Goal: Task Accomplishment & Management: Use online tool/utility

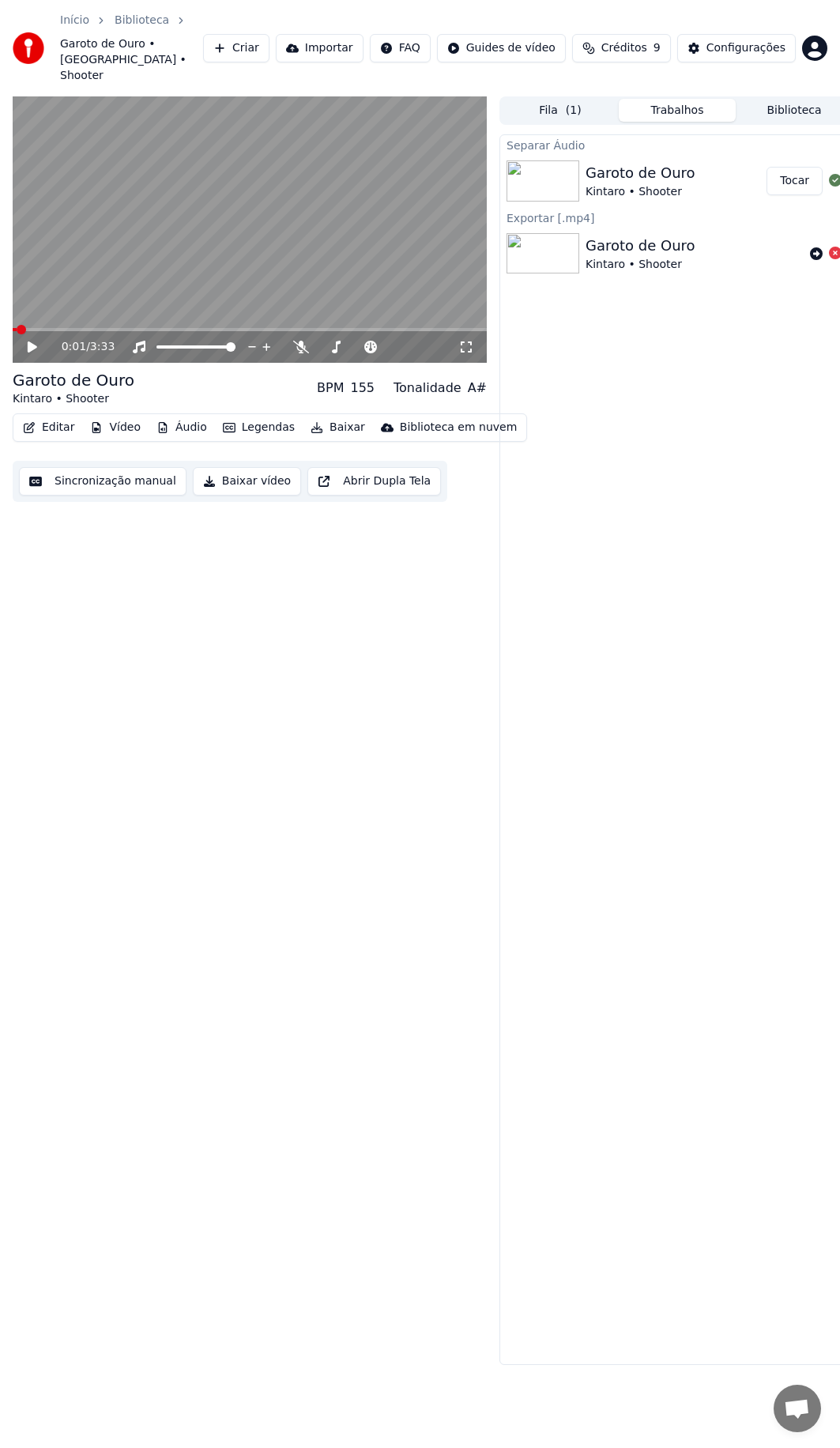
click at [136, 310] on video at bounding box center [250, 231] width 474 height 267
click at [146, 311] on video at bounding box center [250, 231] width 474 height 267
click at [146, 328] on span at bounding box center [250, 329] width 474 height 3
click at [157, 325] on span at bounding box center [159, 329] width 9 height 9
click at [172, 325] on span at bounding box center [173, 329] width 9 height 9
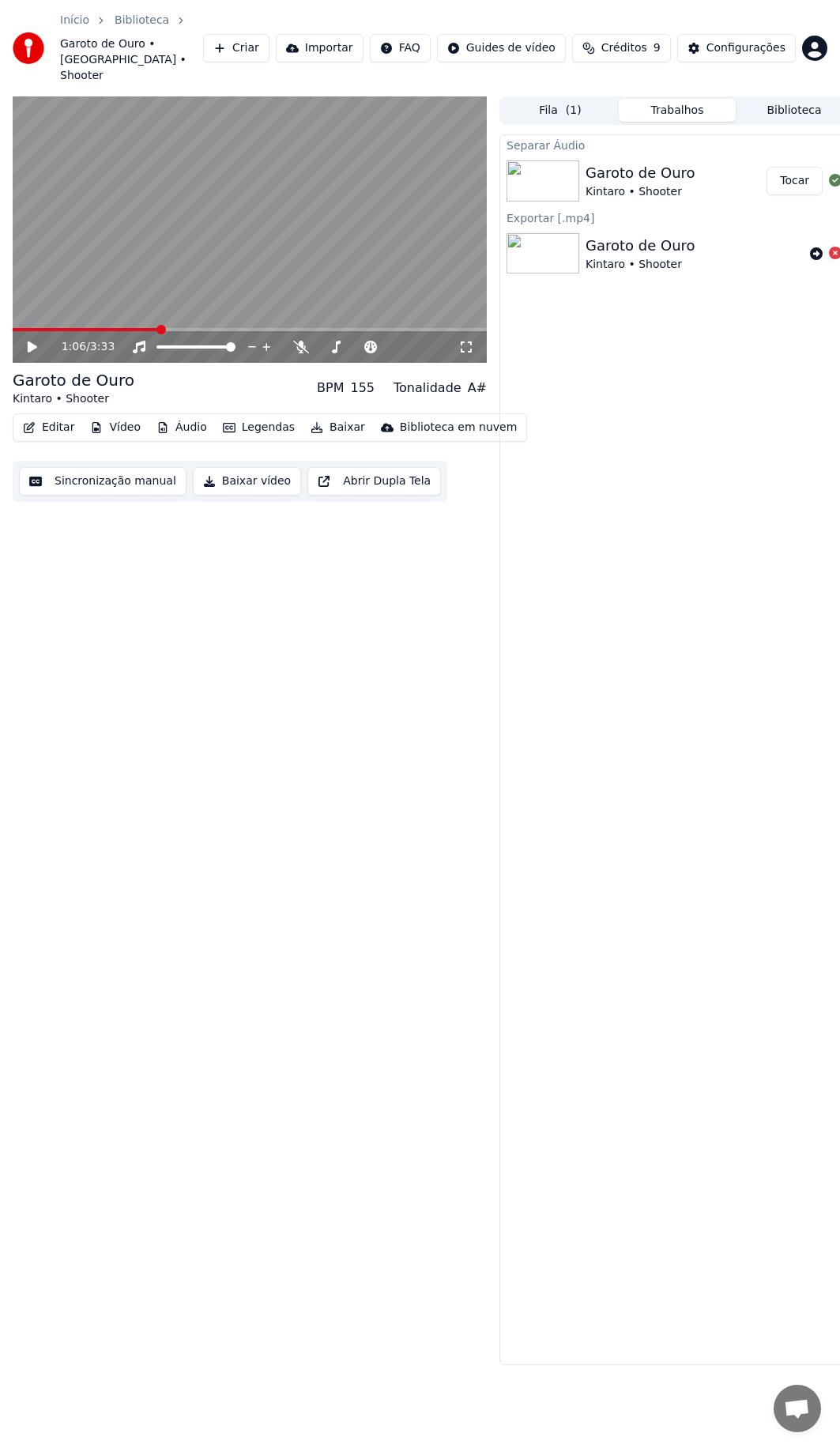
click at [158, 325] on span at bounding box center [161, 329] width 9 height 9
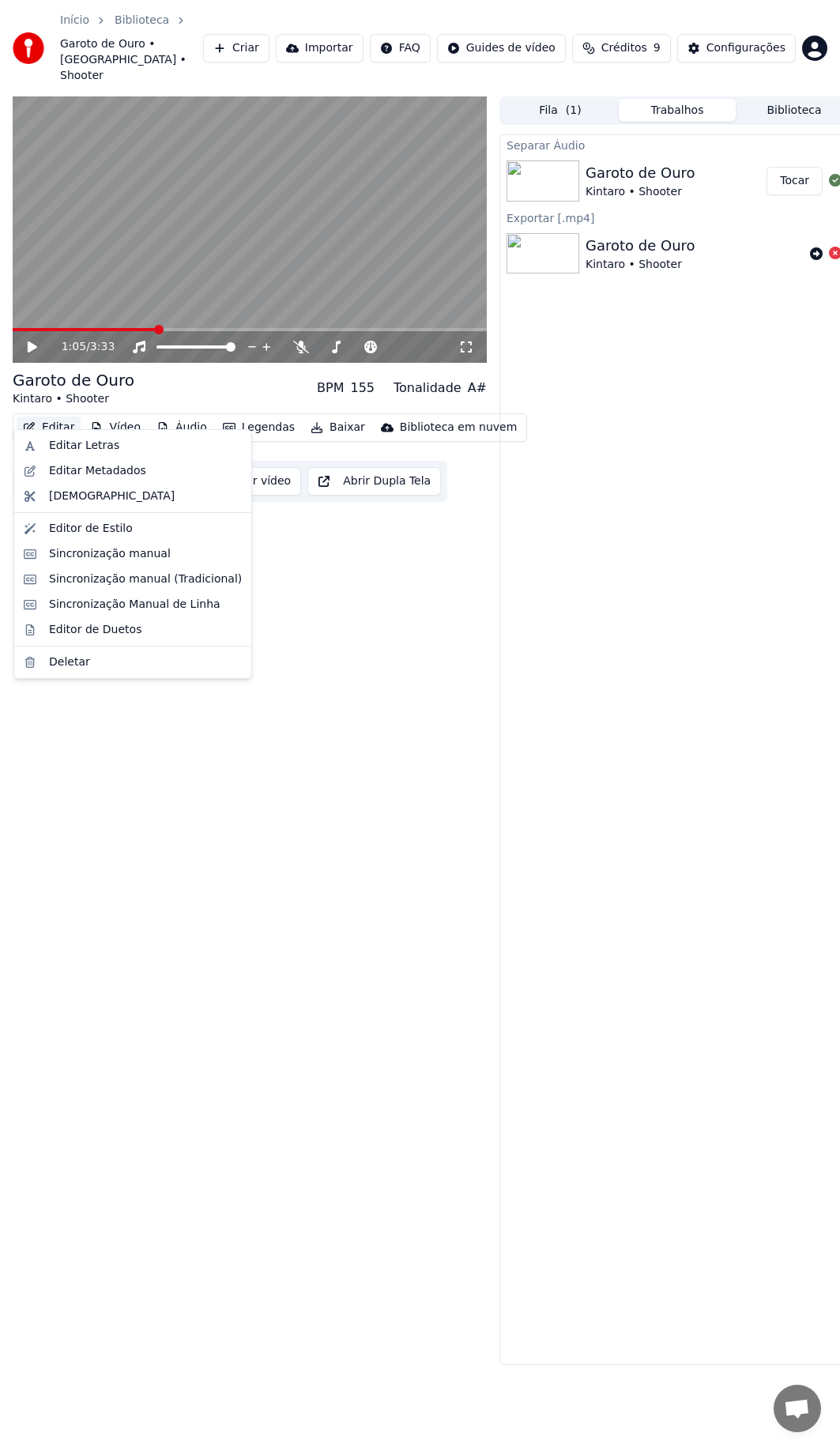
click at [29, 418] on button "Editar" at bounding box center [48, 428] width 64 height 22
click at [50, 453] on div "Editar Letras" at bounding box center [84, 445] width 70 height 16
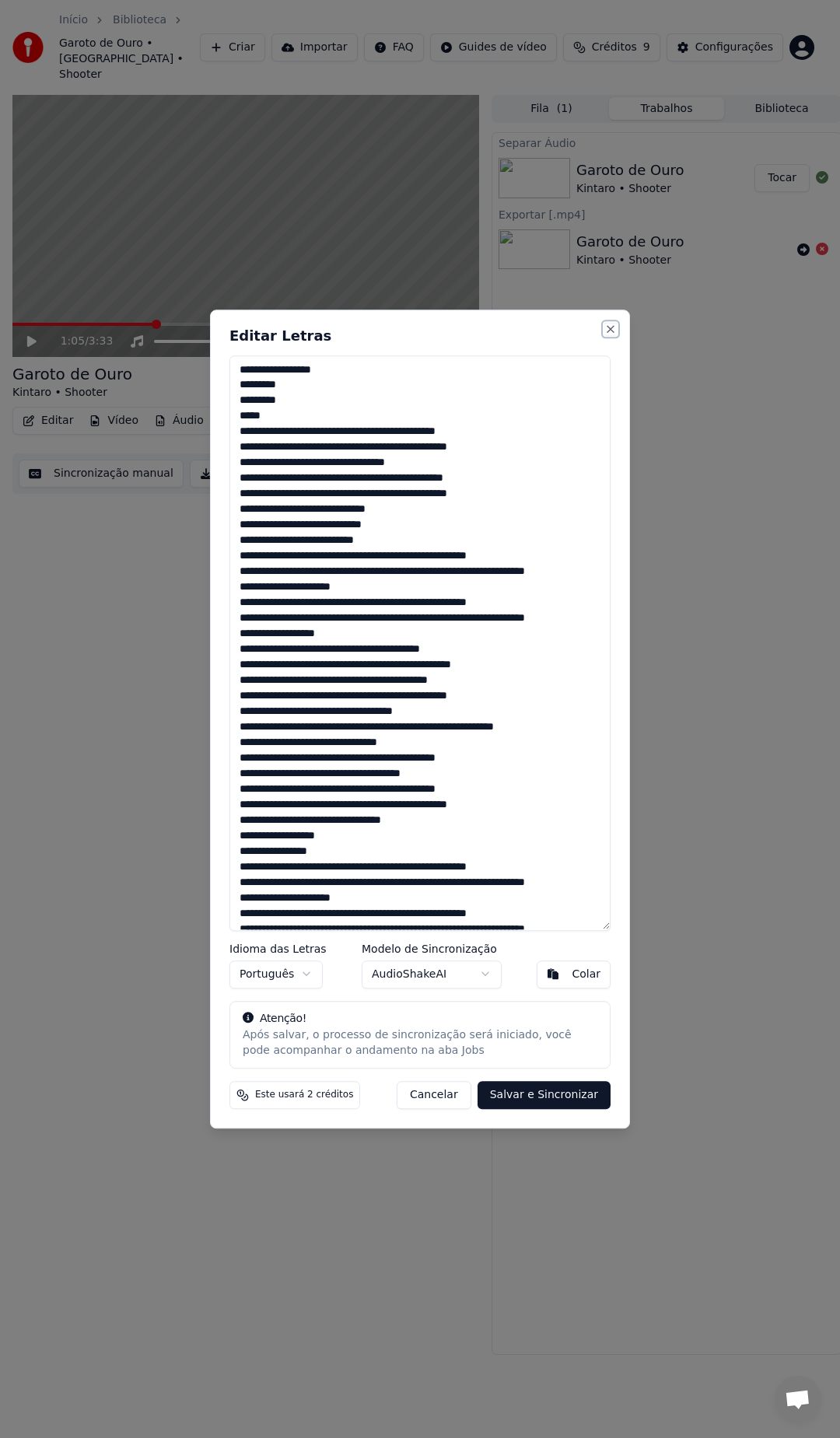
click at [605, 327] on button "Close" at bounding box center [610, 329] width 13 height 13
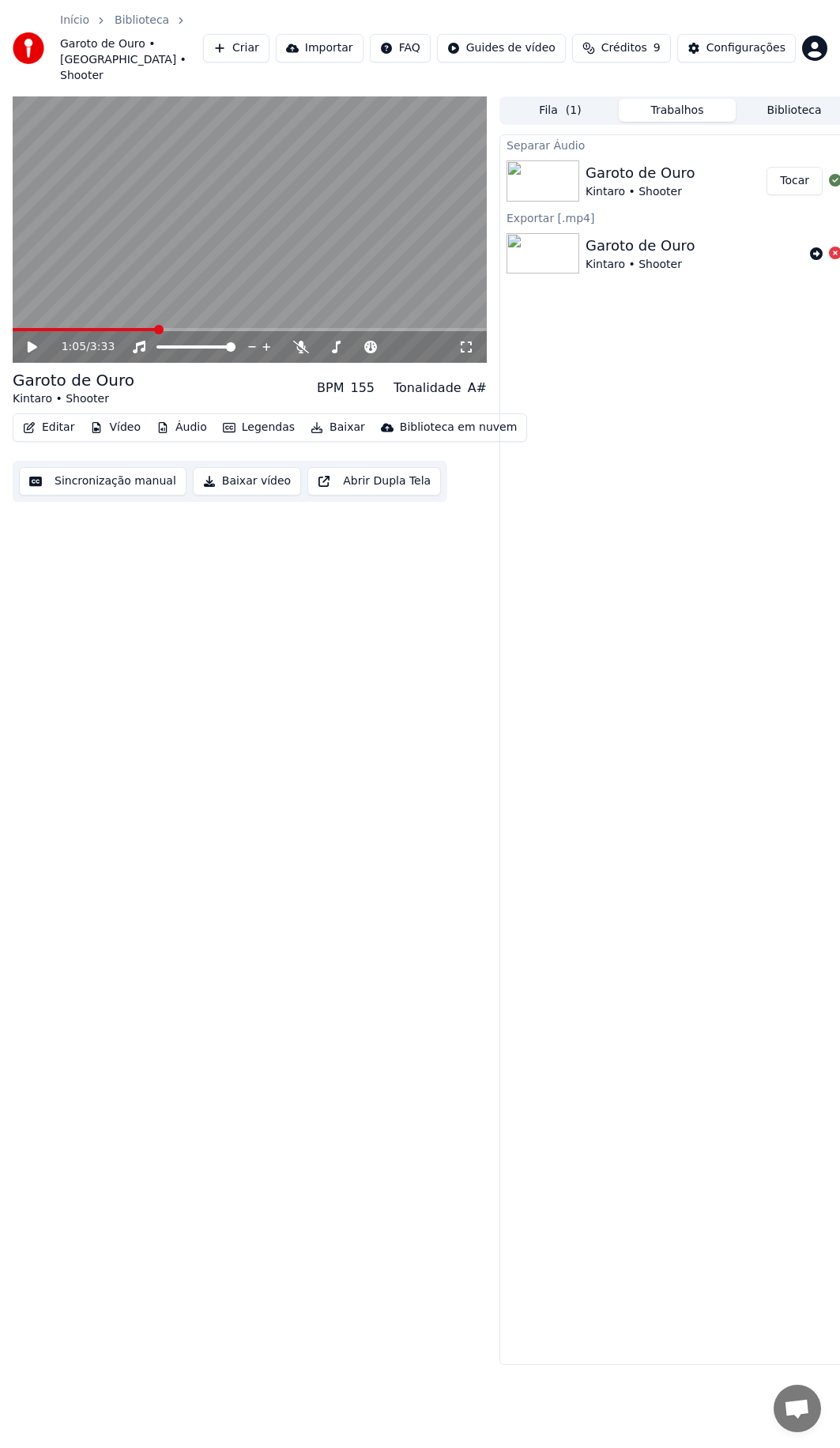
click at [59, 425] on div "Editar Vídeo Áudio Legendas Baixar Biblioteca em nuvem" at bounding box center [270, 427] width 515 height 29
click at [66, 417] on button "Editar" at bounding box center [48, 428] width 64 height 22
click at [314, 628] on div "1:05 / 3:33 Garoto de Ouro Kintaro • Shooter BPM 155 Tonalidade A# Editar Vídeo…" at bounding box center [250, 731] width 474 height 1269
click at [109, 417] on button "Vídeo" at bounding box center [115, 428] width 64 height 22
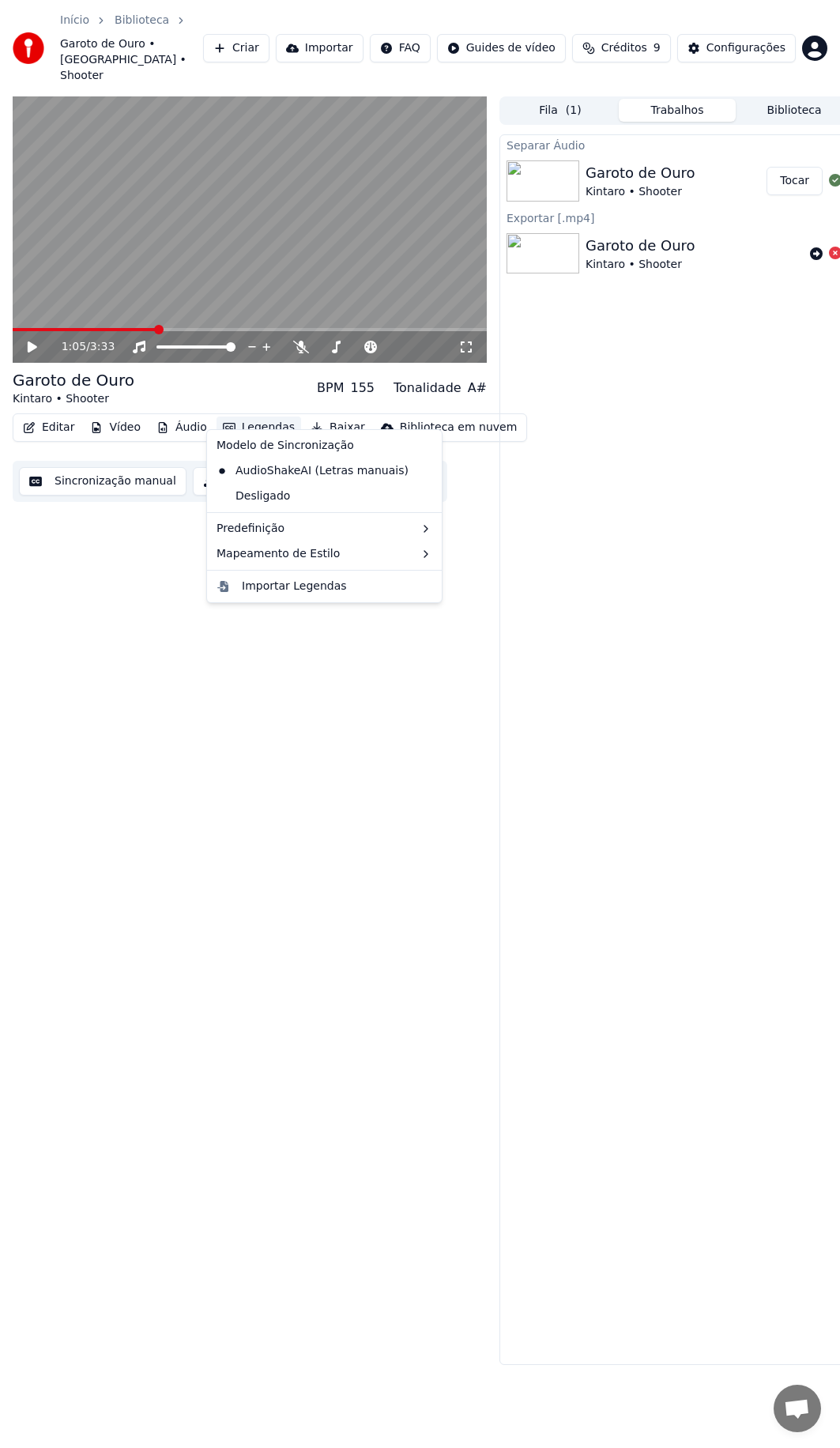
click at [129, 665] on div "1:05 / 3:33 Garoto de Ouro Kintaro • Shooter BPM 155 Tonalidade A# Editar Vídeo…" at bounding box center [250, 731] width 474 height 1269
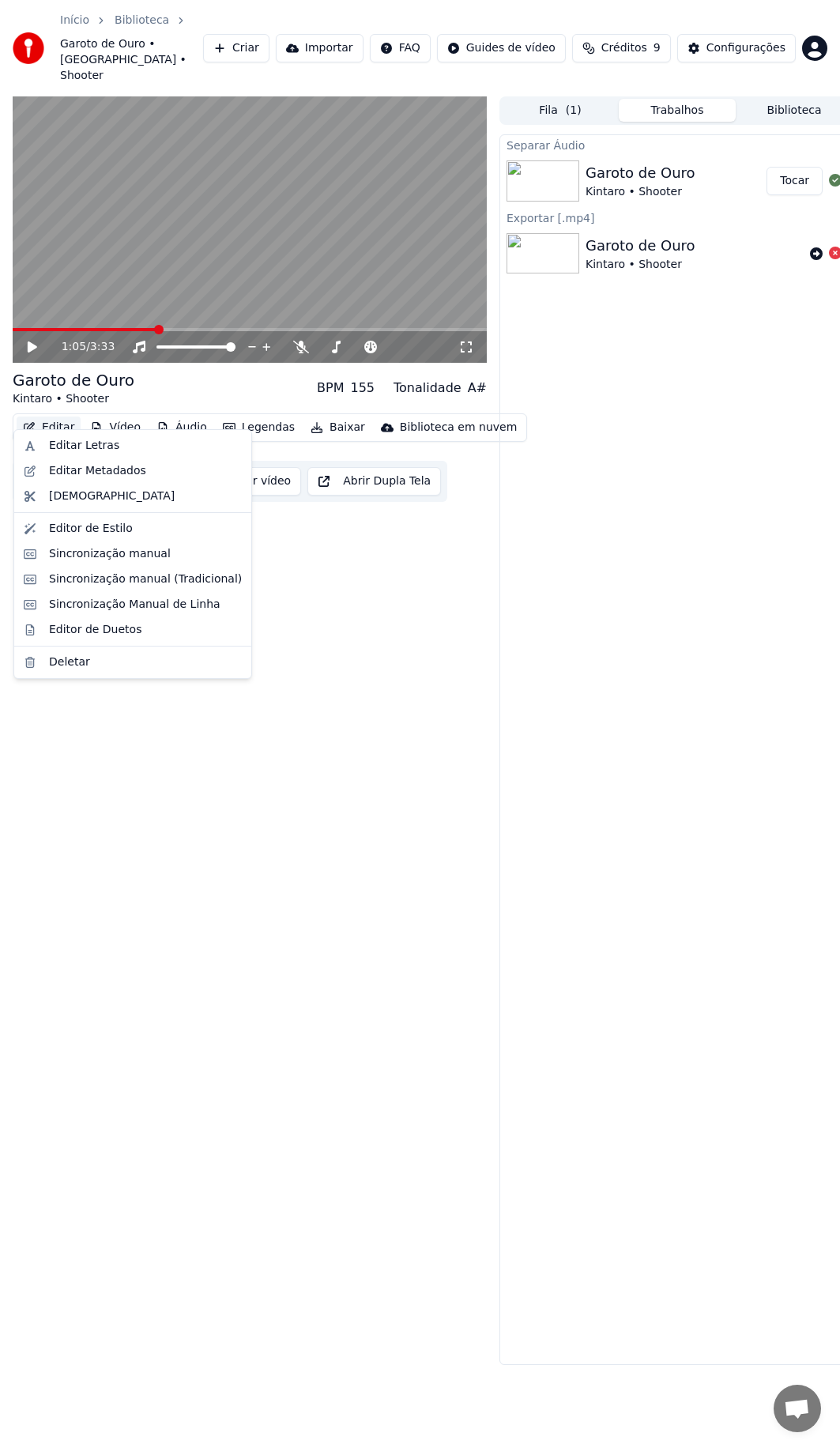
click at [67, 417] on button "Editar" at bounding box center [48, 428] width 64 height 22
click at [53, 521] on div "Editor de Estilo" at bounding box center [90, 528] width 84 height 16
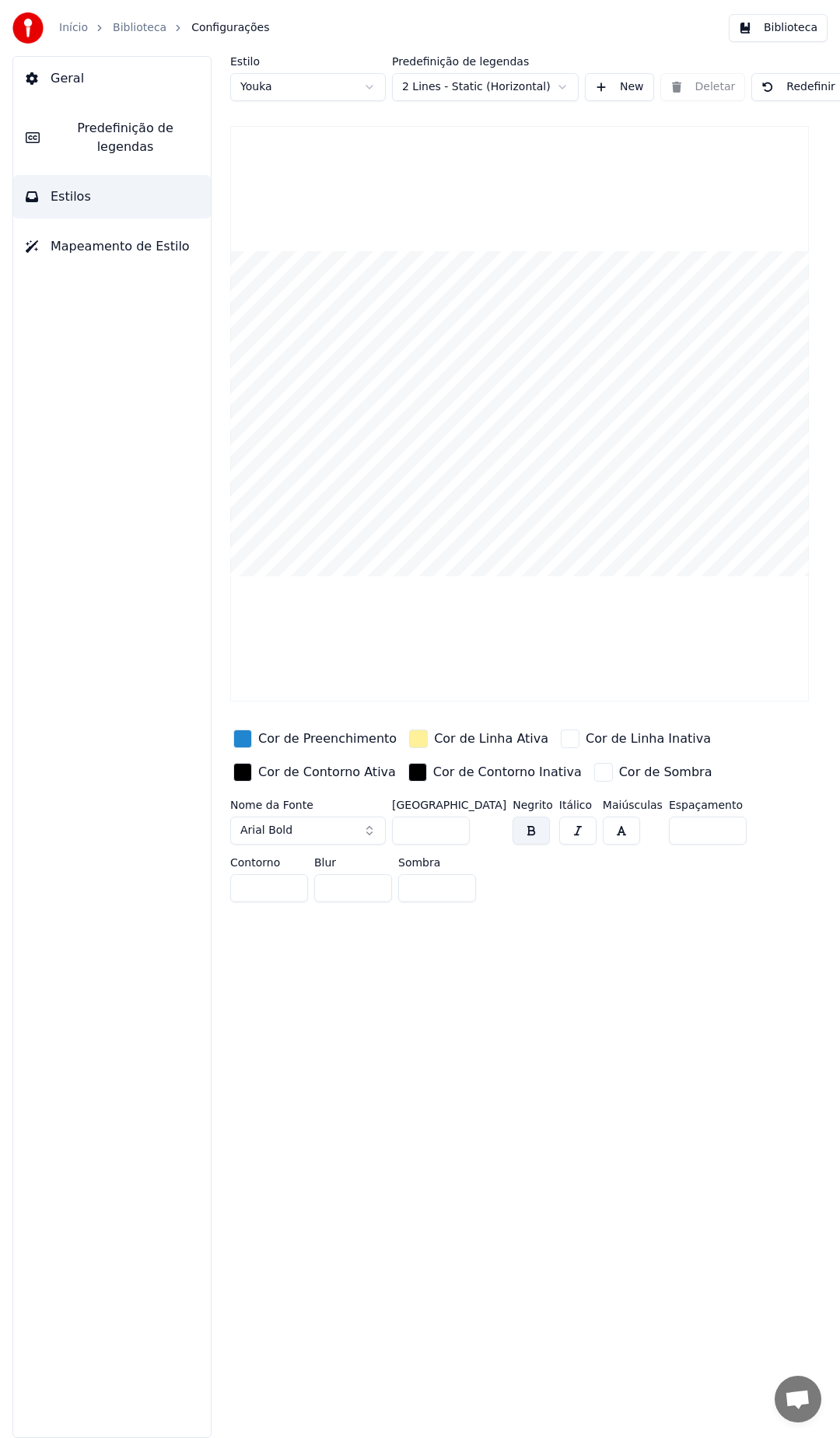
click at [91, 237] on span "Mapeamento de Estilo" at bounding box center [120, 246] width 139 height 19
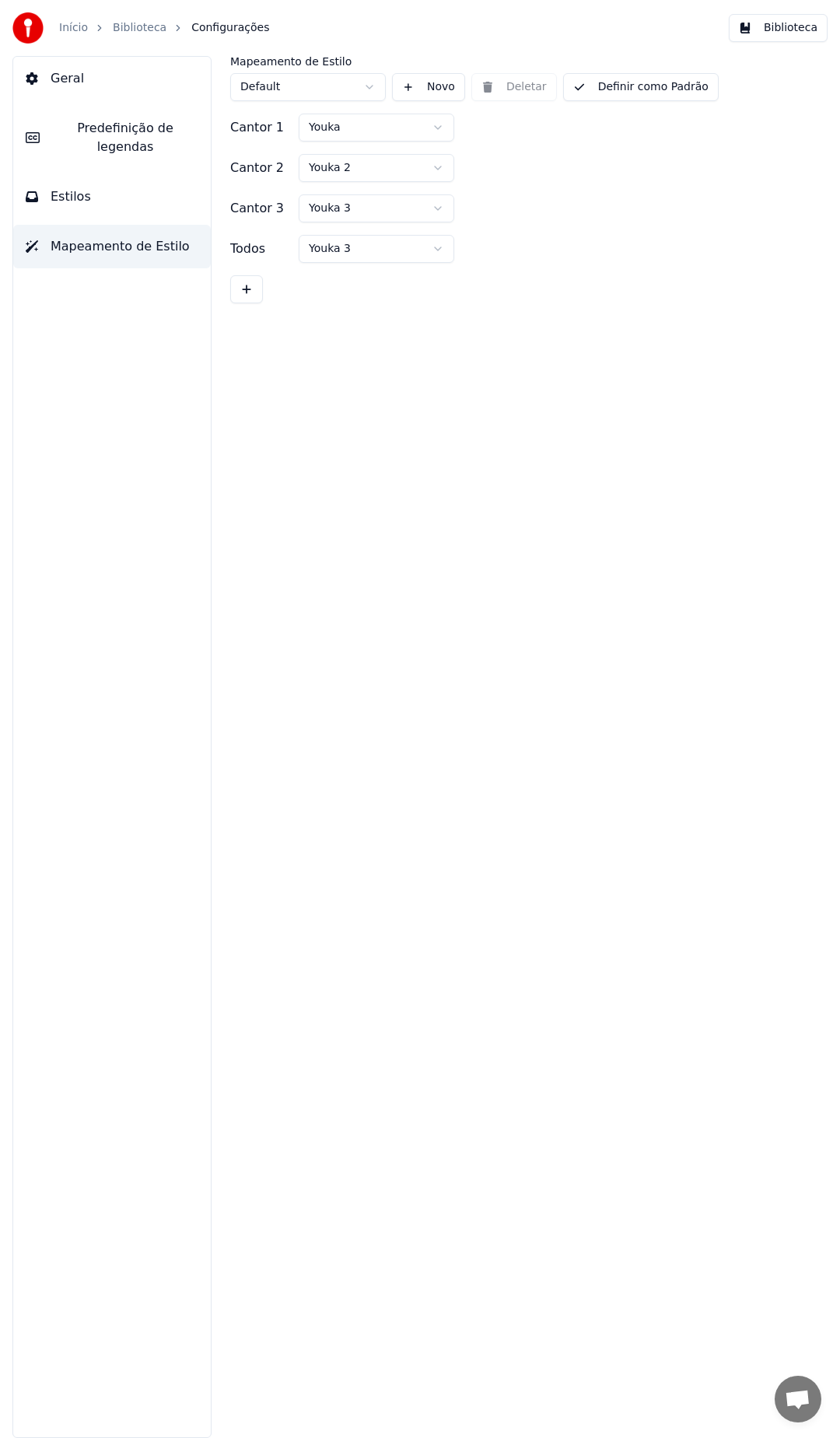
click at [103, 176] on button "Estilos" at bounding box center [112, 197] width 198 height 44
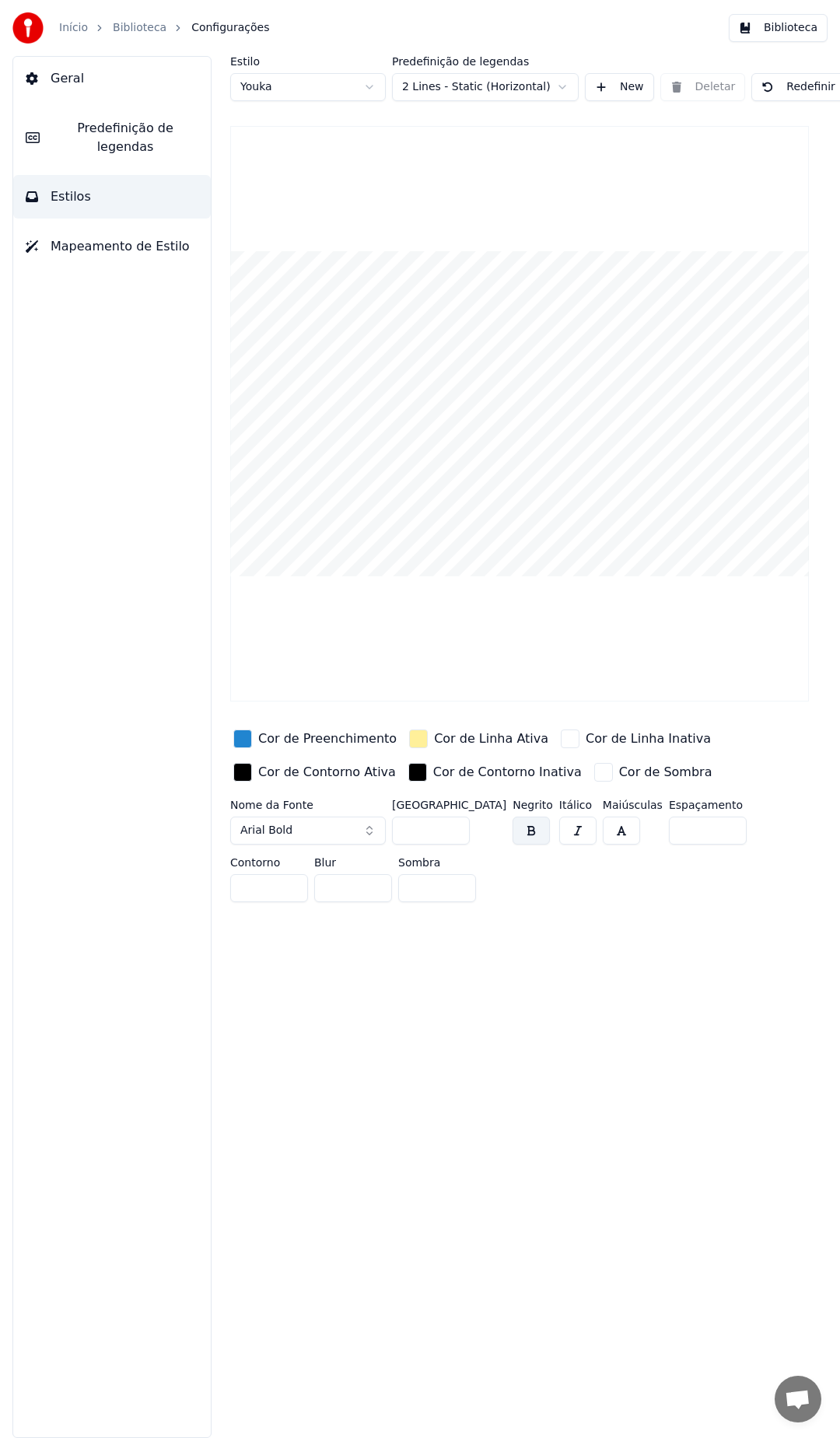
click at [245, 88] on html "Início Biblioteca Configurações Biblioteca Geral Predefinição de legendas Estil…" at bounding box center [420, 719] width 840 height 1438
click at [469, 81] on html "Início Biblioteca Configurações Biblioteca Geral Predefinição de legendas Estil…" at bounding box center [420, 719] width 840 height 1438
click at [559, 836] on button "button" at bounding box center [577, 830] width 37 height 28
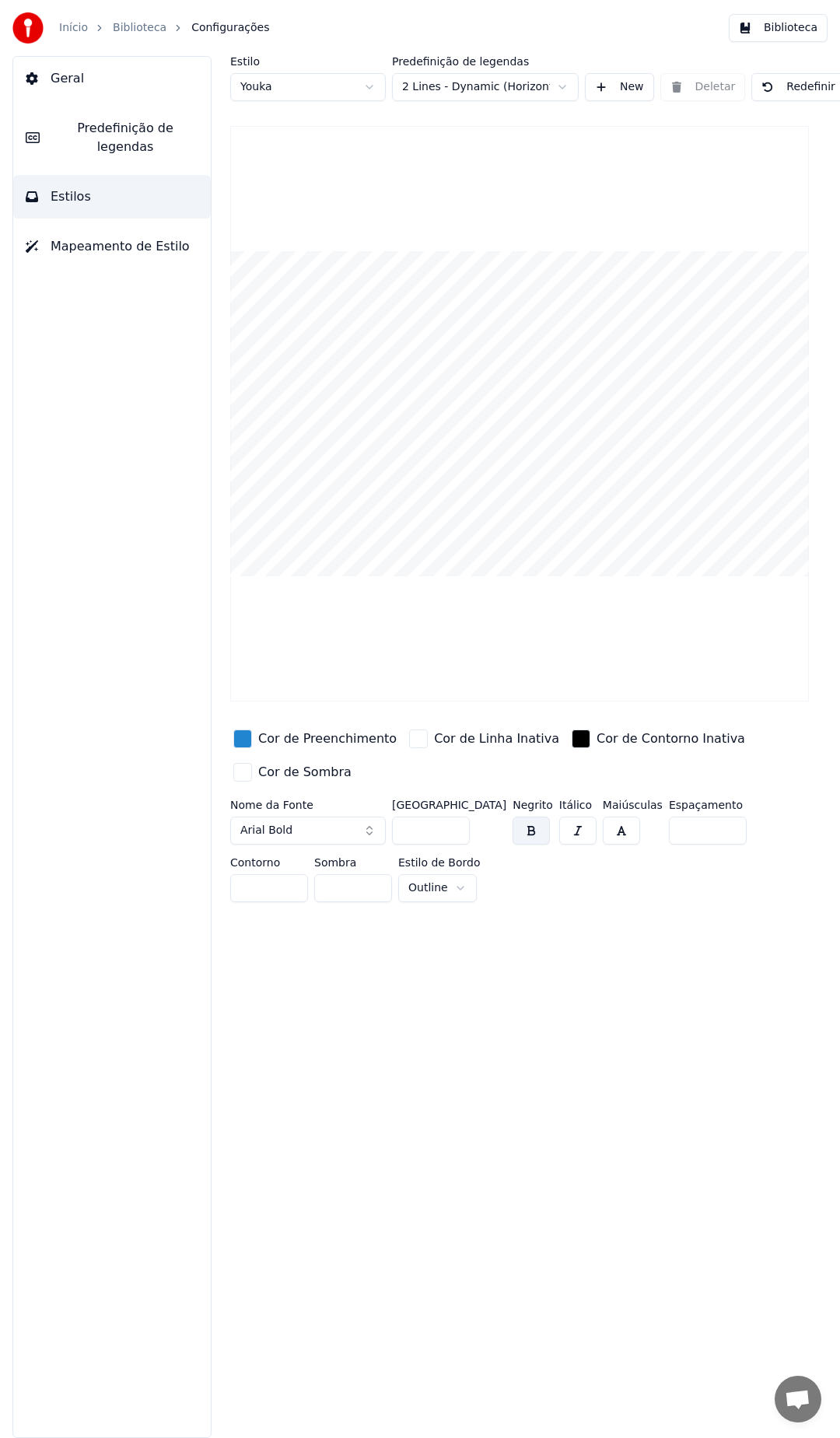
click at [612, 834] on button "button" at bounding box center [620, 830] width 37 height 28
click at [603, 822] on button "button" at bounding box center [620, 830] width 37 height 28
click at [449, 1022] on div "Estilo Youka Predefinição de legendas 2 Lines - Dynamic (Horizontal) New Deleta…" at bounding box center [519, 747] width 640 height 1382
click at [511, 87] on html "Início Biblioteca Configurações Biblioteca Geral Predefinição de legendas Estil…" at bounding box center [420, 719] width 840 height 1438
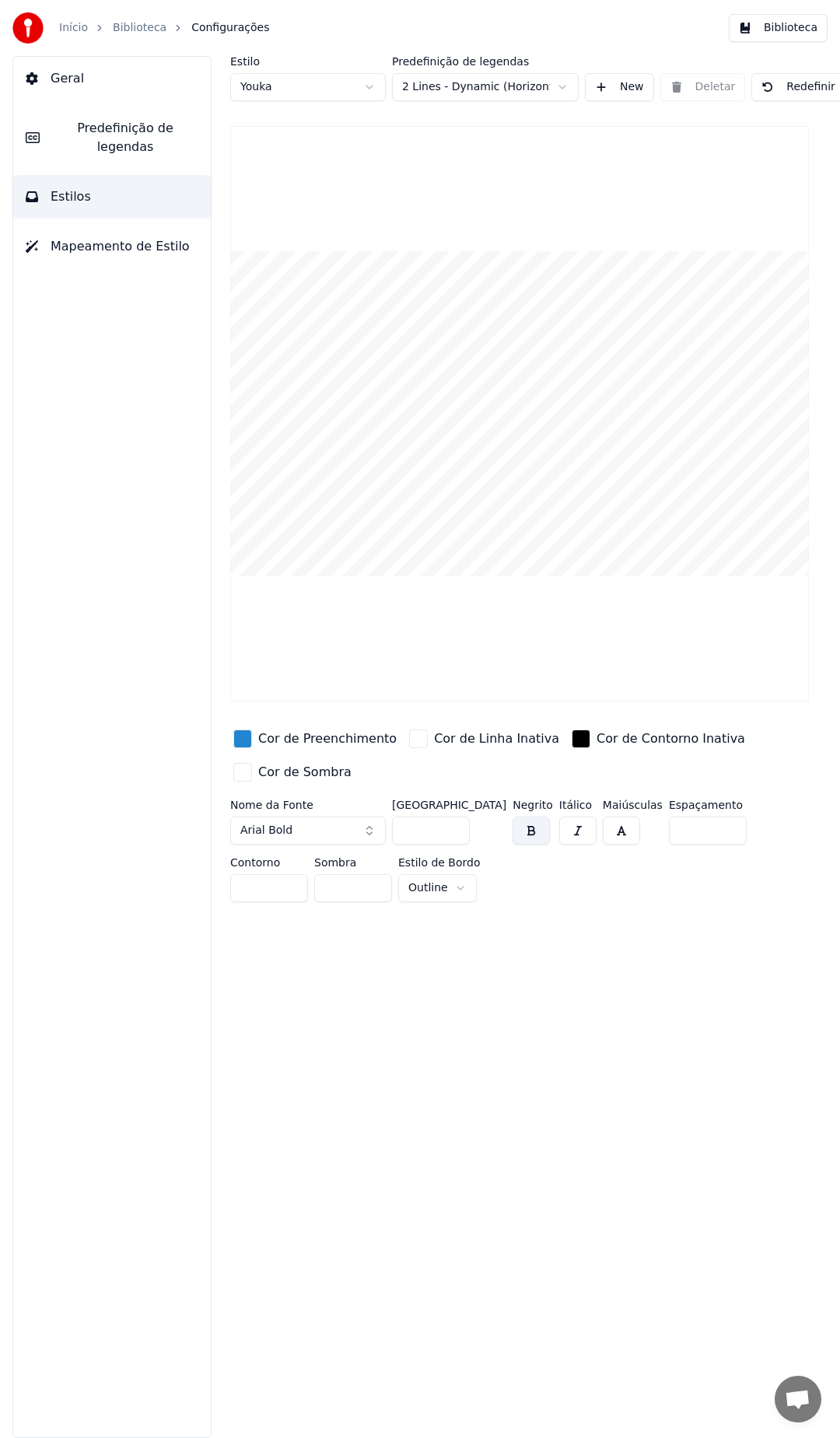
click at [649, 77] on button "New" at bounding box center [620, 87] width 69 height 28
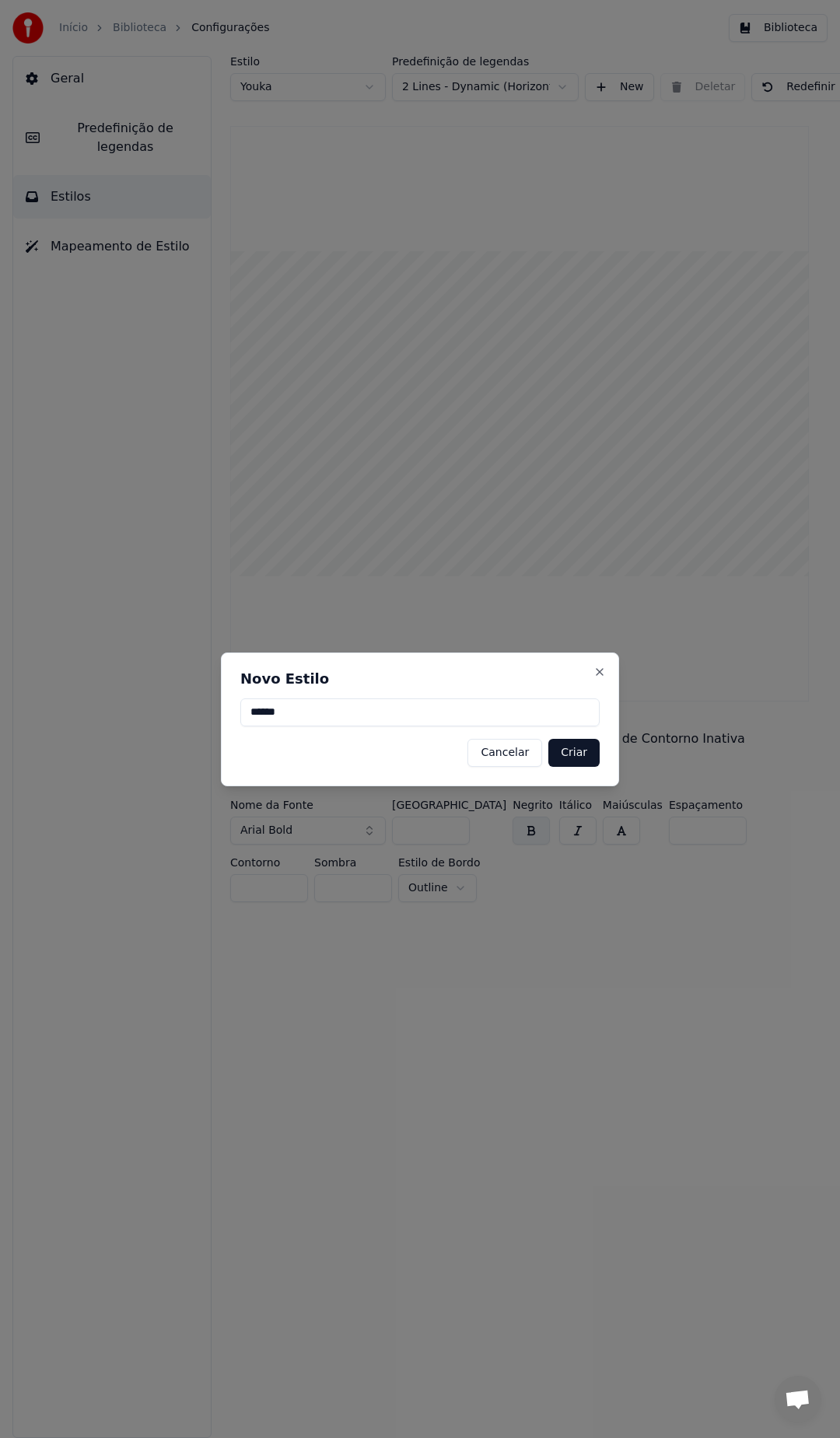
click at [445, 717] on input "******" at bounding box center [420, 712] width 359 height 28
type input "*****"
click at [571, 761] on button "Criar" at bounding box center [573, 752] width 52 height 28
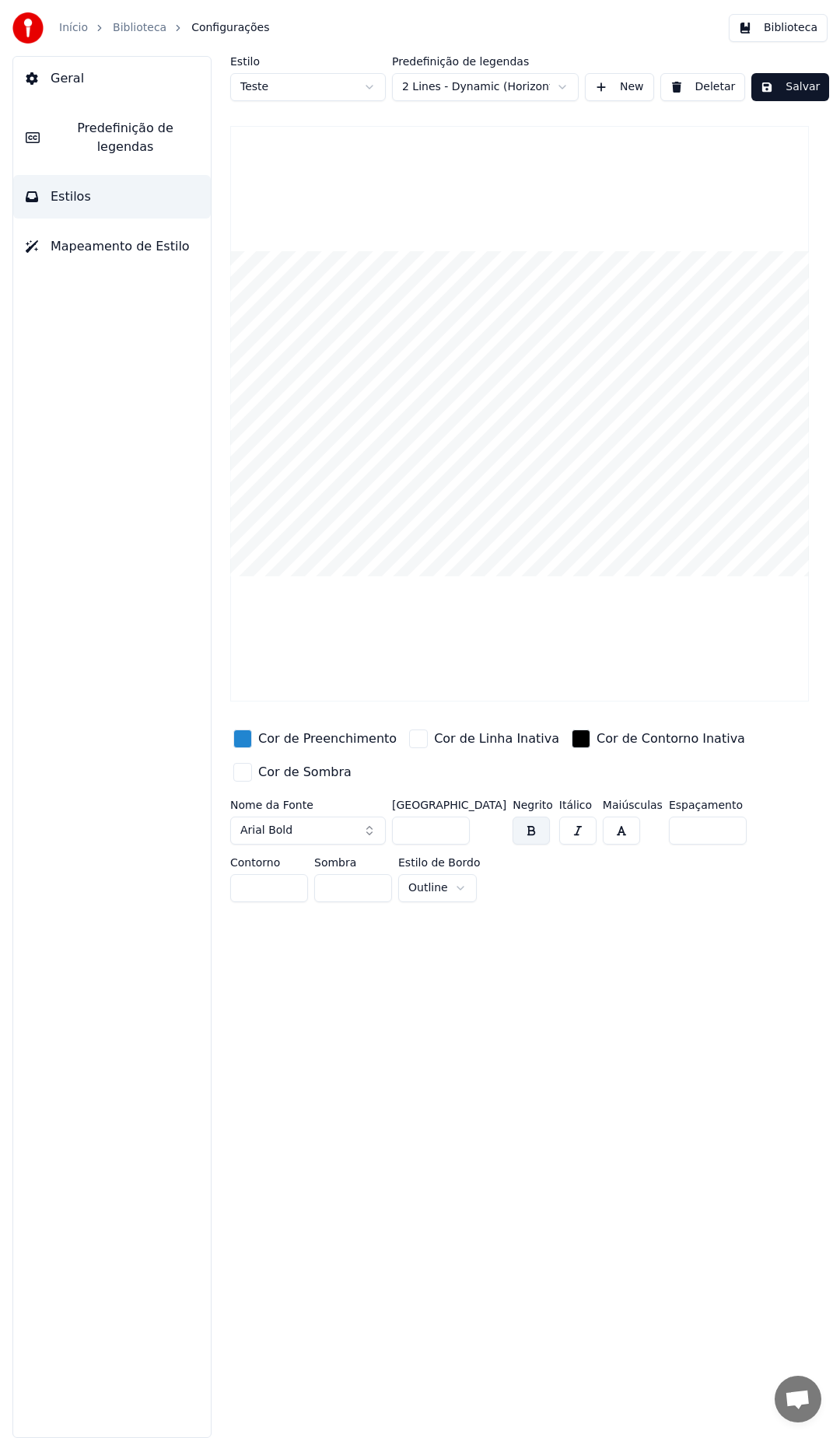
click at [452, 75] on html "Início Biblioteca Configurações Biblioteca Geral Predefinição de legendas Estil…" at bounding box center [420, 719] width 840 height 1438
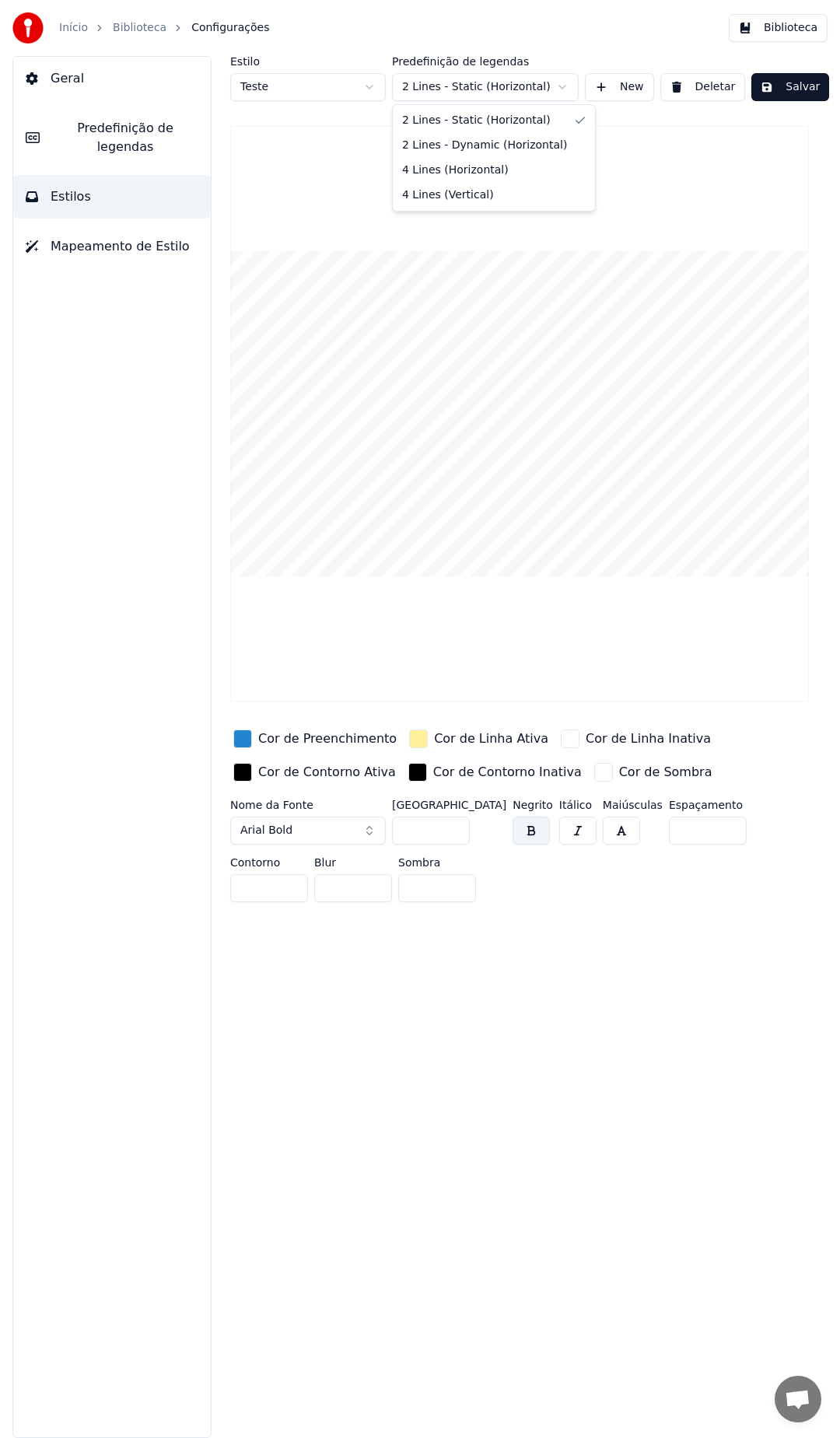
click at [480, 84] on html "Início Biblioteca Configurações Biblioteca Geral Predefinição de legendas Estil…" at bounding box center [420, 719] width 840 height 1438
click at [498, 81] on html "Início Biblioteca Configurações Biblioteca Geral Predefinição de legendas Estil…" at bounding box center [420, 719] width 840 height 1438
click at [495, 85] on html "Início Biblioteca Configurações Biblioteca Geral Predefinição de legendas Estil…" at bounding box center [420, 719] width 840 height 1438
click at [502, 81] on html "Início Biblioteca Configurações Biblioteca Geral Predefinição de legendas Estil…" at bounding box center [420, 719] width 840 height 1438
click at [332, 831] on button "Arial Bold" at bounding box center [308, 830] width 155 height 28
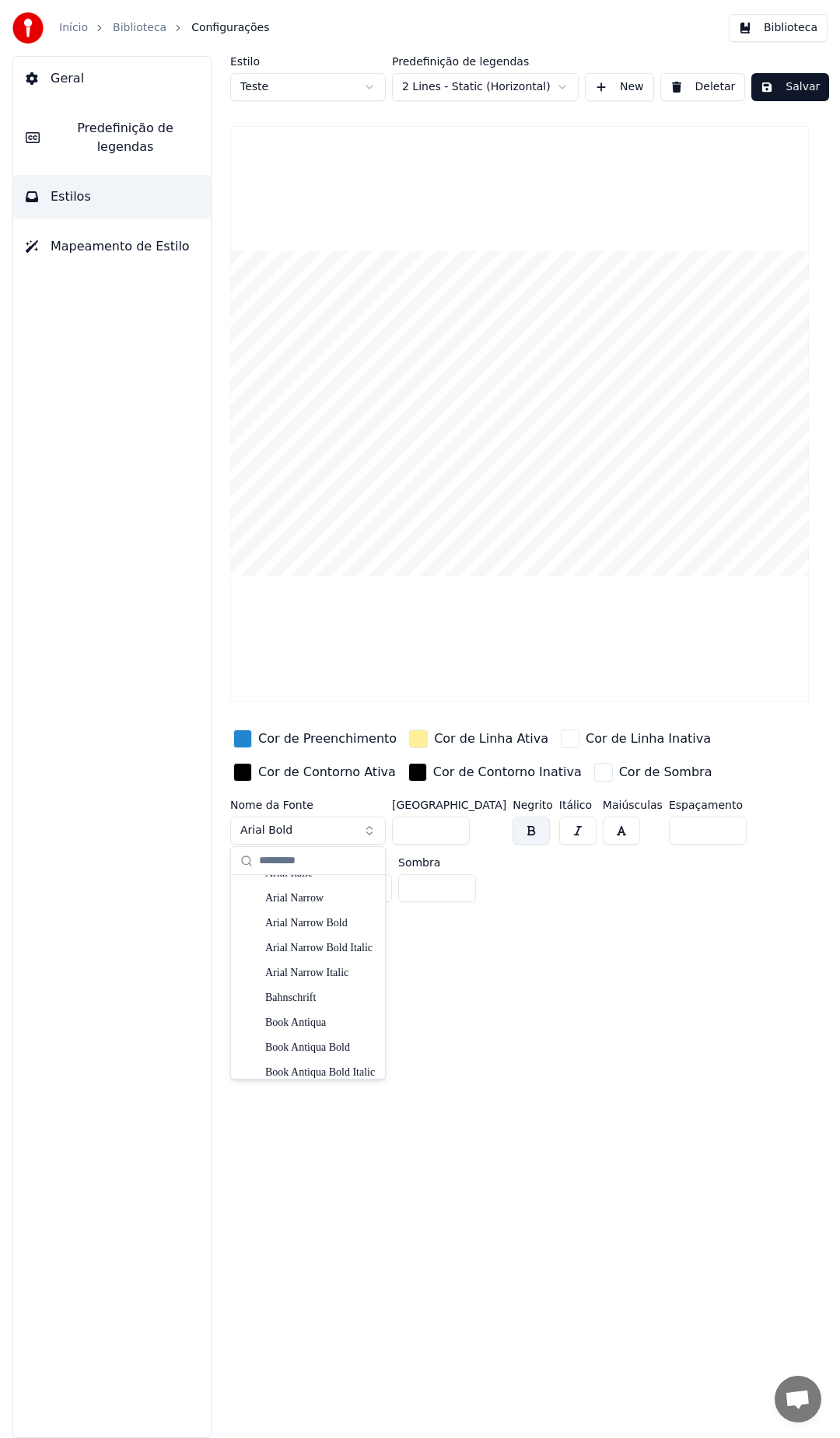
scroll to position [155, 0]
click at [320, 987] on div "Bahnschrift" at bounding box center [320, 983] width 111 height 15
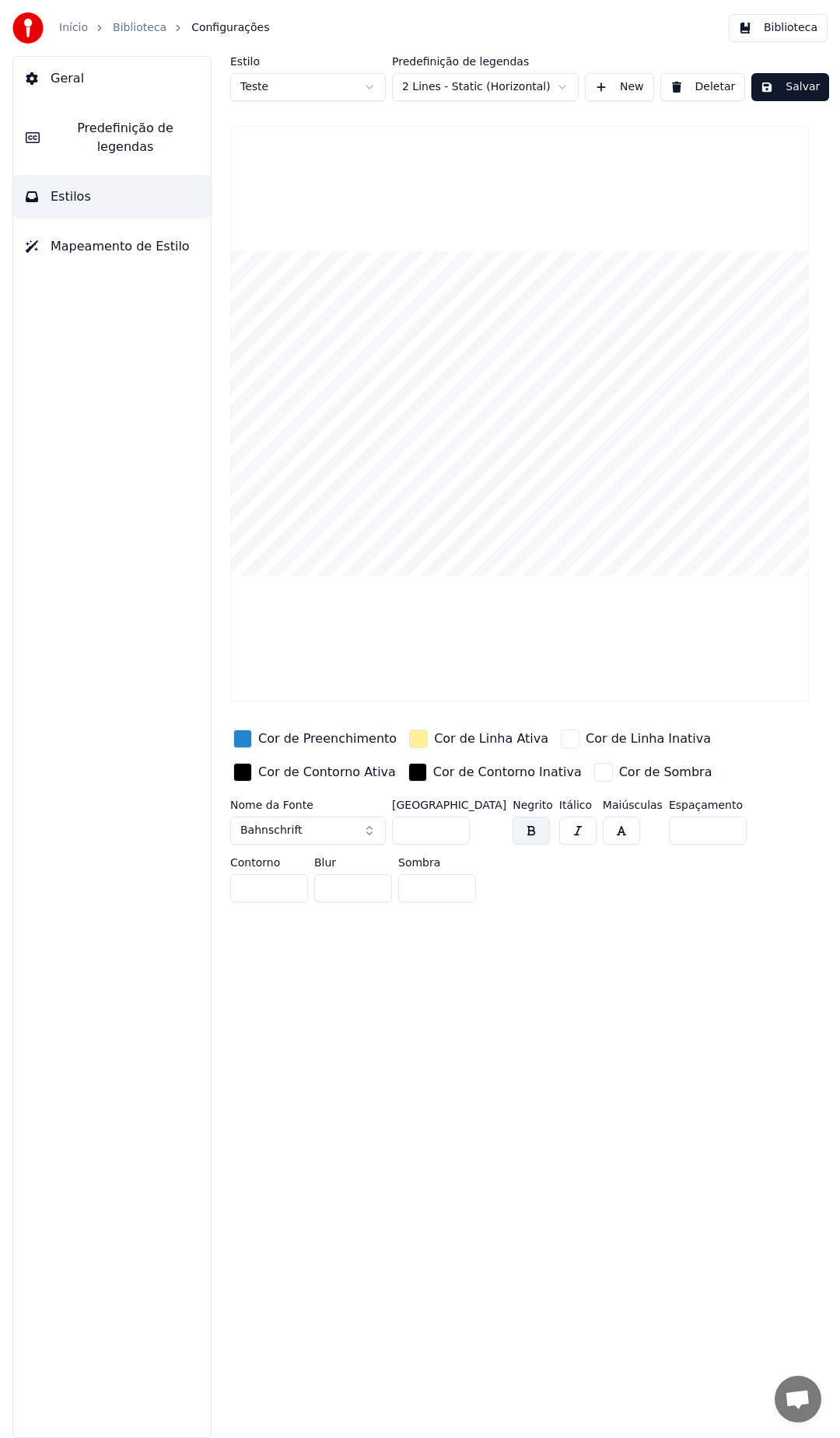
click at [302, 835] on button "Bahnschrift" at bounding box center [308, 830] width 155 height 28
click at [295, 924] on div "Calibri" at bounding box center [320, 921] width 111 height 15
click at [314, 831] on button "Calibri" at bounding box center [308, 830] width 155 height 28
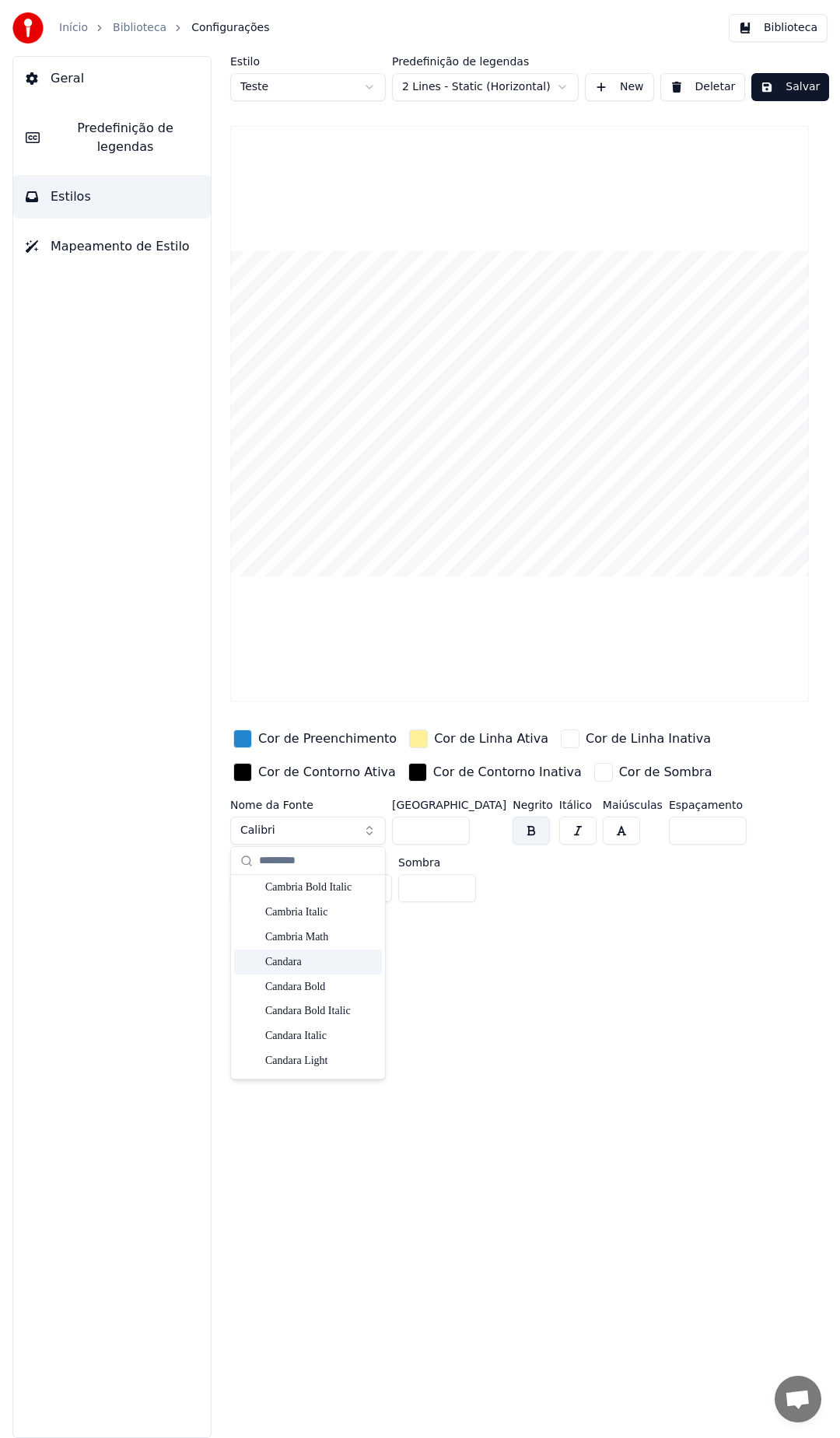
click at [291, 957] on div "Candara" at bounding box center [320, 962] width 111 height 15
click at [297, 824] on button "Candara" at bounding box center [308, 830] width 155 height 28
click at [290, 948] on div "Century Gothic" at bounding box center [320, 952] width 111 height 15
click at [301, 828] on span "Century Gothic" at bounding box center [281, 830] width 82 height 15
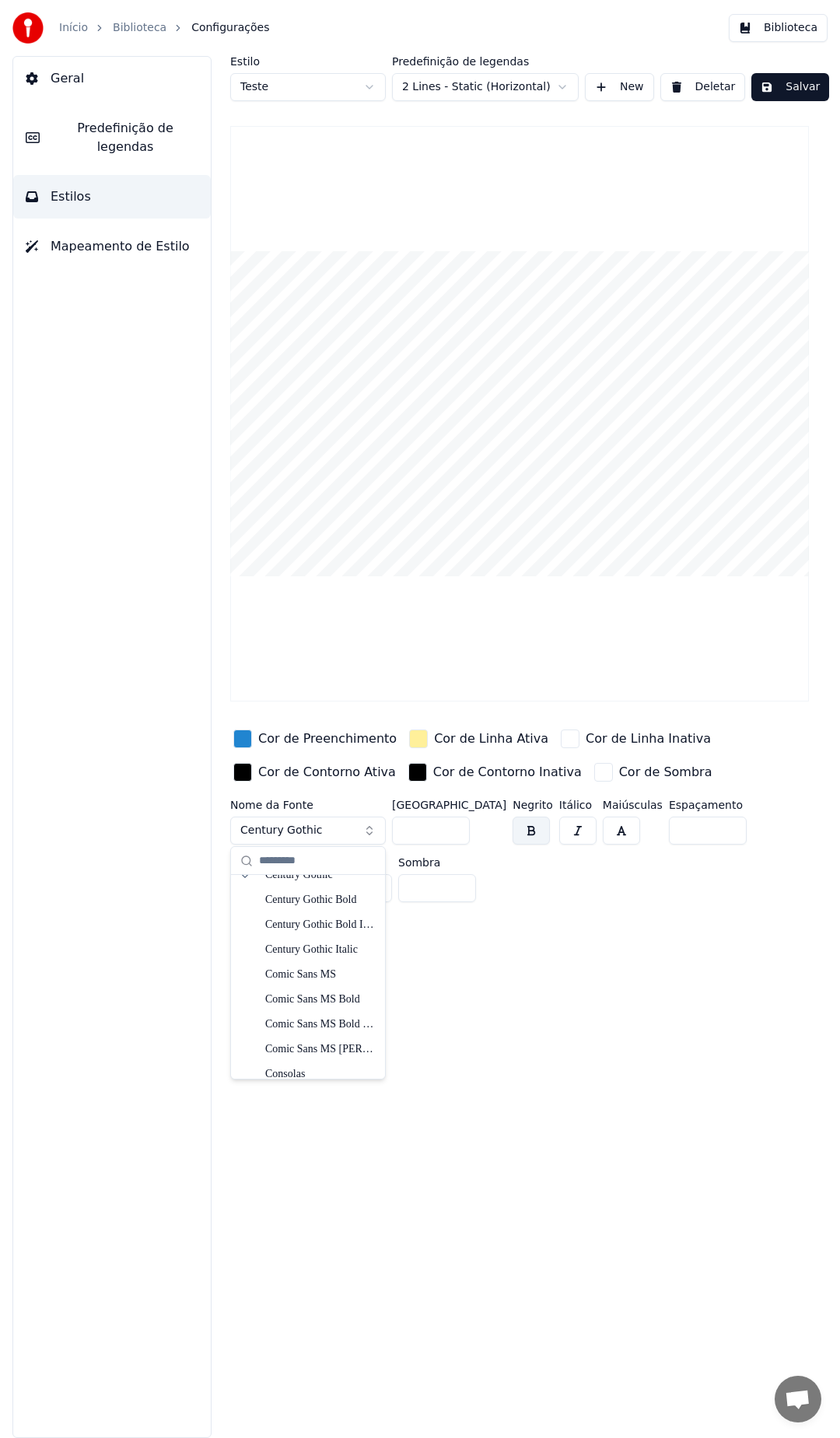
scroll to position [1011, 0]
click at [306, 999] on div "Comic Sans MS Bold" at bounding box center [320, 998] width 111 height 15
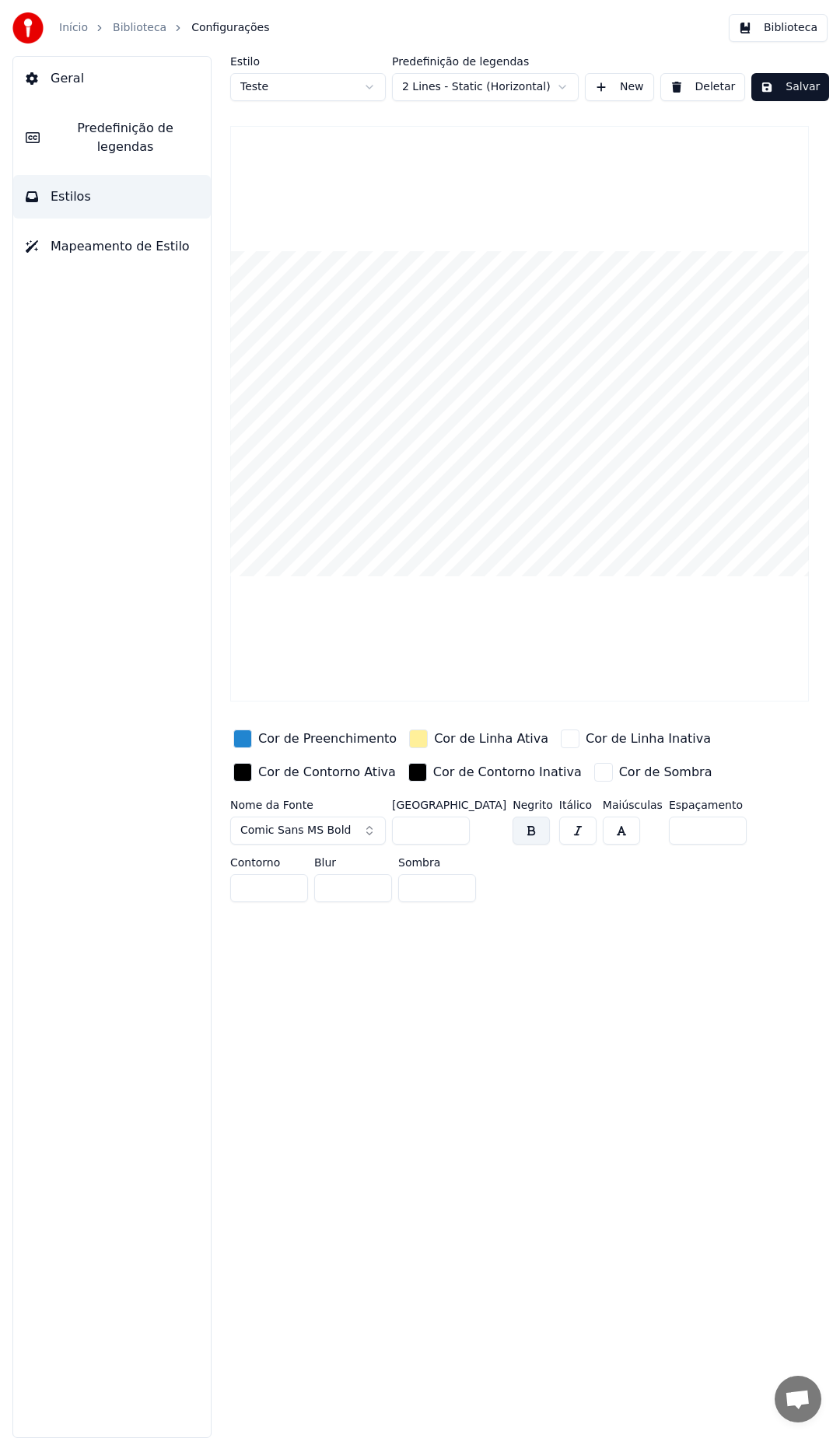
click at [308, 827] on span "Comic Sans MS Bold" at bounding box center [296, 830] width 111 height 15
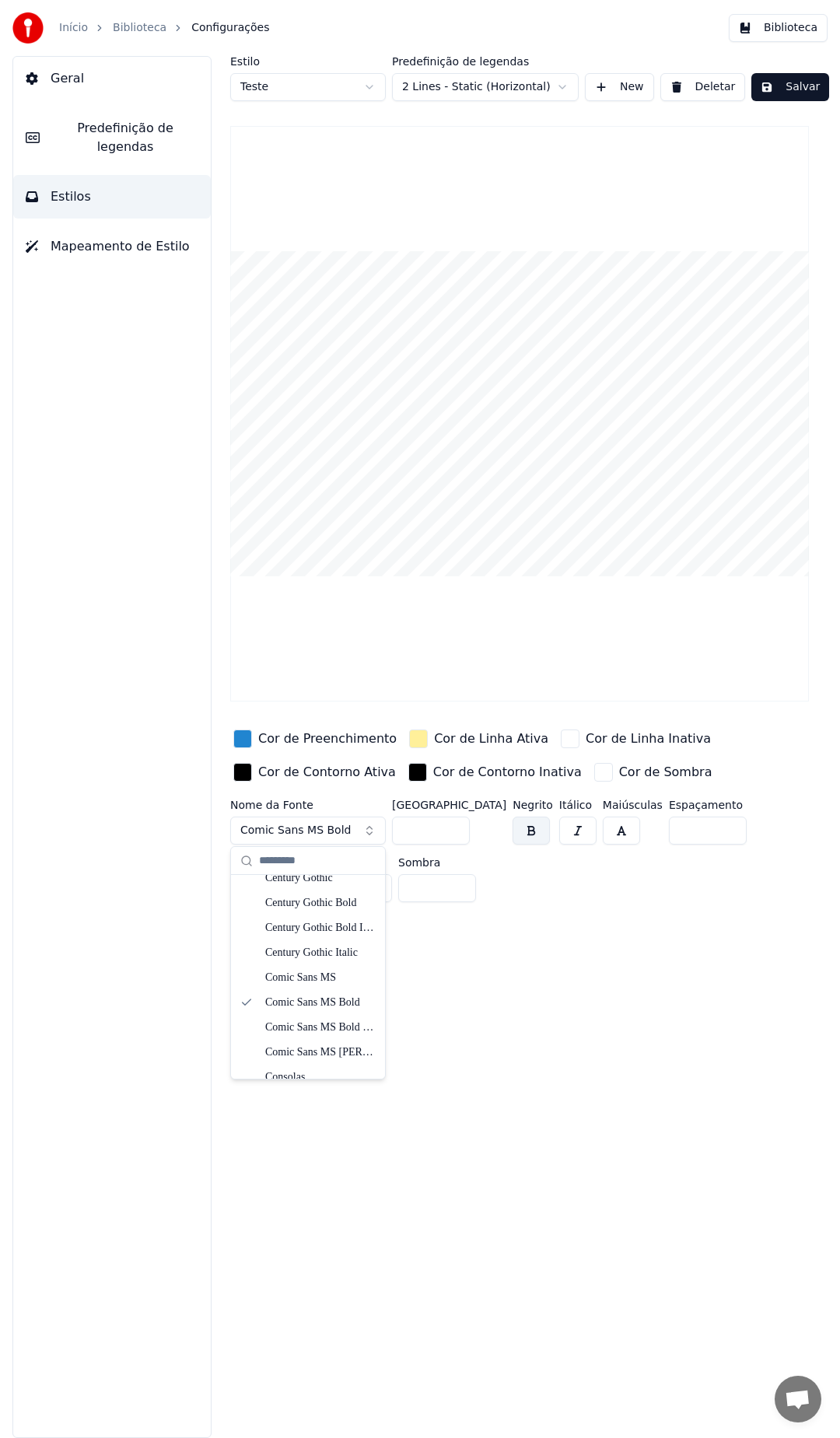
scroll to position [1089, 0]
click at [308, 893] on div "Comic Sans MS" at bounding box center [320, 895] width 111 height 15
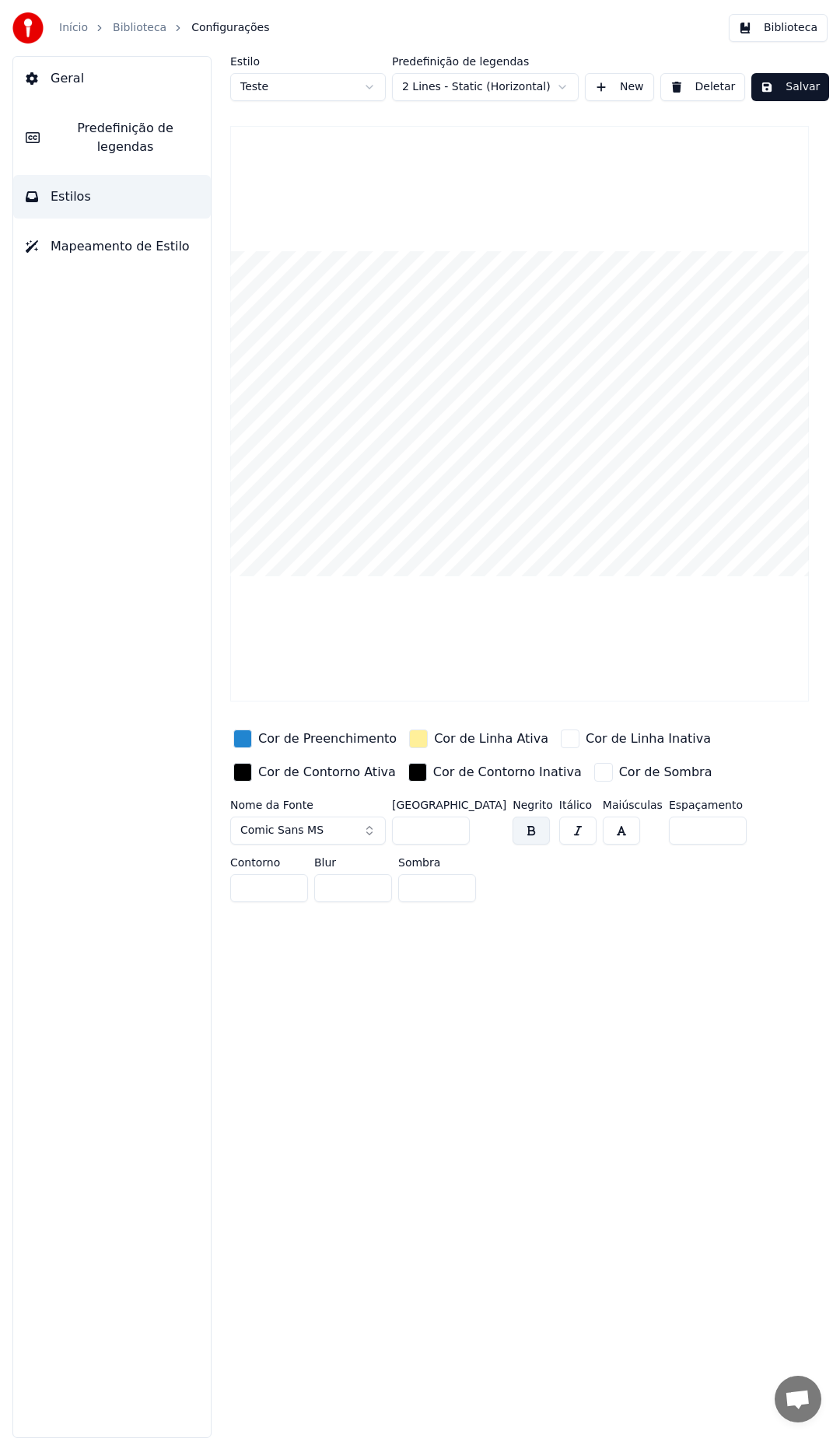
click at [301, 826] on span "Comic Sans MS" at bounding box center [282, 830] width 83 height 15
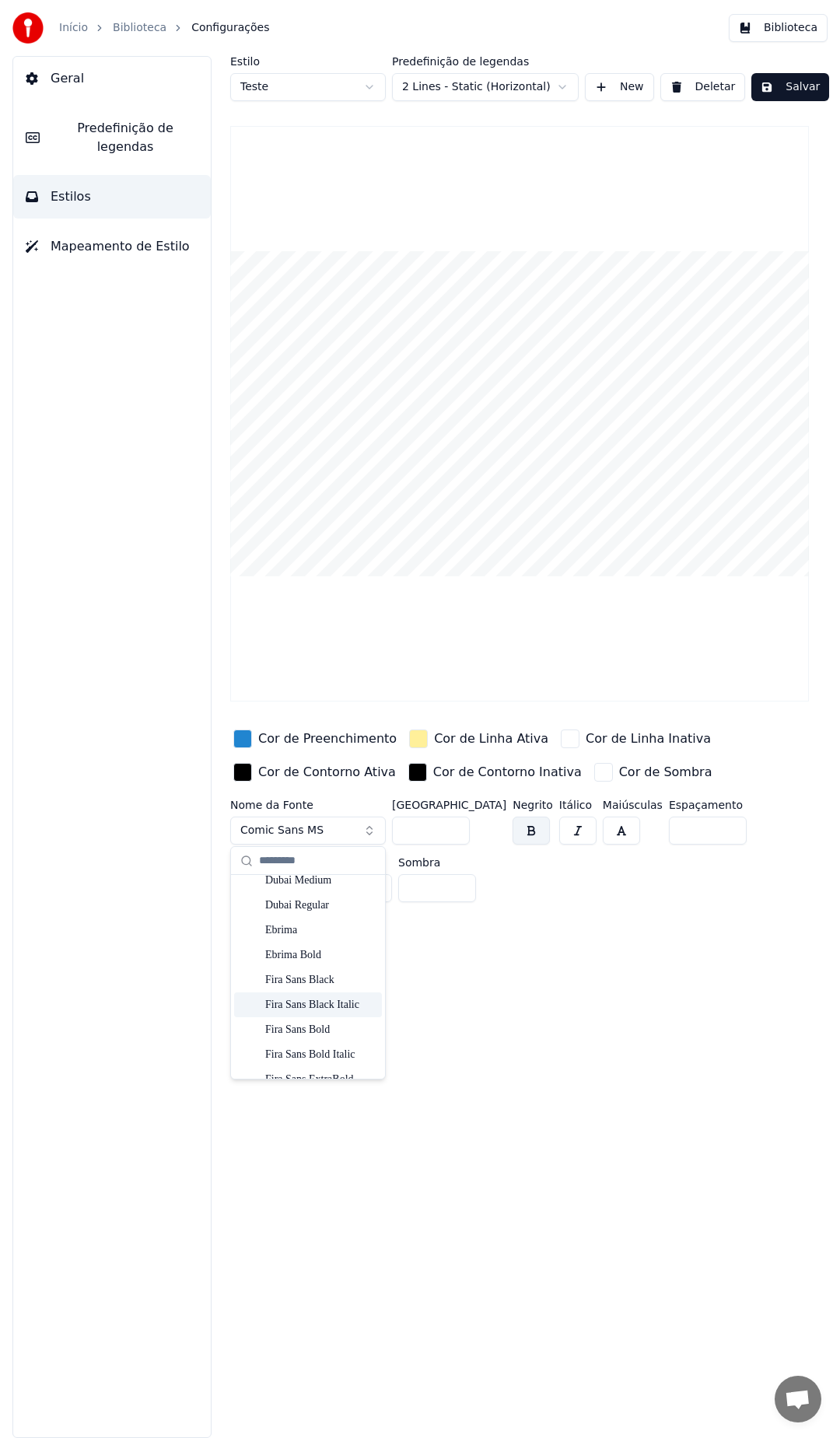
scroll to position [1711, 0]
click at [301, 970] on div "Fira Sans Black" at bounding box center [320, 970] width 111 height 15
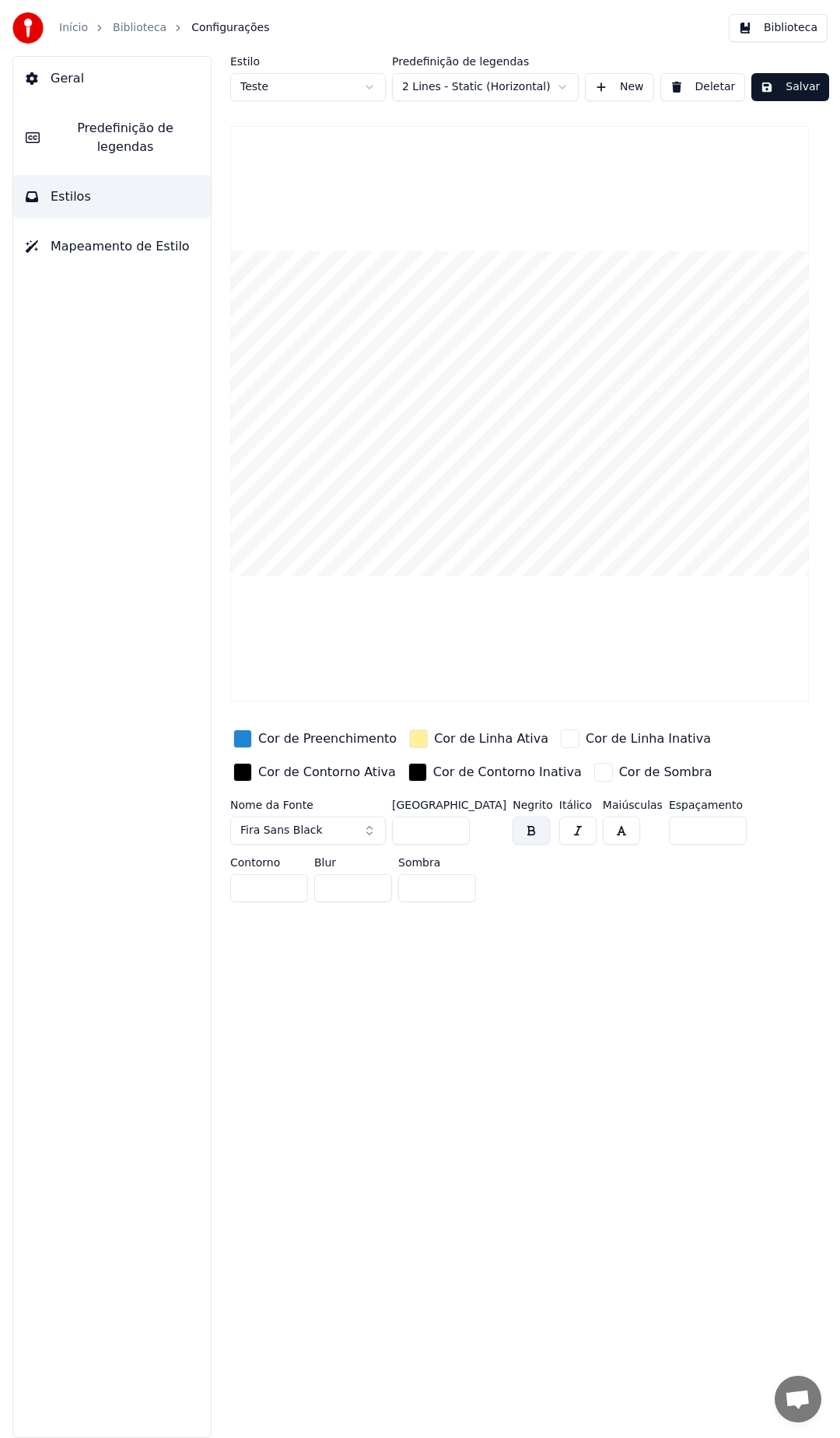
click at [300, 834] on span "Fira Sans Black" at bounding box center [281, 830] width 83 height 15
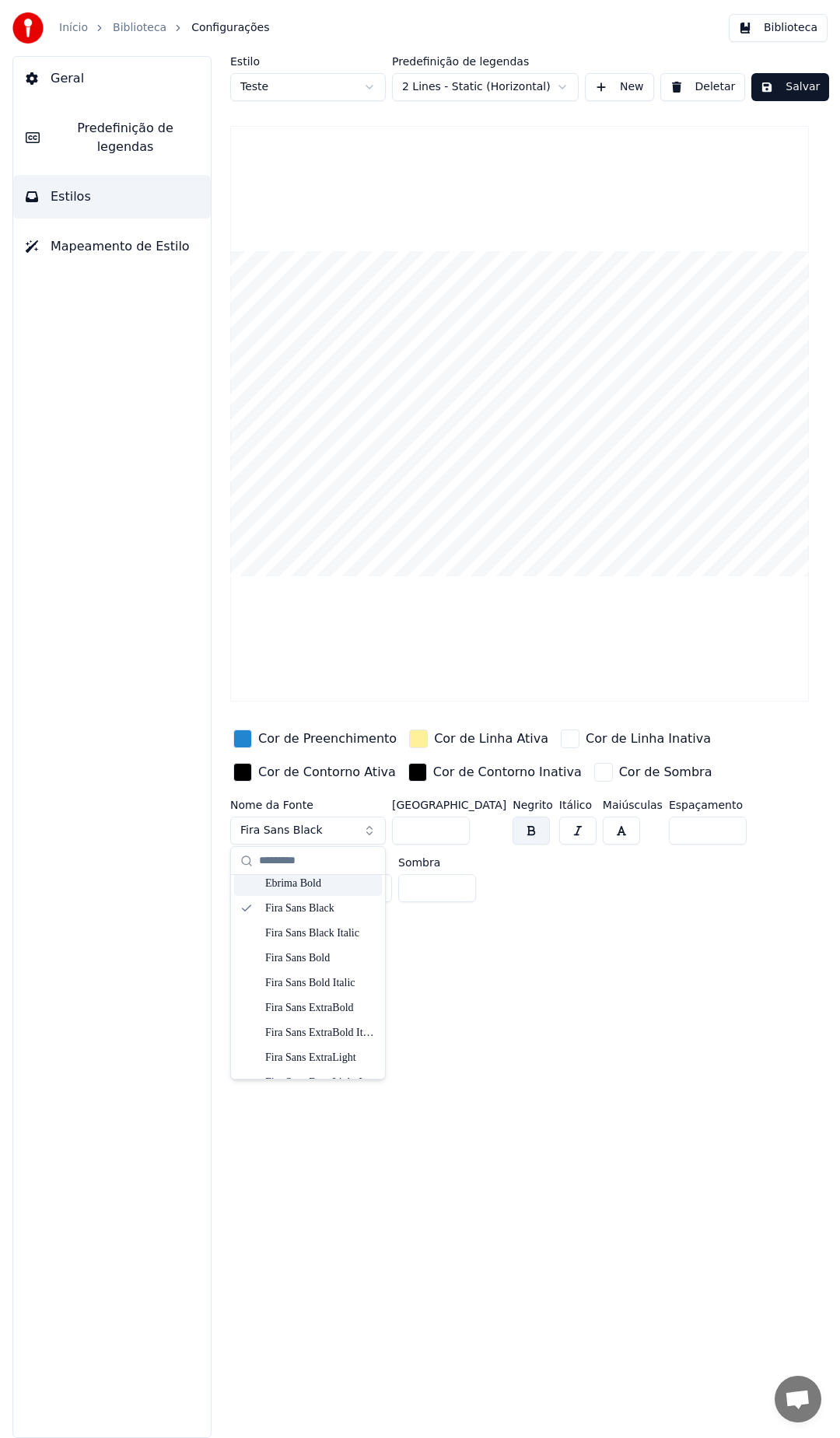
scroll to position [1788, 0]
click at [332, 999] on div "Fira Sans ExtraBold" at bounding box center [320, 992] width 111 height 15
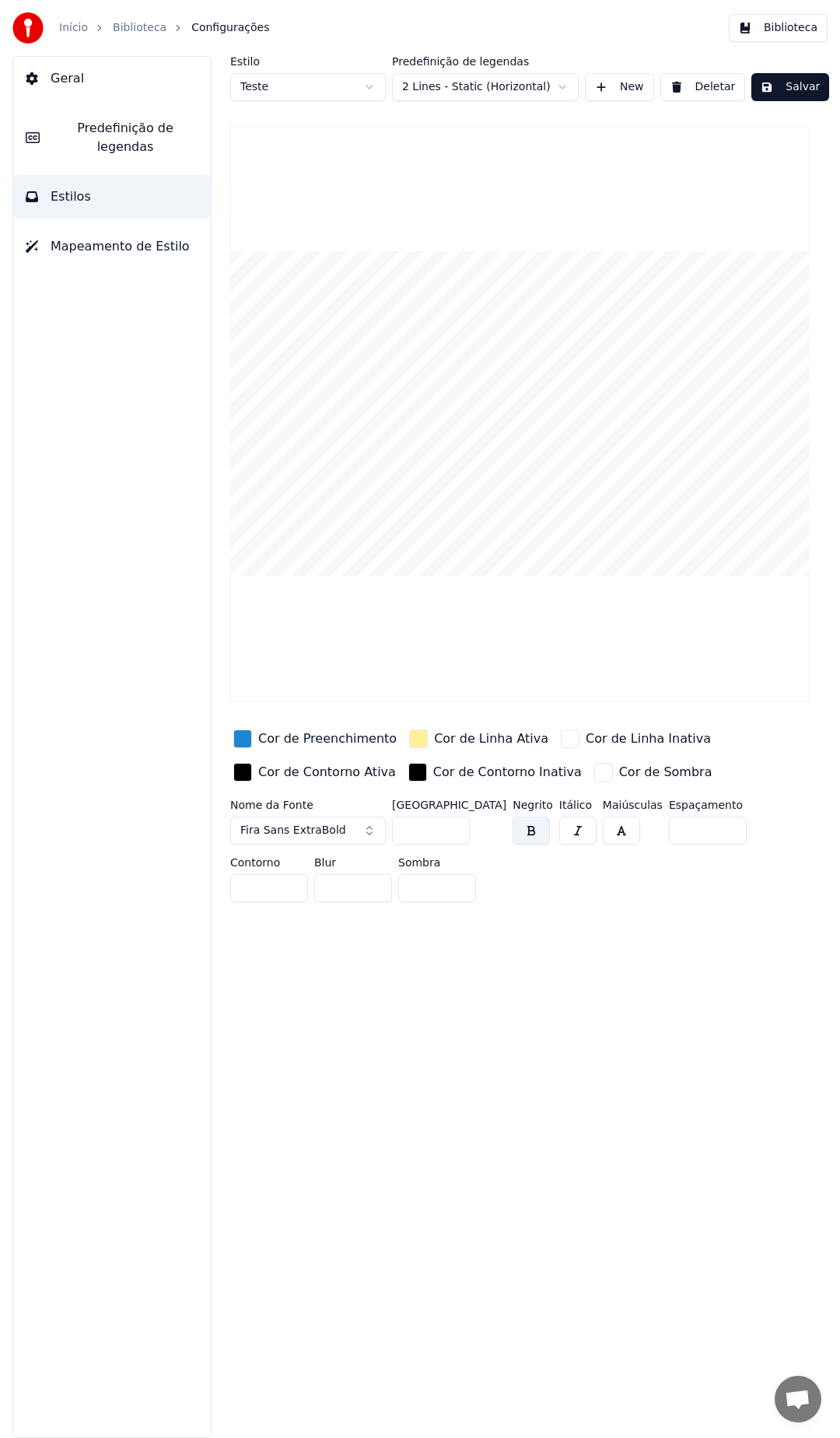
click at [335, 837] on button "Fira Sans ExtraBold" at bounding box center [308, 830] width 155 height 28
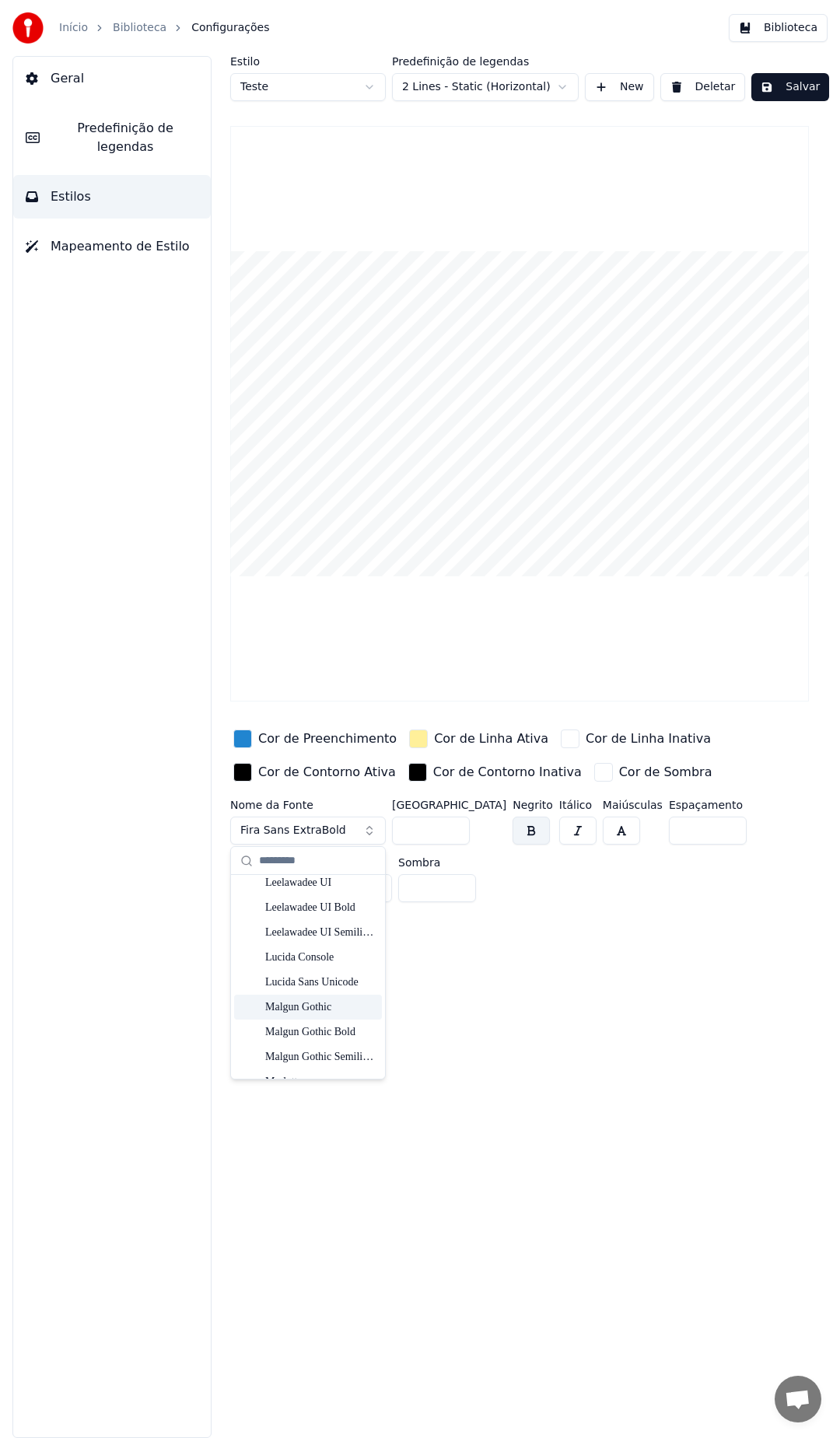
click at [324, 1001] on div "Malgun Gothic" at bounding box center [320, 1006] width 111 height 15
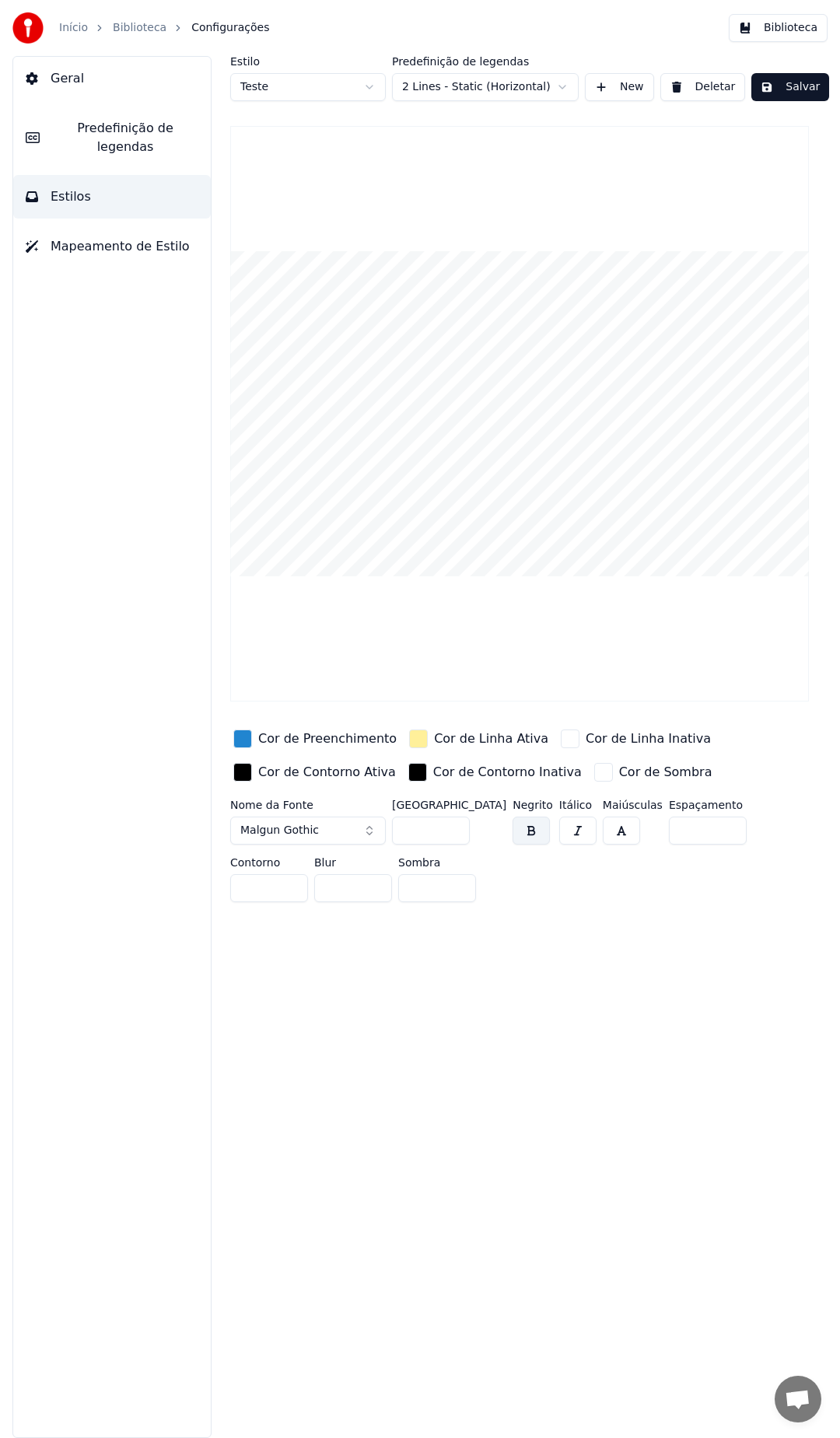
click at [331, 824] on button "Malgun Gothic" at bounding box center [308, 830] width 155 height 28
click at [280, 971] on div "Impact" at bounding box center [320, 963] width 111 height 15
click at [346, 834] on button "Impact" at bounding box center [308, 830] width 155 height 28
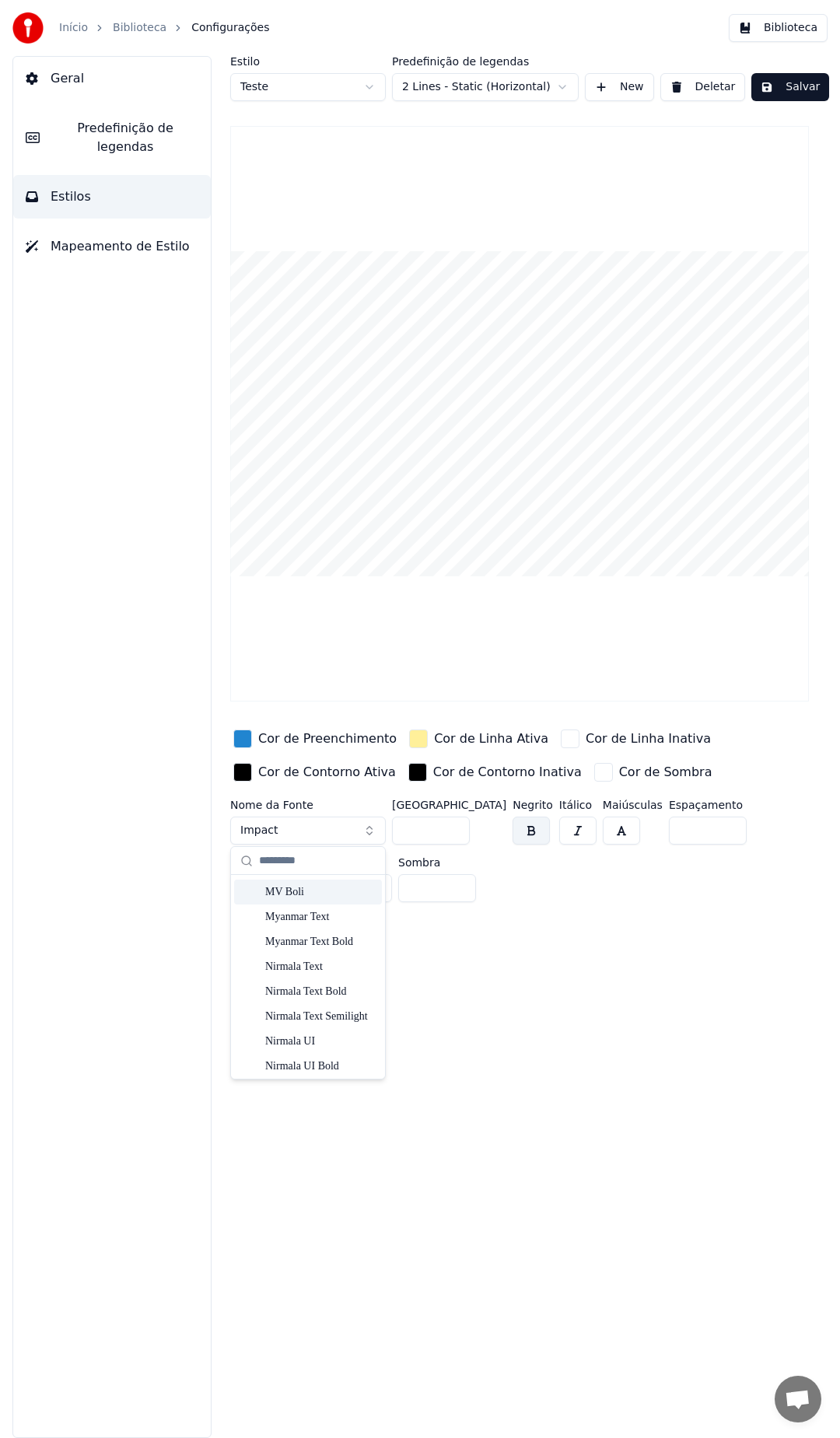
click at [297, 885] on div "MV Boli" at bounding box center [320, 892] width 111 height 15
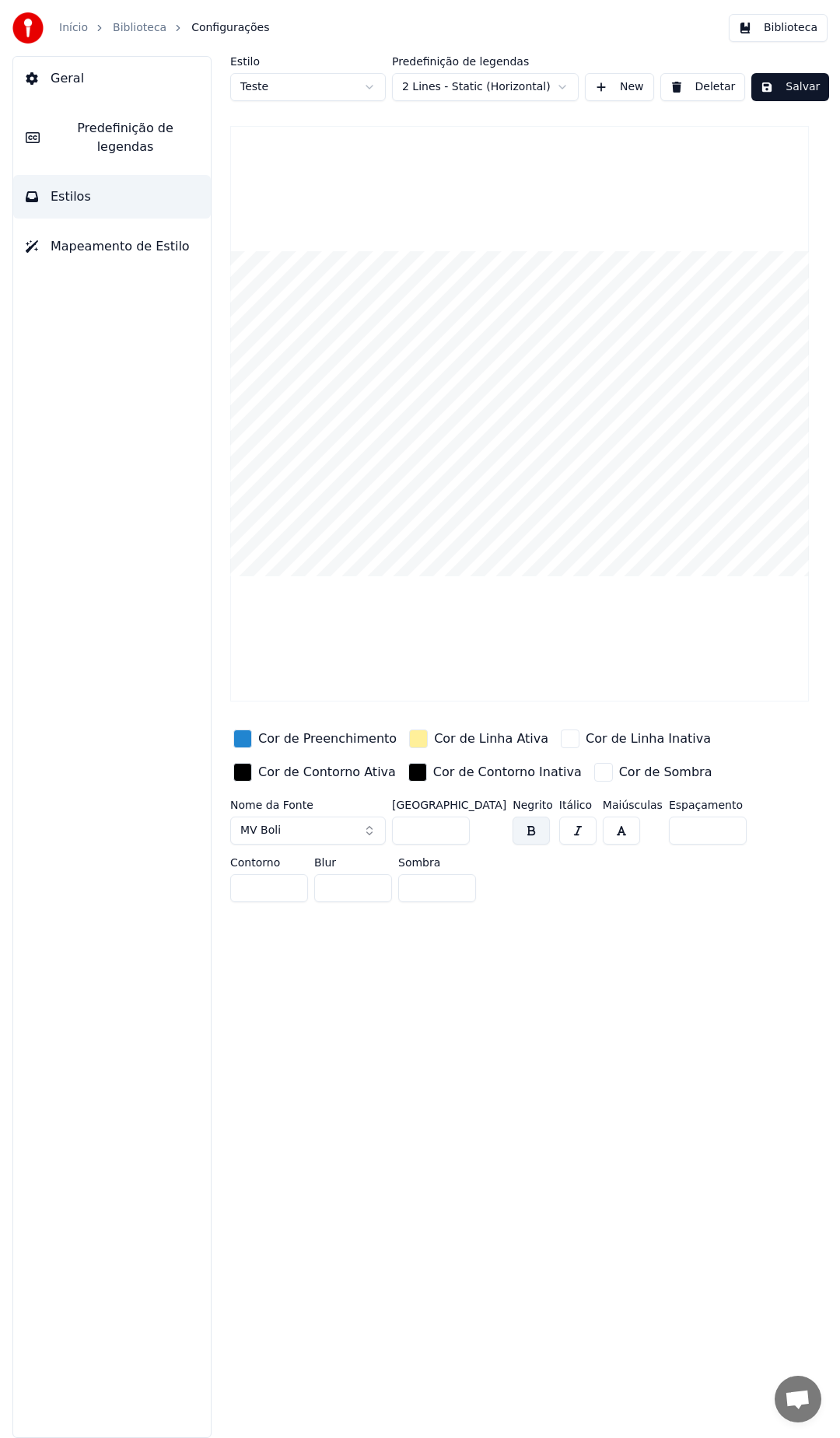
click at [309, 830] on button "MV Boli" at bounding box center [308, 830] width 155 height 28
click at [323, 938] on div "Segoe UI Black" at bounding box center [320, 944] width 111 height 15
click at [304, 834] on span "Segoe UI Black" at bounding box center [281, 830] width 82 height 15
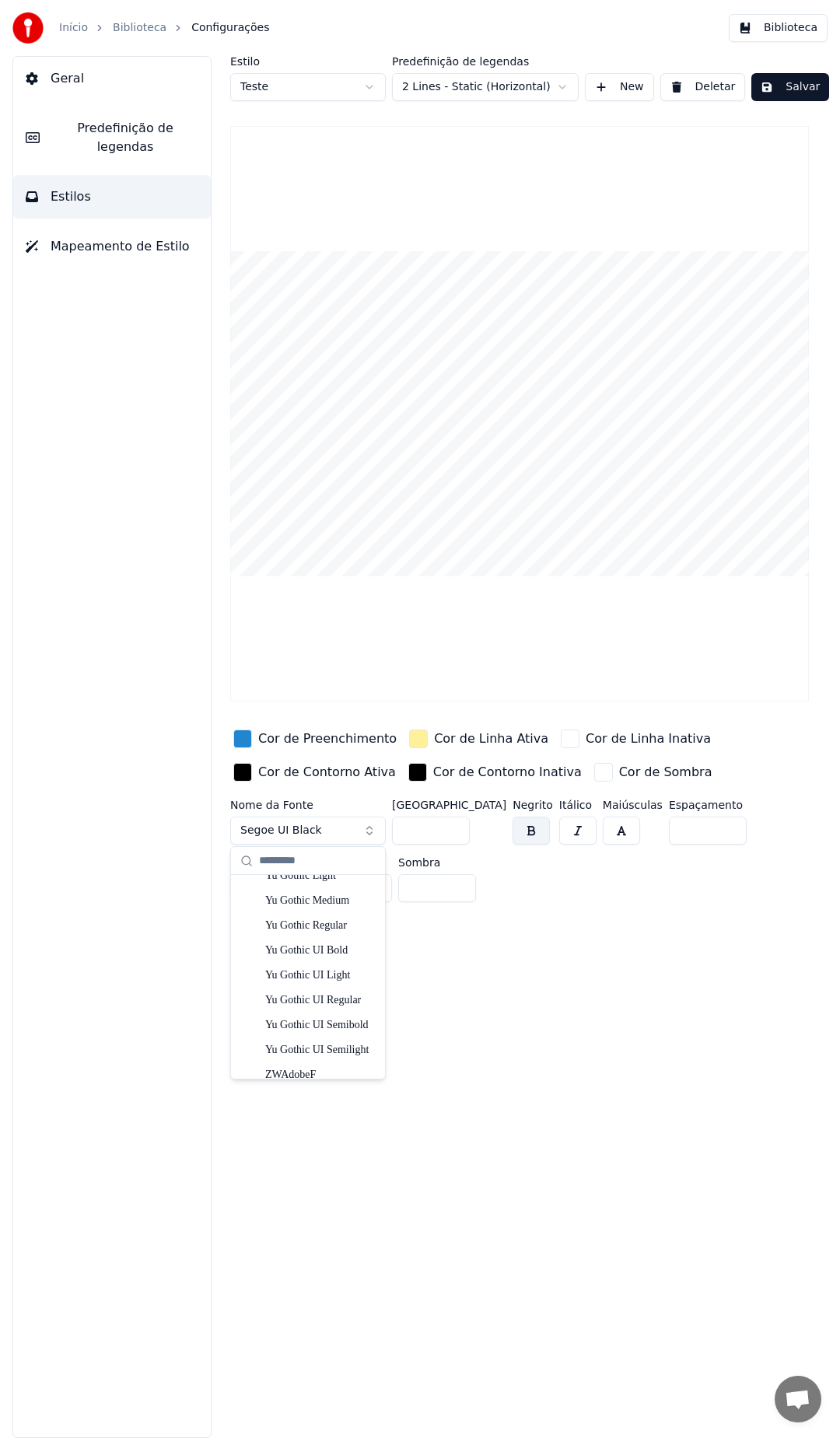
scroll to position [5325, 0]
click at [308, 1015] on div "Yu Gothic UI Semibold" at bounding box center [320, 1012] width 111 height 15
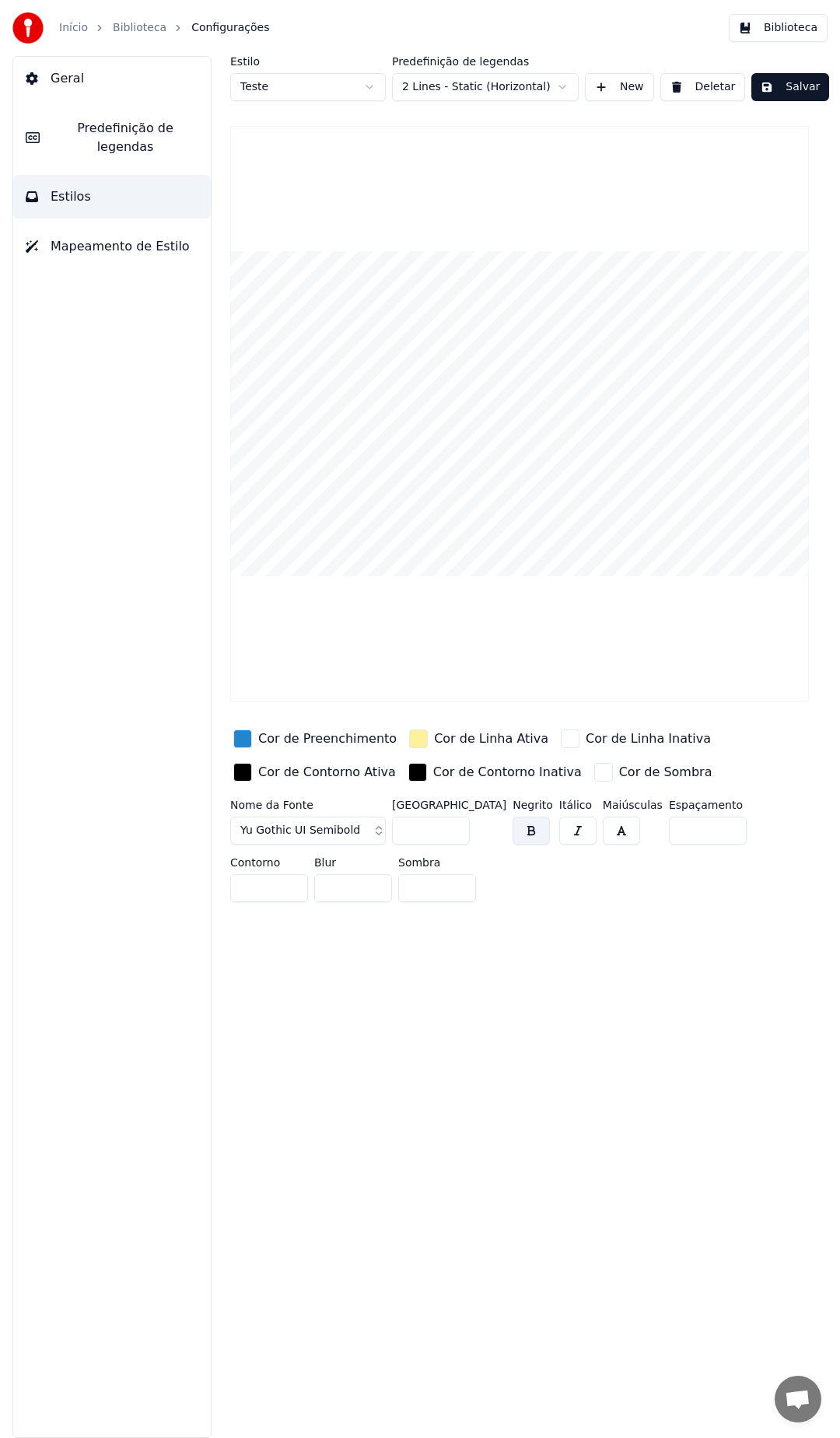
click at [312, 830] on span "Yu Gothic UI Semibold" at bounding box center [300, 830] width 120 height 15
type input "***"
click at [298, 967] on div "Comic Sans MS Bold Italic" at bounding box center [320, 964] width 111 height 15
click at [273, 823] on span "Comic Sans MS Bold Italic" at bounding box center [310, 830] width 141 height 15
type input "****"
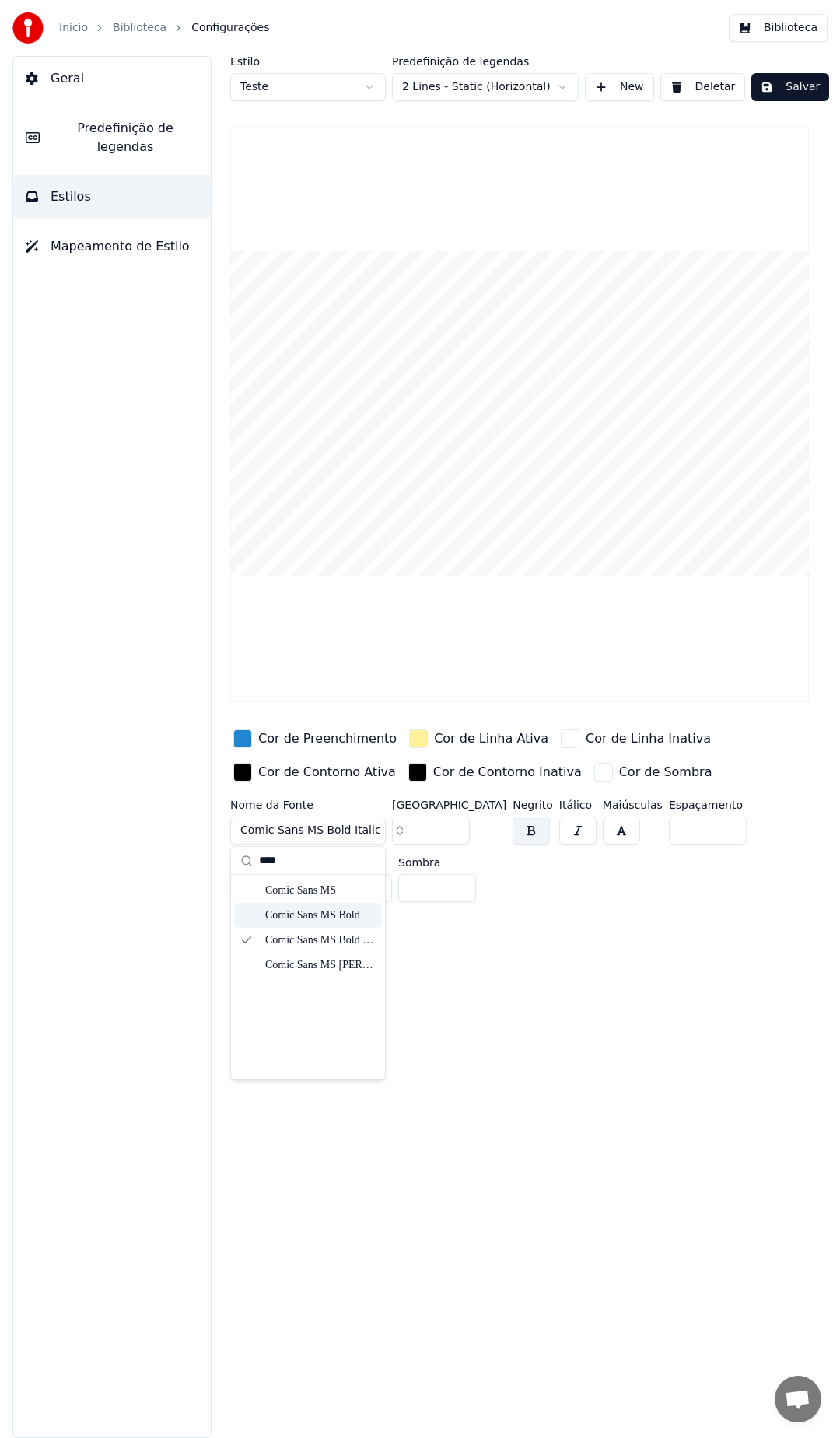
click at [297, 912] on div "Comic Sans MS Bold" at bounding box center [320, 915] width 111 height 15
click at [289, 823] on span "Comic Sans MS Bold" at bounding box center [296, 830] width 111 height 15
type input "***"
click at [280, 905] on div "Comic Sans MS" at bounding box center [308, 915] width 148 height 24
click at [296, 819] on button "Comic Sans MS" at bounding box center [308, 830] width 155 height 28
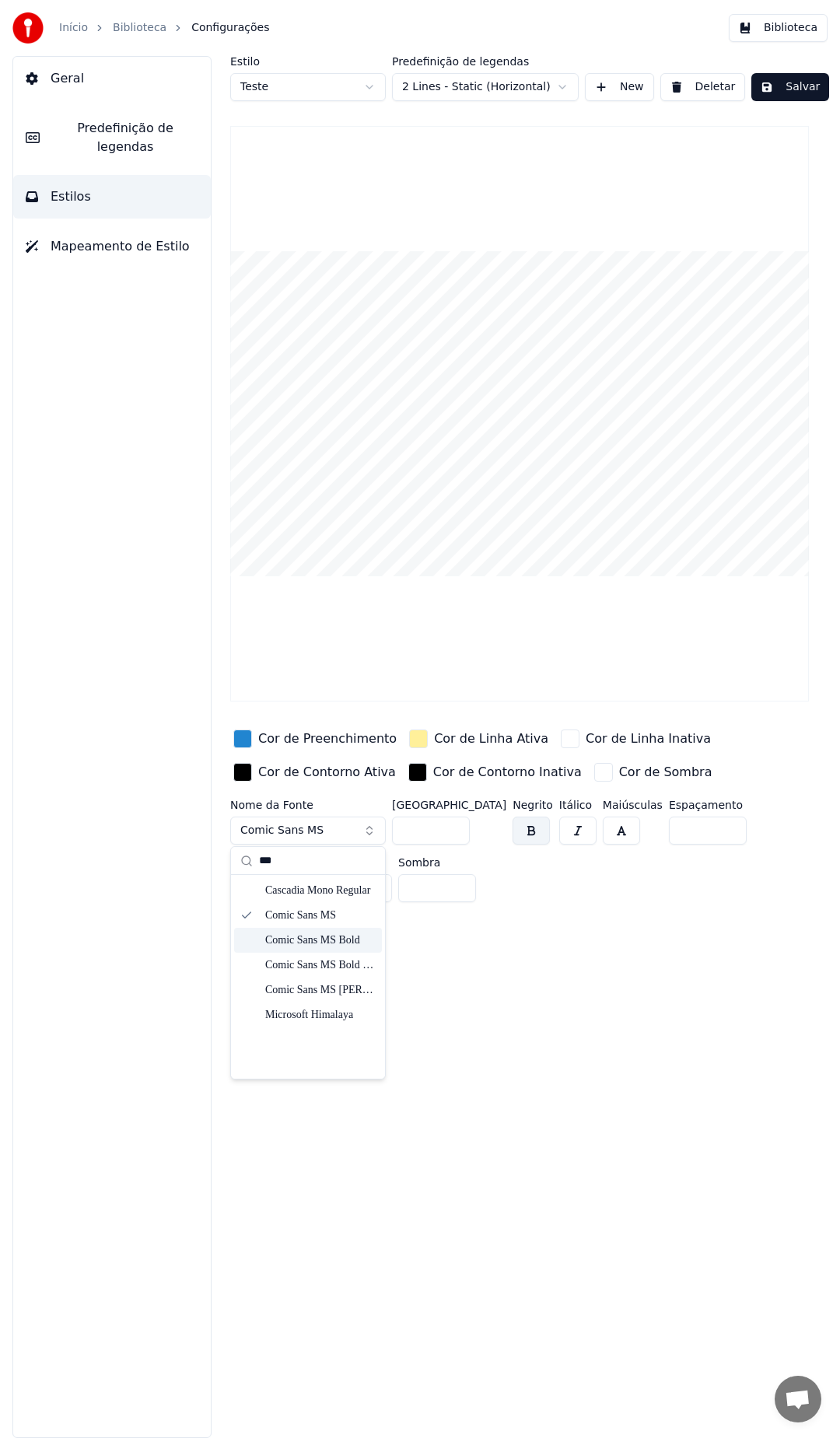
type input "***"
click at [300, 944] on div "Comic Sans MS Bold" at bounding box center [320, 940] width 111 height 15
click at [676, 942] on div "Estilo Teste Predefinição de legendas 2 Lines - Static (Horizontal) New Deletar…" at bounding box center [519, 747] width 640 height 1382
click at [242, 741] on div "button" at bounding box center [242, 739] width 19 height 19
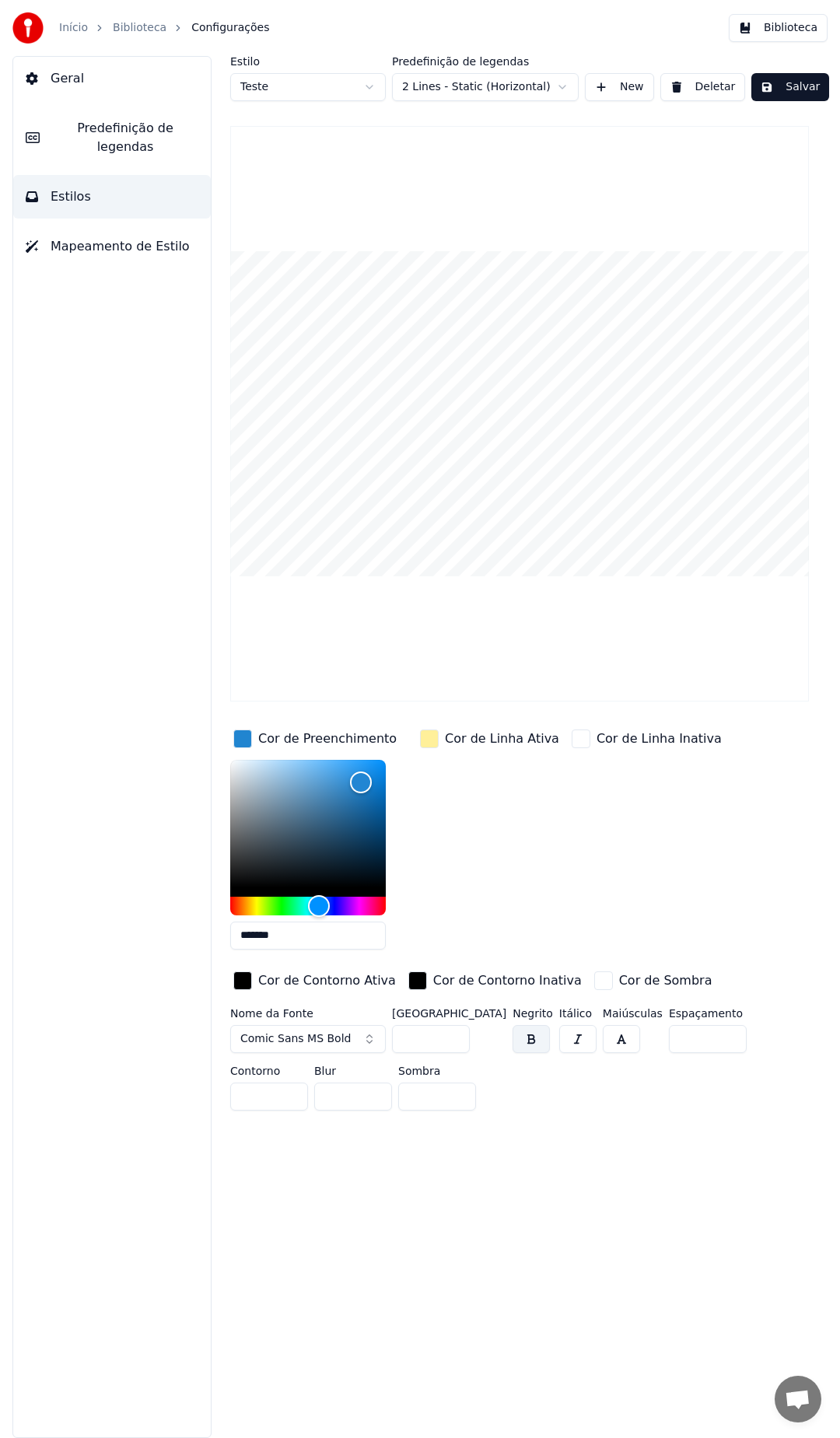
click at [313, 924] on input "*******" at bounding box center [308, 935] width 155 height 28
drag, startPoint x: 305, startPoint y: 933, endPoint x: 248, endPoint y: 934, distance: 57.0
click at [248, 934] on input "*******" at bounding box center [308, 935] width 155 height 28
paste input "text"
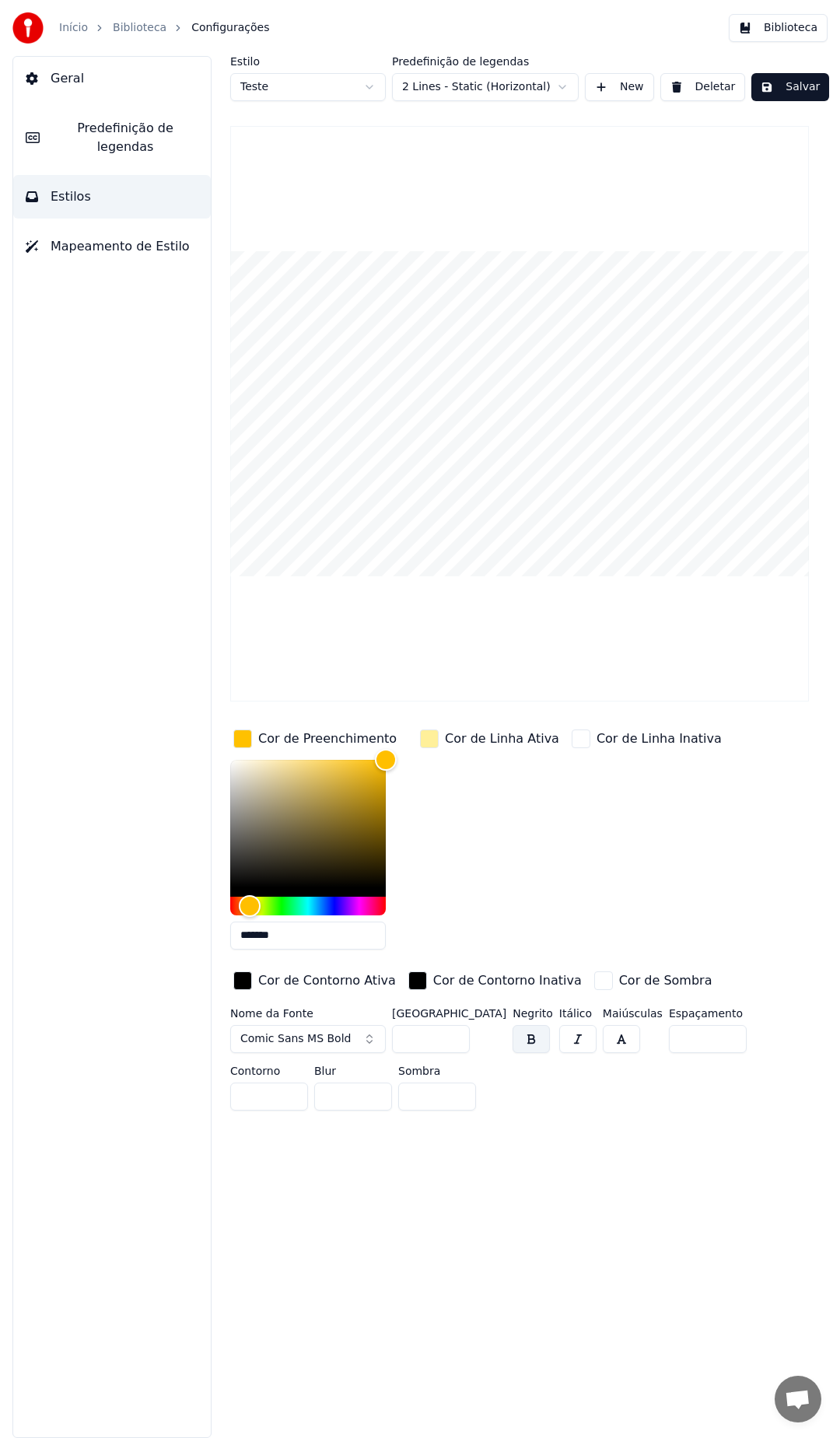
type input "*******"
click at [517, 803] on div "Cor de Linha Ativa" at bounding box center [489, 845] width 145 height 236
click at [433, 732] on div "button" at bounding box center [429, 739] width 19 height 19
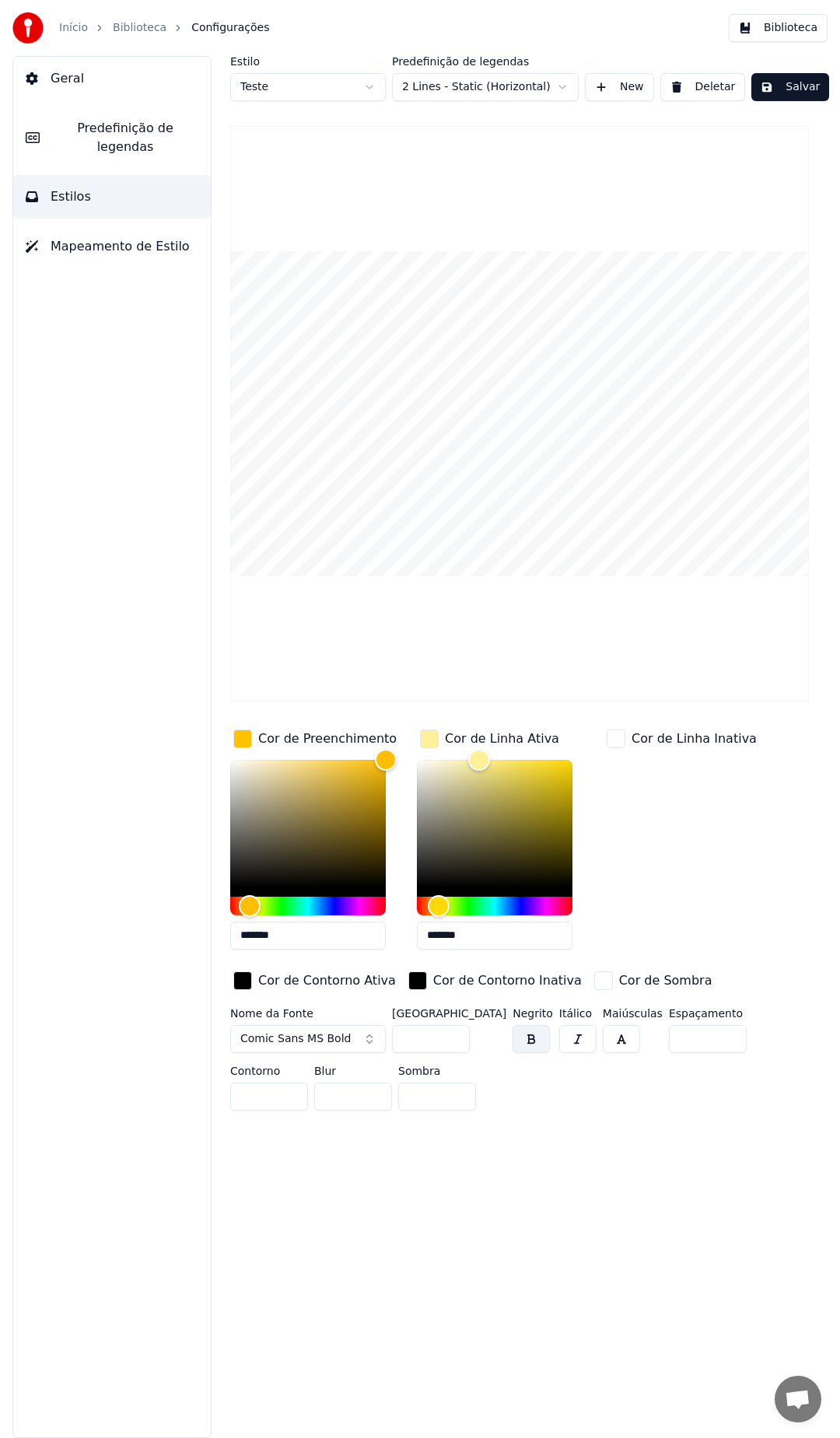
drag, startPoint x: 493, startPoint y: 942, endPoint x: 400, endPoint y: 941, distance: 93.0
click at [400, 941] on div "Cor de Preenchimento ******* Cor de Linha Ativa ******* Cor de Linha Inativa Co…" at bounding box center [520, 861] width 579 height 269
click at [473, 928] on input "*******" at bounding box center [493, 935] width 155 height 28
click at [483, 934] on input "*******" at bounding box center [493, 935] width 155 height 28
click at [493, 932] on input "*******" at bounding box center [493, 935] width 155 height 28
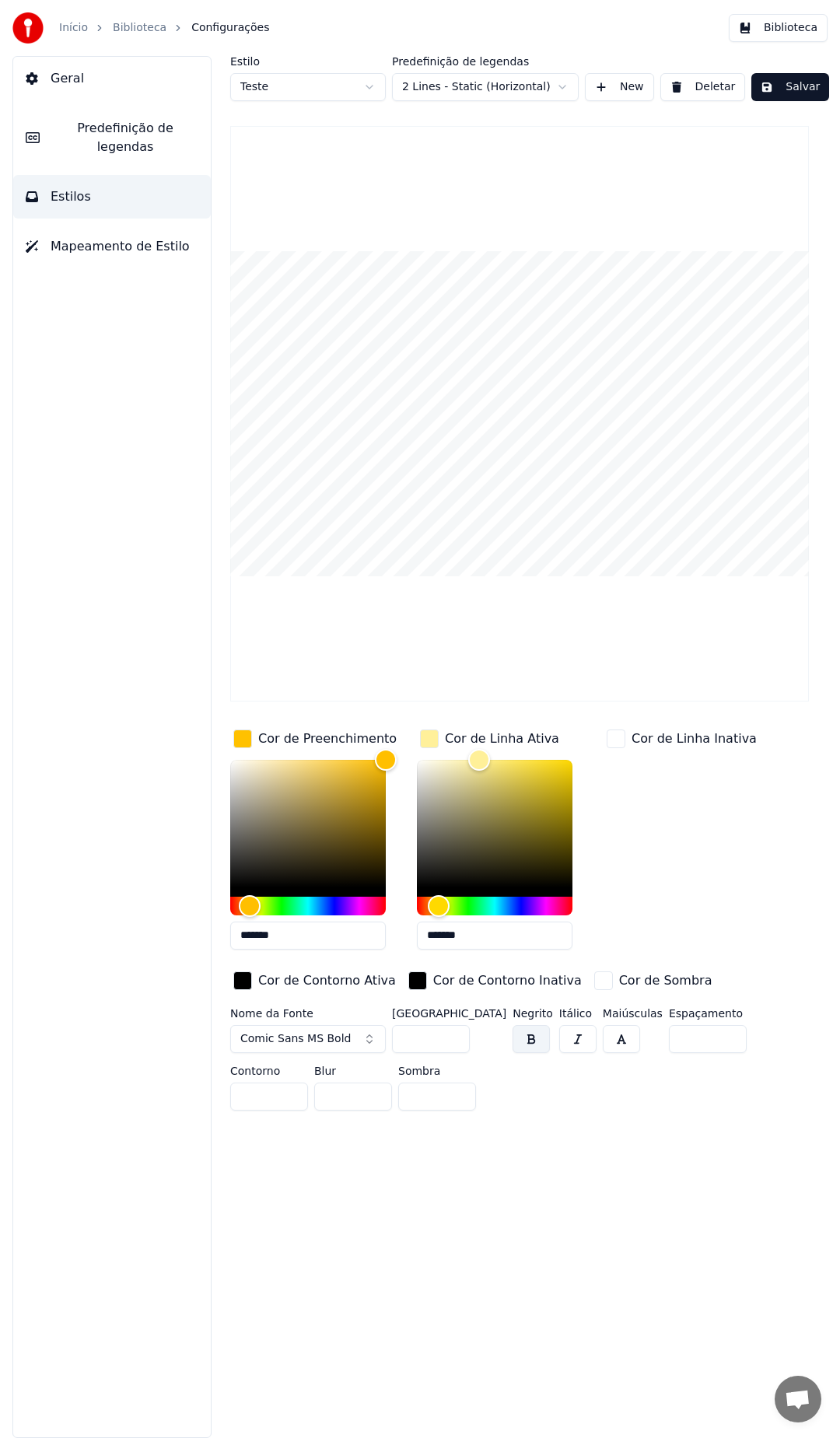
drag, startPoint x: 486, startPoint y: 933, endPoint x: 378, endPoint y: 928, distance: 108.1
click at [378, 928] on div "Cor de Preenchimento ******* Cor de Linha Ativa ******* Cor de Linha Inativa Co…" at bounding box center [520, 861] width 579 height 269
paste input "text"
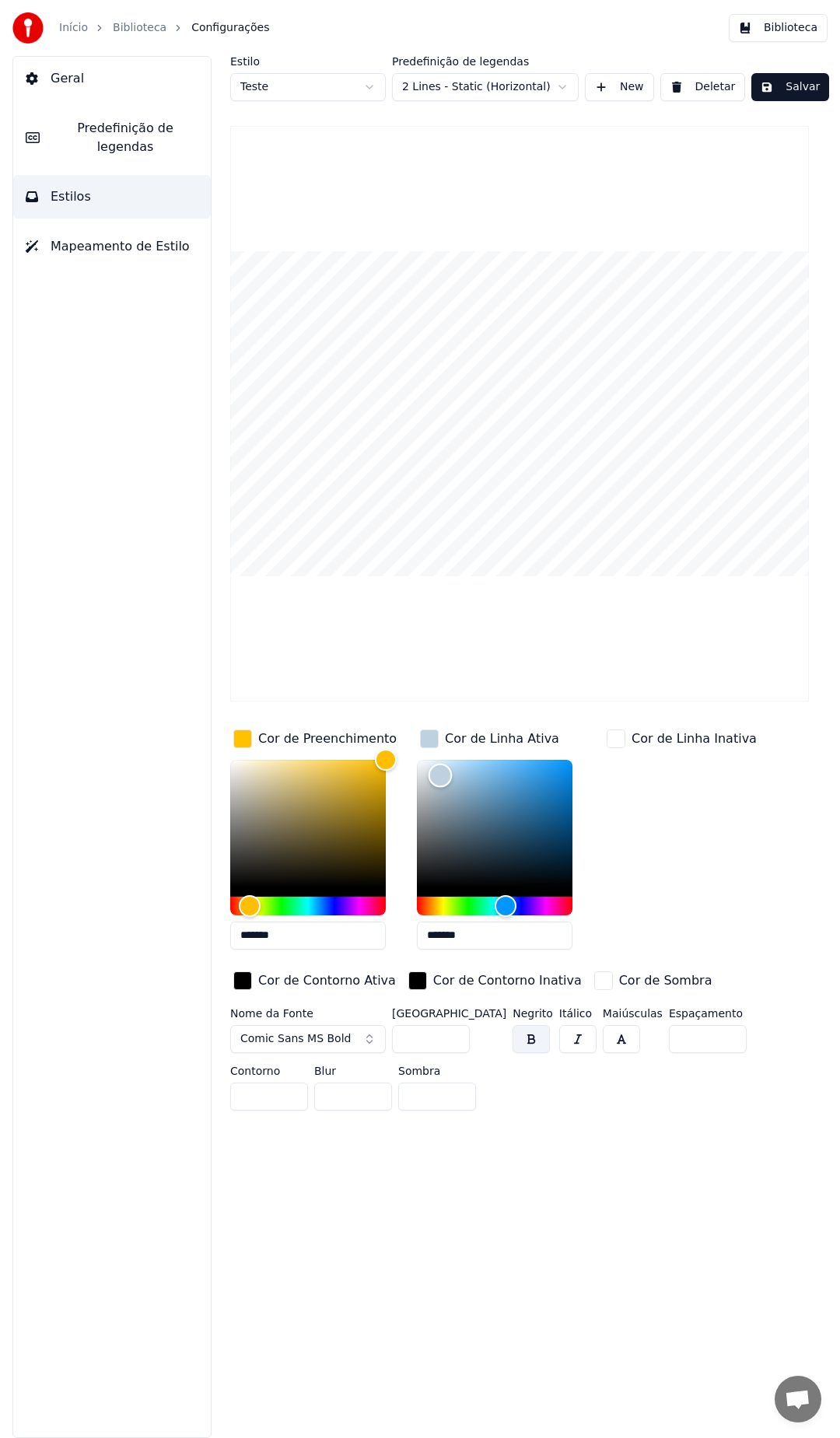
type input "*******"
drag, startPoint x: 467, startPoint y: 797, endPoint x: 349, endPoint y: 706, distance: 149.0
click at [349, 706] on div "Estilo Teste Predefinição de legendas 2 Lines - Static (Horizontal) New Deletar…" at bounding box center [520, 586] width 579 height 1061
click at [721, 893] on div "Cor de Linha Inativa" at bounding box center [681, 845] width 156 height 236
click at [478, 318] on video at bounding box center [520, 414] width 579 height 575
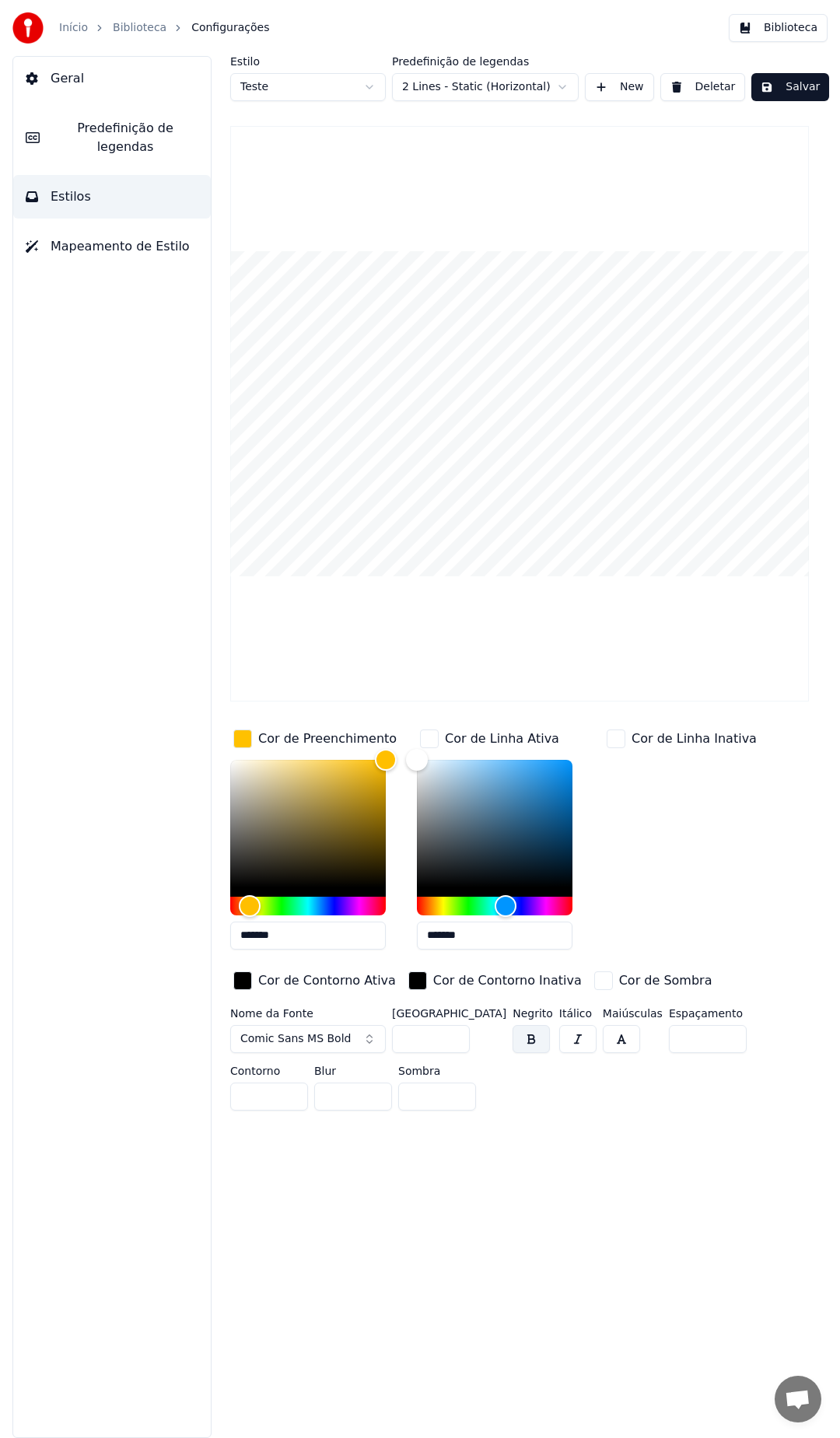
click at [655, 820] on div "Cor de Linha Inativa" at bounding box center [681, 845] width 156 height 236
click at [430, 1032] on input "**" at bounding box center [431, 1039] width 78 height 28
drag, startPoint x: 436, startPoint y: 1043, endPoint x: 378, endPoint y: 1037, distance: 58.3
click at [378, 1037] on div "Nome da Fonte Comic Sans MS Bold Tamanho da Fonte ** Negrito Itálico Maiúsculas…" at bounding box center [520, 1062] width 579 height 109
drag, startPoint x: 430, startPoint y: 1037, endPoint x: 305, endPoint y: 1032, distance: 125.1
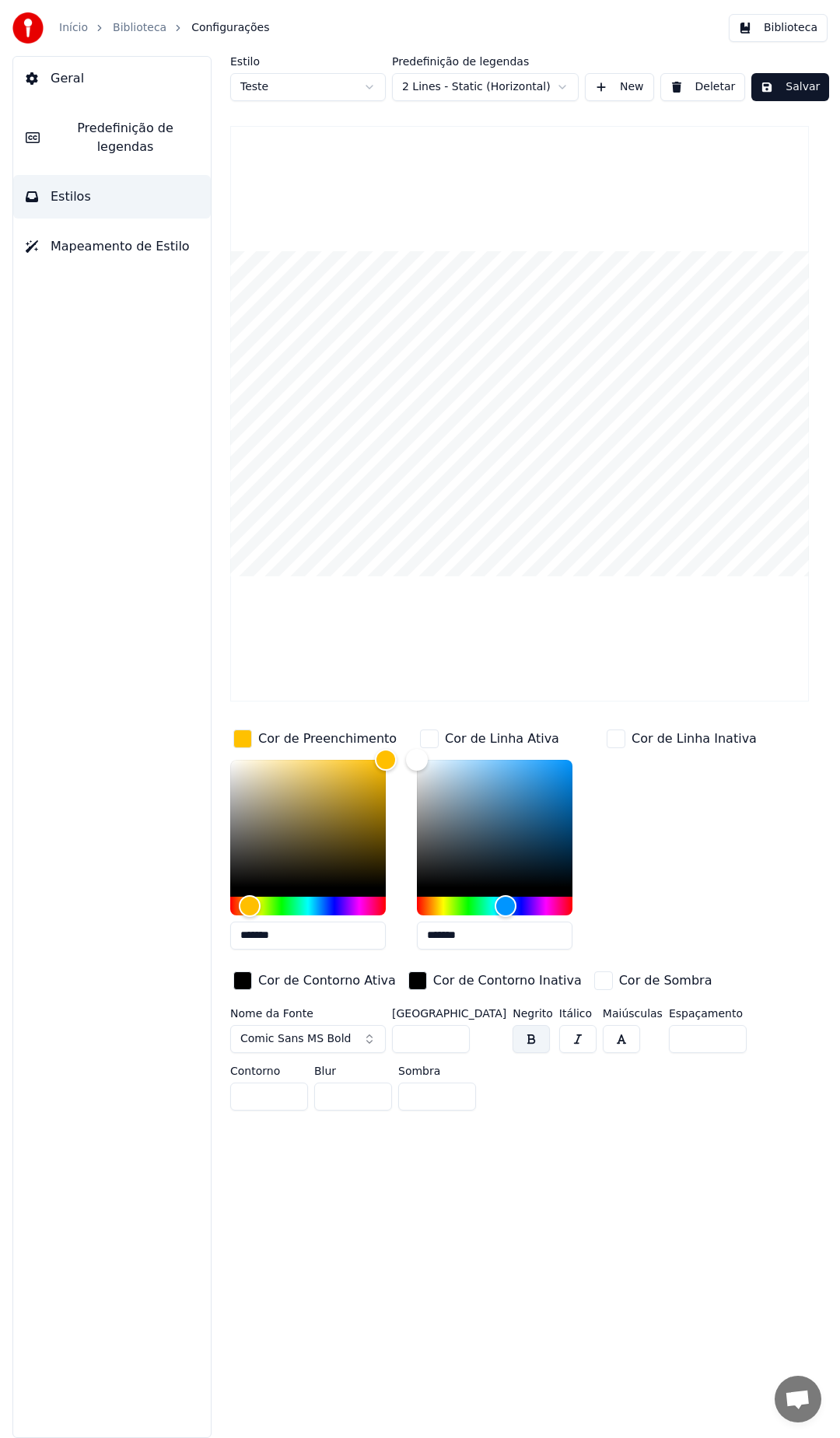
click at [305, 1032] on div "Nome da Fonte Comic Sans MS Bold Tamanho da Fonte *** Negrito Itálico Maiúscula…" at bounding box center [520, 1062] width 579 height 109
type input "***"
click at [550, 1118] on div "Estilo Teste Predefinição de legendas 2 Lines - Static (Horizontal) New Deletar…" at bounding box center [519, 747] width 640 height 1382
click at [308, 1082] on input "*" at bounding box center [269, 1096] width 78 height 28
click at [698, 1034] on input "**" at bounding box center [708, 1039] width 78 height 28
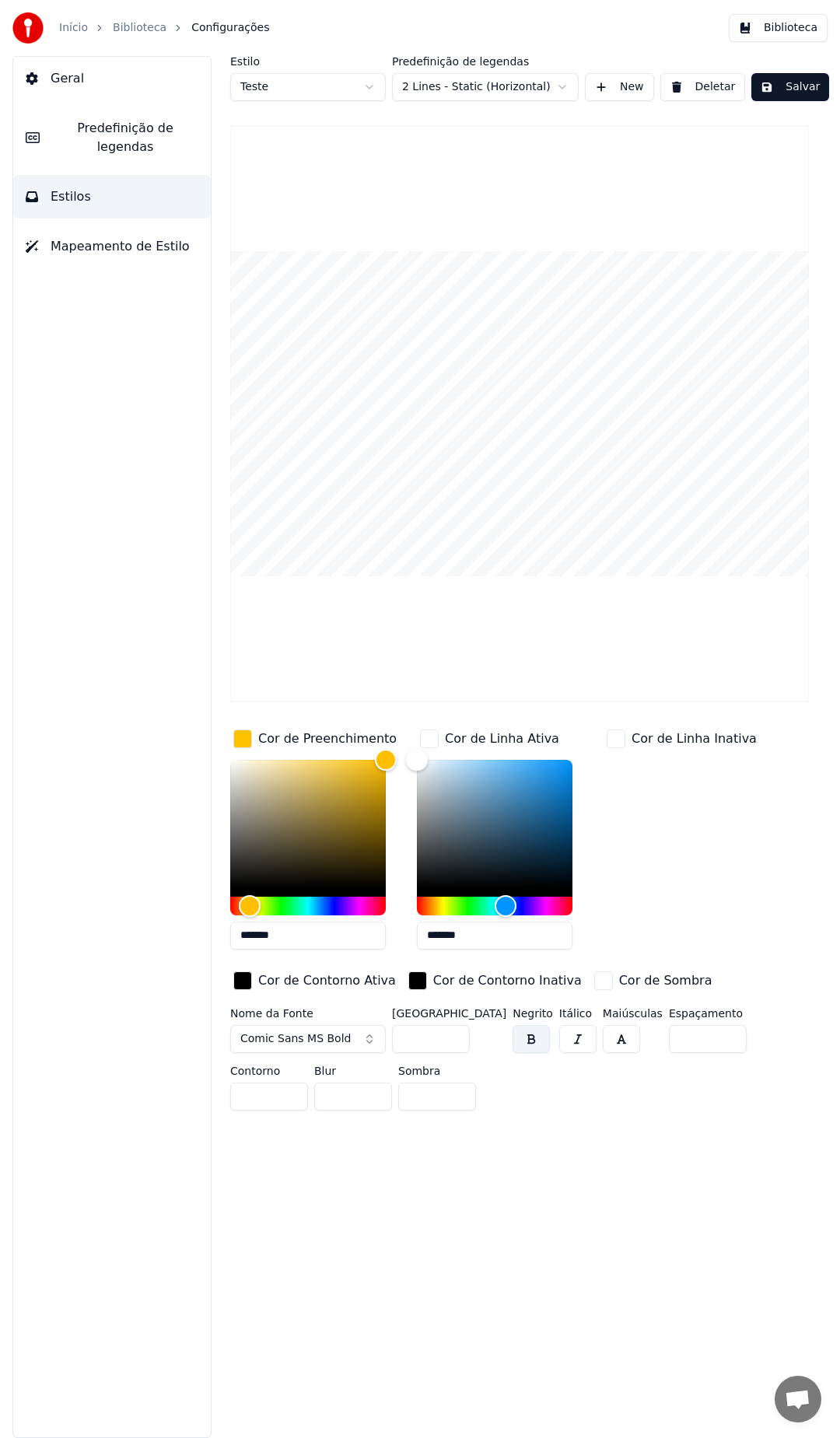
drag, startPoint x: 679, startPoint y: 1037, endPoint x: 436, endPoint y: 1018, distance: 243.7
click at [436, 1018] on div "Nome da Fonte Comic Sans MS Bold Tamanho da Fonte *** Negrito Itálico Maiúscula…" at bounding box center [520, 1062] width 579 height 109
type input "*"
click at [448, 1159] on div "Estilo Teste Predefinição de legendas 2 Lines - Static (Horizontal) New Deletar…" at bounding box center [519, 747] width 640 height 1382
click at [398, 1097] on input "*" at bounding box center [437, 1096] width 78 height 28
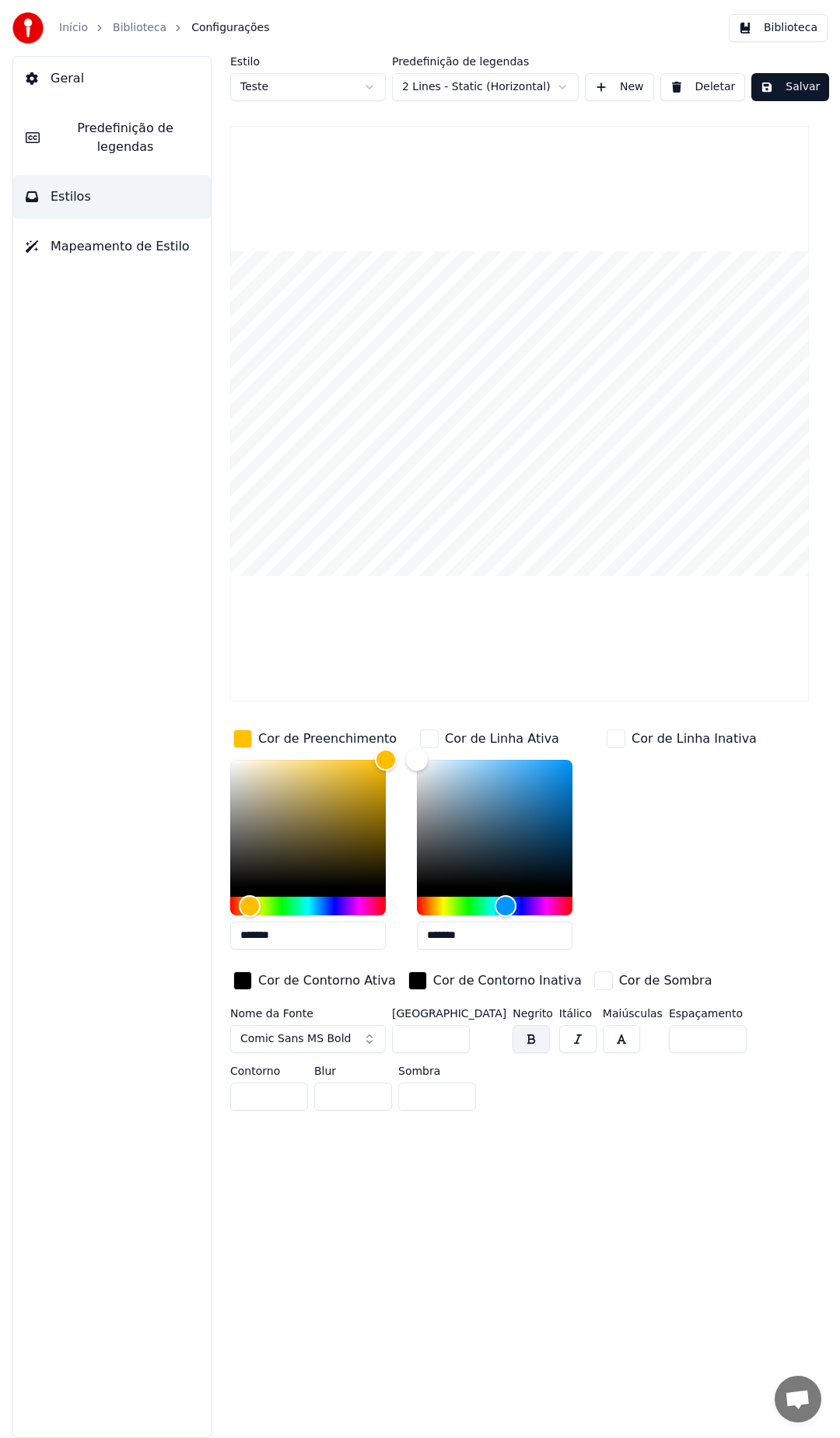
drag, startPoint x: 359, startPoint y: 1097, endPoint x: 203, endPoint y: 1084, distance: 156.5
click at [203, 1084] on div "Estilo Teste Predefinição de legendas 2 Lines - Static (Horizontal) New Deletar…" at bounding box center [519, 747] width 640 height 1382
click at [395, 1151] on div "Estilo Teste Predefinição de legendas 2 Lines - Static (Horizontal) New Deletar…" at bounding box center [519, 747] width 640 height 1382
click at [398, 1101] on input "**" at bounding box center [437, 1096] width 78 height 28
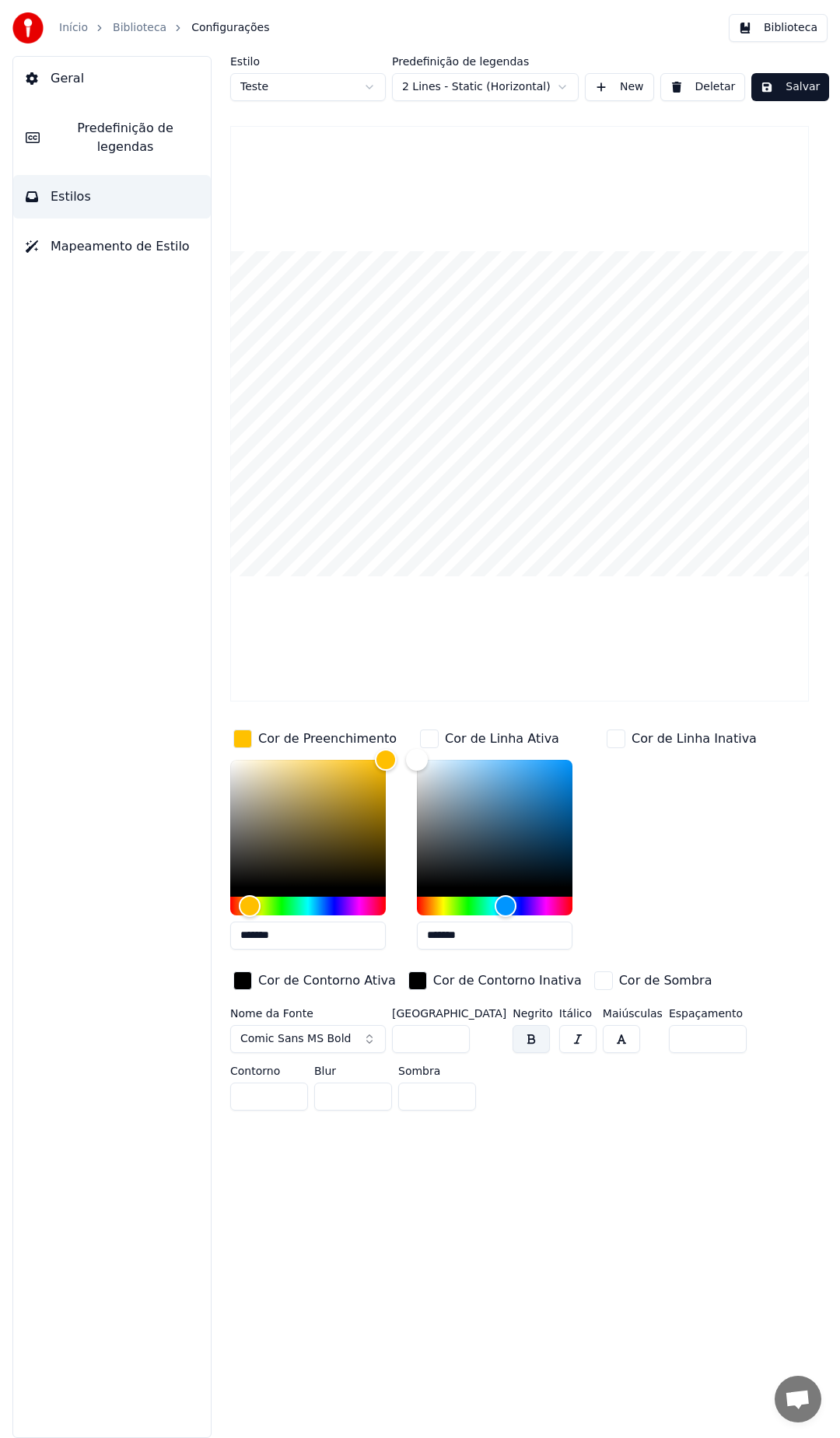
click at [398, 1101] on input "**" at bounding box center [437, 1096] width 78 height 28
drag, startPoint x: 337, startPoint y: 1092, endPoint x: 175, endPoint y: 1088, distance: 162.0
click at [175, 1088] on div "Geral Predefinição de legendas Estilos Mapeamento de Estilo Estilo Teste Predef…" at bounding box center [420, 747] width 840 height 1382
type input "*"
click at [594, 981] on div "button" at bounding box center [603, 981] width 19 height 19
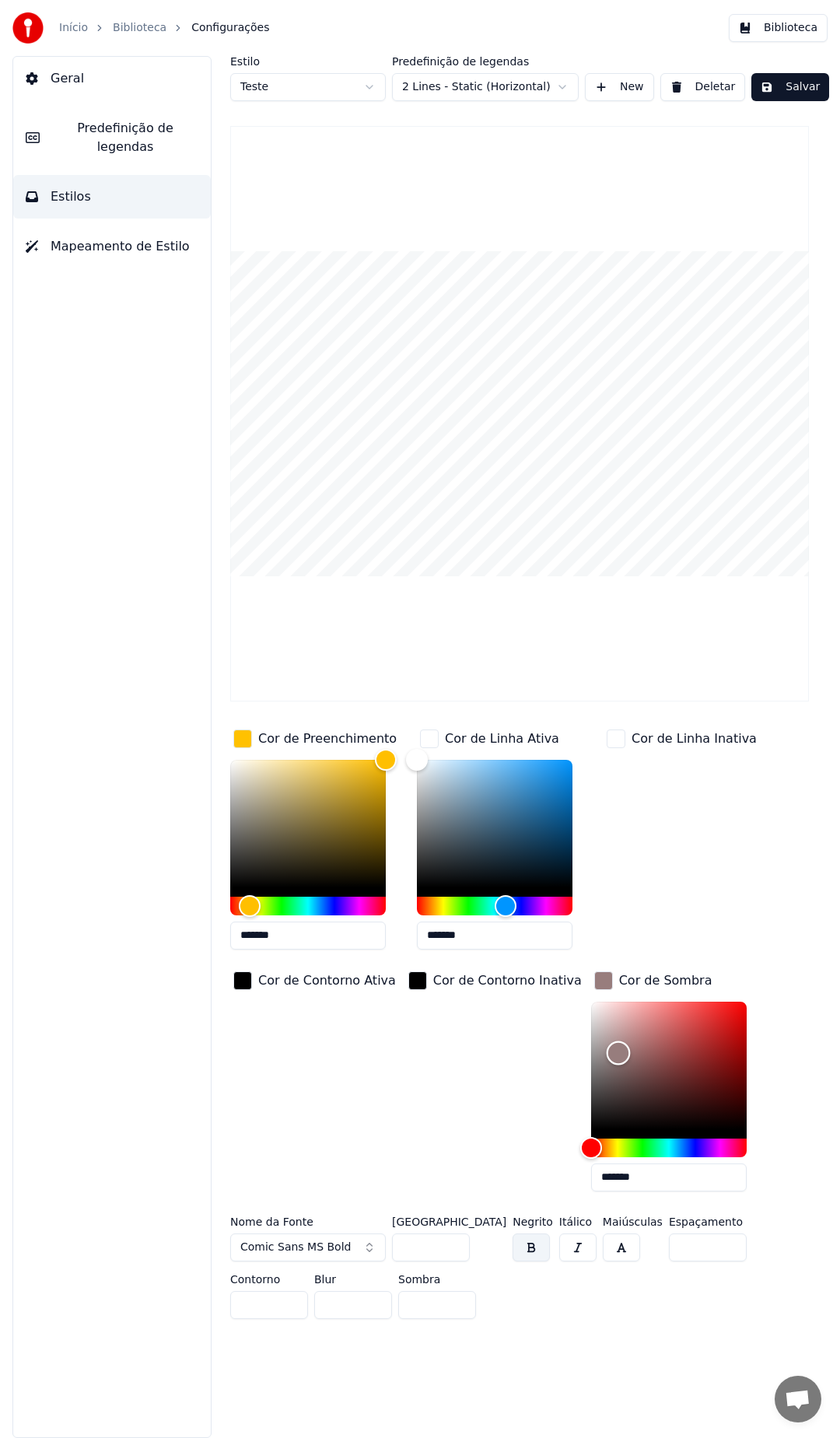
type input "*******"
drag, startPoint x: 588, startPoint y: 1050, endPoint x: 499, endPoint y: 1179, distance: 156.7
click at [499, 1179] on div "Cor de Preenchimento ******* Cor de Linha Ativa ******* Cor de Linha Inativa Co…" at bounding box center [520, 965] width 579 height 477
click at [473, 1344] on div "Estilo Teste Predefinição de legendas 2 Lines - Static (Horizontal) New Deletar…" at bounding box center [519, 747] width 640 height 1382
drag, startPoint x: 332, startPoint y: 1309, endPoint x: 246, endPoint y: 1304, distance: 86.1
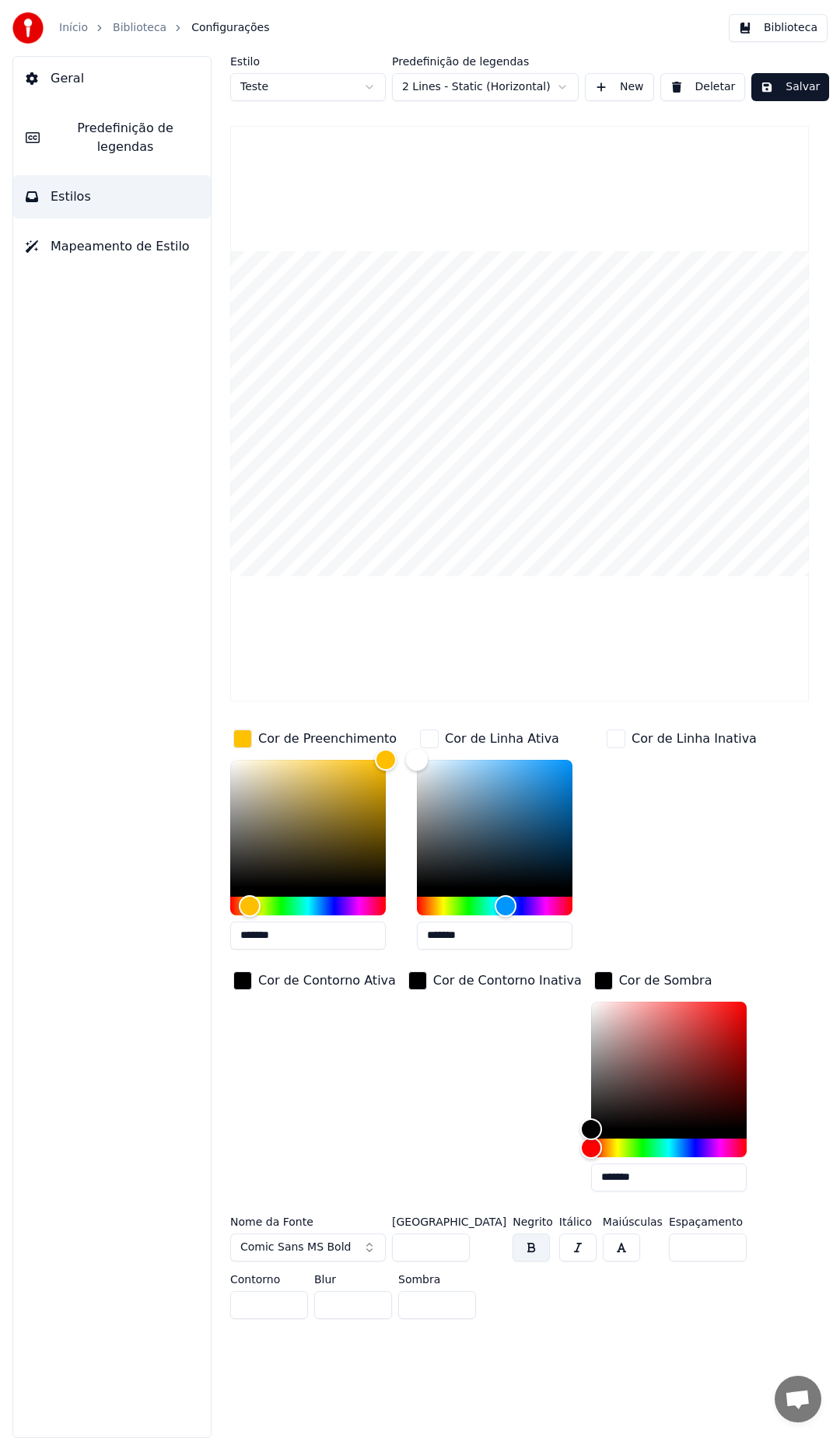
click at [246, 1304] on div "Nome da Fonte Comic Sans MS Bold Tamanho da Fonte *** Negrito Itálico Maiúscula…" at bounding box center [520, 1271] width 579 height 109
type input "*"
click at [481, 1301] on div "Nome da Fonte Comic Sans MS Bold Tamanho da Fonte *** Negrito Itálico Maiúscula…" at bounding box center [520, 1271] width 579 height 109
click at [405, 1058] on div "Cor de Contorno Inativa" at bounding box center [495, 1086] width 180 height 236
drag, startPoint x: 434, startPoint y: 1247, endPoint x: 411, endPoint y: 1247, distance: 23.0
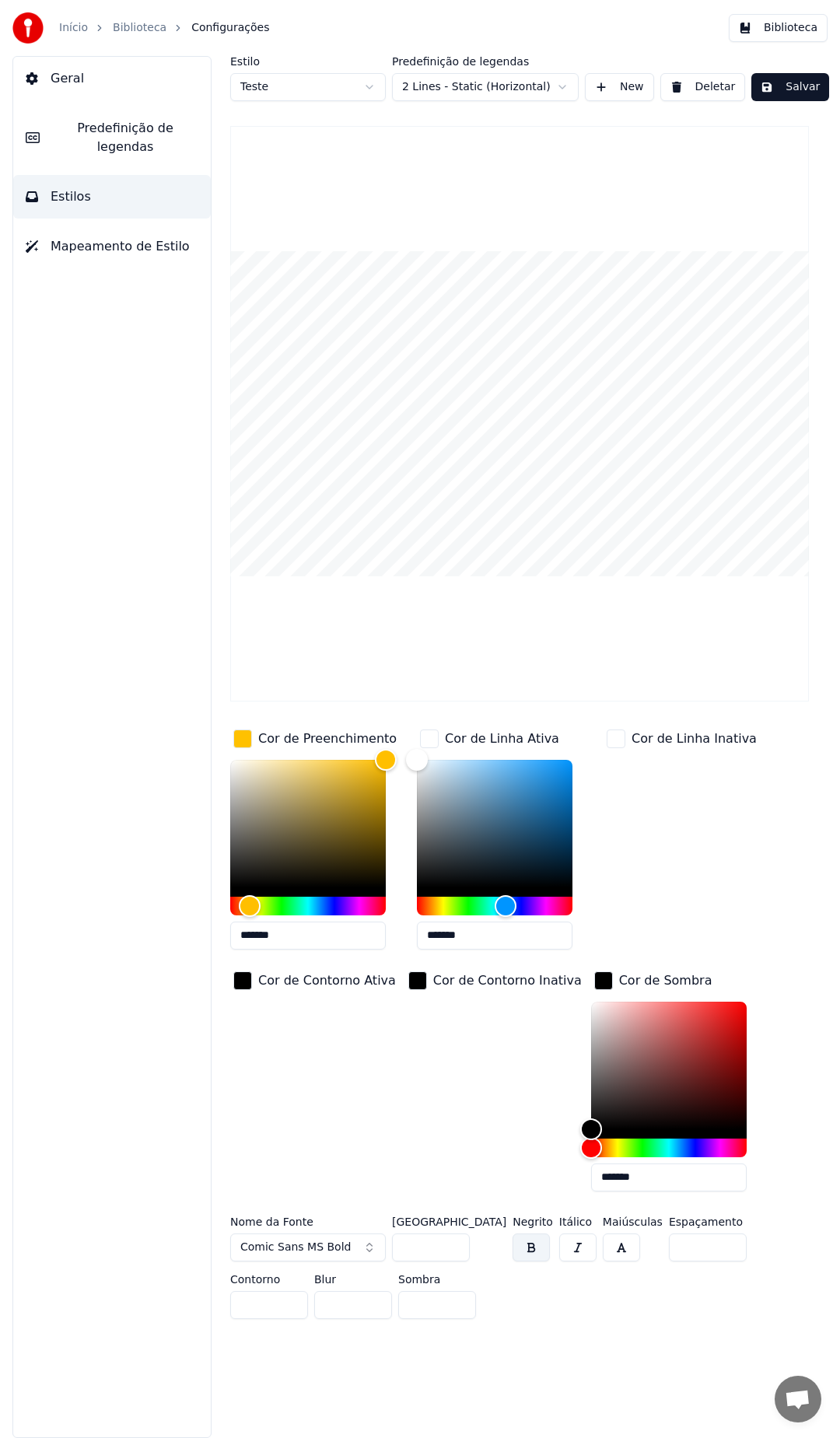
click at [411, 1247] on input "***" at bounding box center [431, 1247] width 78 height 28
click at [291, 1020] on div "Cor de Contorno Ativa" at bounding box center [315, 1086] width 169 height 236
click at [663, 836] on div "Cor de Linha Inativa" at bounding box center [681, 845] width 156 height 236
click at [103, 182] on button "Estilos" at bounding box center [112, 197] width 198 height 44
click at [88, 237] on span "Mapeamento de Estilo" at bounding box center [120, 246] width 139 height 19
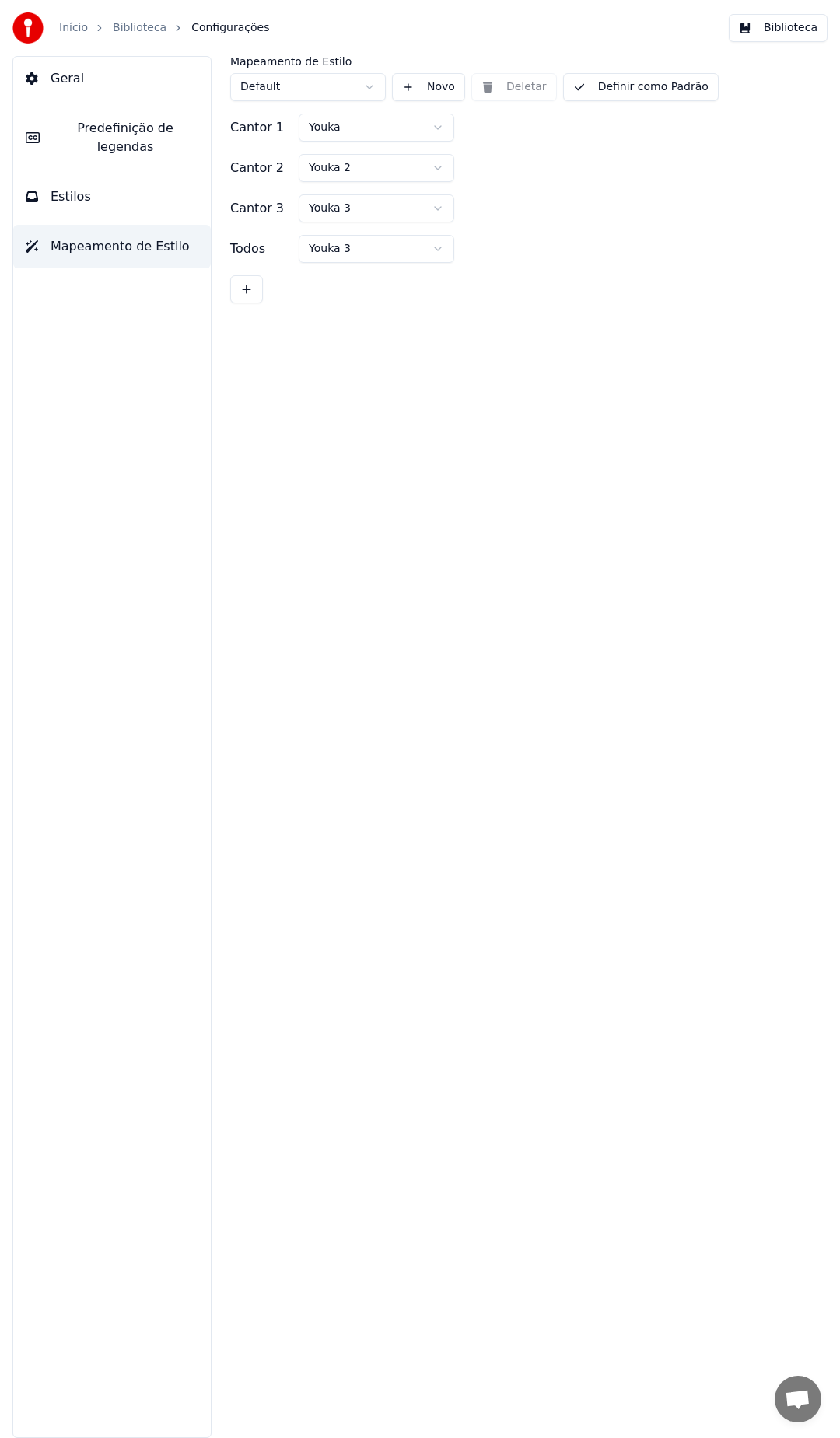
click at [257, 249] on div "Todos" at bounding box center [261, 249] width 63 height 19
click at [111, 189] on button "Estilos" at bounding box center [112, 197] width 198 height 44
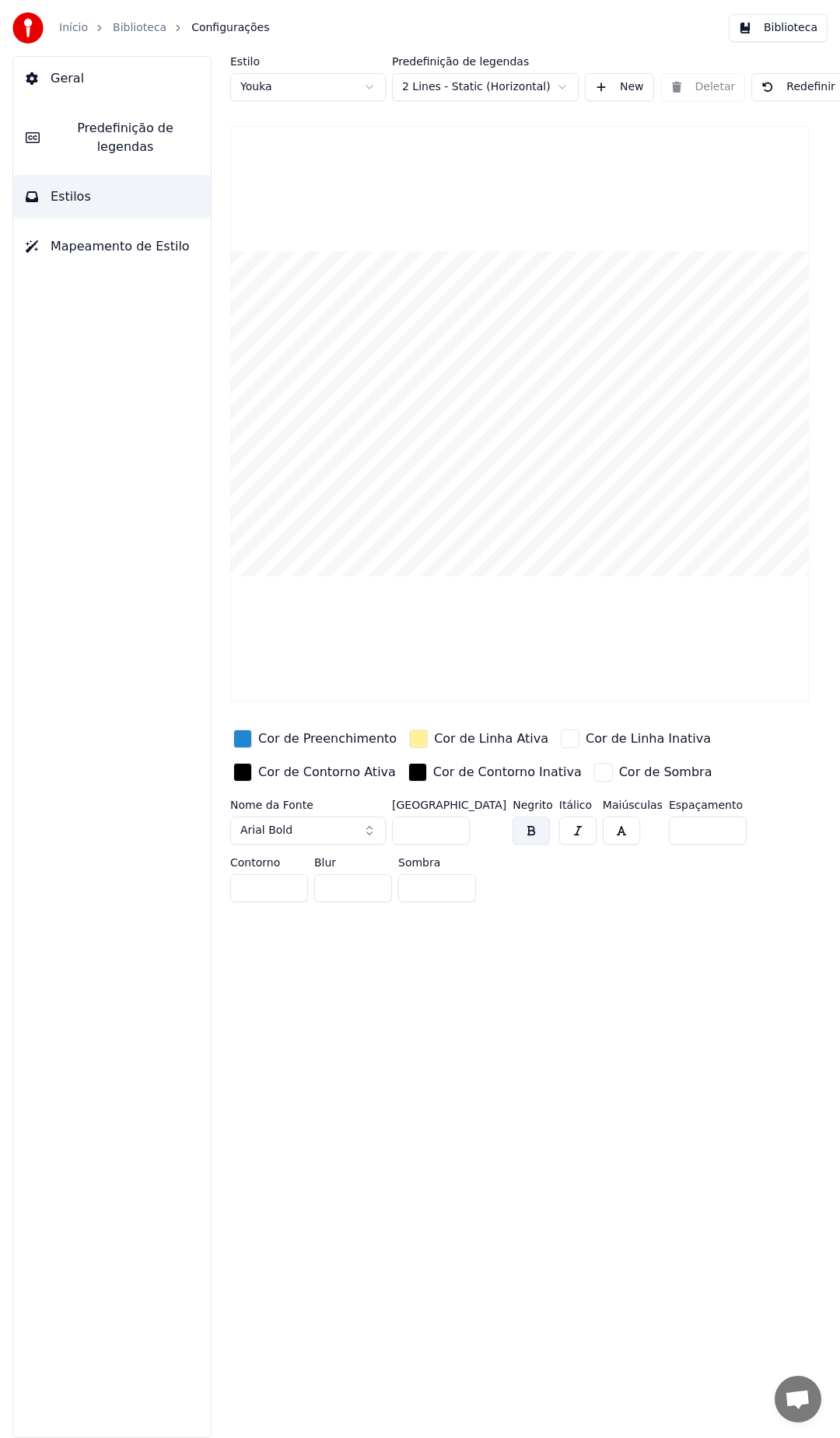
click at [278, 73] on div "[PERSON_NAME]" at bounding box center [308, 79] width 155 height 45
click at [274, 86] on html "Início Biblioteca Configurações Biblioteca Geral Predefinição de legendas Estil…" at bounding box center [420, 719] width 840 height 1438
click at [242, 745] on div "button" at bounding box center [242, 739] width 19 height 19
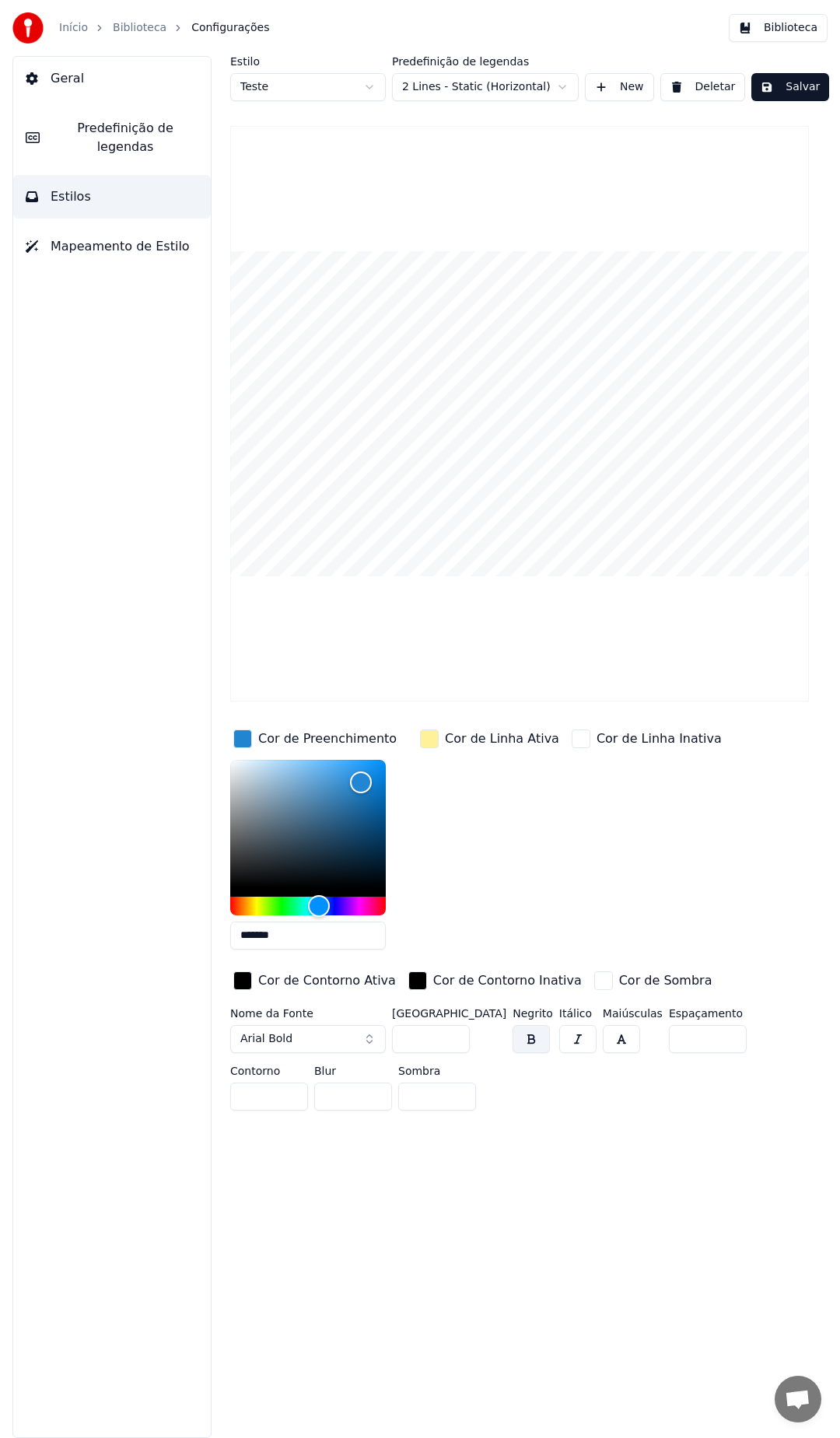
click at [321, 938] on input "*******" at bounding box center [308, 935] width 155 height 28
paste input "text"
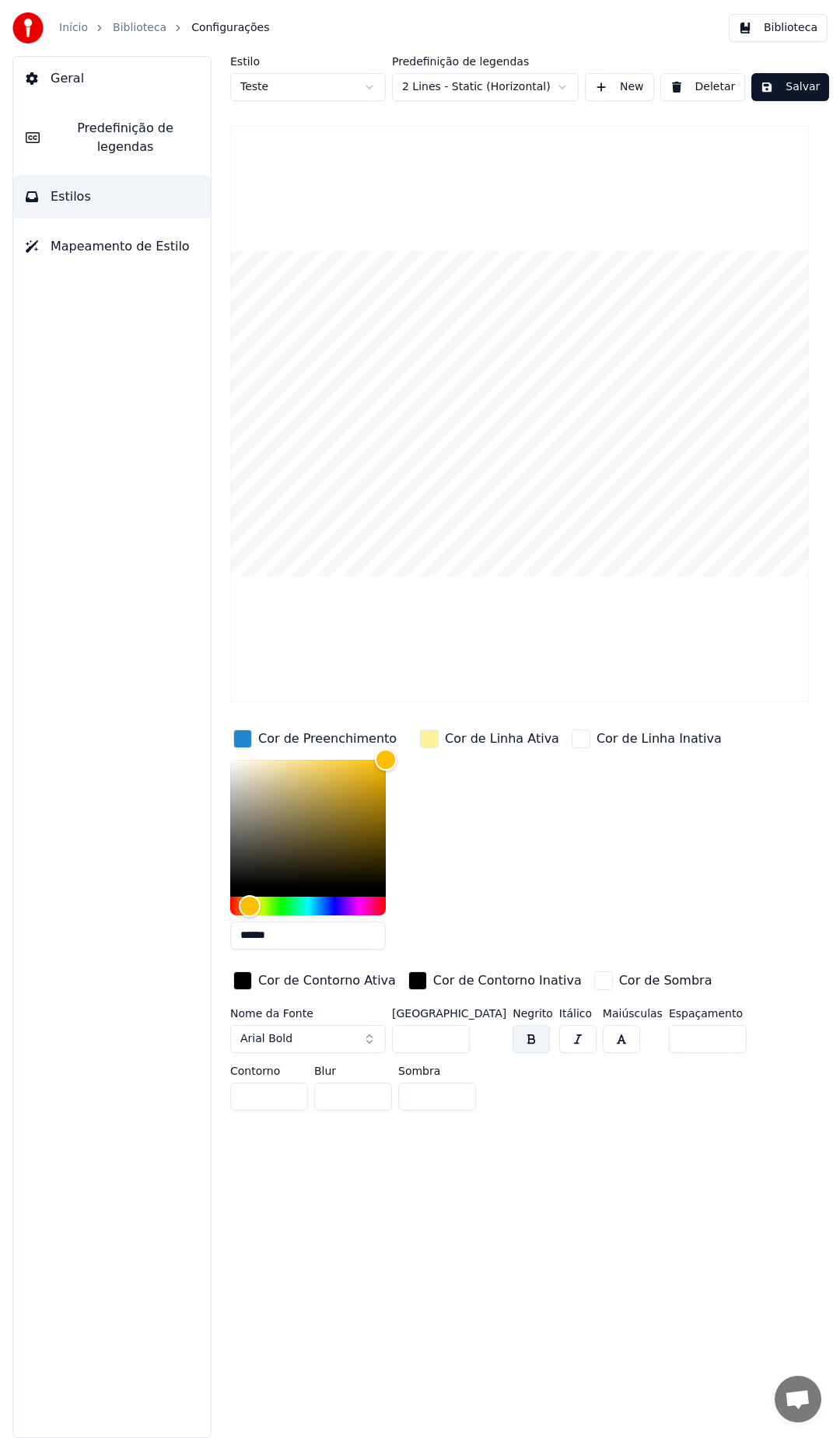
type input "******"
click at [589, 848] on div "Cor de Linha Inativa" at bounding box center [647, 845] width 156 height 236
click at [270, 1043] on span "Arial Bold" at bounding box center [266, 1039] width 52 height 15
type input "****"
click at [304, 1123] on div "Comic Sans MS Bold" at bounding box center [320, 1123] width 111 height 15
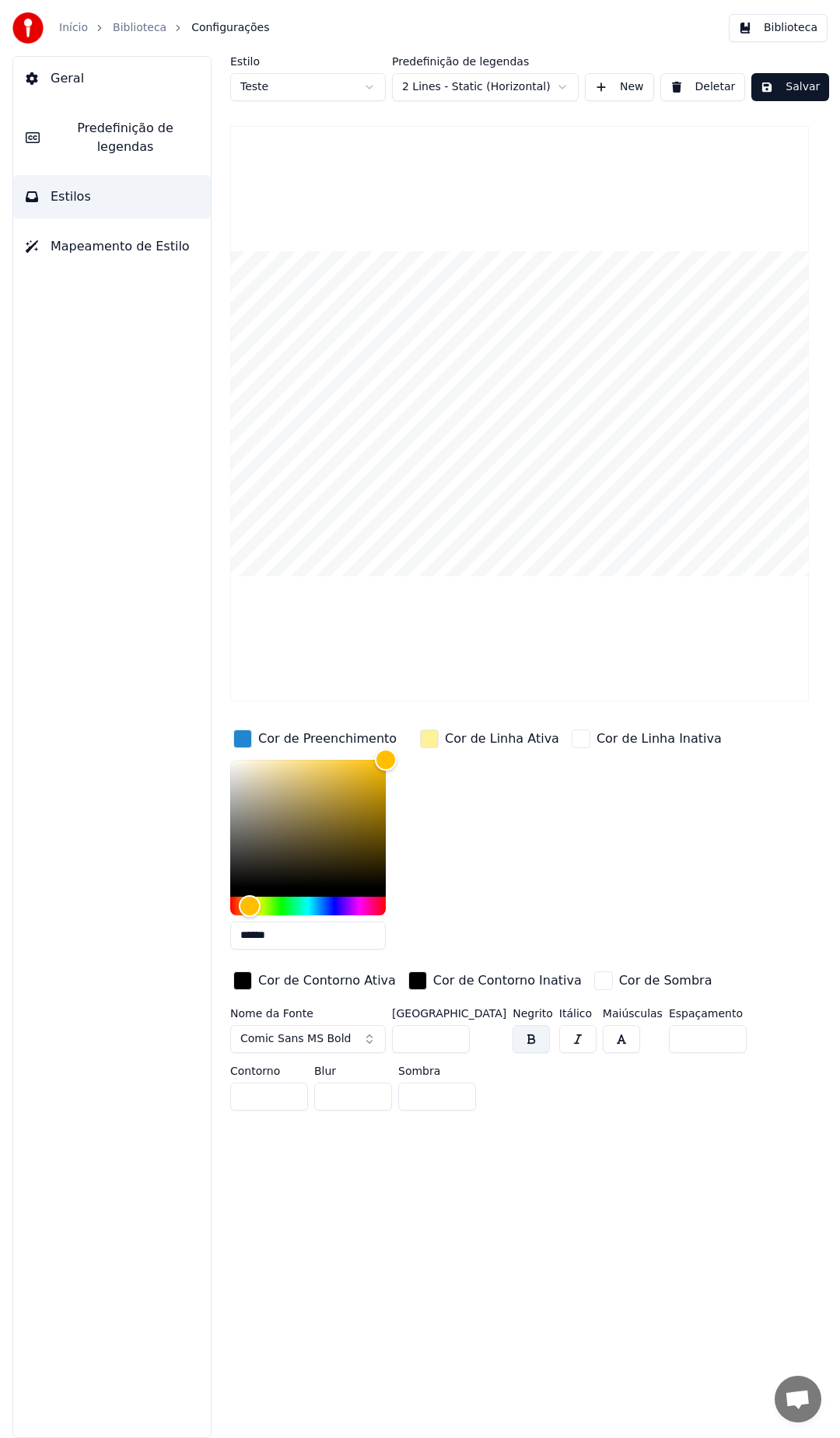
click at [569, 1089] on div "Nome da Fonte Comic Sans MS Bold Tamanho da Fonte ** Negrito Itálico Maiúsculas…" at bounding box center [520, 1062] width 579 height 109
click at [243, 983] on div "button" at bounding box center [242, 981] width 19 height 19
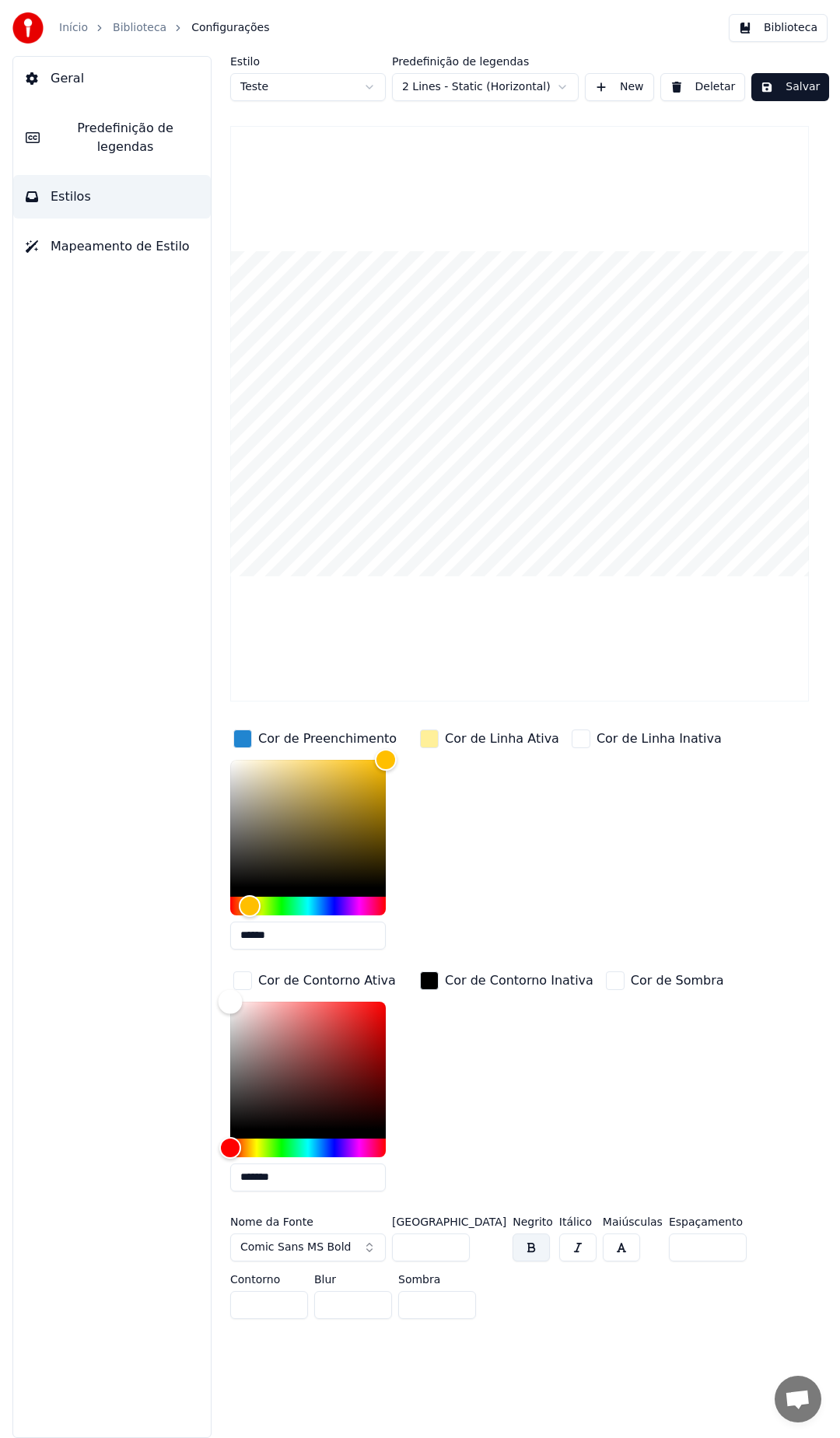
drag, startPoint x: 278, startPoint y: 1039, endPoint x: 113, endPoint y: 850, distance: 250.9
click at [113, 850] on div "Geral Predefinição de legendas Estilos Mapeamento de Estilo Estilo Teste Predef…" at bounding box center [420, 747] width 840 height 1382
click at [333, 1153] on div "Hue" at bounding box center [308, 1148] width 155 height 19
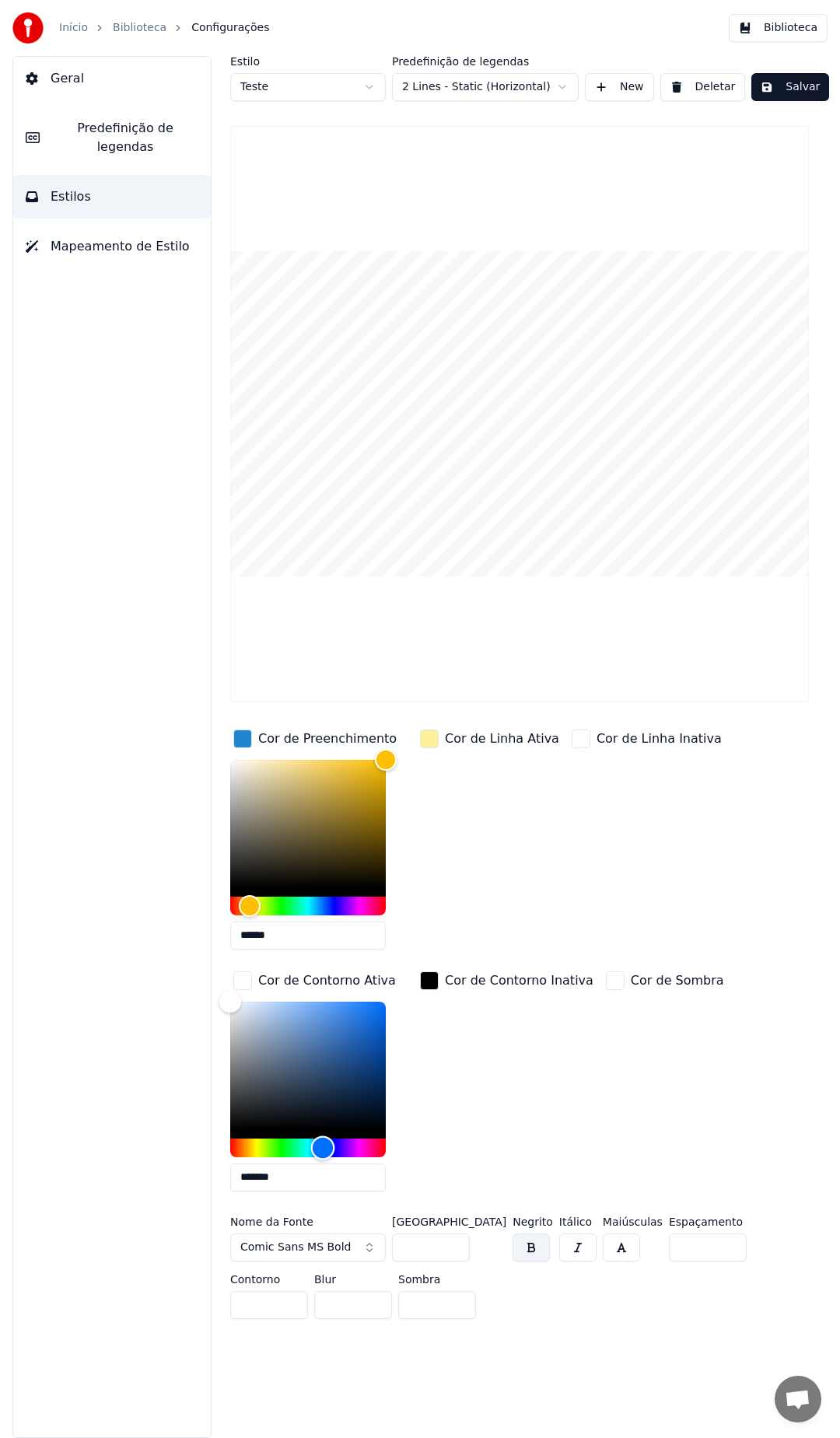
click at [323, 1147] on div "Hue" at bounding box center [323, 1147] width 24 height 24
drag, startPoint x: 245, startPoint y: 1022, endPoint x: 204, endPoint y: 1022, distance: 41.0
click at [204, 1022] on div "Estilo Teste Predefinição de legendas 2 Lines - Static (Horizontal) New Deletar…" at bounding box center [519, 747] width 640 height 1382
type input "*******"
drag, startPoint x: 214, startPoint y: 1139, endPoint x: 175, endPoint y: 1186, distance: 61.1
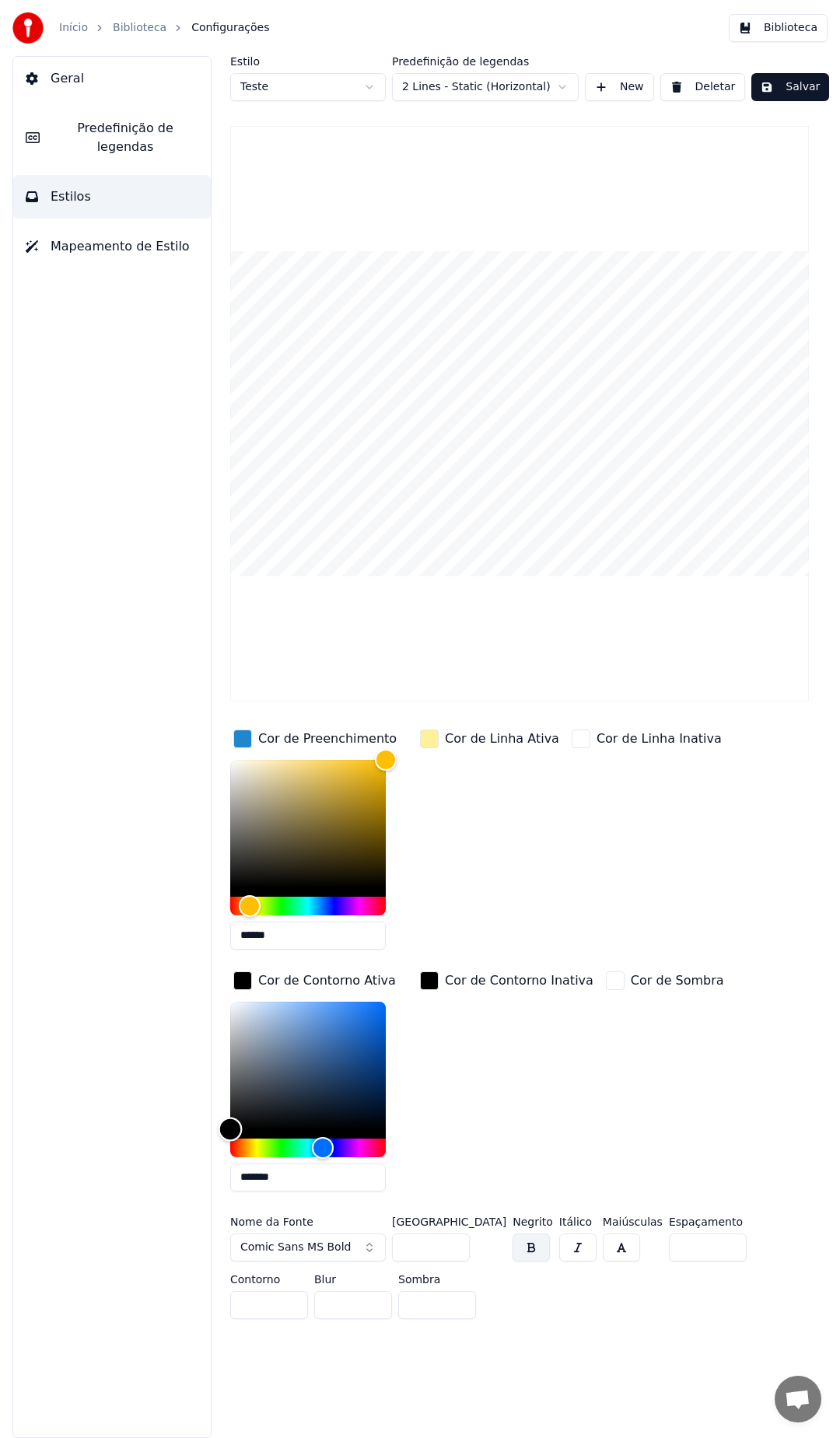
click at [175, 1186] on div "Geral Predefinição de legendas Estilos Mapeamento de Estilo Estilo Teste Predef…" at bounding box center [420, 747] width 840 height 1382
click at [617, 1026] on div "Cor de Sombra" at bounding box center [664, 1086] width 124 height 236
click at [585, 836] on div "Cor de Linha Inativa" at bounding box center [647, 845] width 156 height 236
click at [443, 732] on div "Cor de Linha Ativa" at bounding box center [489, 739] width 145 height 24
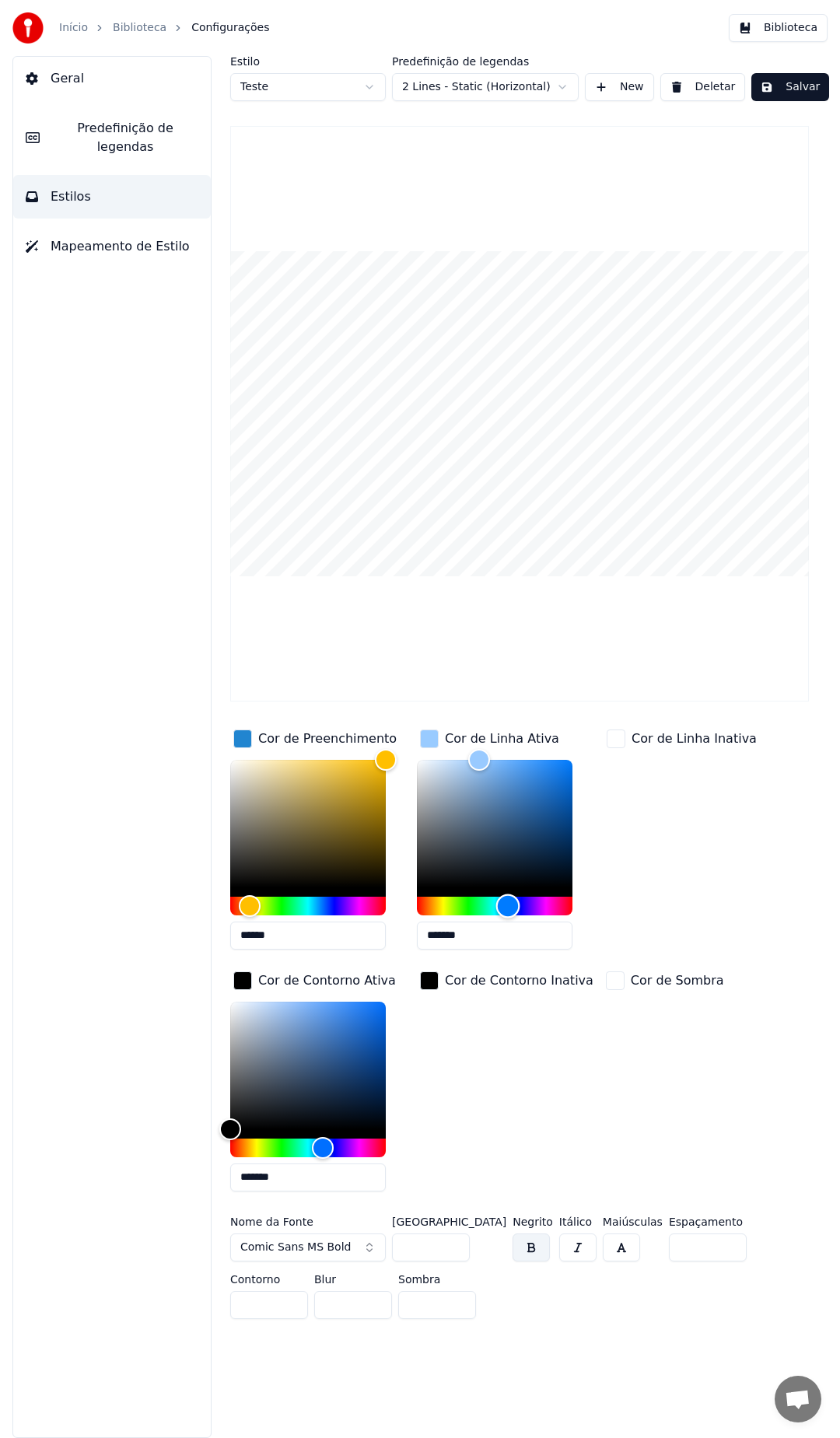
drag, startPoint x: 437, startPoint y: 902, endPoint x: 508, endPoint y: 929, distance: 76.0
click at [508, 929] on div "*******" at bounding box center [493, 857] width 155 height 196
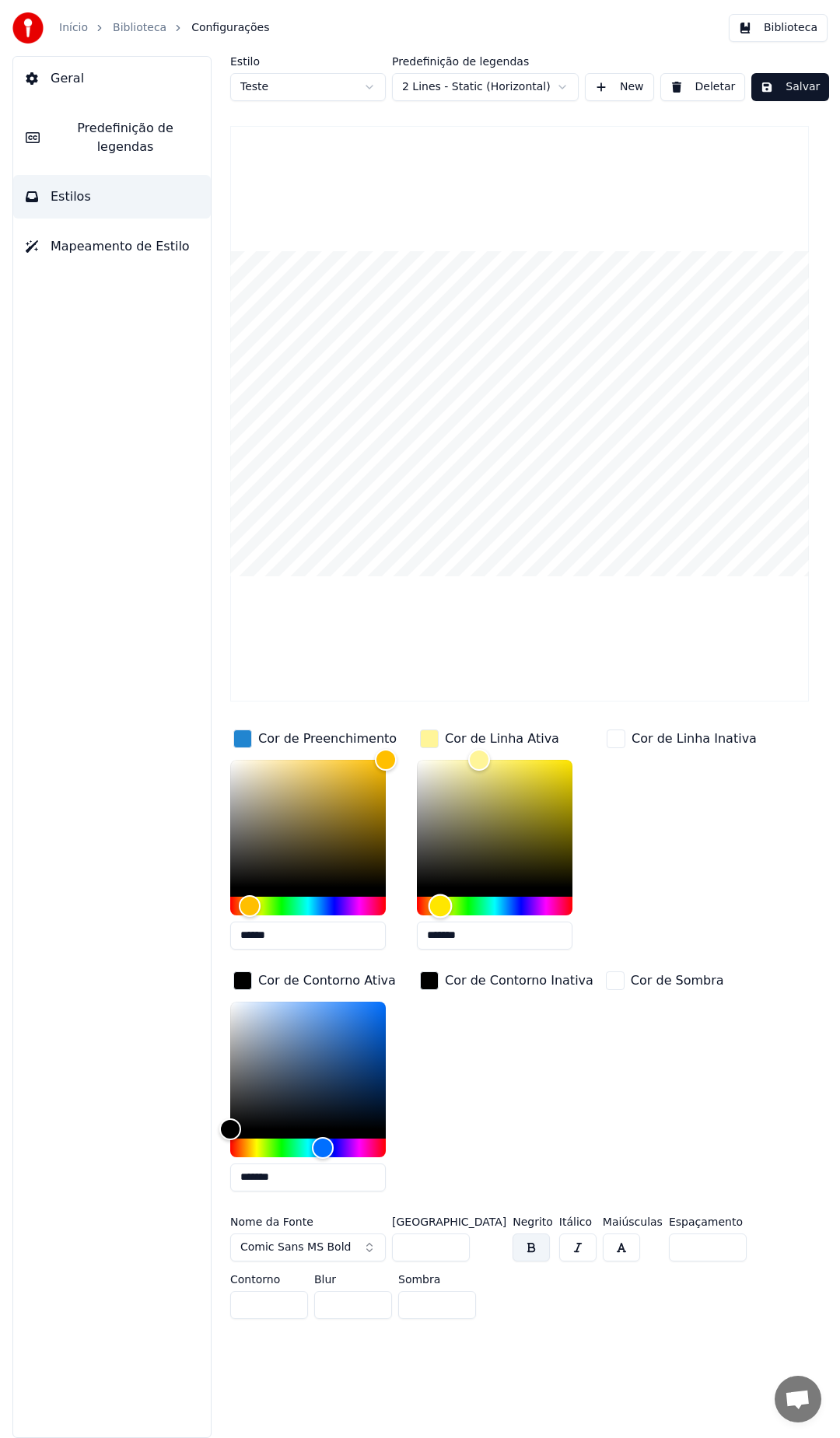
drag, startPoint x: 503, startPoint y: 904, endPoint x: 440, endPoint y: 923, distance: 65.8
click at [440, 923] on div "*******" at bounding box center [493, 857] width 155 height 196
drag, startPoint x: 475, startPoint y: 757, endPoint x: 456, endPoint y: 739, distance: 26.2
click at [456, 739] on div "Cor de Linha Ativa *******" at bounding box center [506, 845] width 181 height 236
click at [495, 939] on input "*******" at bounding box center [493, 935] width 155 height 28
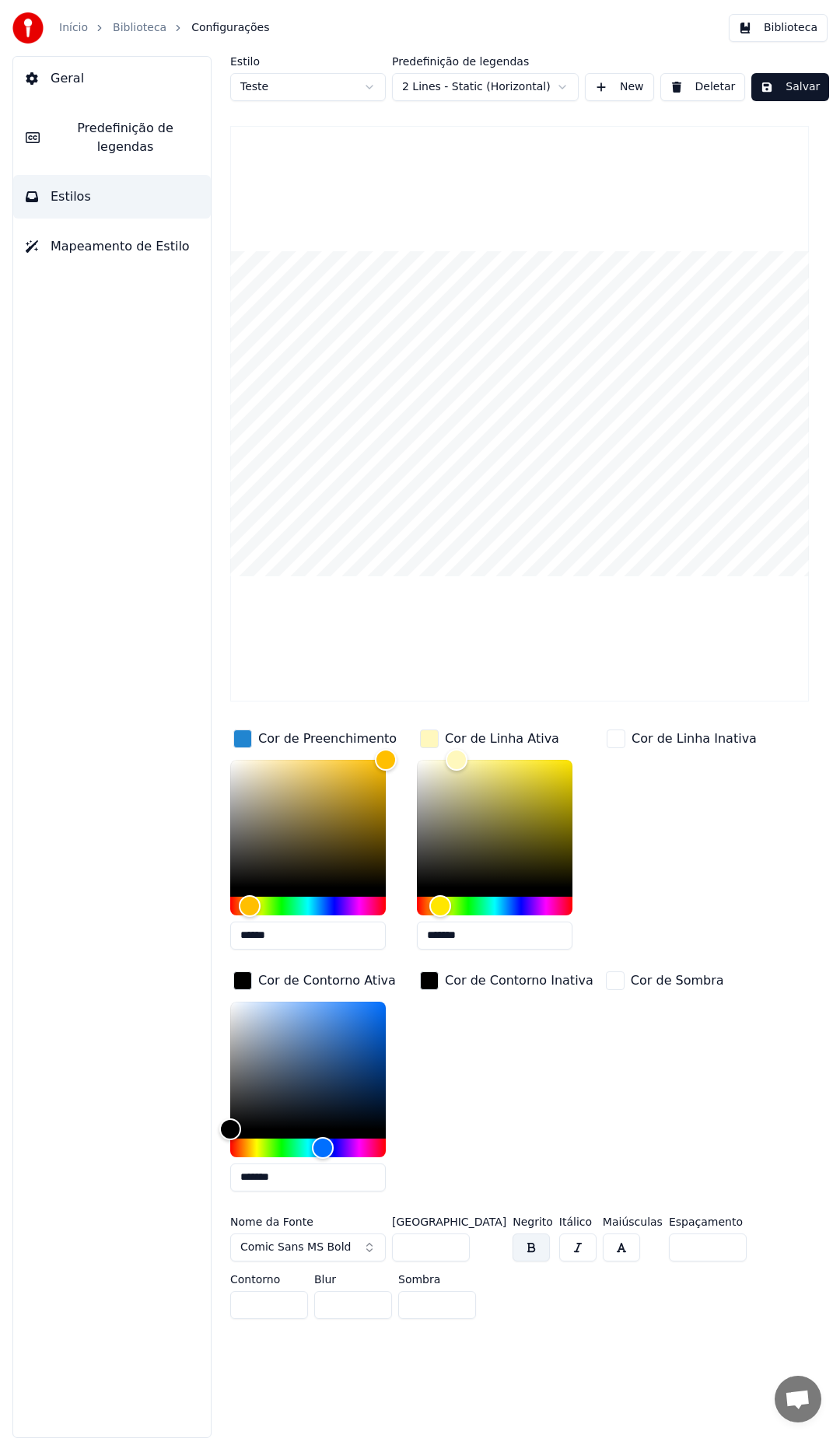
paste input "text"
click at [425, 934] on input "******" at bounding box center [493, 935] width 155 height 28
click at [634, 898] on div "Cor de Linha Inativa" at bounding box center [681, 845] width 156 height 236
type input "*******"
drag, startPoint x: 476, startPoint y: 758, endPoint x: 460, endPoint y: 748, distance: 18.9
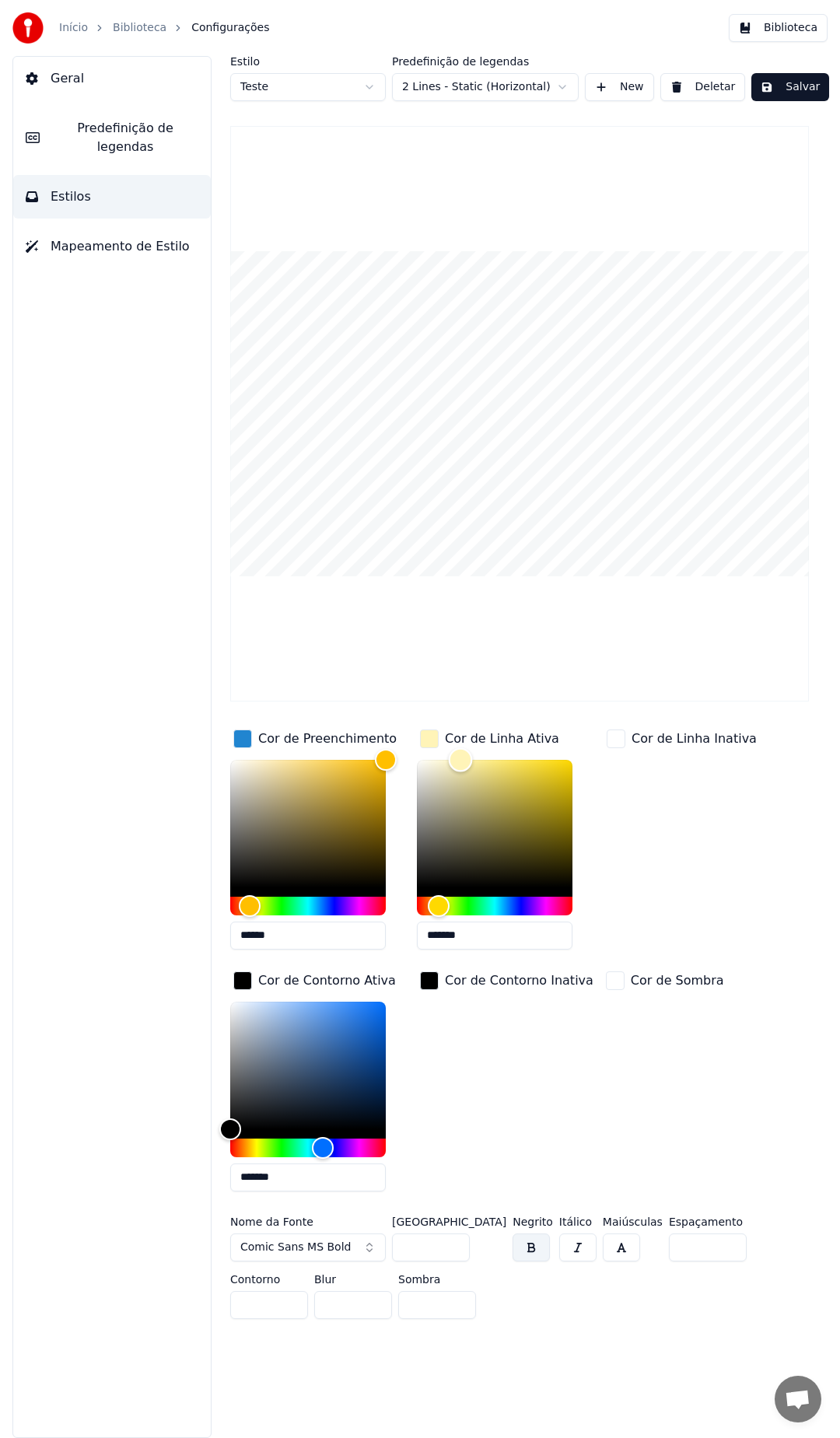
click at [460, 748] on div "Color" at bounding box center [461, 759] width 24 height 24
click at [624, 914] on div "Cor de Linha Inativa" at bounding box center [681, 845] width 156 height 236
click at [453, 643] on video at bounding box center [520, 414] width 579 height 575
click at [581, 1148] on div "Cor de Preenchimento ****** Cor de Linha Ativa ******* Cor de Linha Inativa Cor…" at bounding box center [520, 965] width 579 height 477
click at [791, 84] on button "Salvar" at bounding box center [790, 87] width 78 height 28
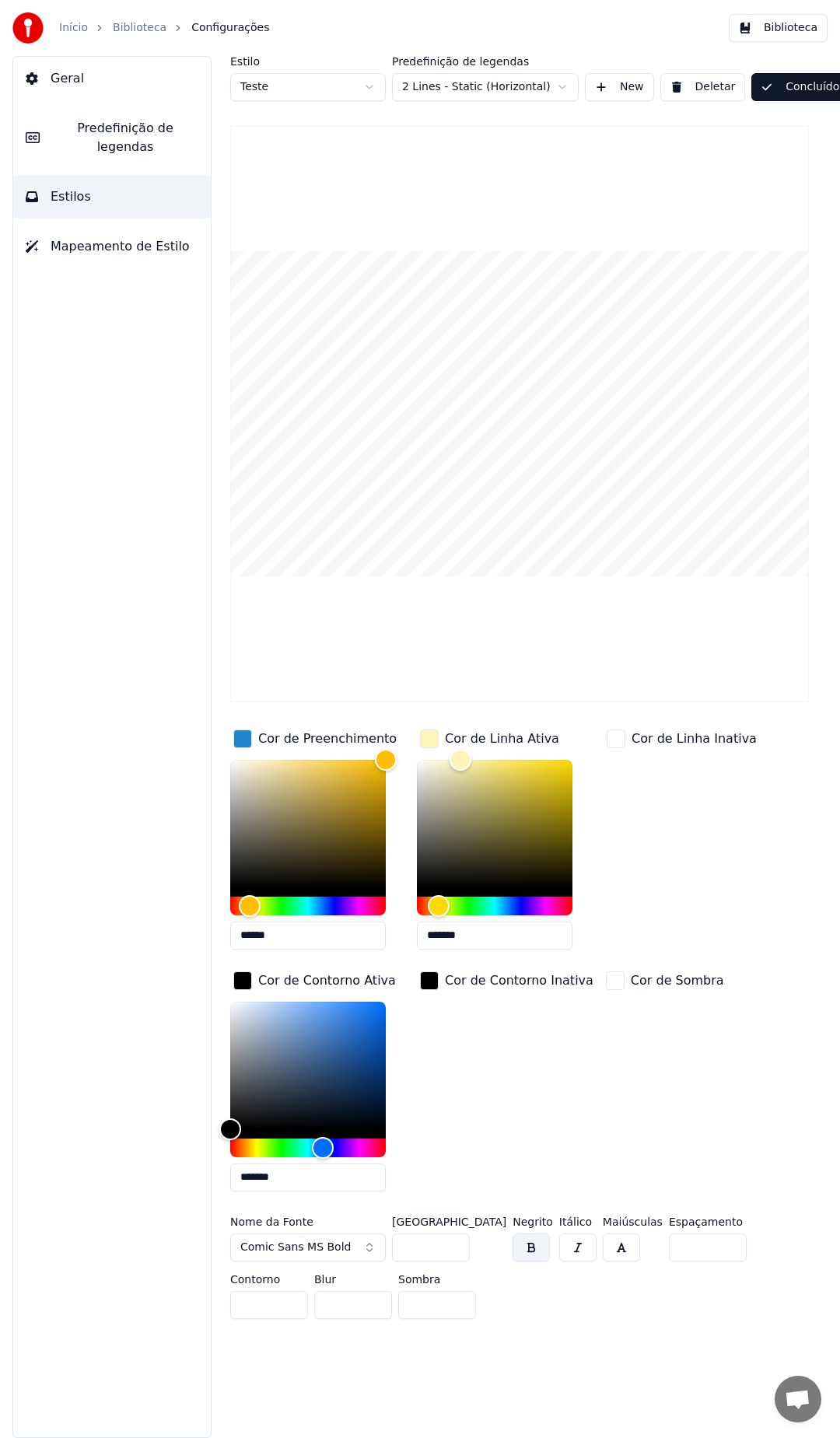
click at [43, 135] on button "Predefinição de legendas" at bounding box center [112, 137] width 198 height 63
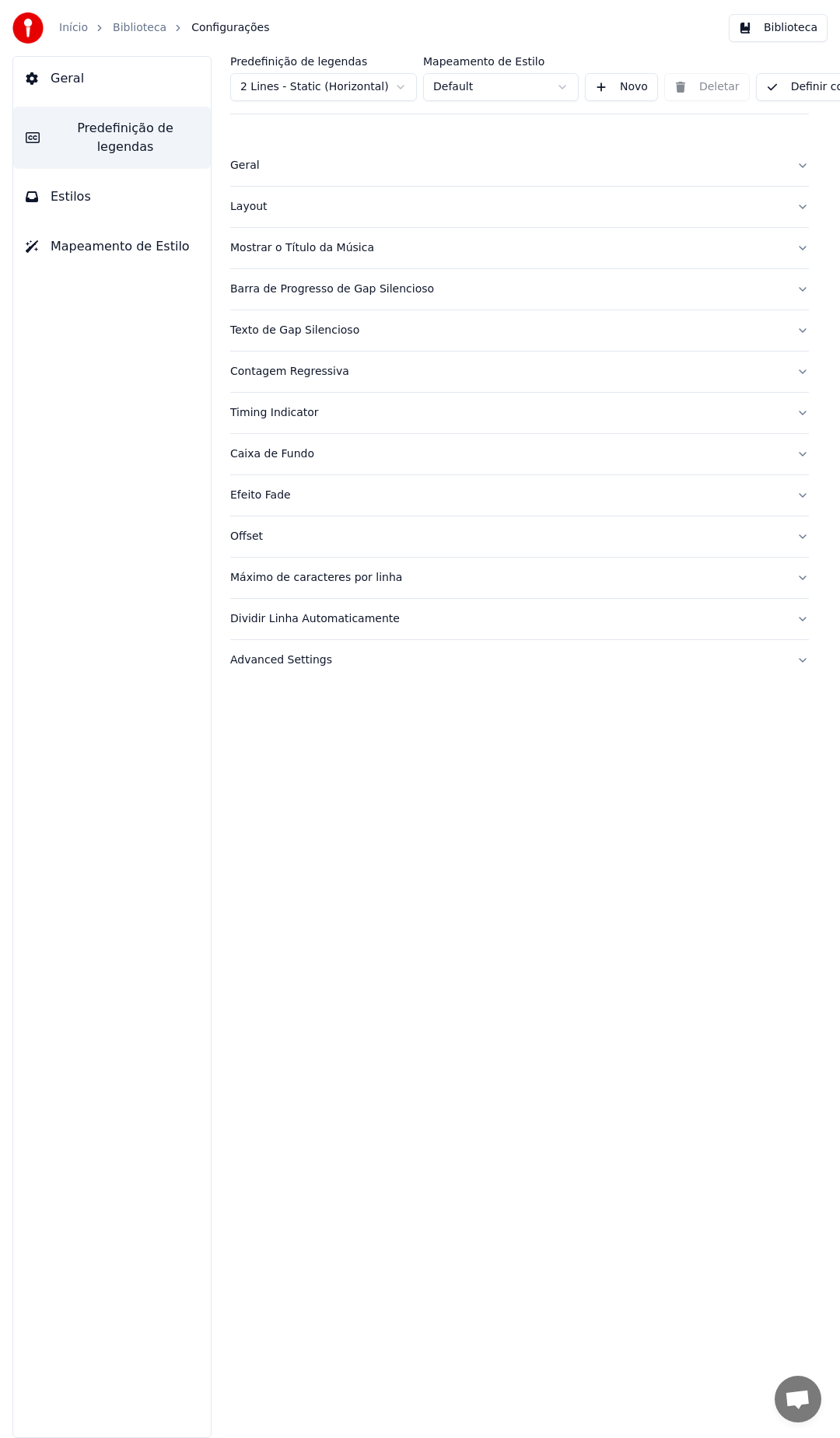
click at [273, 164] on div "Geral" at bounding box center [507, 165] width 553 height 15
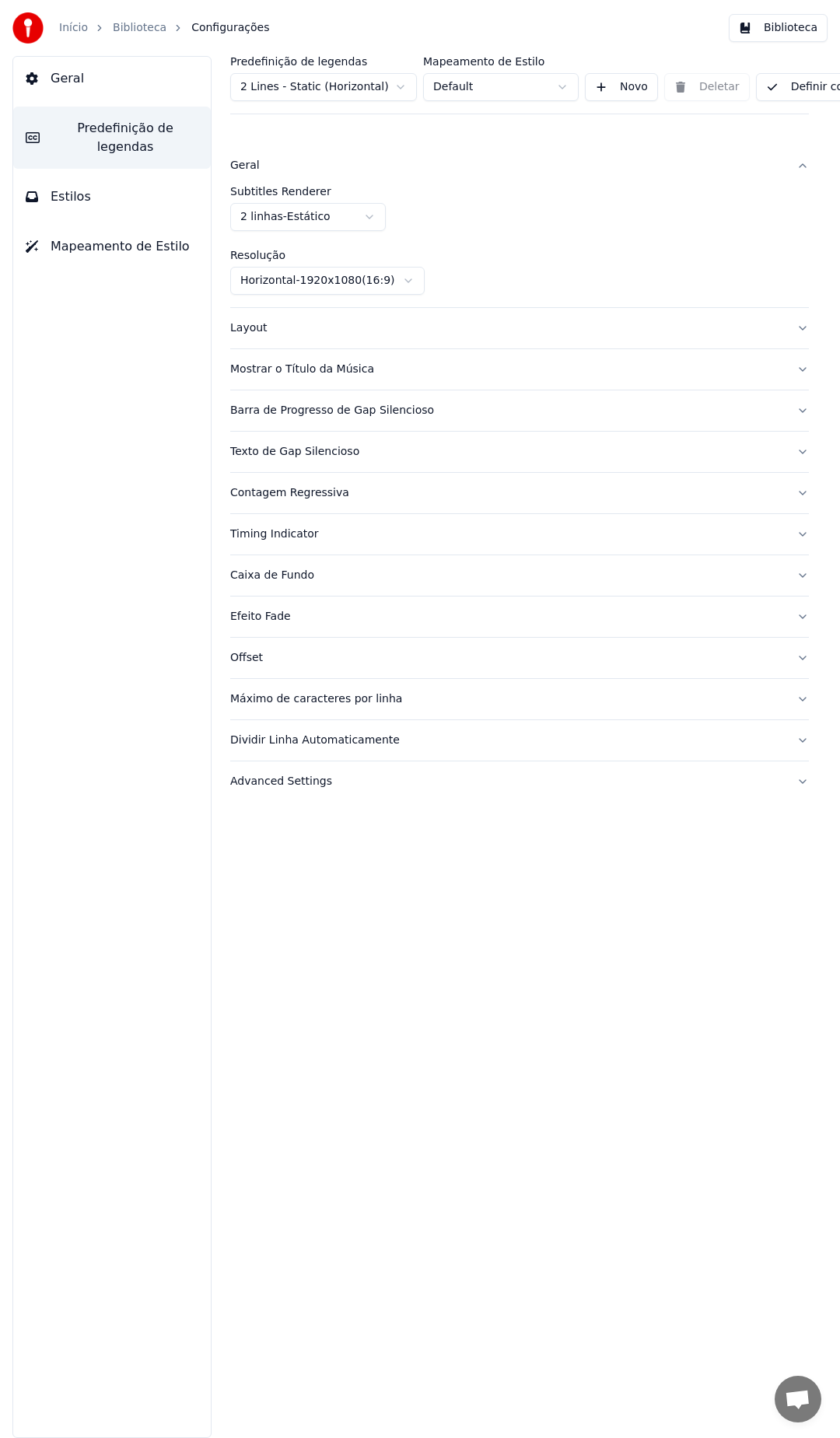
click at [258, 314] on button "Layout" at bounding box center [520, 328] width 579 height 41
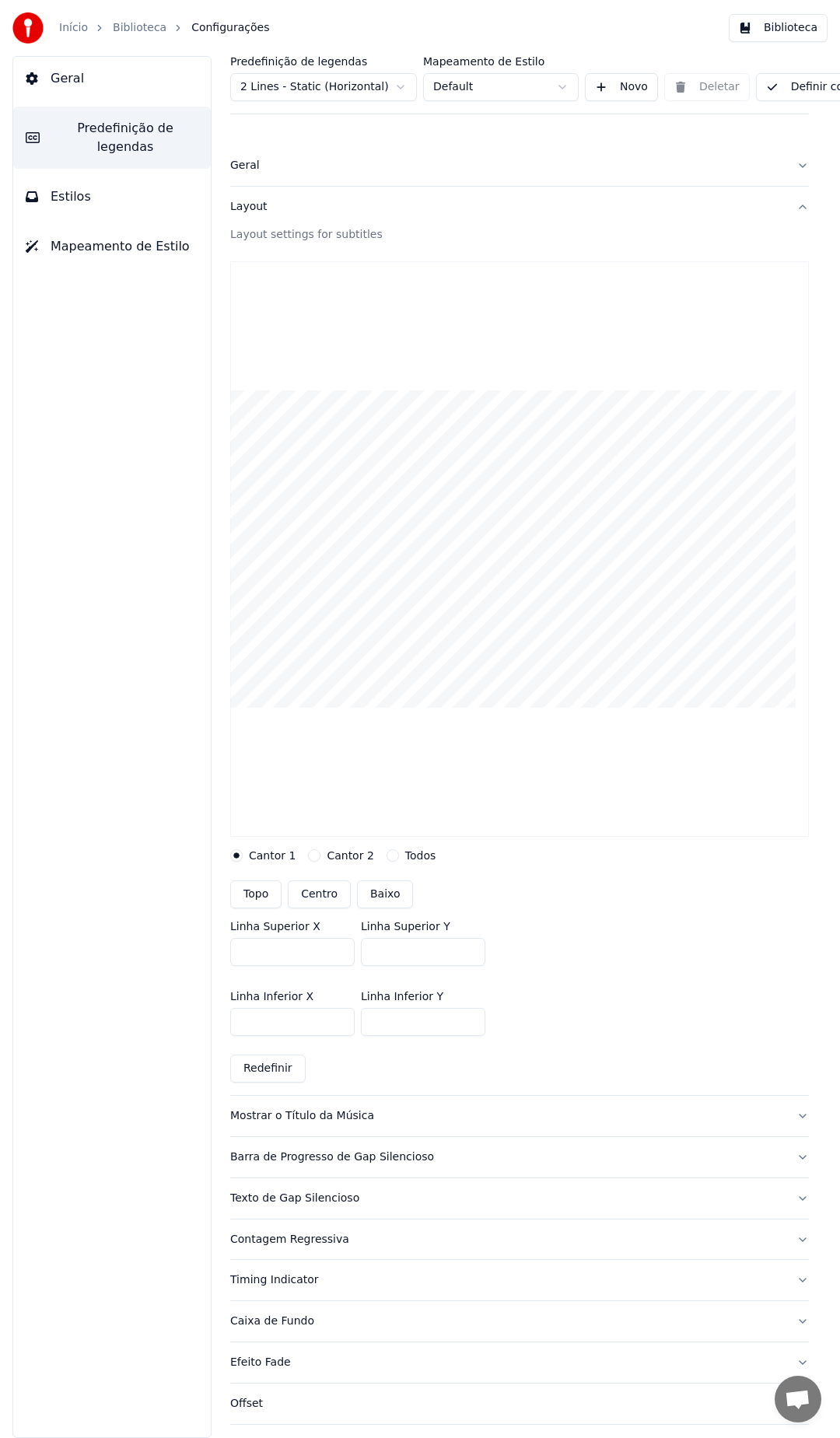
drag, startPoint x: 464, startPoint y: 637, endPoint x: 485, endPoint y: 592, distance: 49.7
click at [485, 592] on video at bounding box center [520, 549] width 579 height 575
click at [262, 893] on button "Topo" at bounding box center [256, 894] width 52 height 28
type input "***"
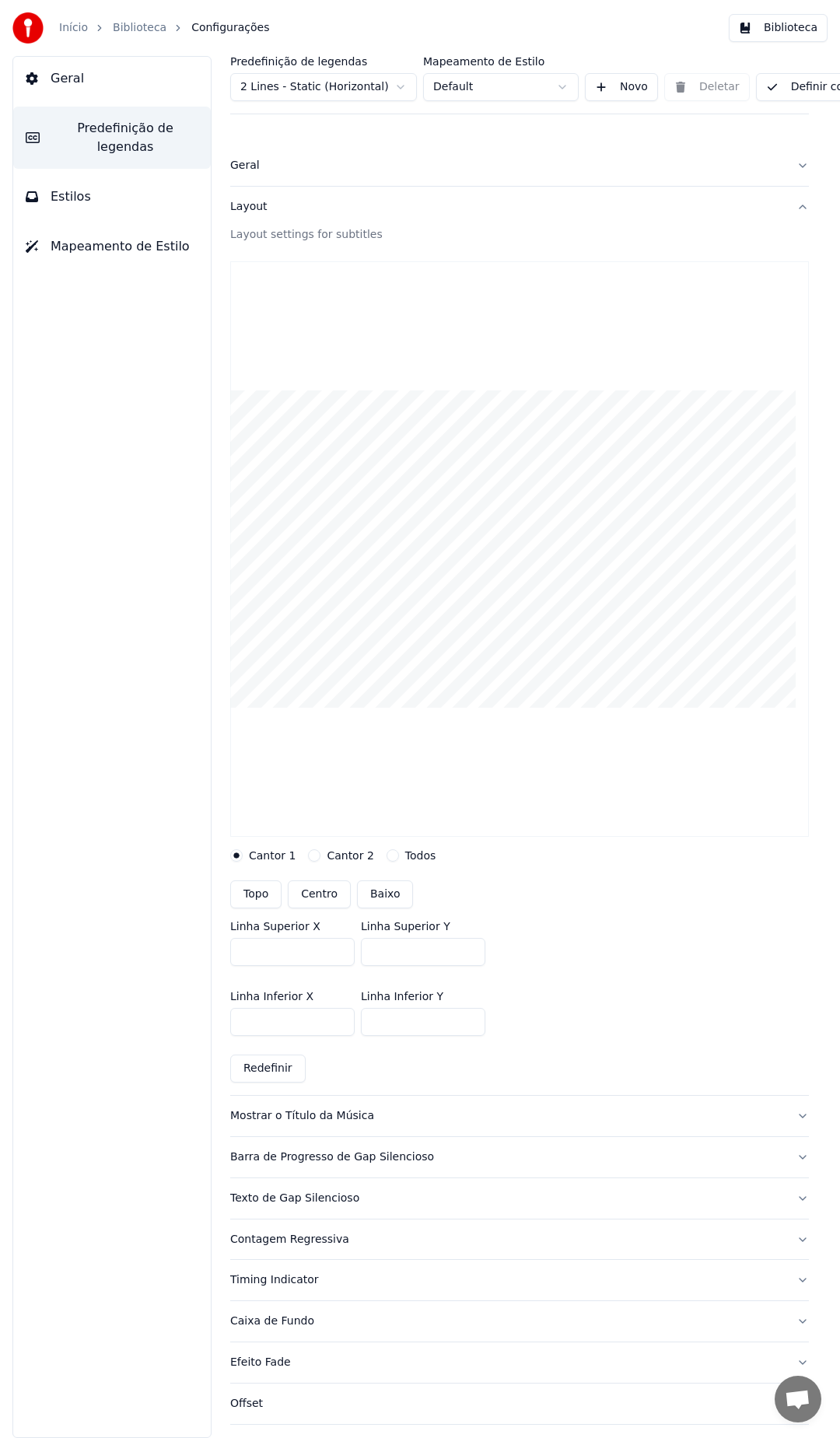
click at [306, 892] on button "Centro" at bounding box center [318, 894] width 63 height 28
type input "***"
click at [317, 1122] on div "Mostrar o Título da Música" at bounding box center [507, 1115] width 553 height 15
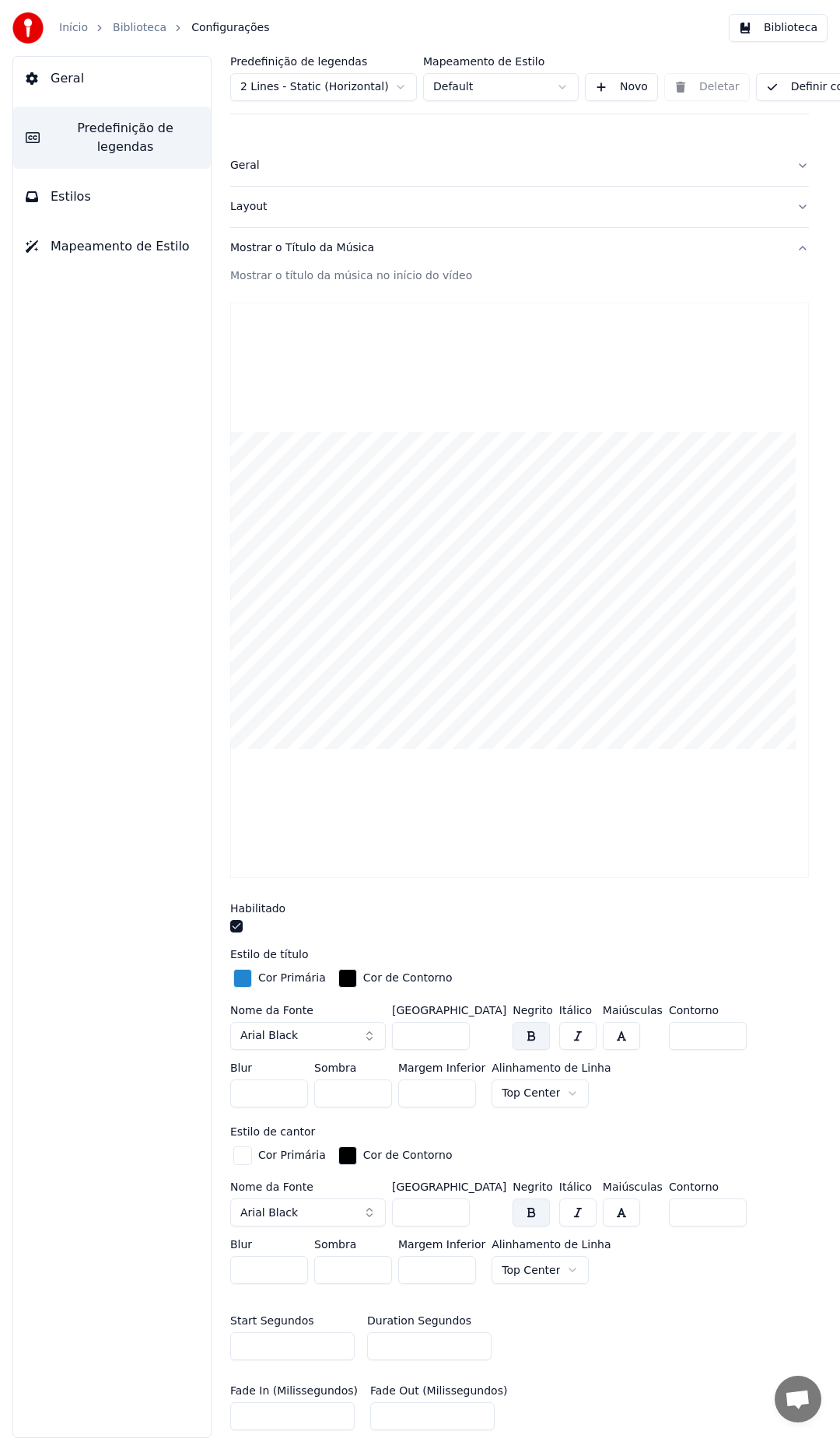
click at [239, 926] on button "button" at bounding box center [237, 926] width 13 height 13
click at [245, 983] on div "button" at bounding box center [242, 978] width 19 height 19
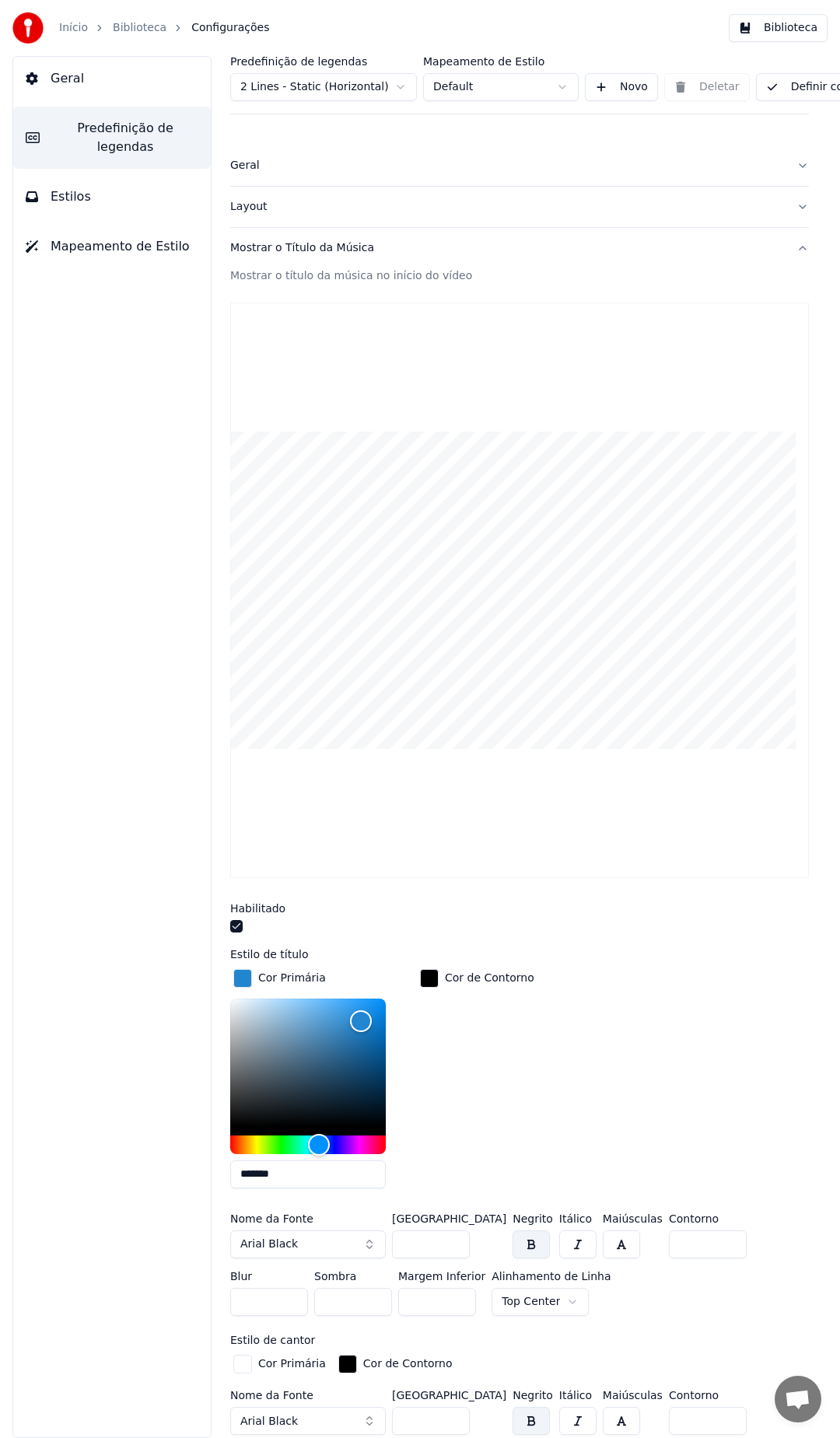
click at [249, 971] on div "button" at bounding box center [242, 978] width 19 height 19
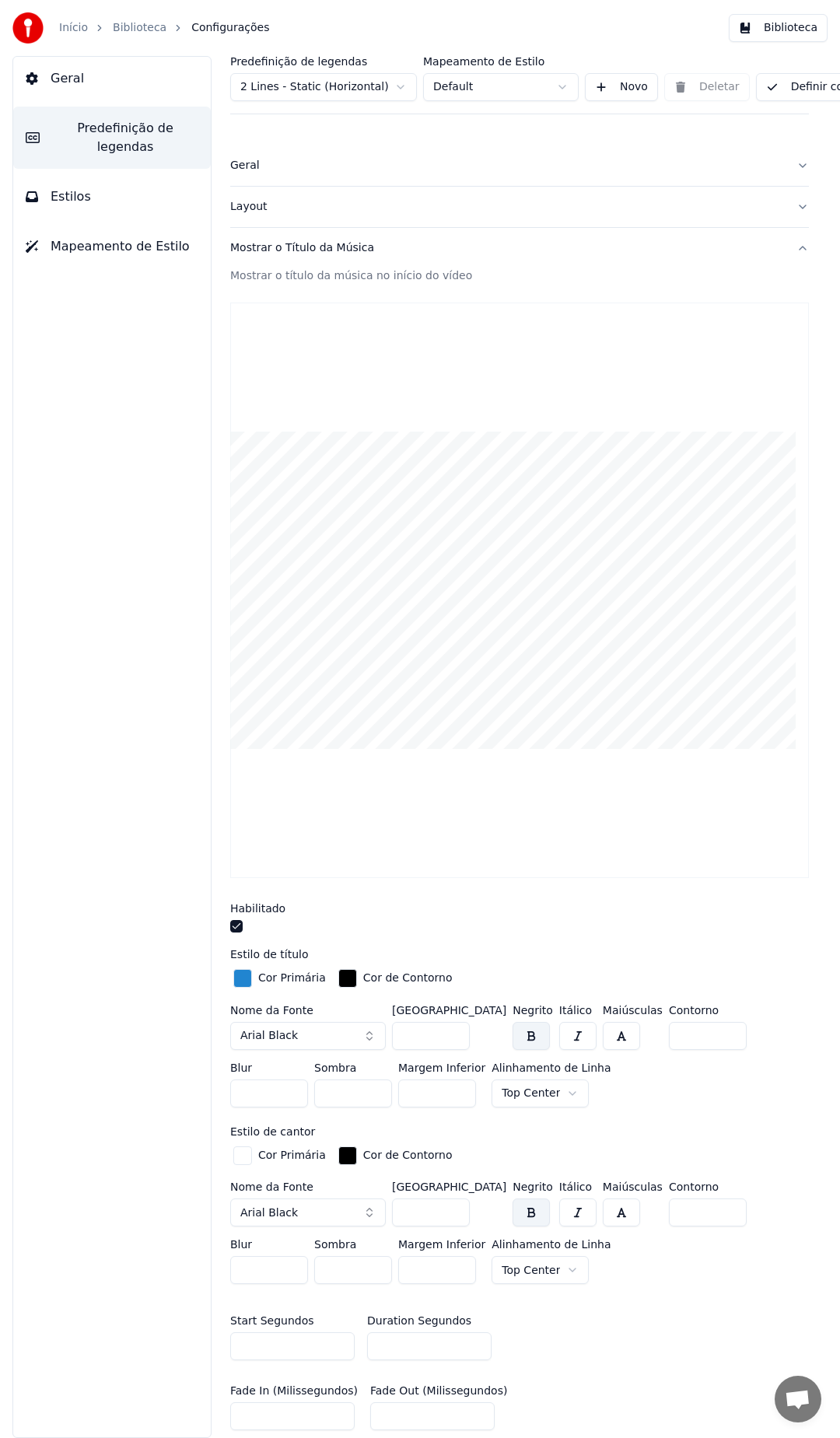
click at [249, 971] on div "button" at bounding box center [242, 978] width 19 height 19
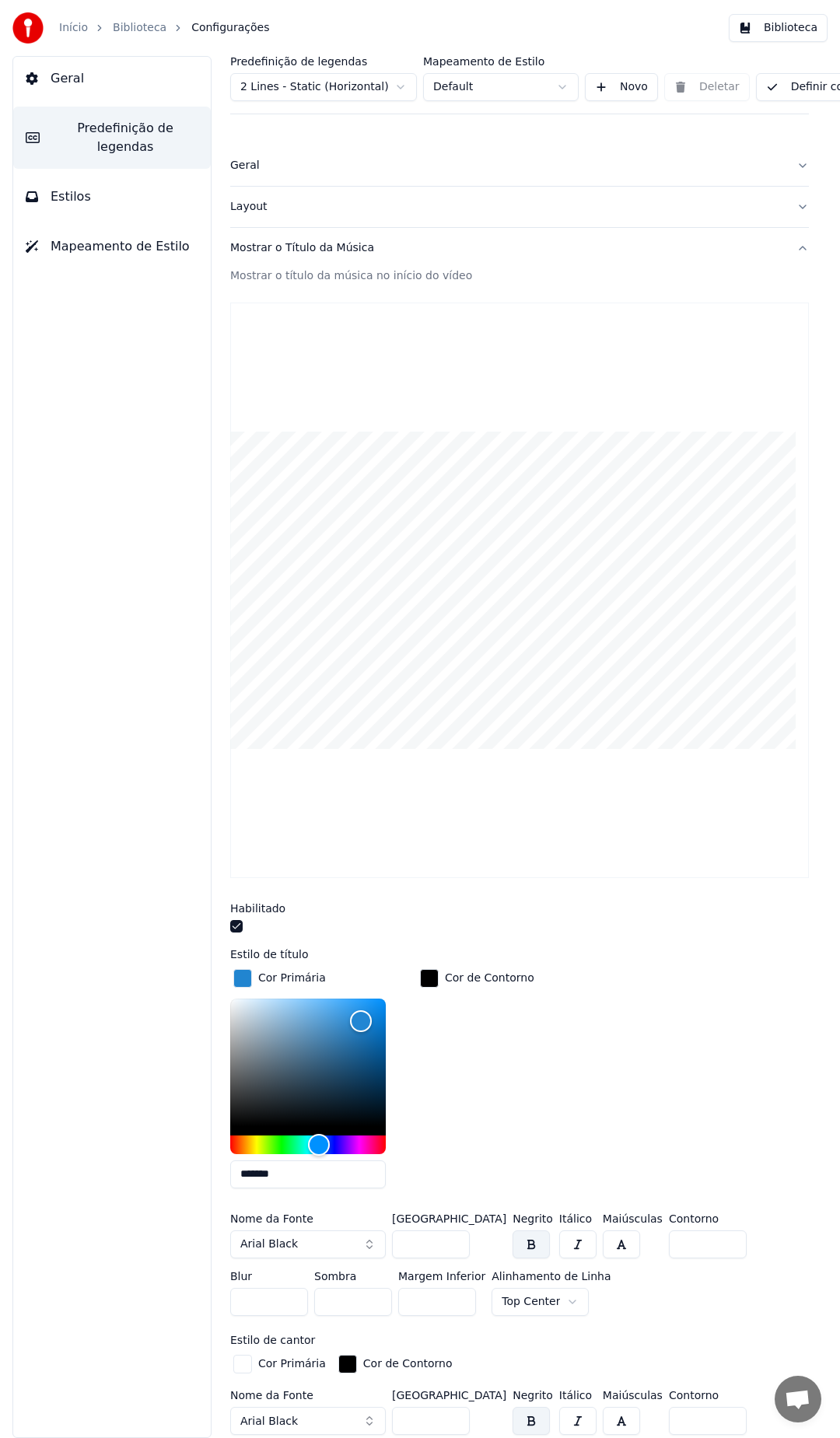
click at [300, 1160] on input "*******" at bounding box center [308, 1174] width 155 height 28
paste input "text"
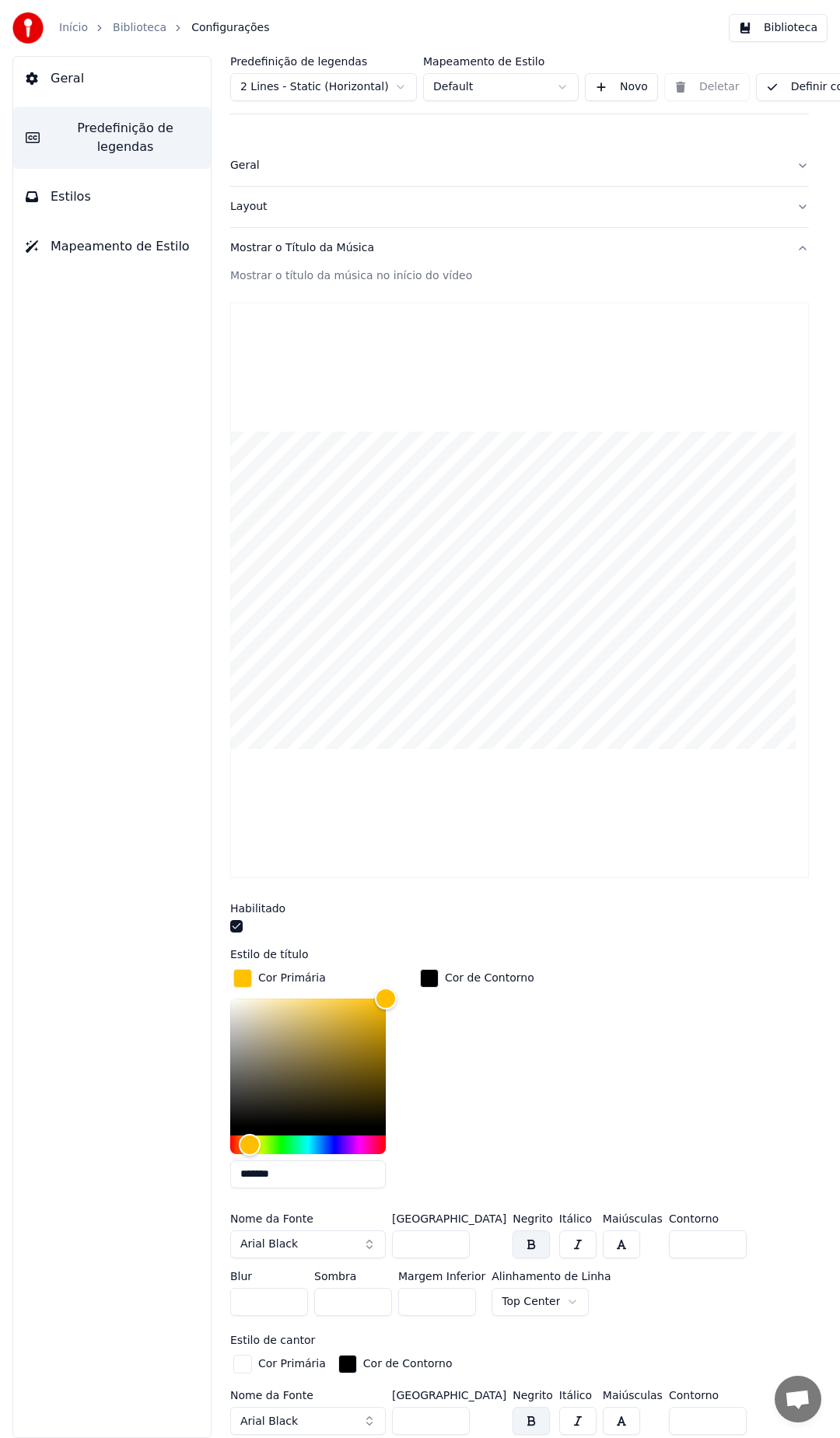
type input "*******"
click at [591, 1046] on div "Cor Primária ******* Cor de Contorno" at bounding box center [520, 1083] width 579 height 235
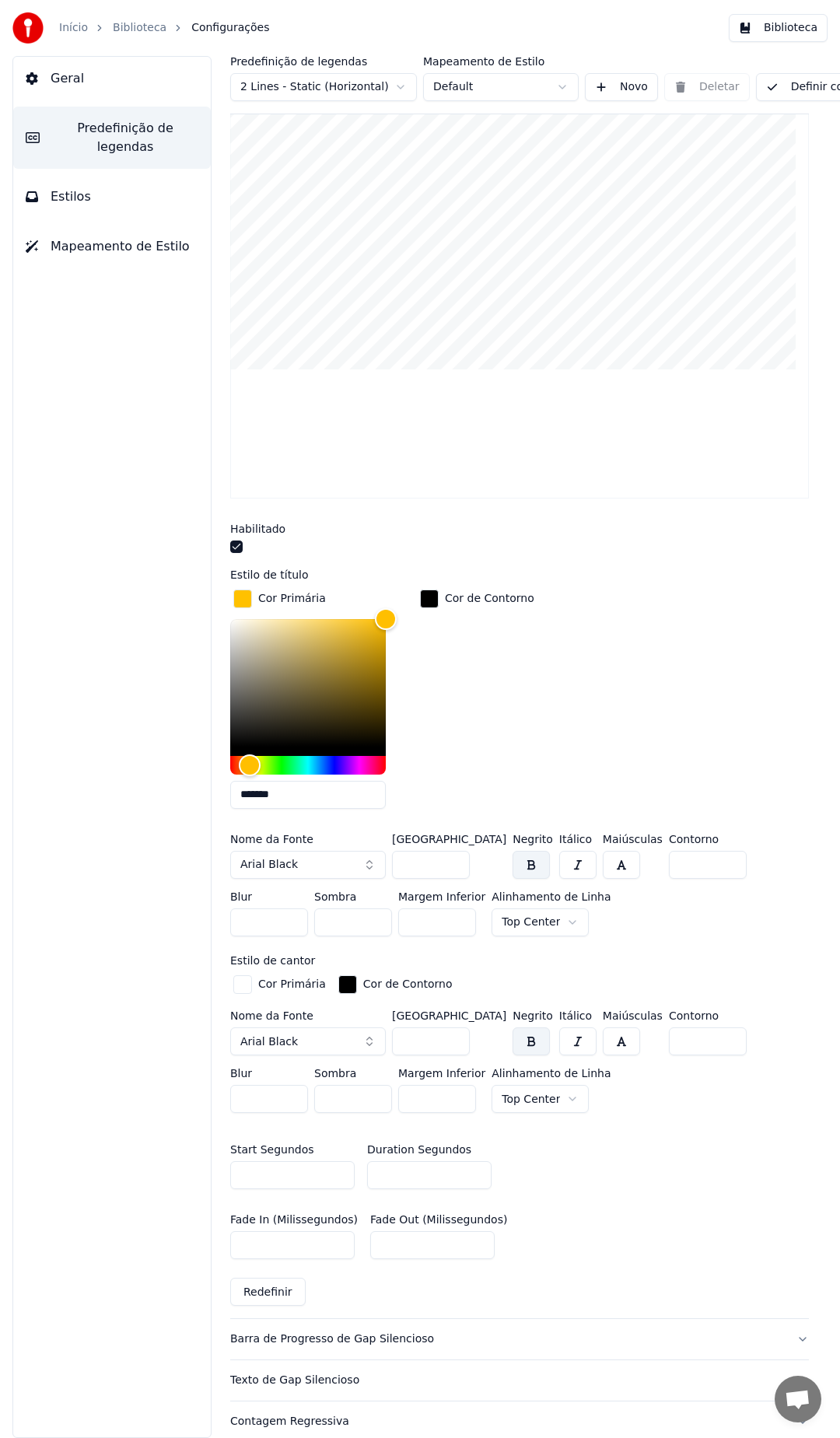
scroll to position [389, 0]
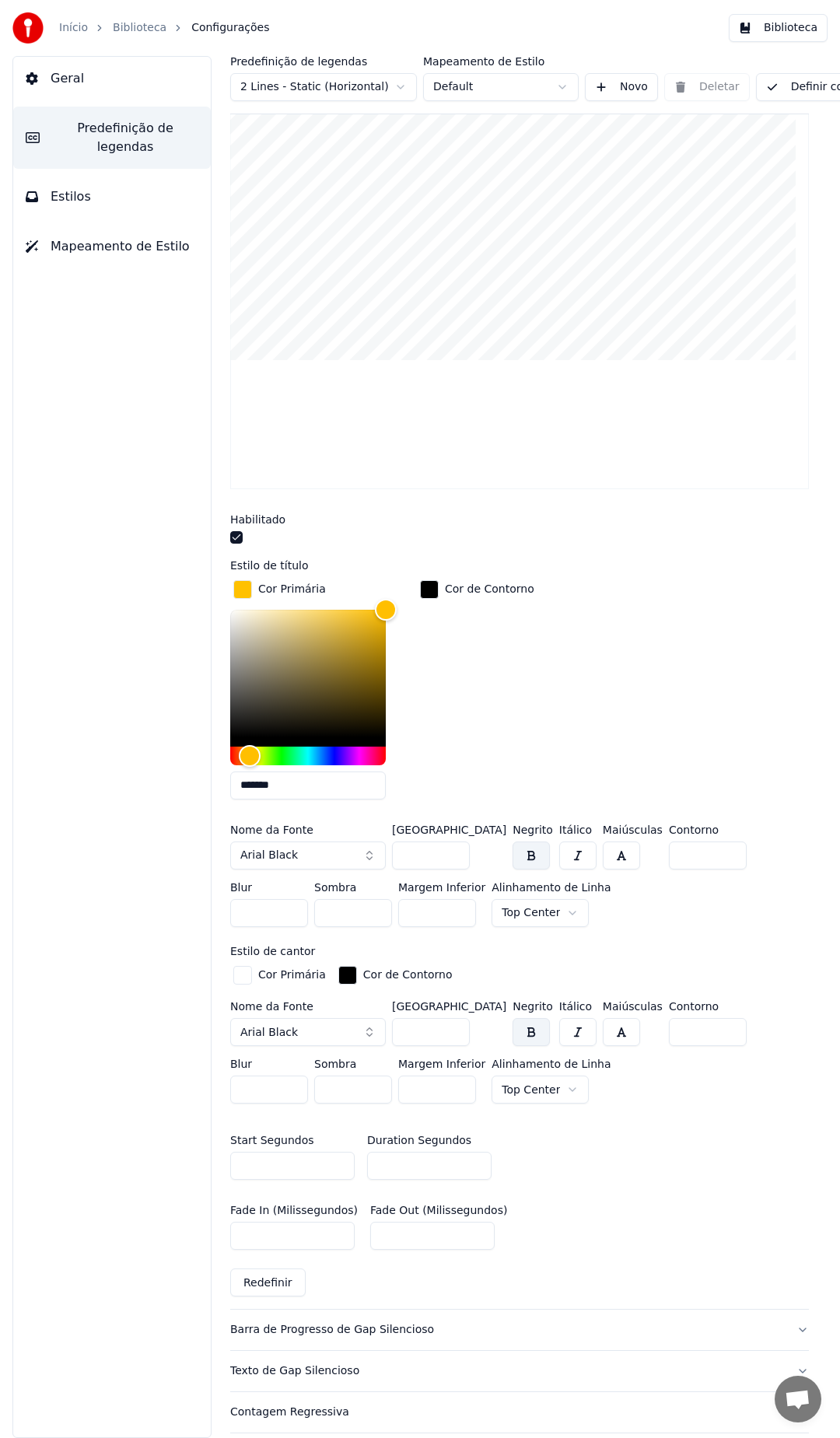
click at [411, 1159] on input "*" at bounding box center [429, 1165] width 124 height 28
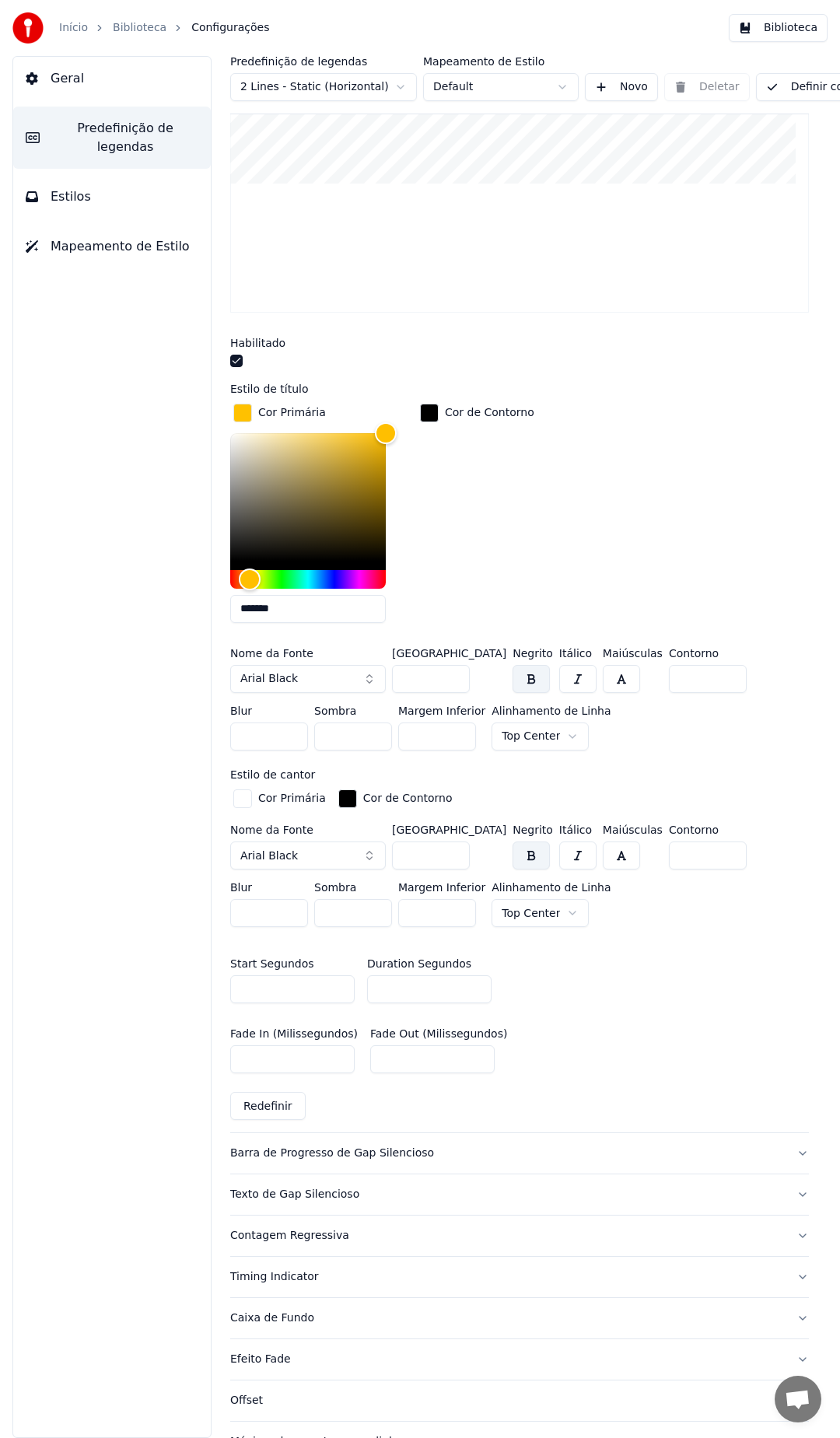
scroll to position [622, 0]
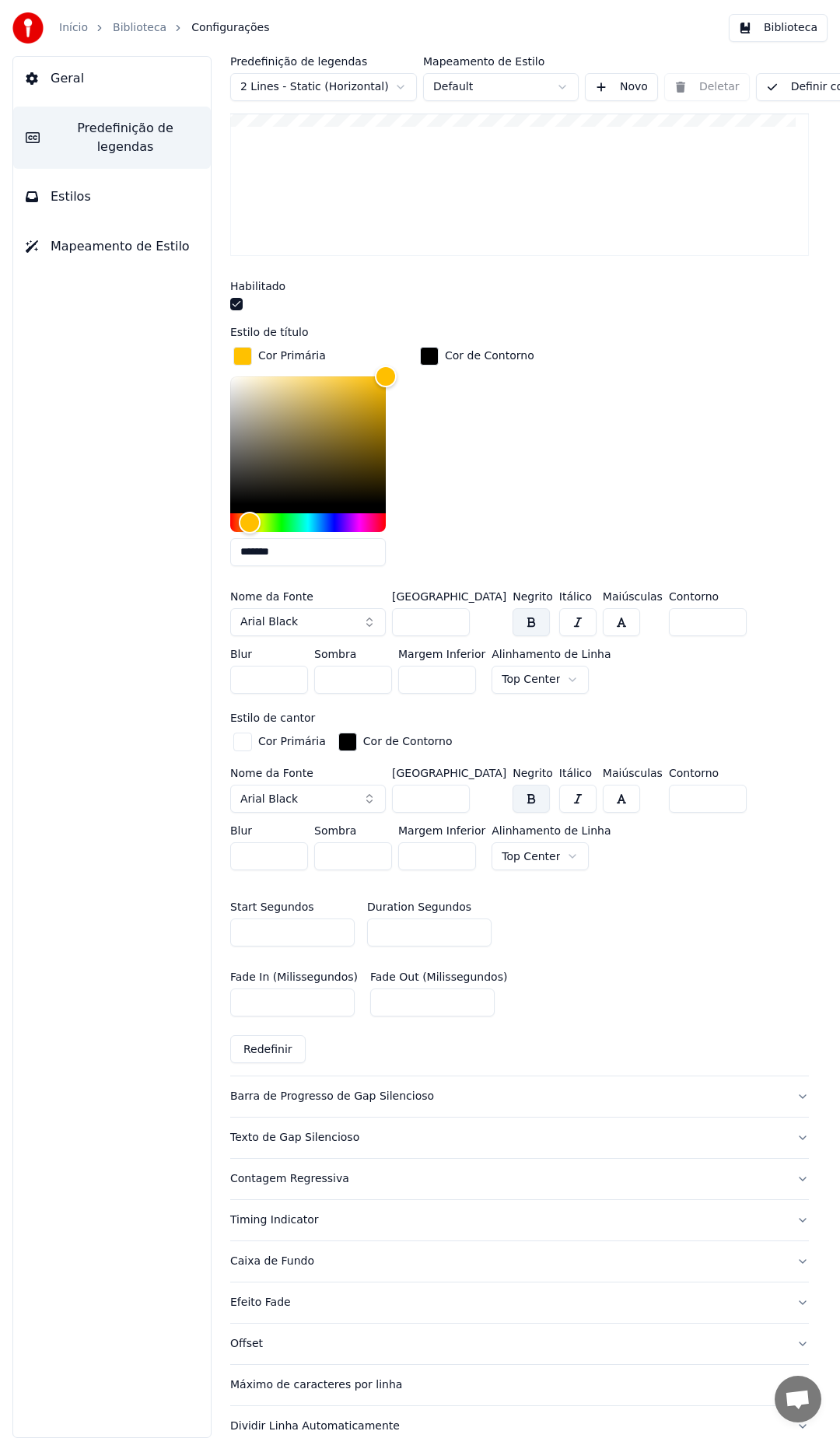
type input "**"
click at [401, 1100] on div "Barra de Progresso de Gap Silencioso" at bounding box center [507, 1096] width 553 height 15
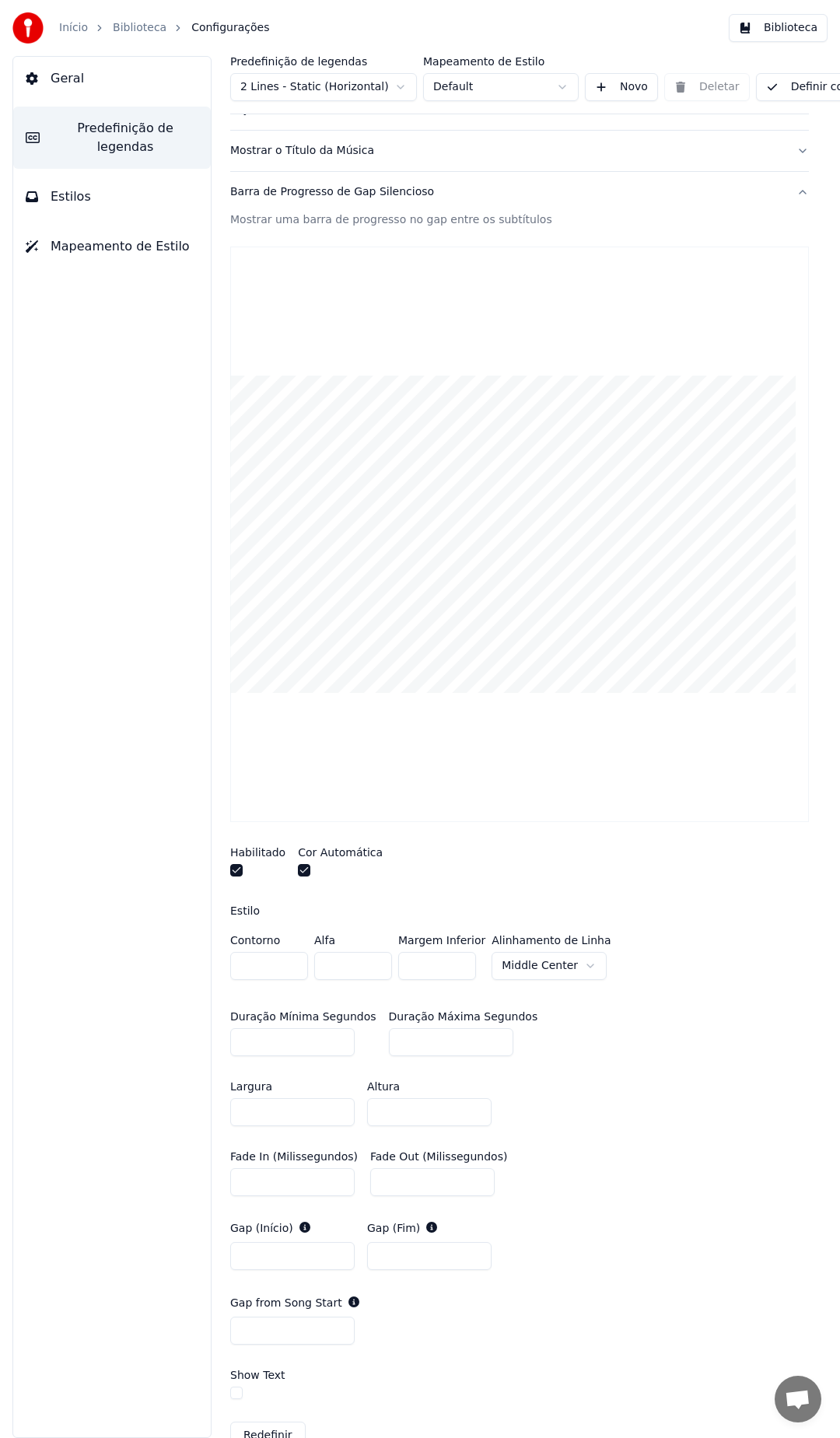
scroll to position [63, 0]
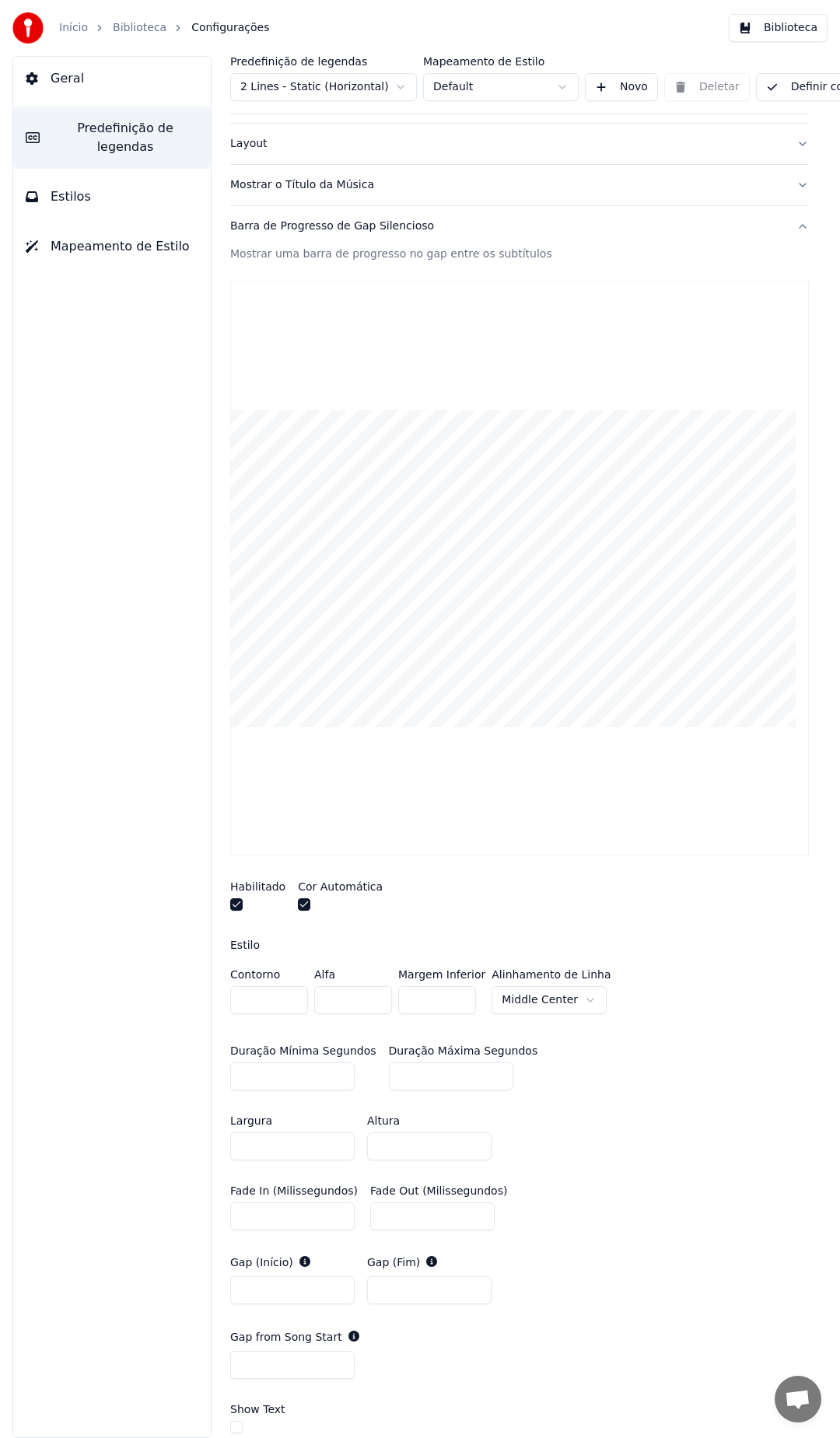
click at [300, 907] on button "button" at bounding box center [304, 905] width 13 height 13
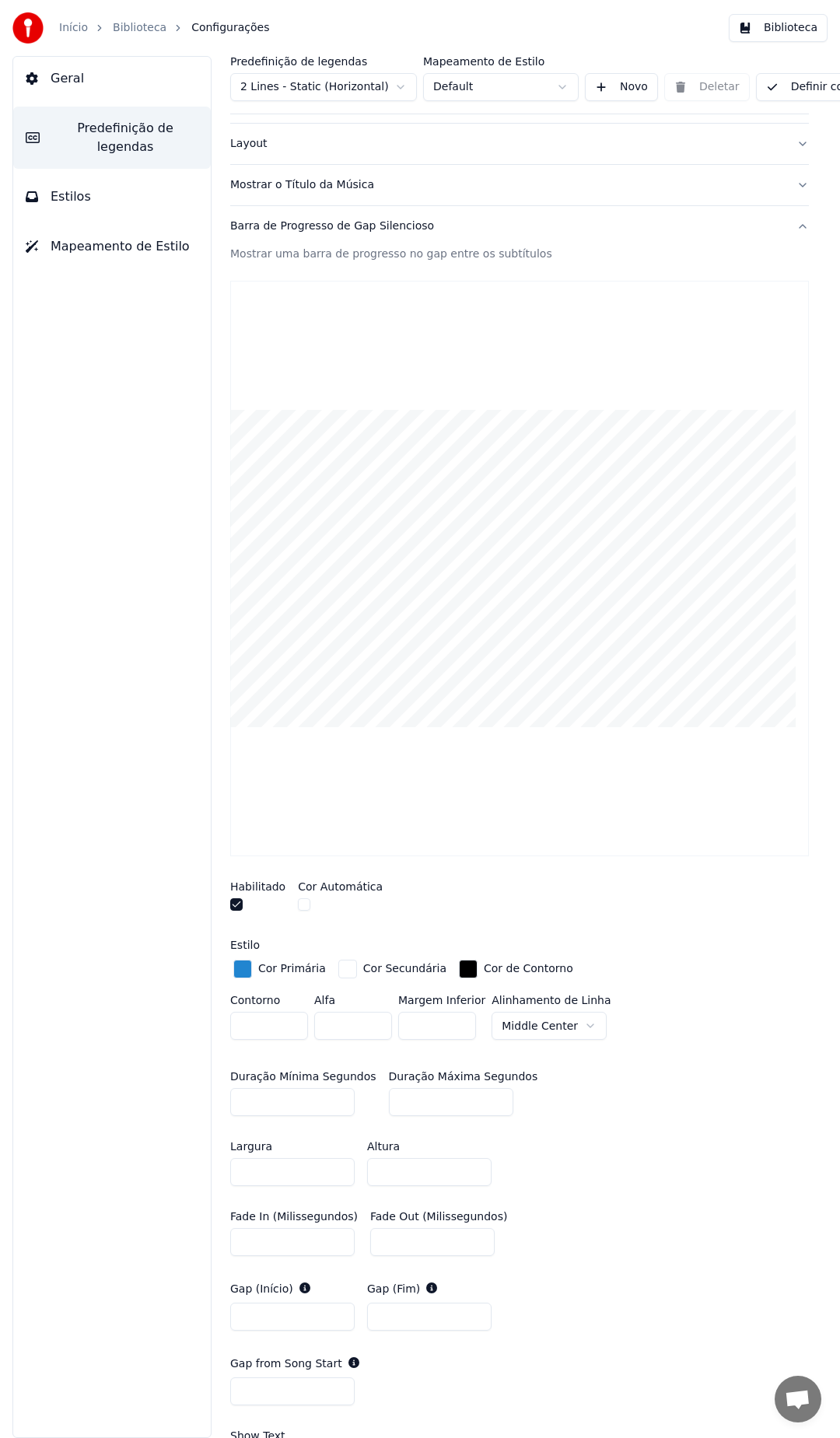
click at [300, 907] on button "button" at bounding box center [304, 905] width 13 height 13
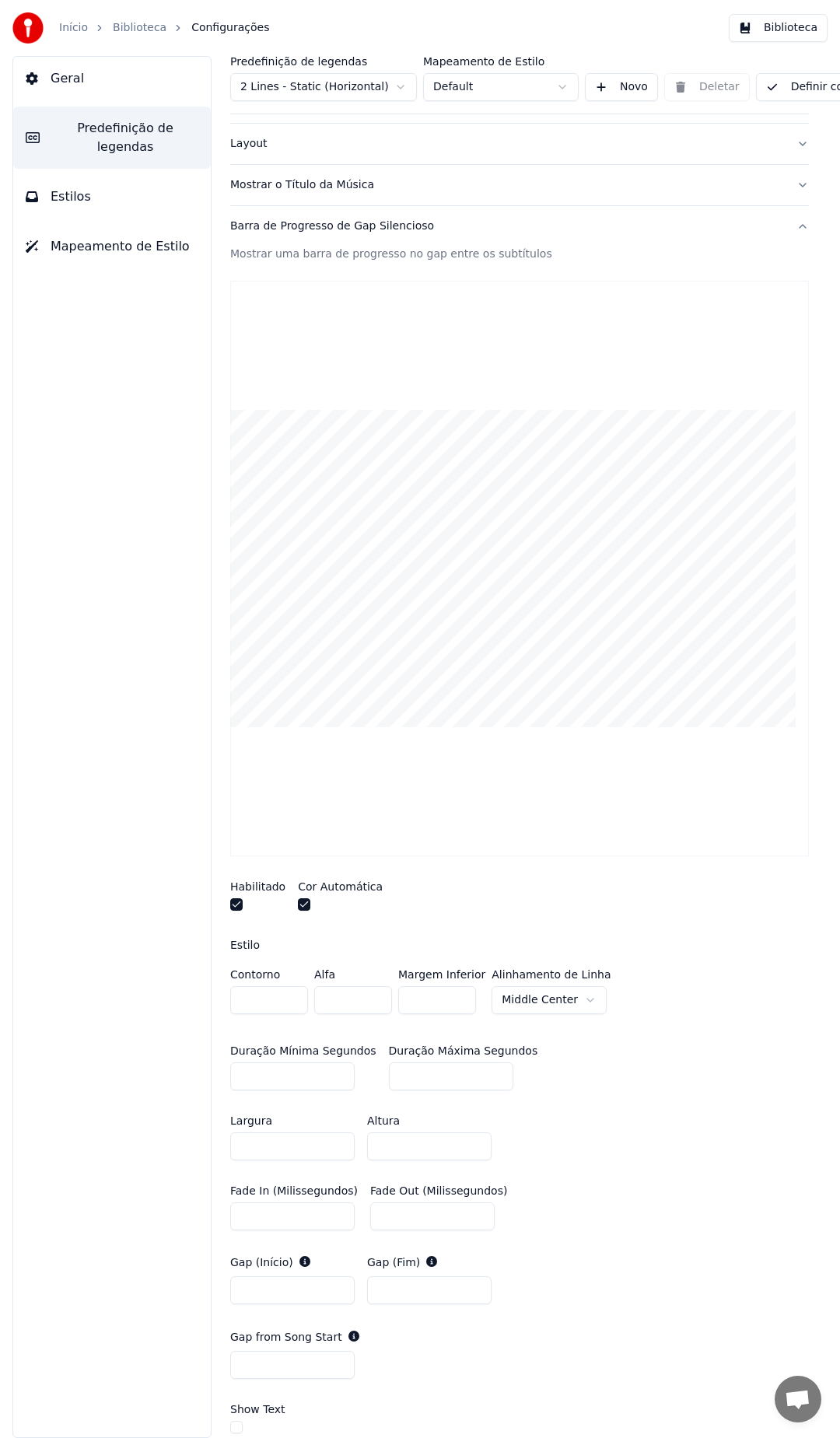
click at [300, 907] on button "button" at bounding box center [304, 905] width 13 height 13
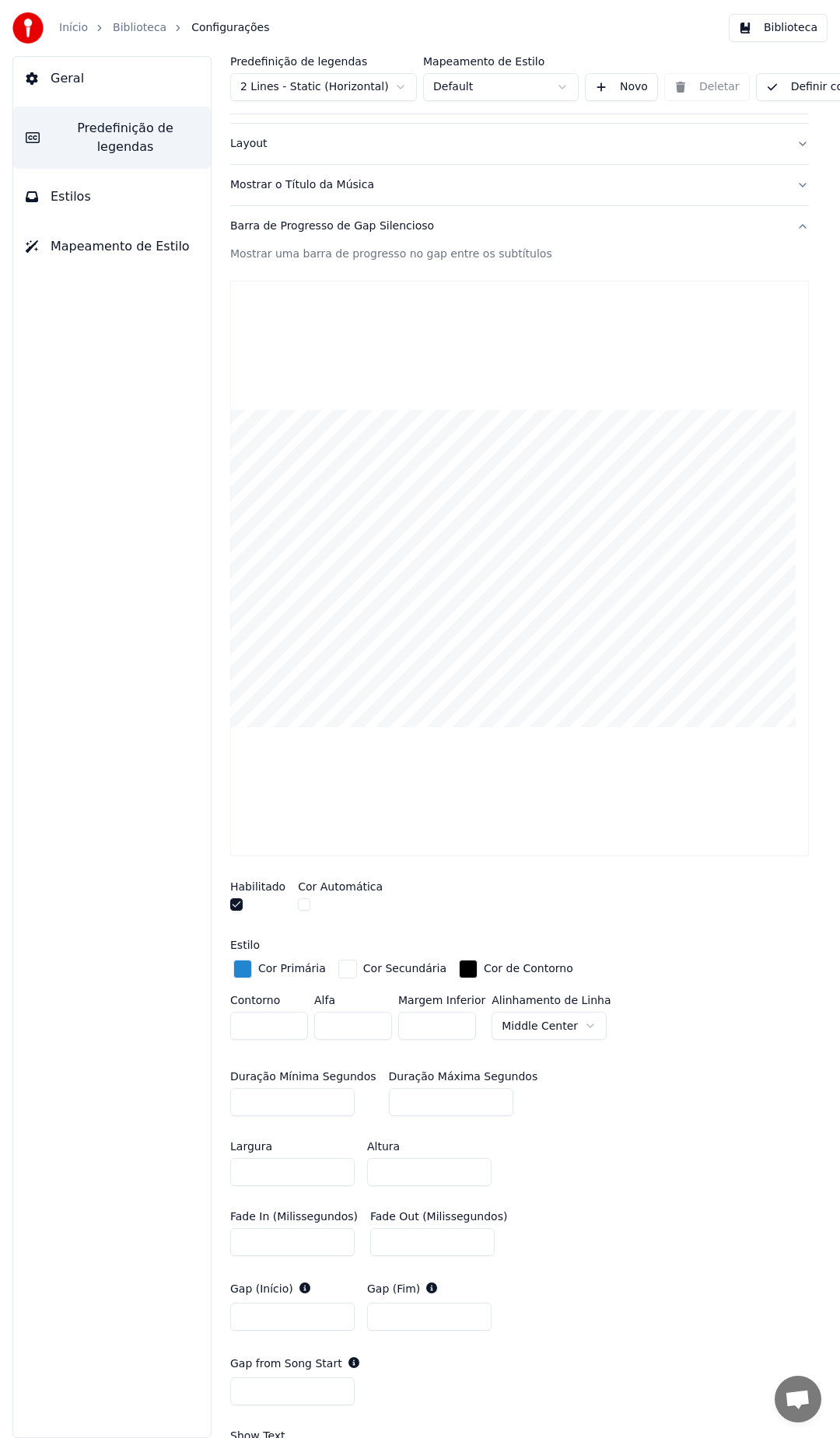
click at [248, 974] on div "button" at bounding box center [242, 969] width 19 height 19
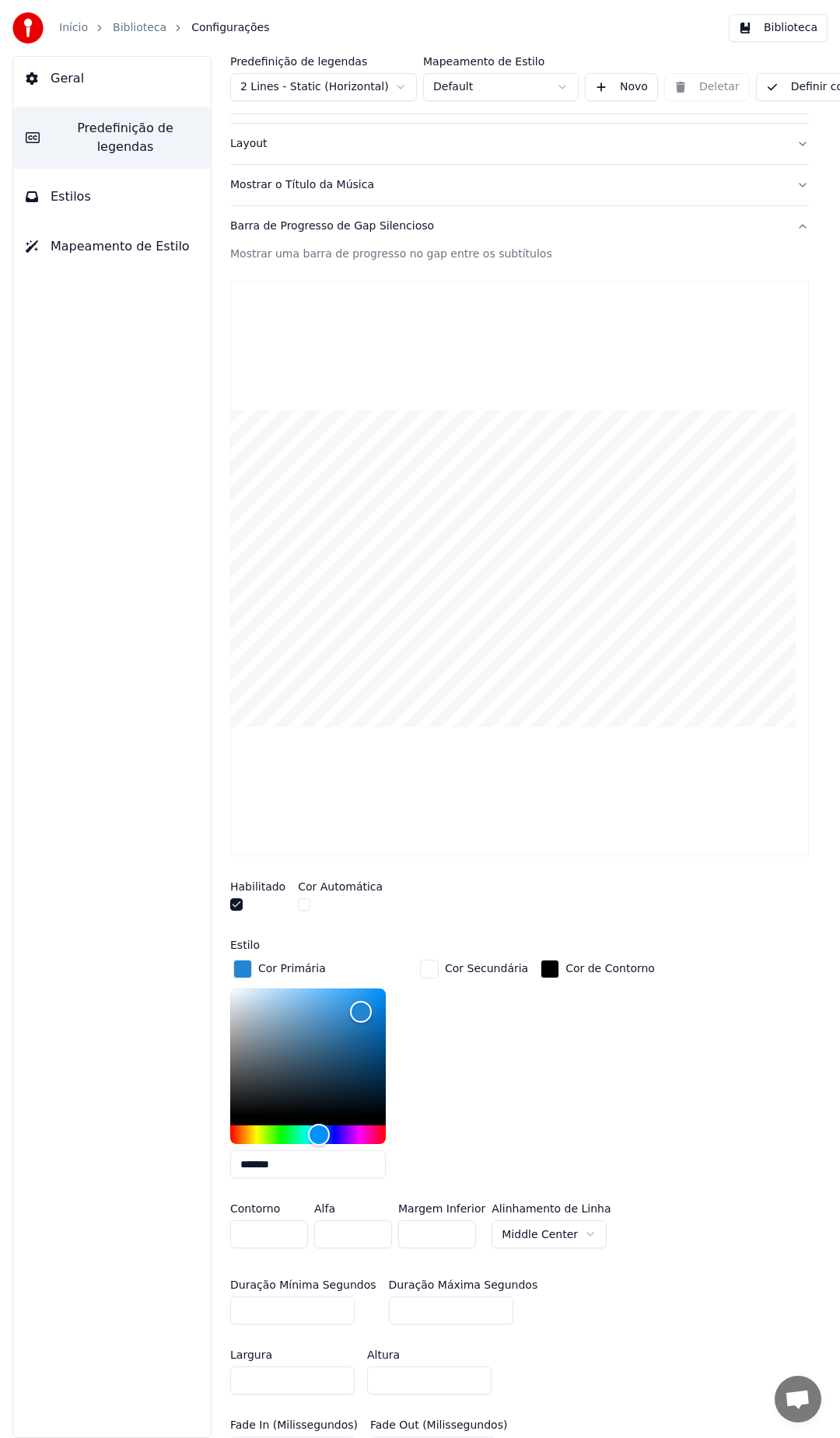
click at [340, 1154] on input "*******" at bounding box center [308, 1164] width 155 height 28
paste input "text"
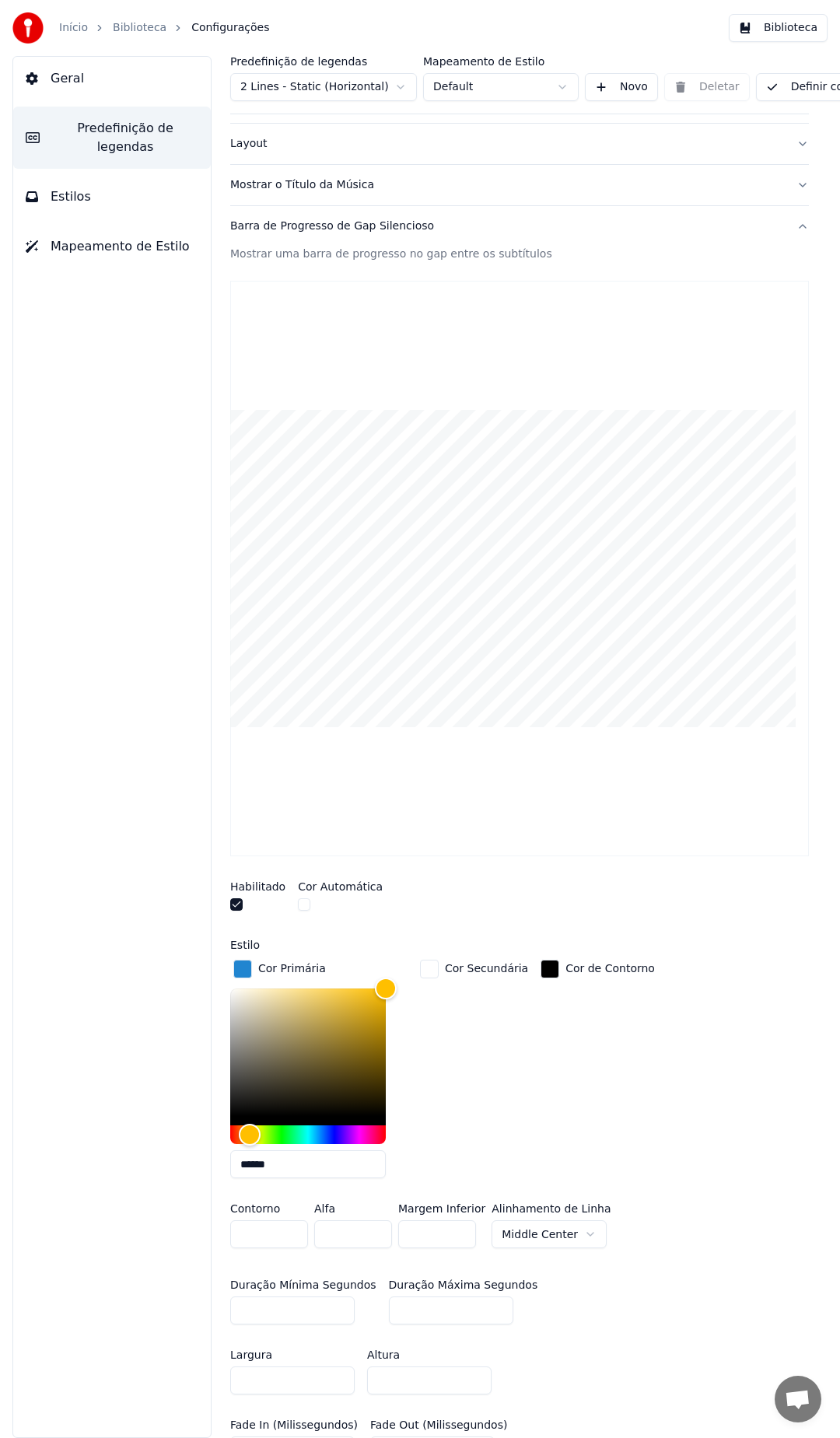
click at [563, 1062] on div "Cor de Contorno" at bounding box center [597, 1073] width 121 height 235
click at [290, 1162] on input "******" at bounding box center [308, 1164] width 155 height 28
type input "*******"
click at [519, 1075] on div "Cor Secundária" at bounding box center [474, 1073] width 114 height 235
click at [454, 877] on div "Habilitado Cor Automática" at bounding box center [520, 897] width 579 height 58
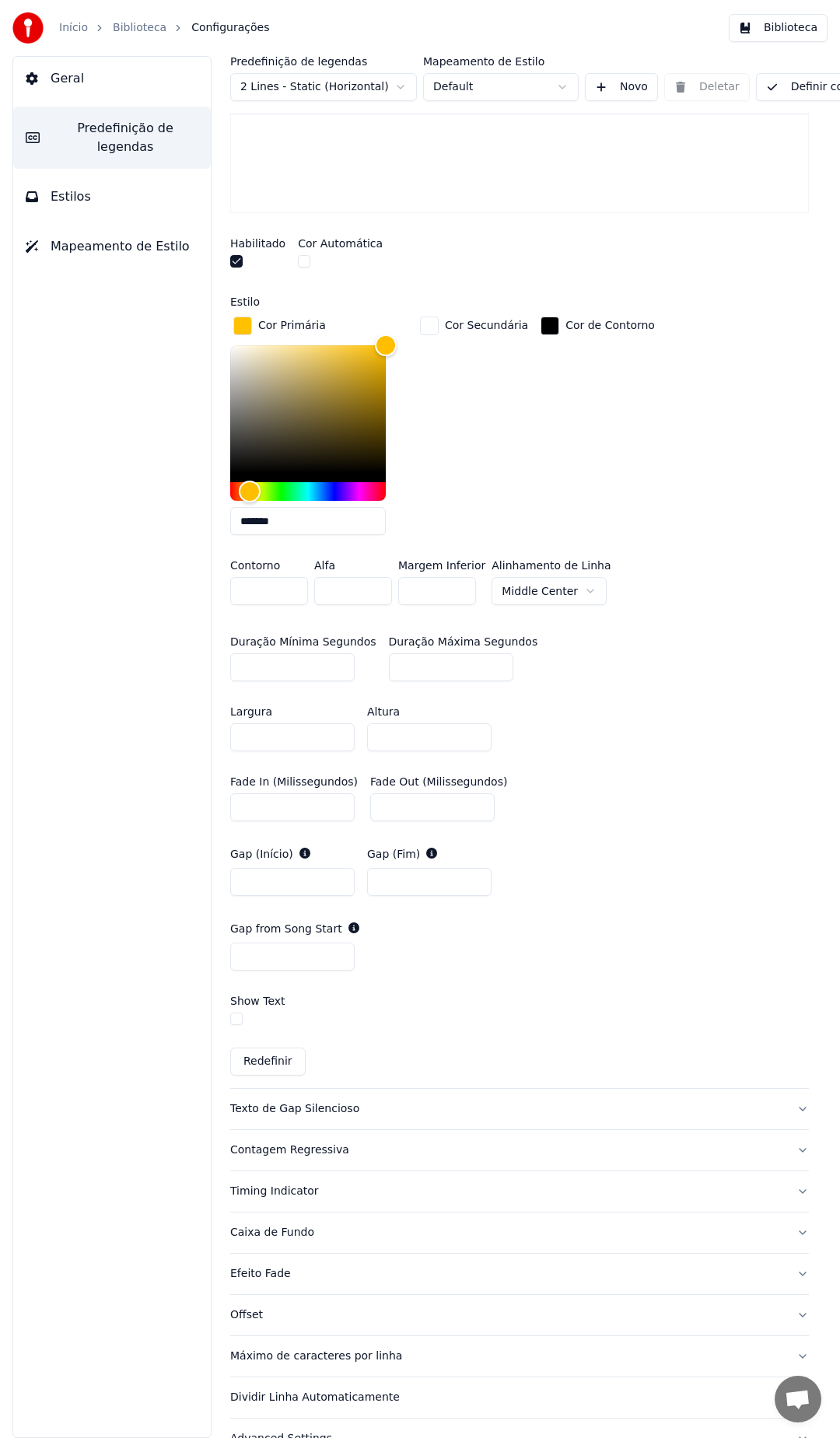
scroll to position [750, 0]
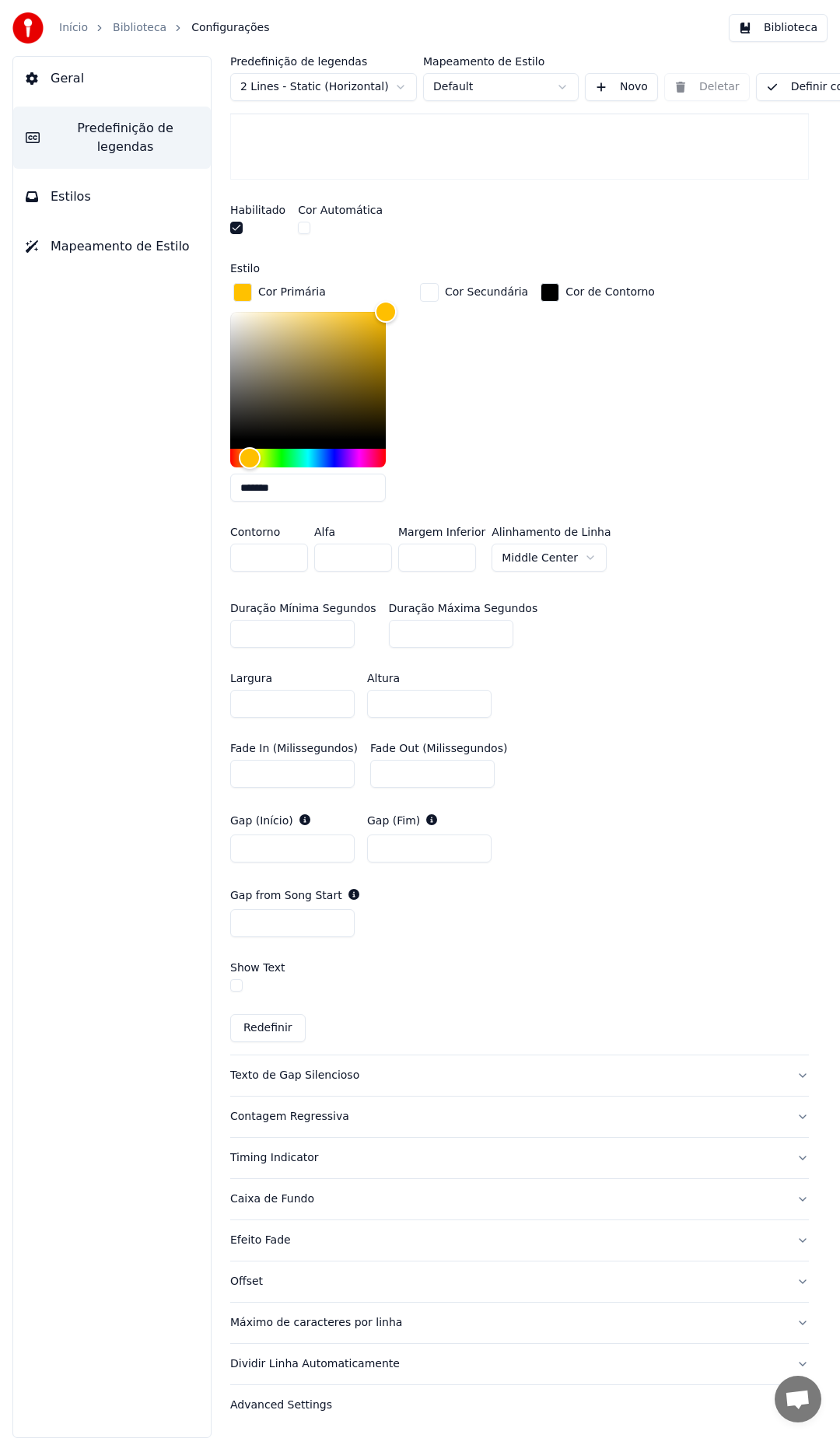
click at [239, 979] on button "button" at bounding box center [237, 985] width 13 height 13
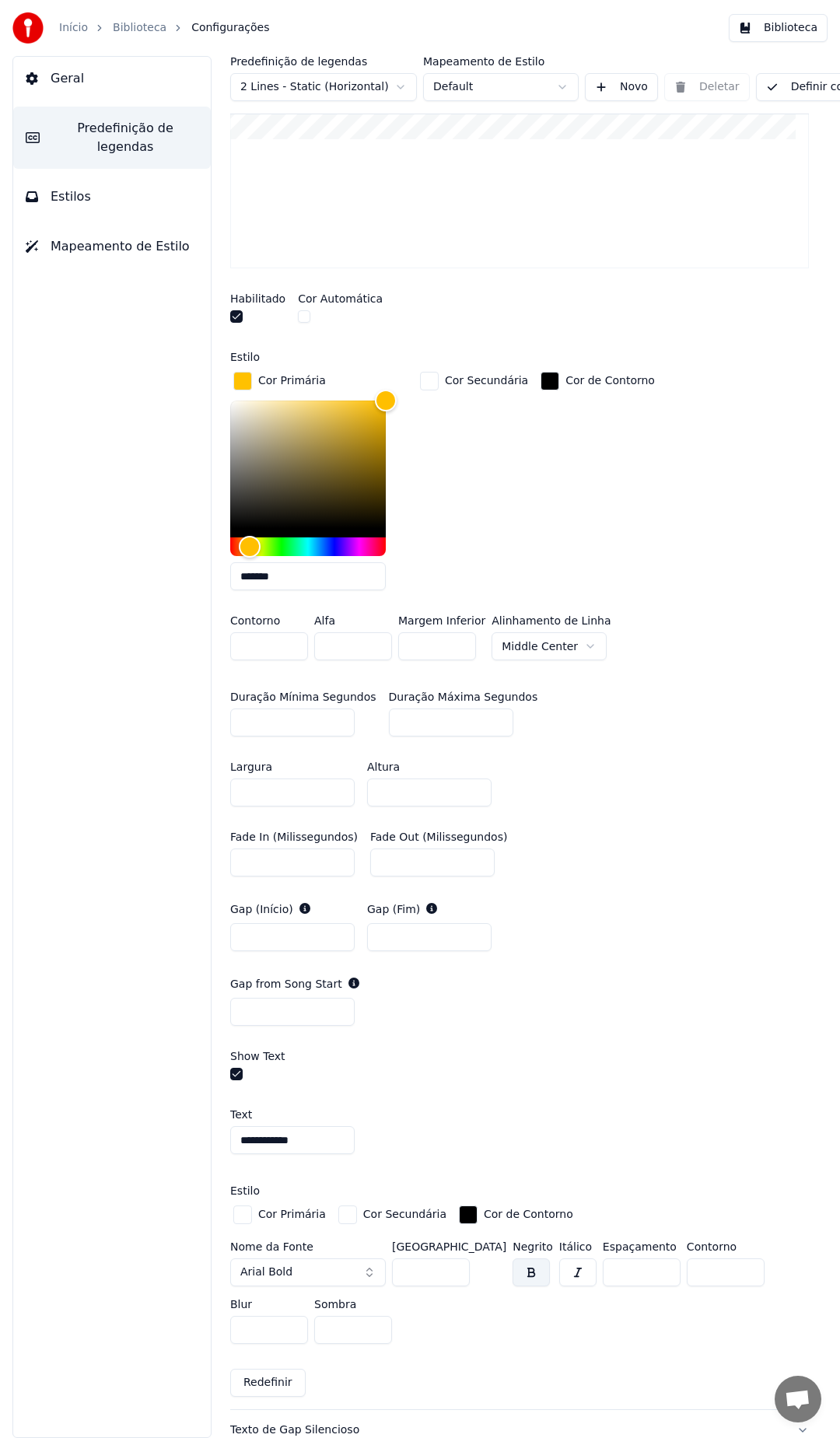
scroll to position [699, 0]
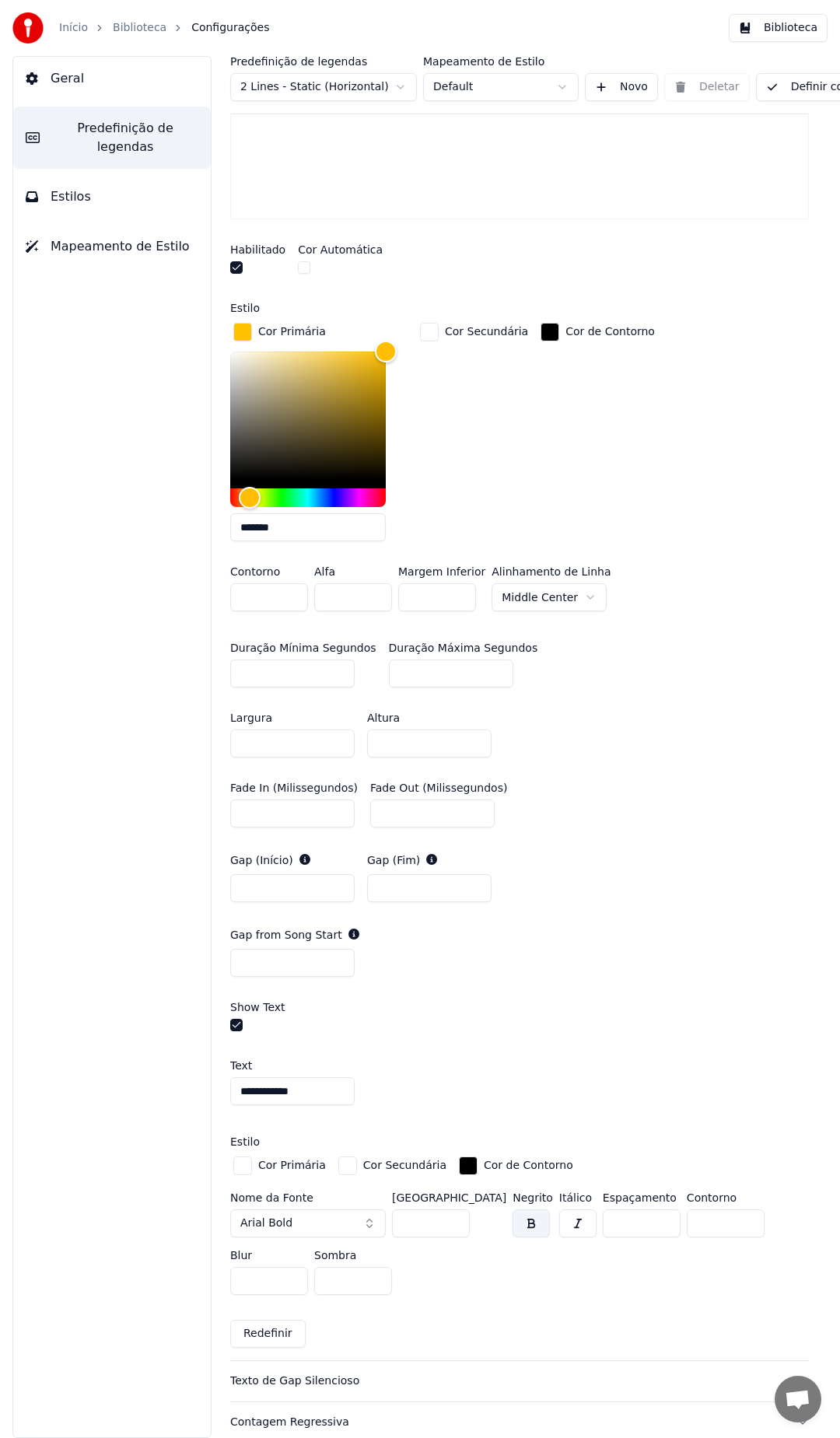
click at [310, 1090] on input "**********" at bounding box center [292, 1091] width 124 height 28
click at [420, 1037] on div "**********" at bounding box center [520, 1150] width 579 height 324
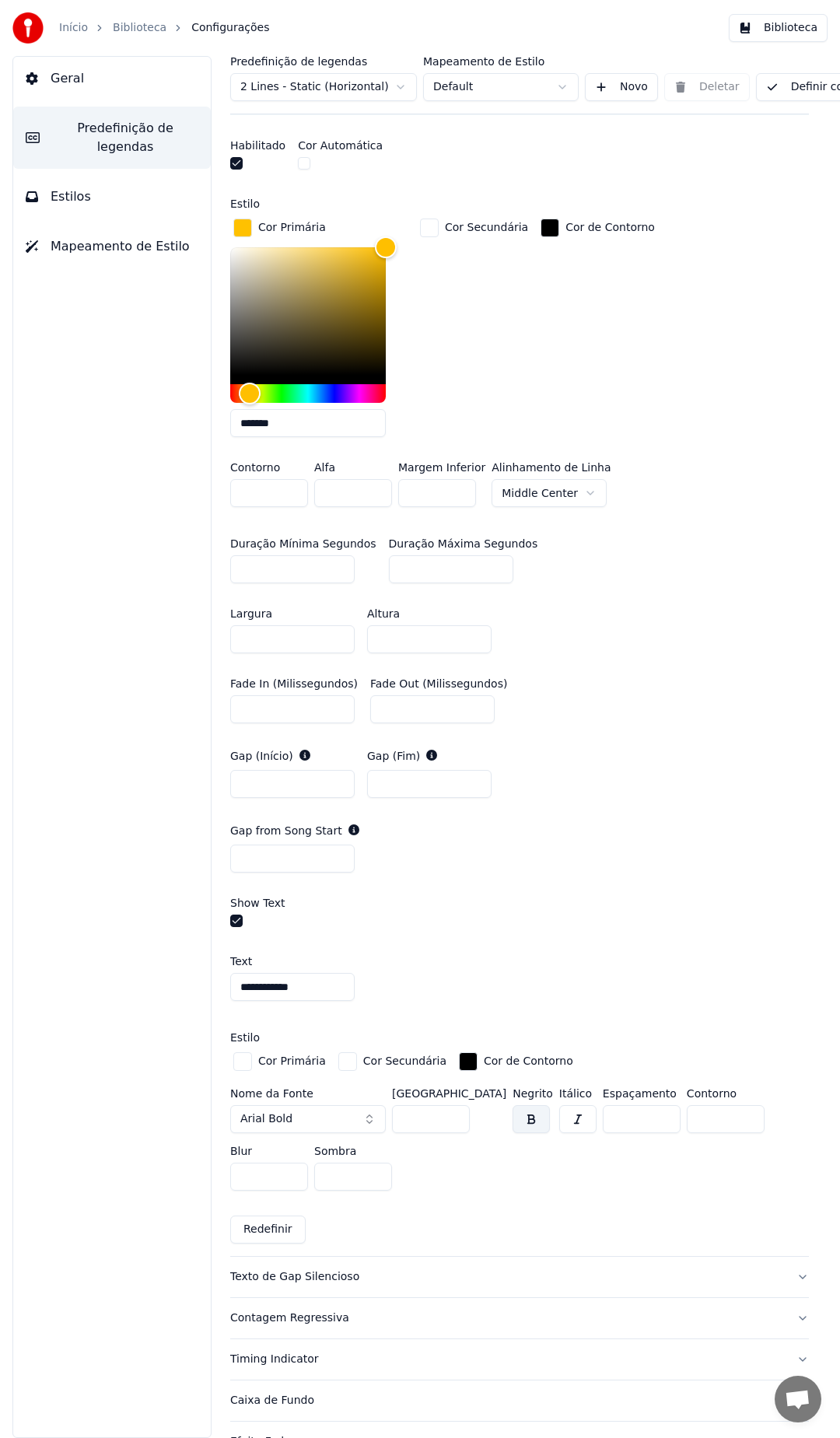
scroll to position [856, 0]
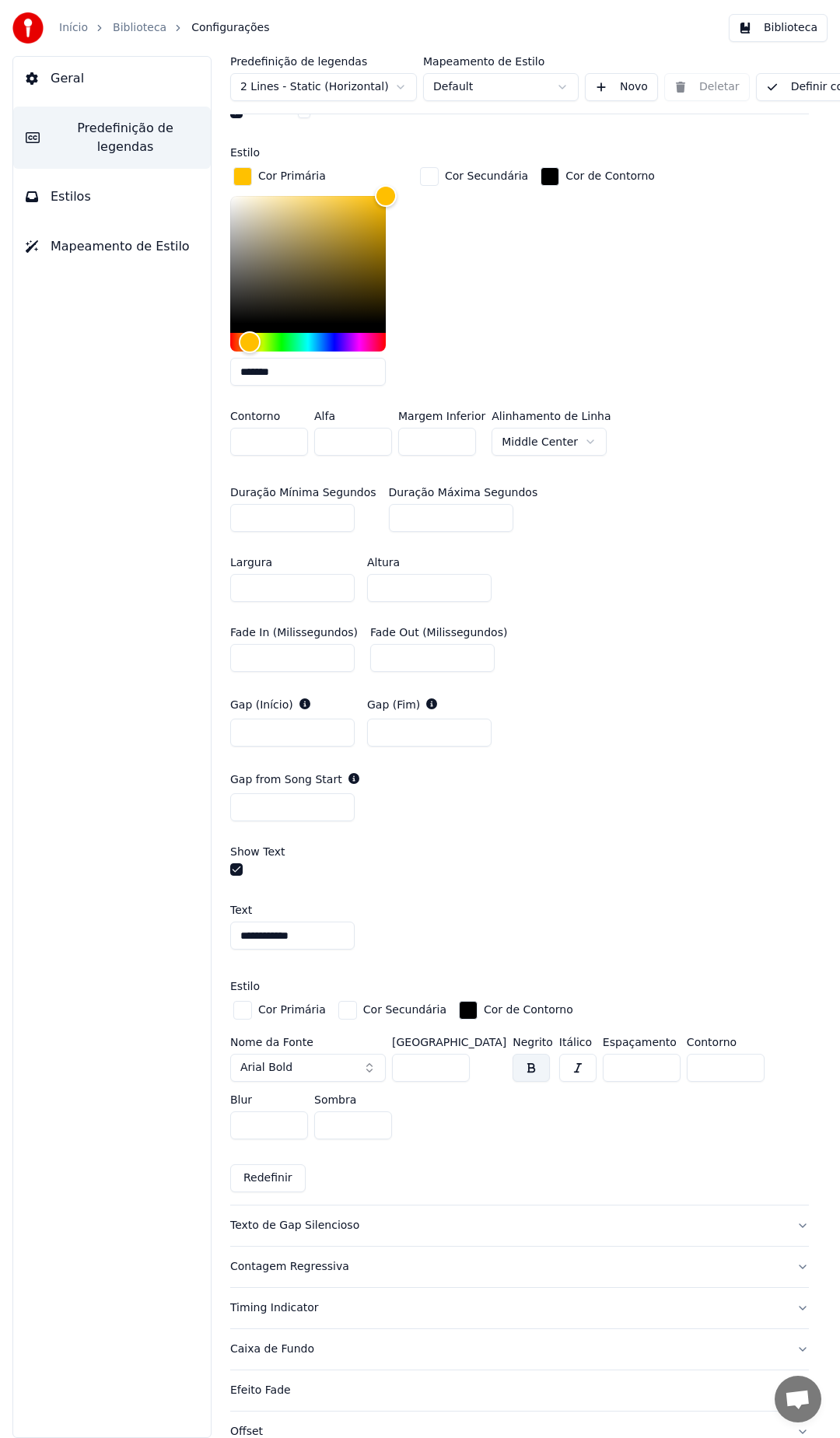
click at [331, 1227] on div "Texto de Gap Silencioso" at bounding box center [507, 1225] width 553 height 15
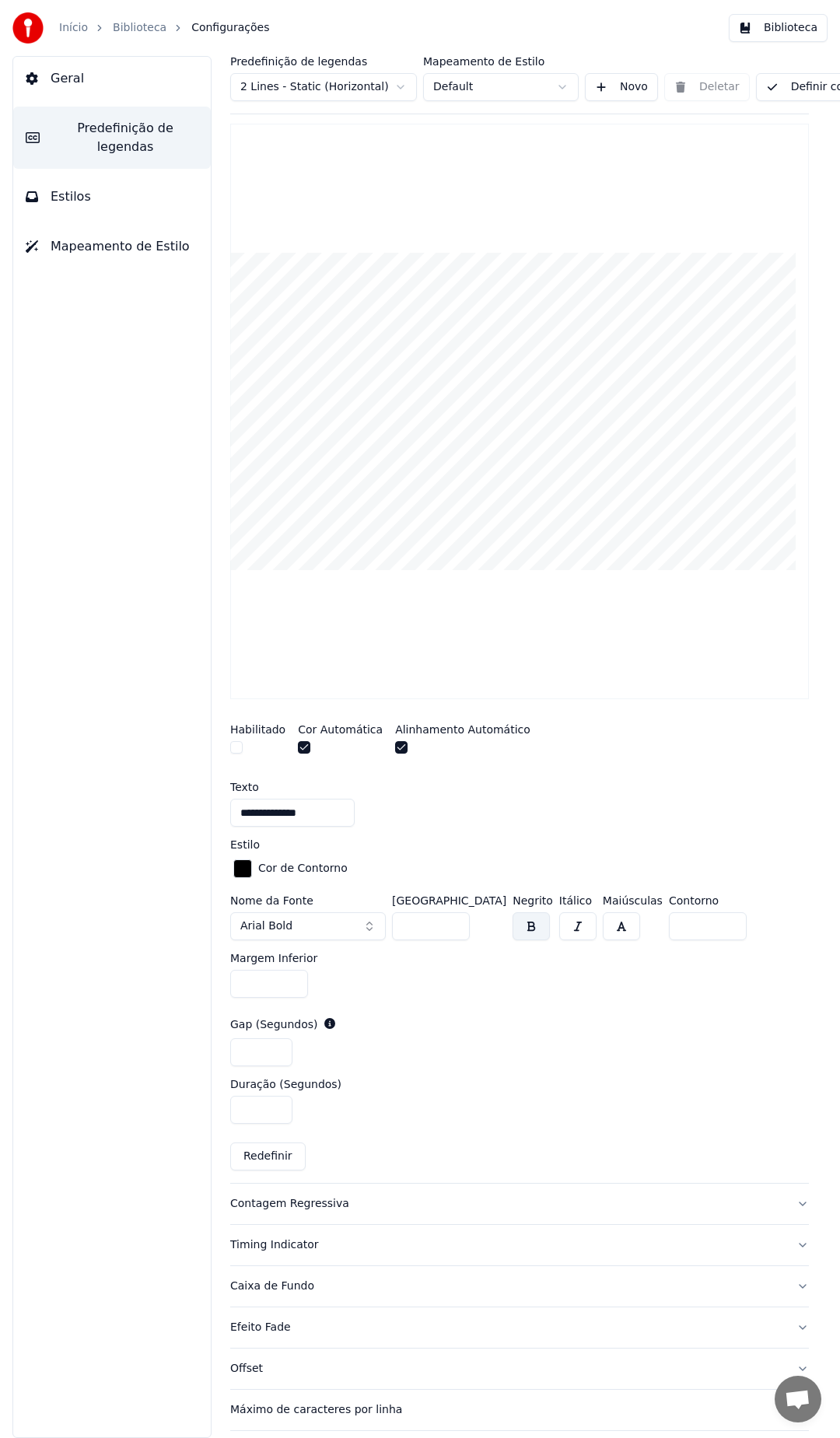
scroll to position [257, 0]
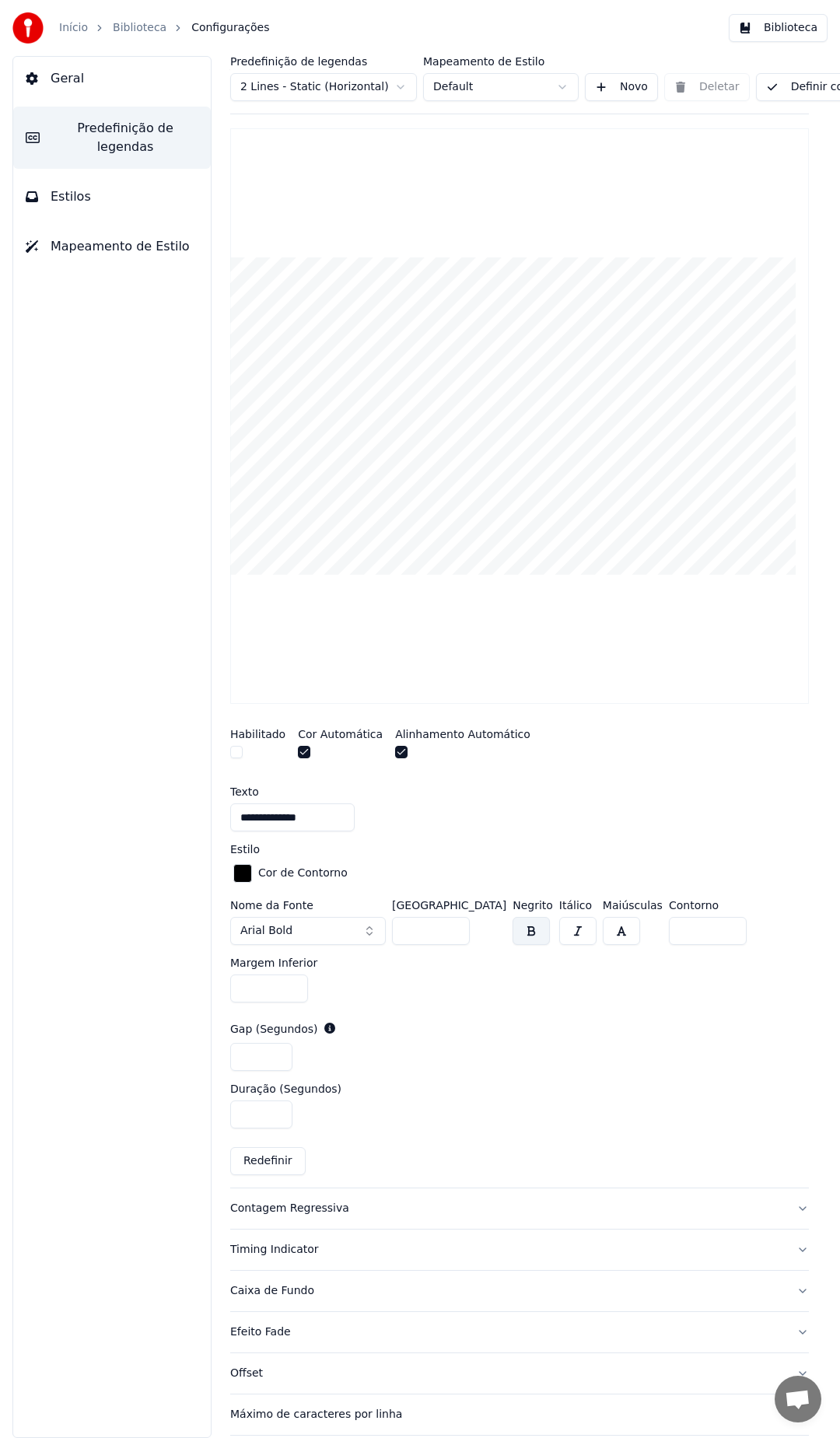
click at [240, 756] on button "button" at bounding box center [237, 752] width 13 height 13
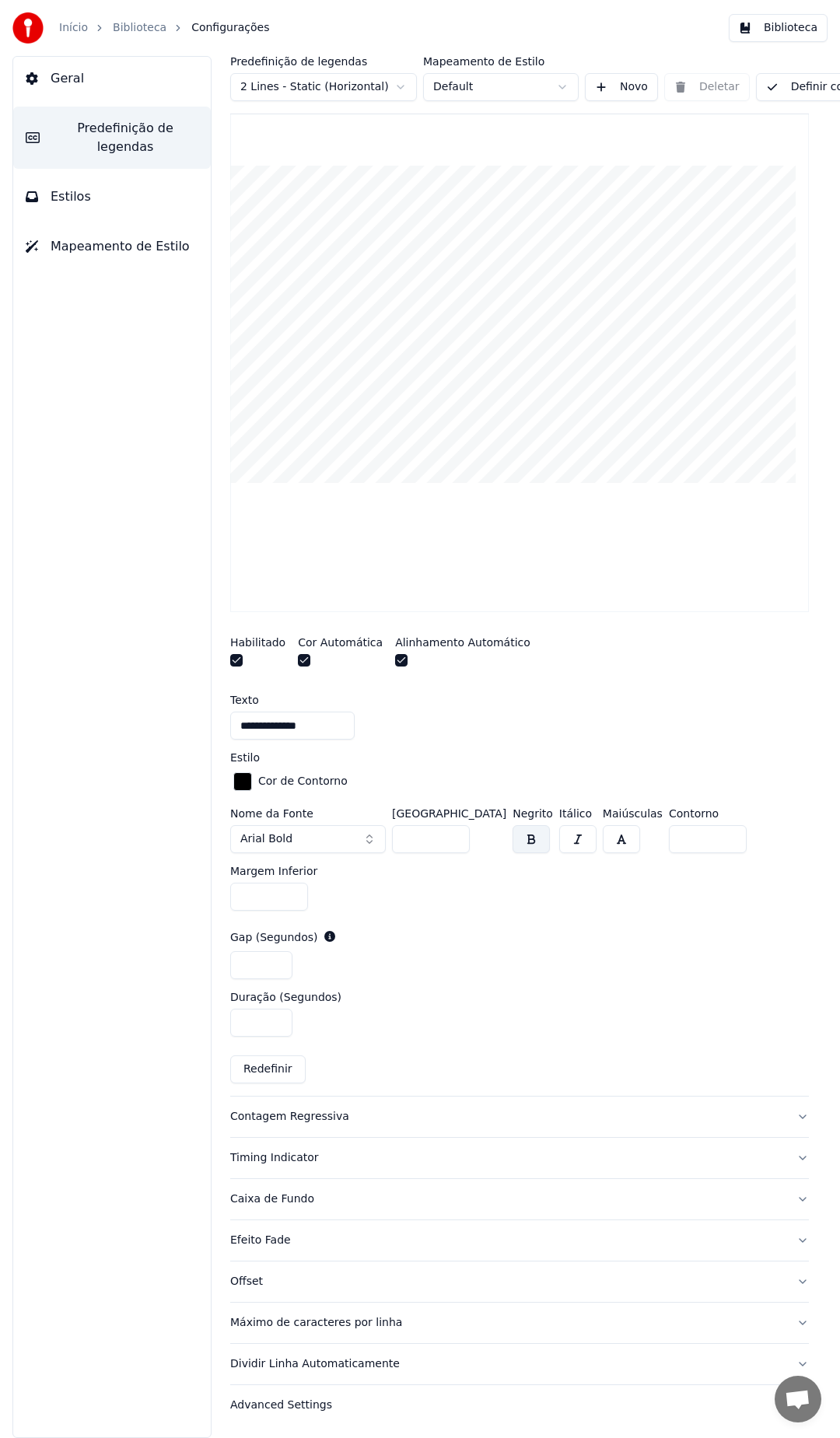
scroll to position [360, 0]
click at [358, 1109] on div "Contagem Regressiva" at bounding box center [507, 1116] width 553 height 15
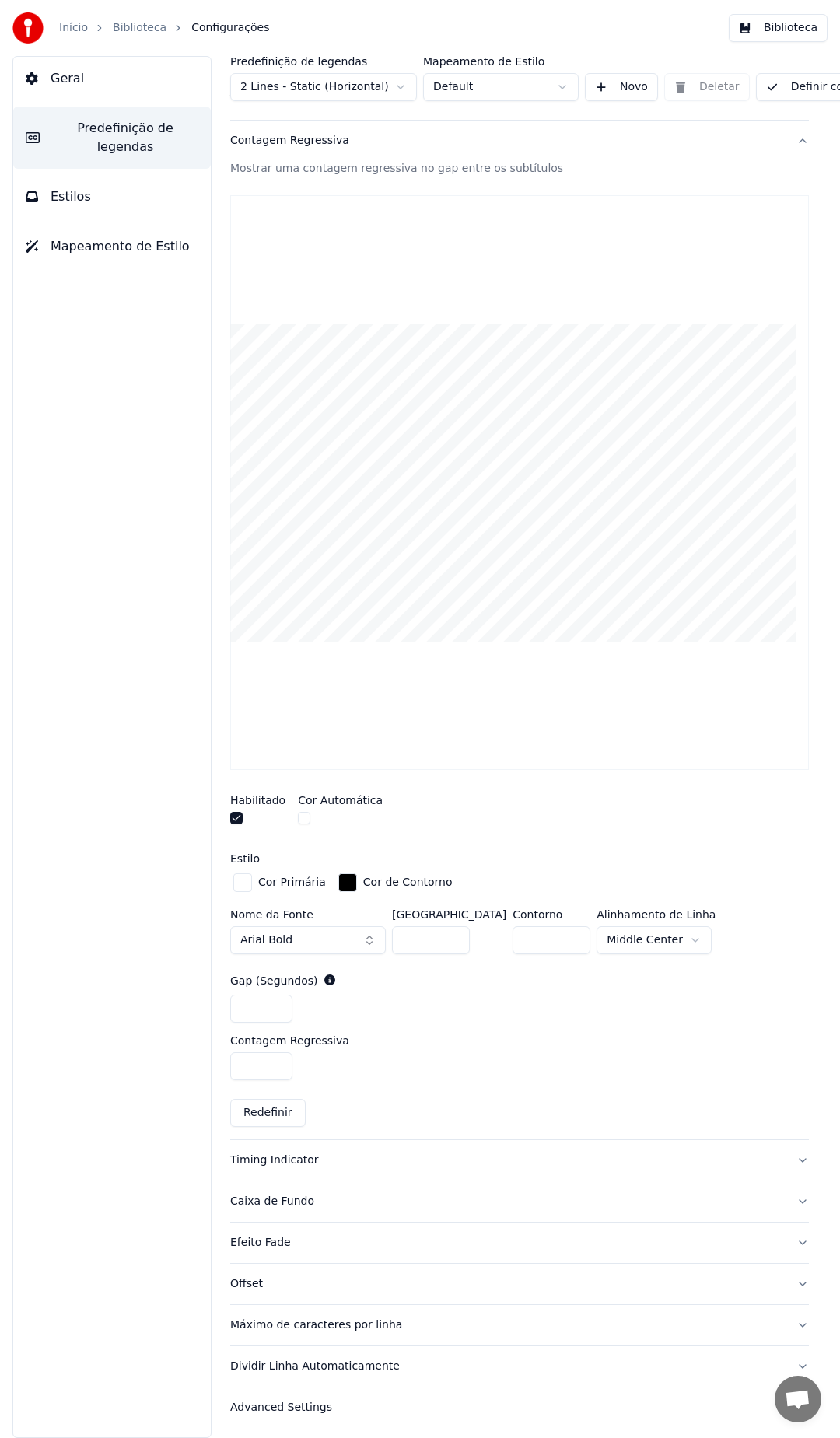
scroll to position [245, 0]
click at [310, 1153] on button "Timing Indicator" at bounding box center [520, 1158] width 579 height 41
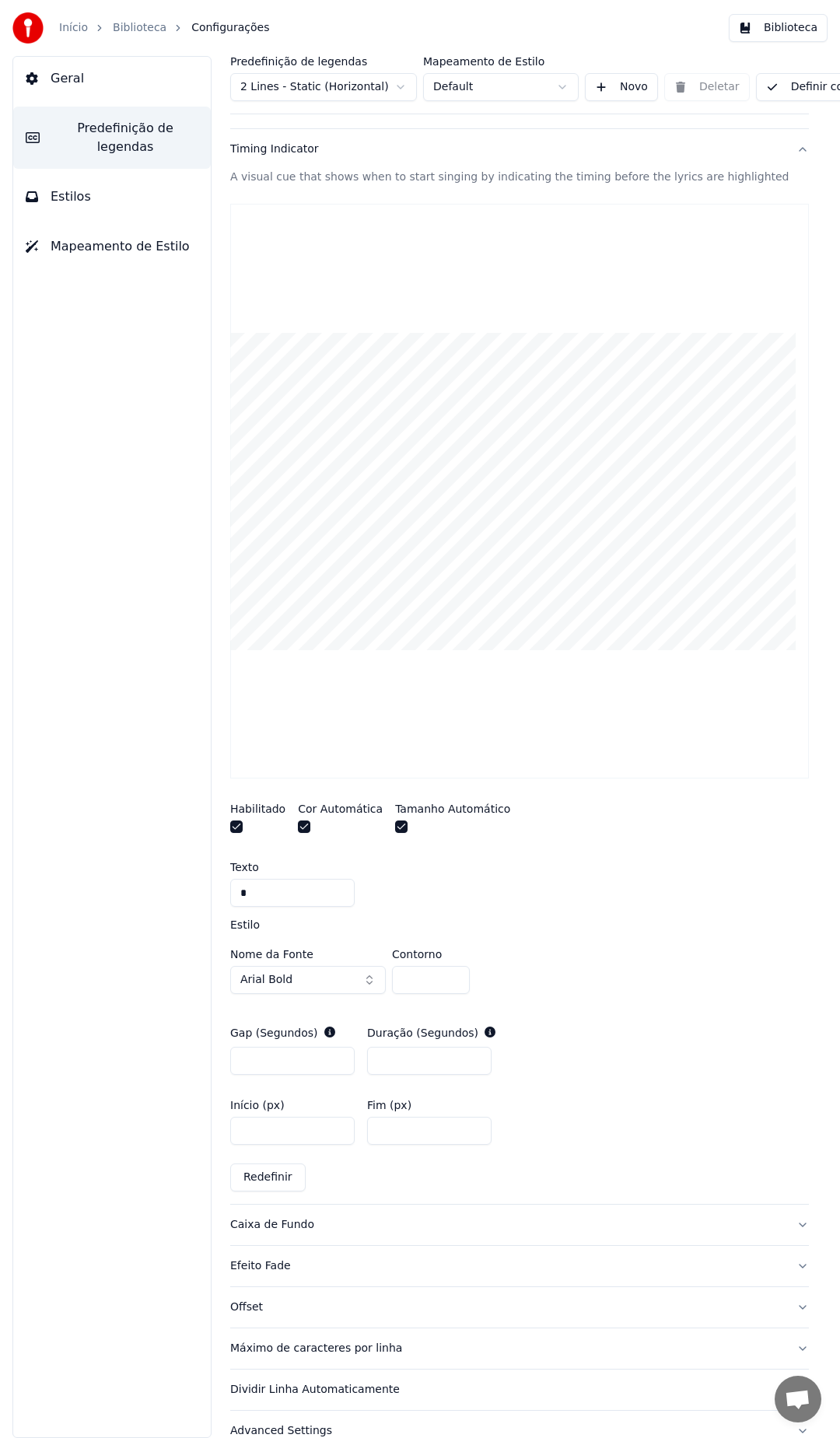
scroll to position [302, 0]
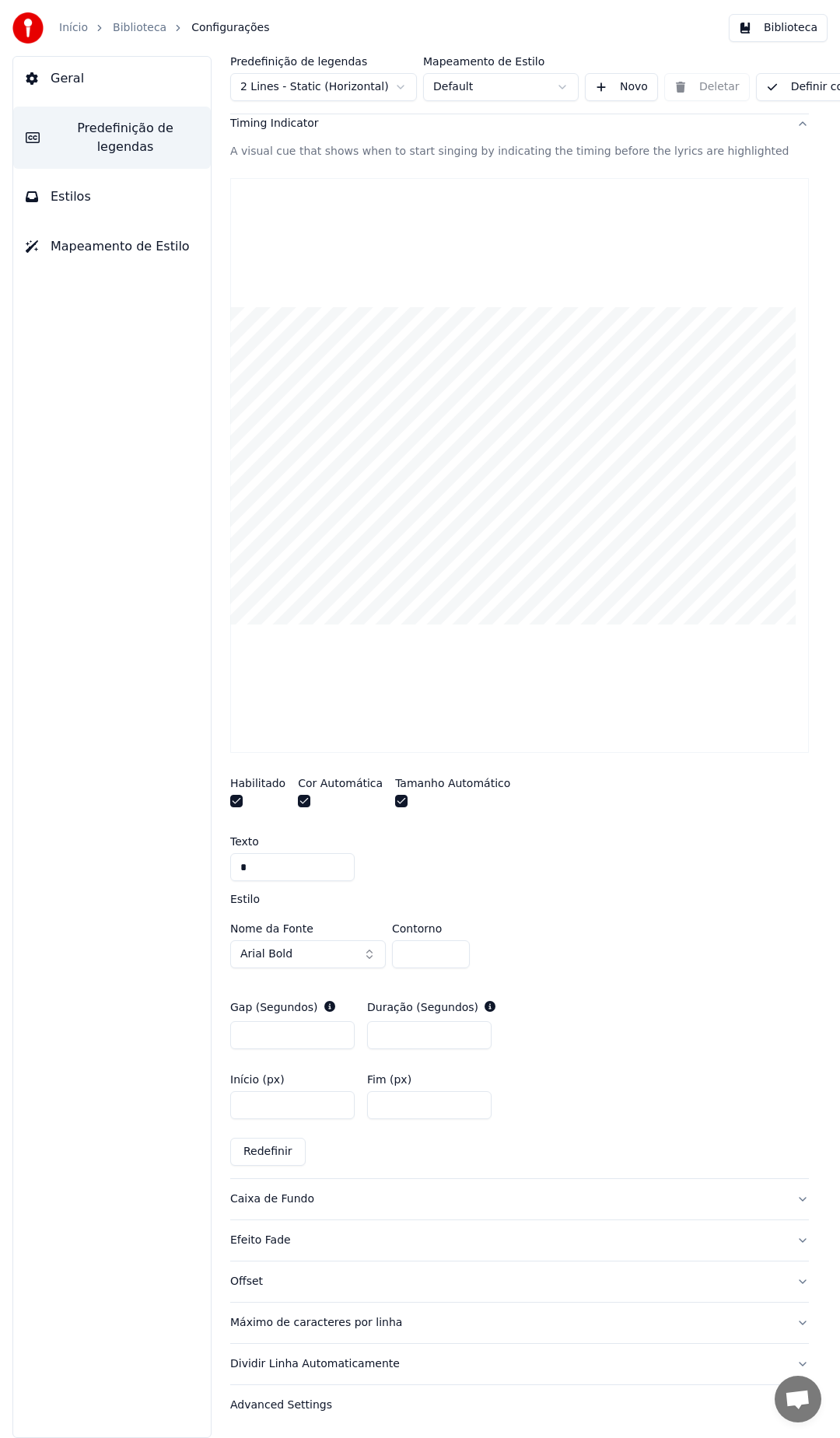
click at [308, 1191] on div "Caixa de Fundo" at bounding box center [507, 1198] width 553 height 15
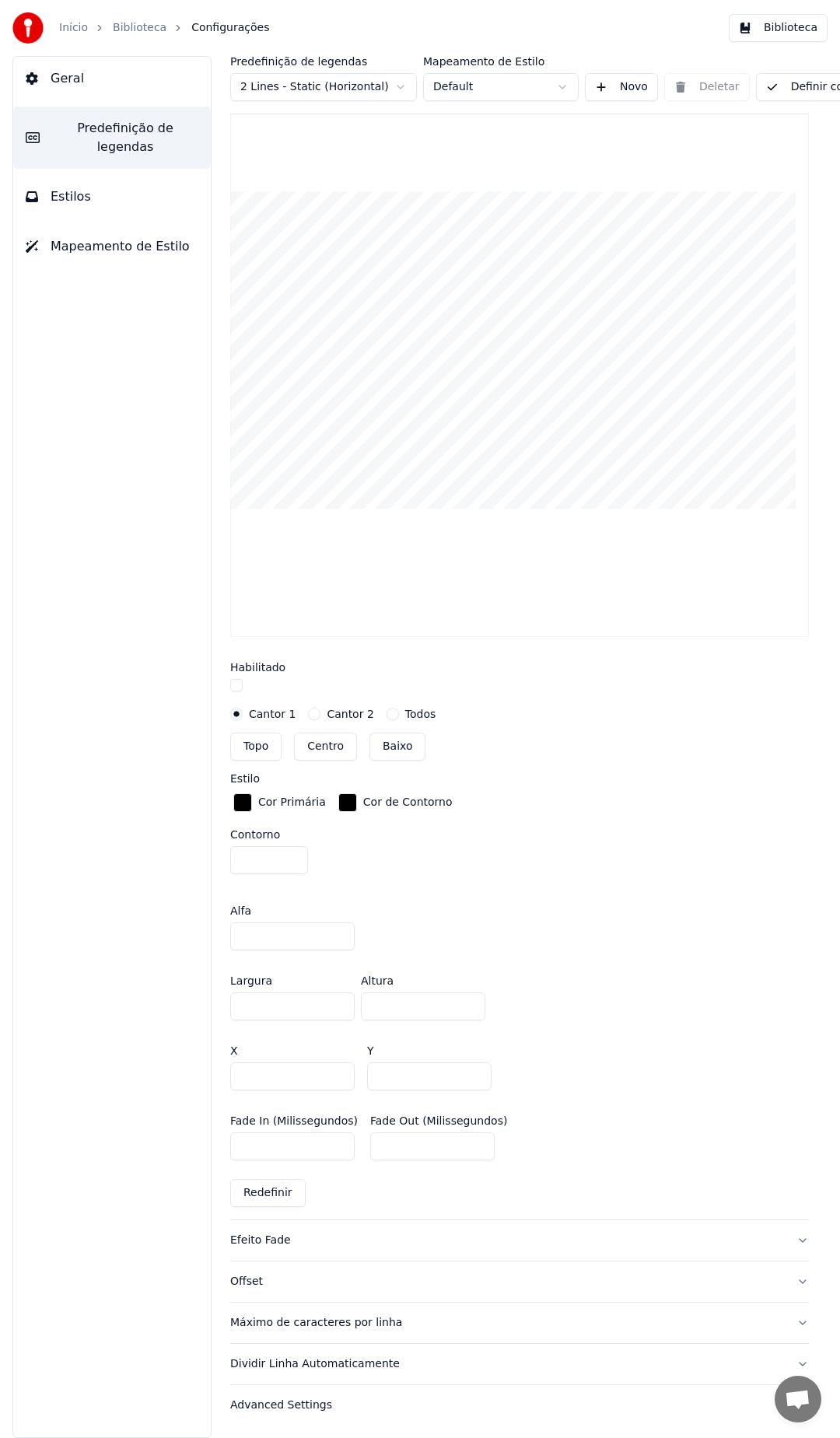
click at [301, 1237] on button "Efeito Fade" at bounding box center [520, 1240] width 579 height 41
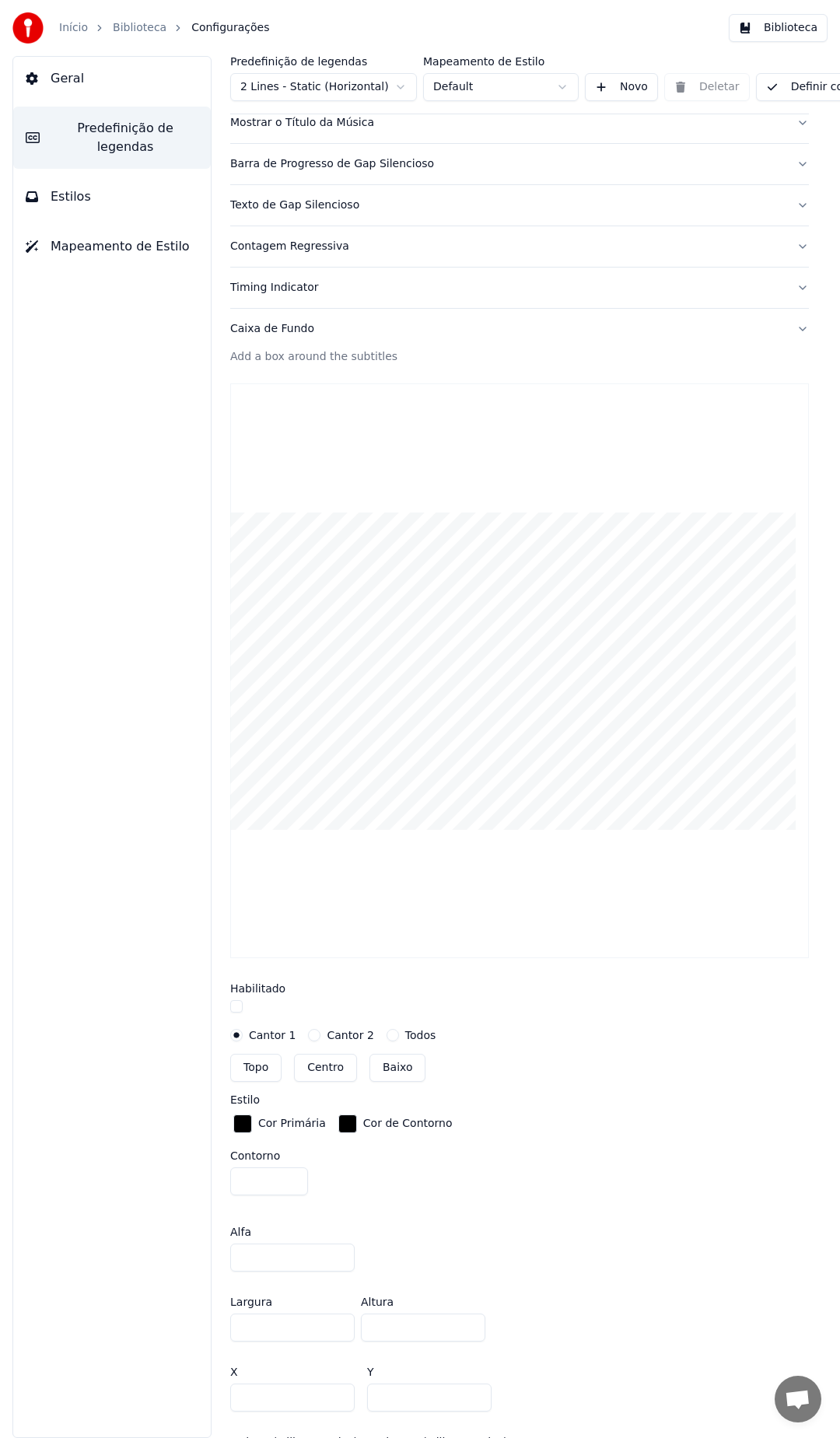
scroll to position [109, 0]
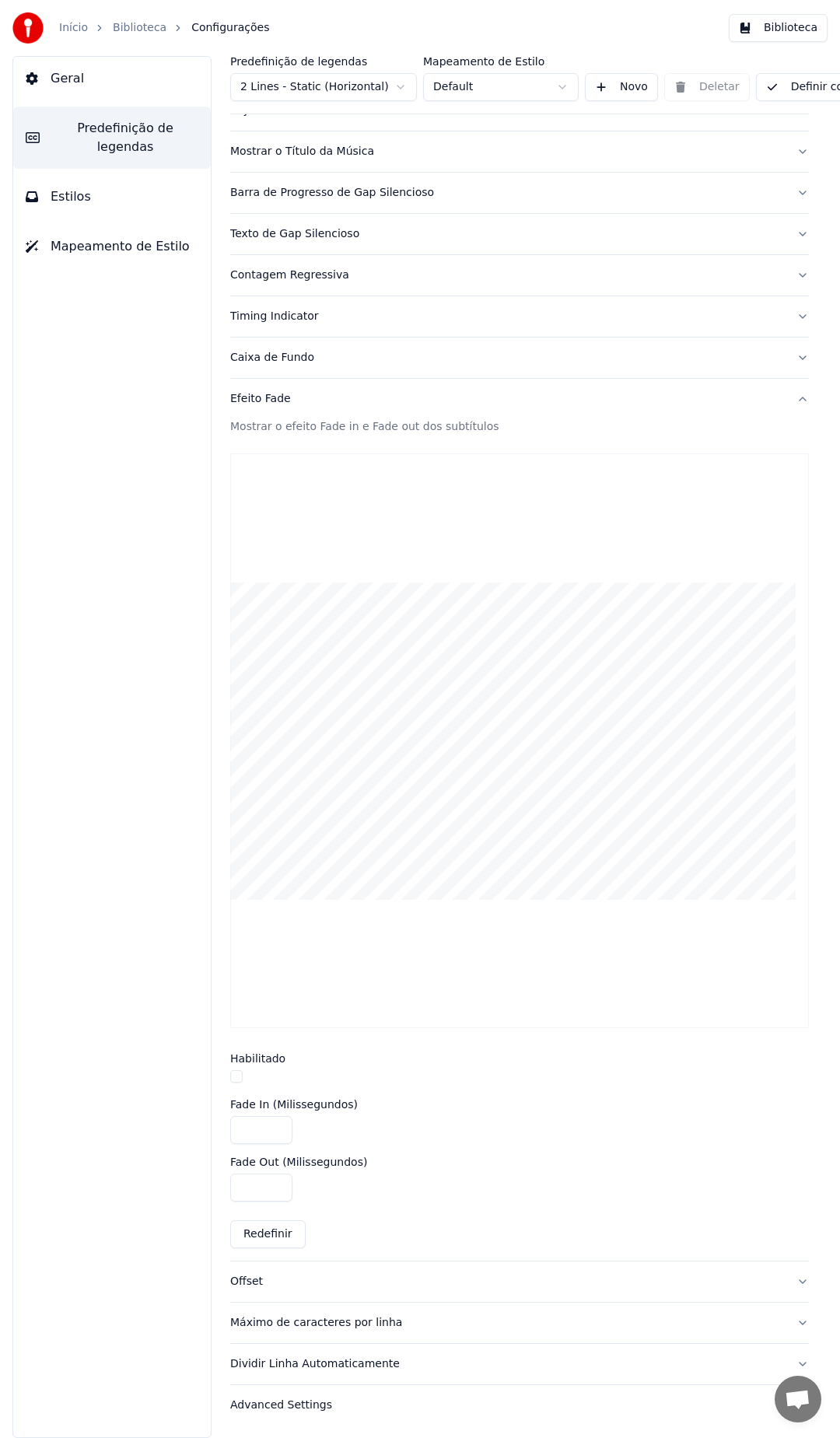
click at [259, 1285] on button "Offset" at bounding box center [520, 1281] width 579 height 41
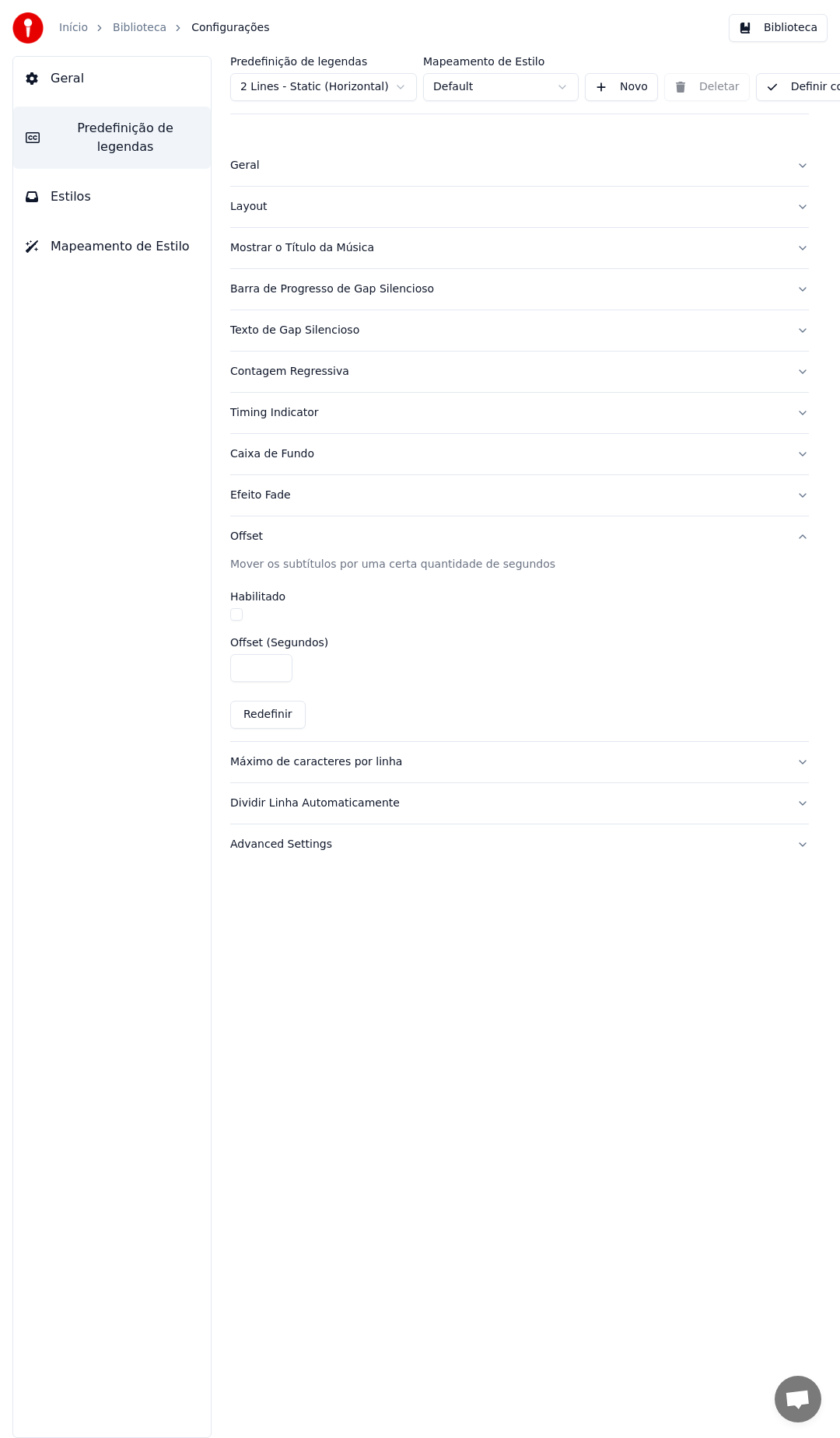
click at [284, 759] on div "Máximo de caracteres por linha" at bounding box center [507, 761] width 553 height 15
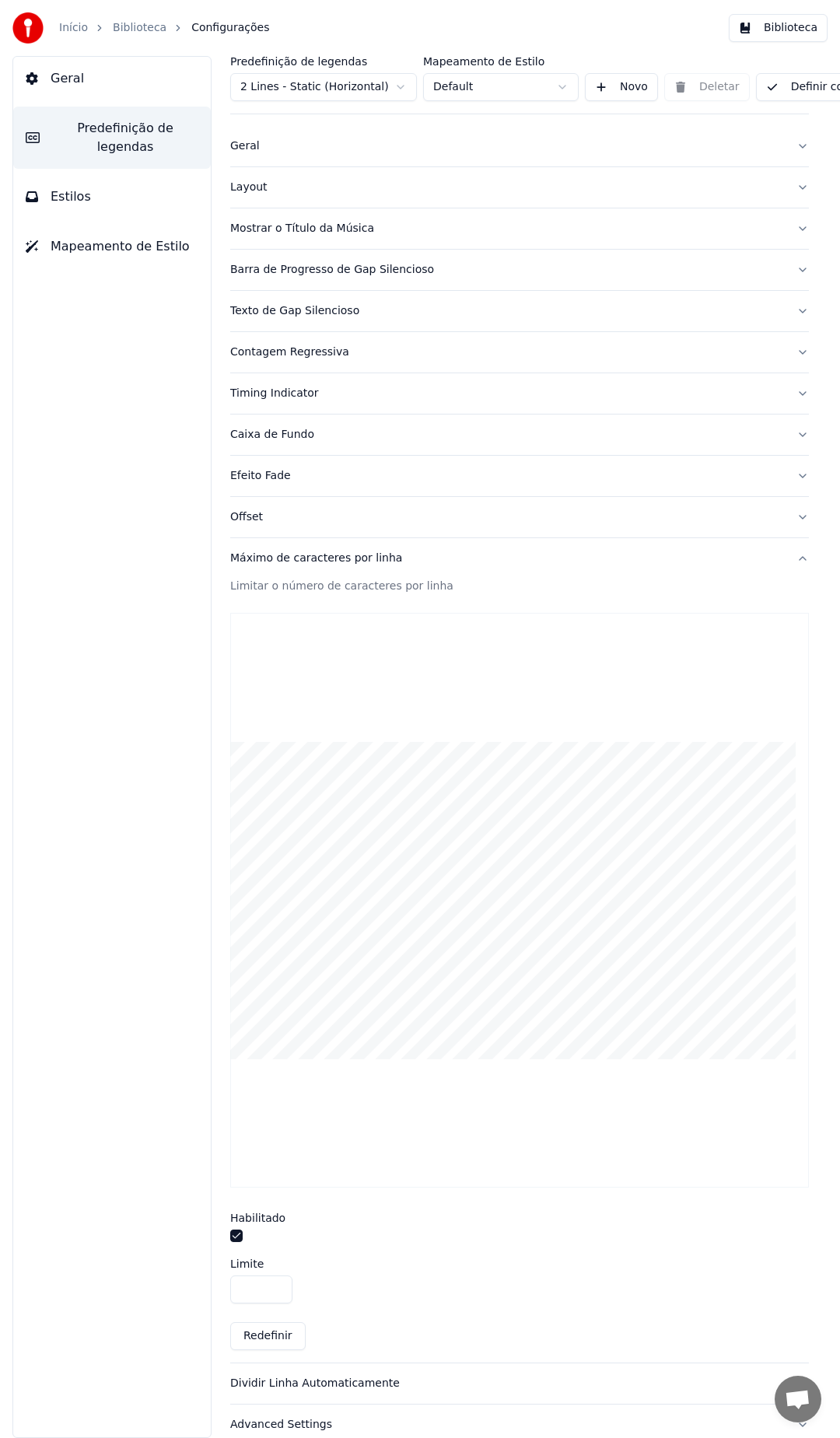
scroll to position [52, 0]
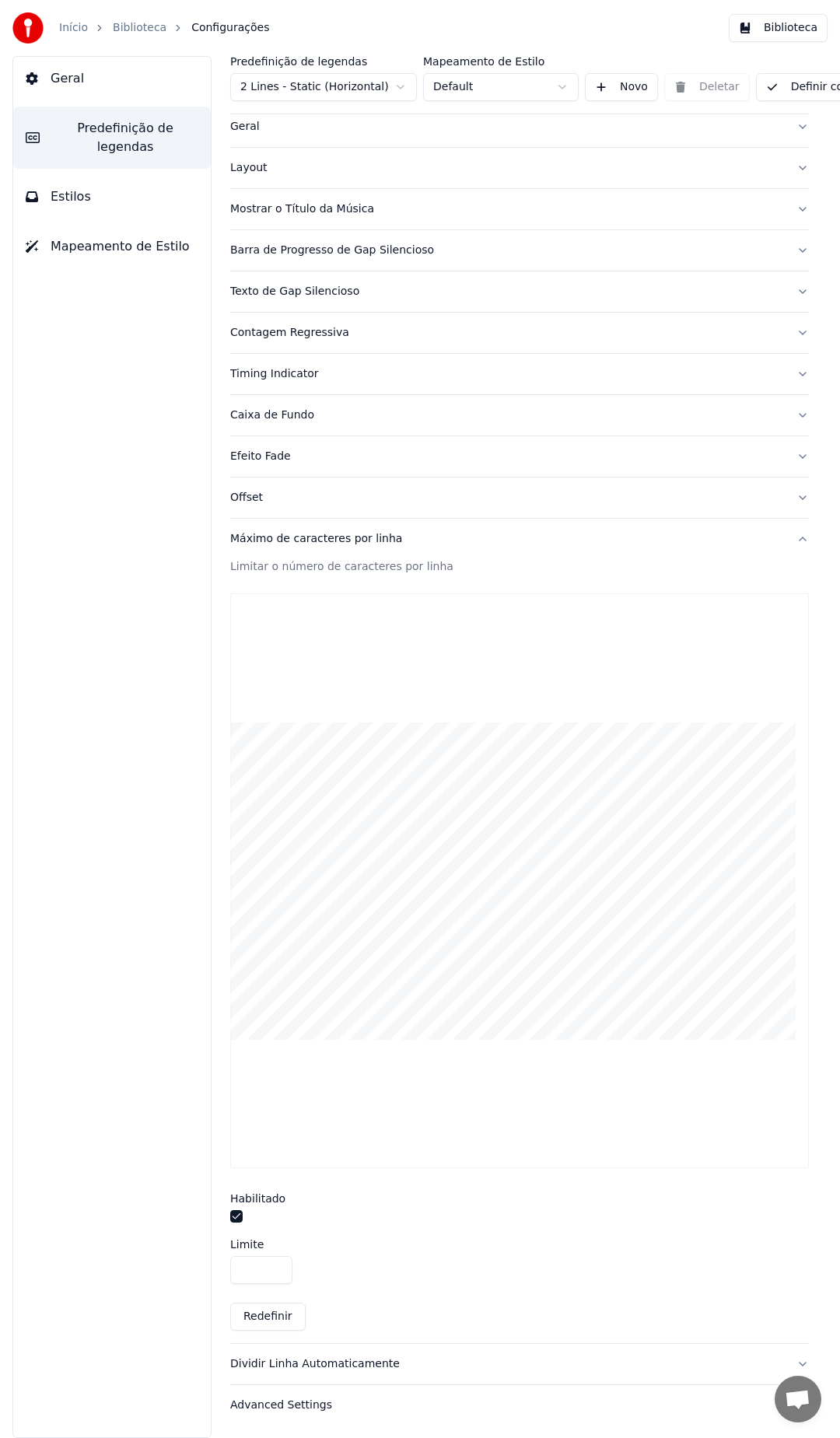
click at [336, 1356] on div "Dividir Linha Automaticamente" at bounding box center [507, 1364] width 553 height 15
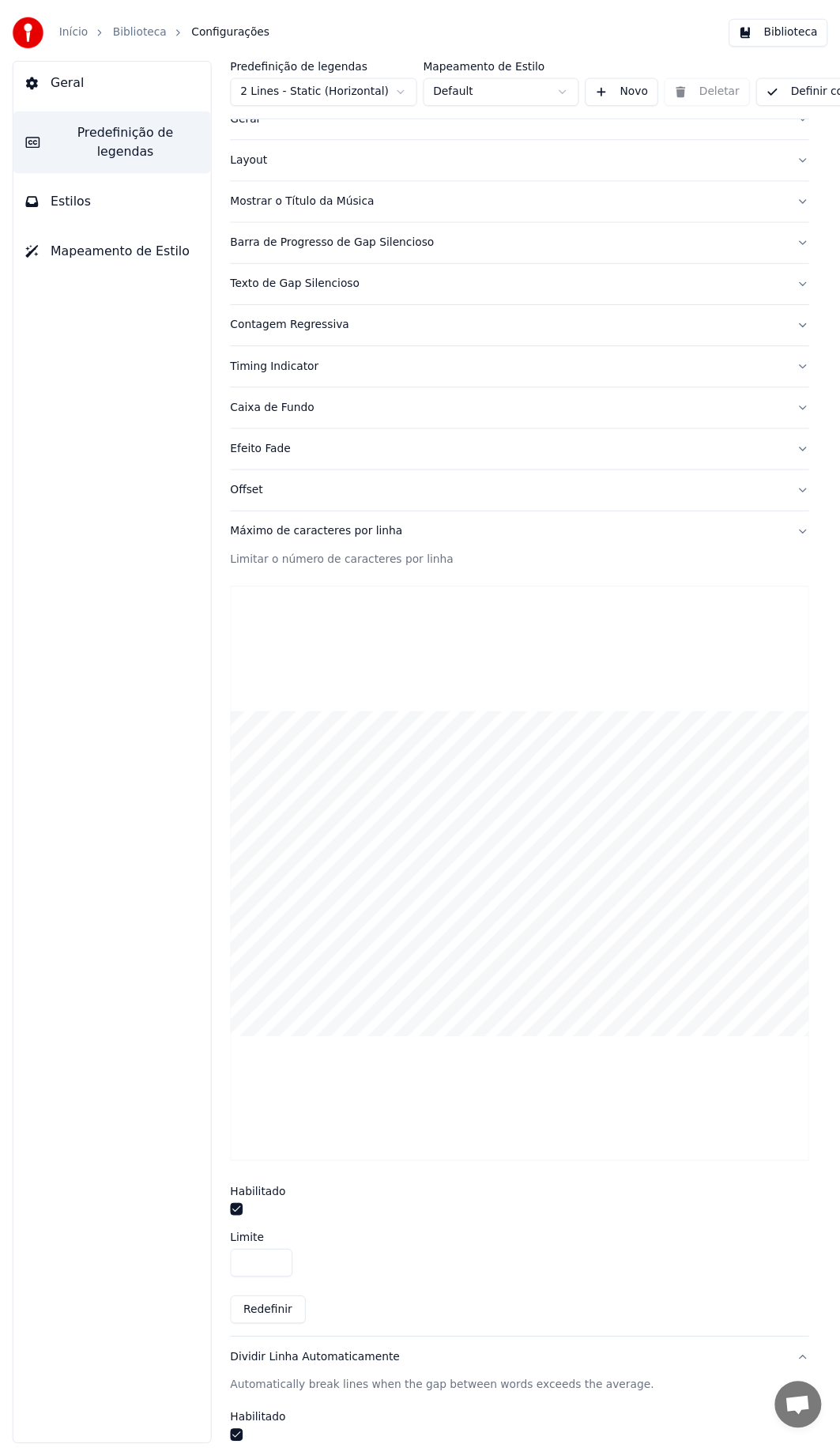
scroll to position [0, 0]
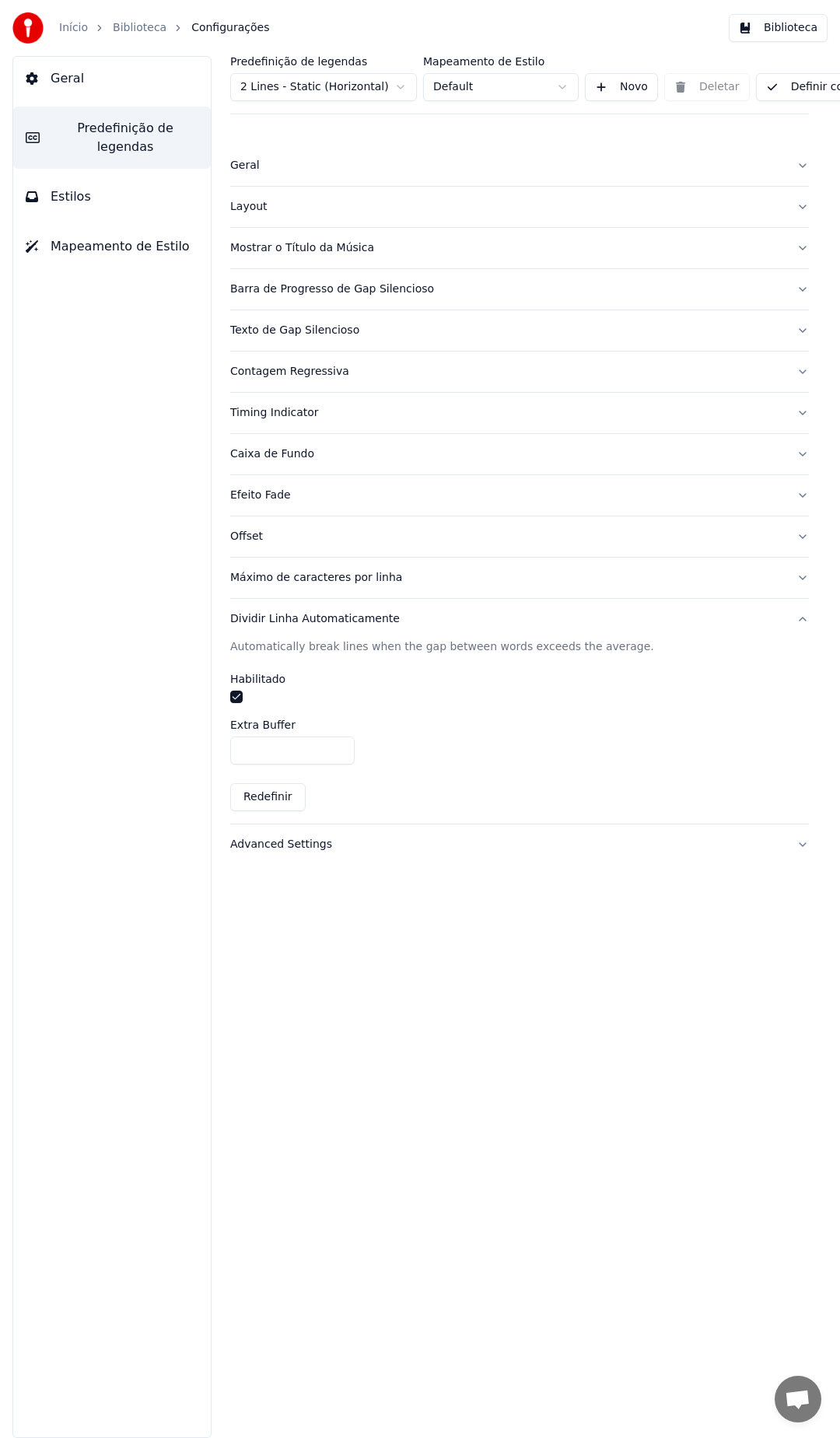
click at [278, 839] on div "Advanced Settings" at bounding box center [507, 844] width 553 height 15
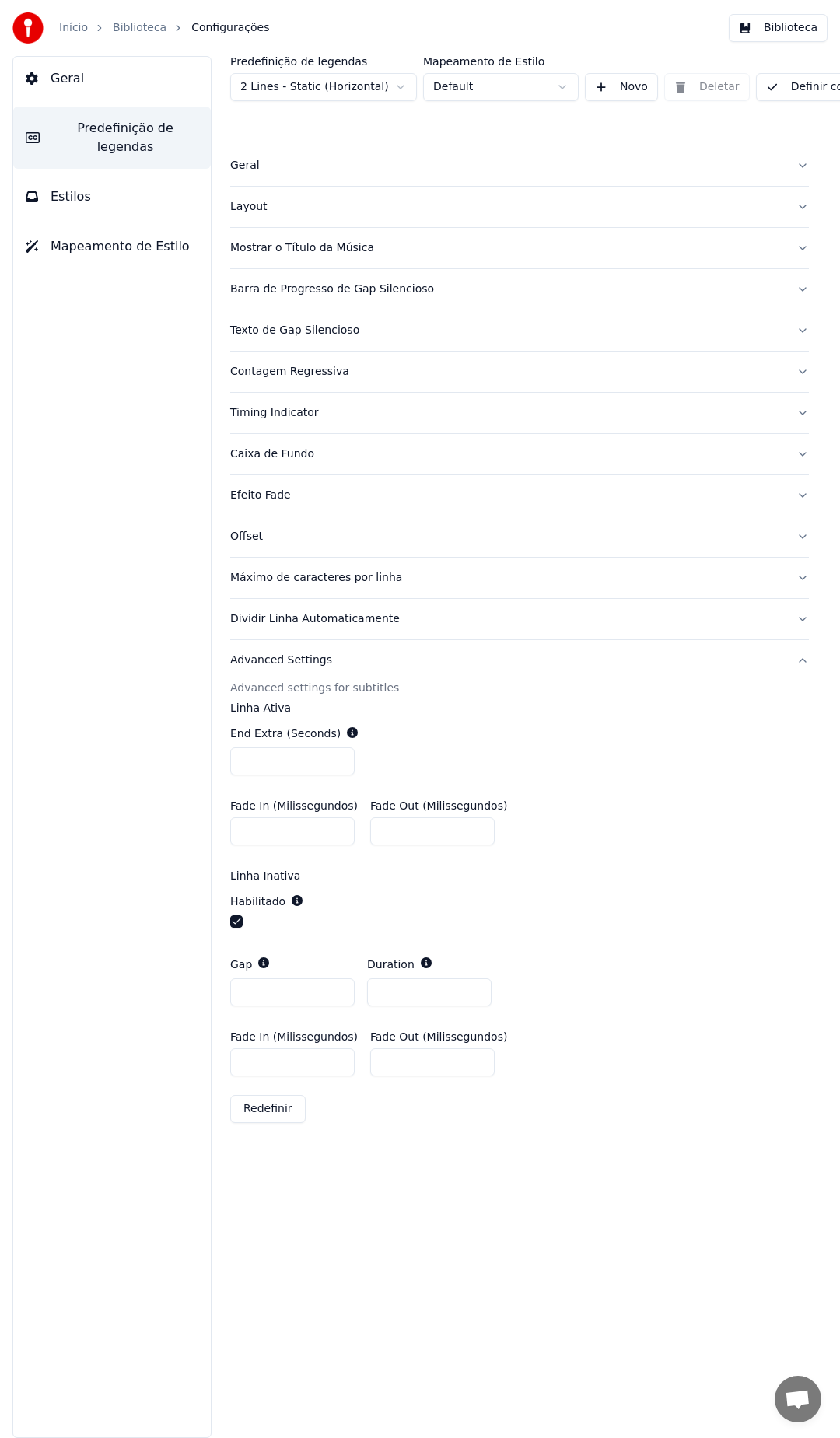
click at [115, 76] on button "Geral" at bounding box center [112, 79] width 198 height 44
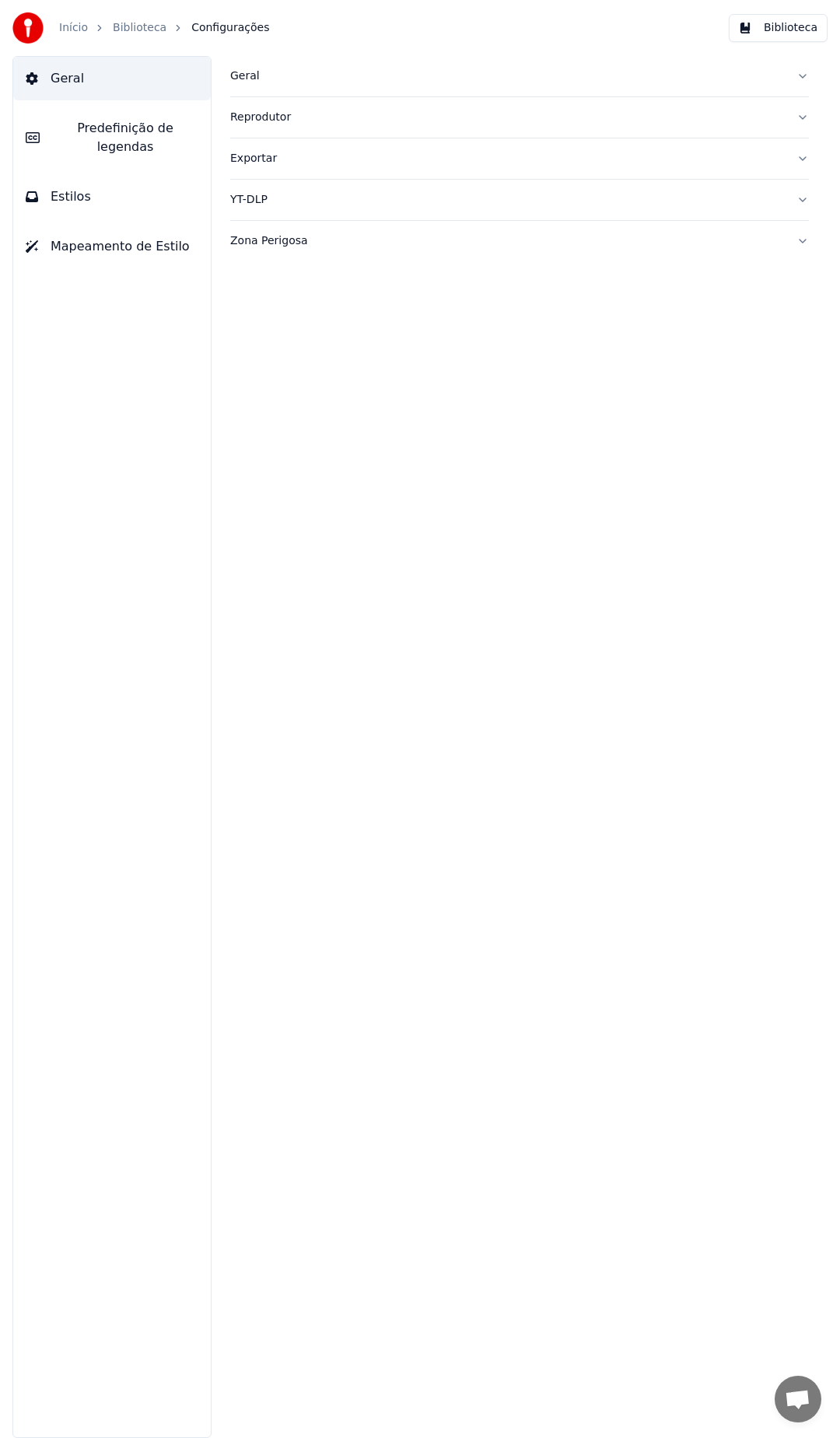
click at [295, 72] on div "Geral" at bounding box center [507, 75] width 553 height 15
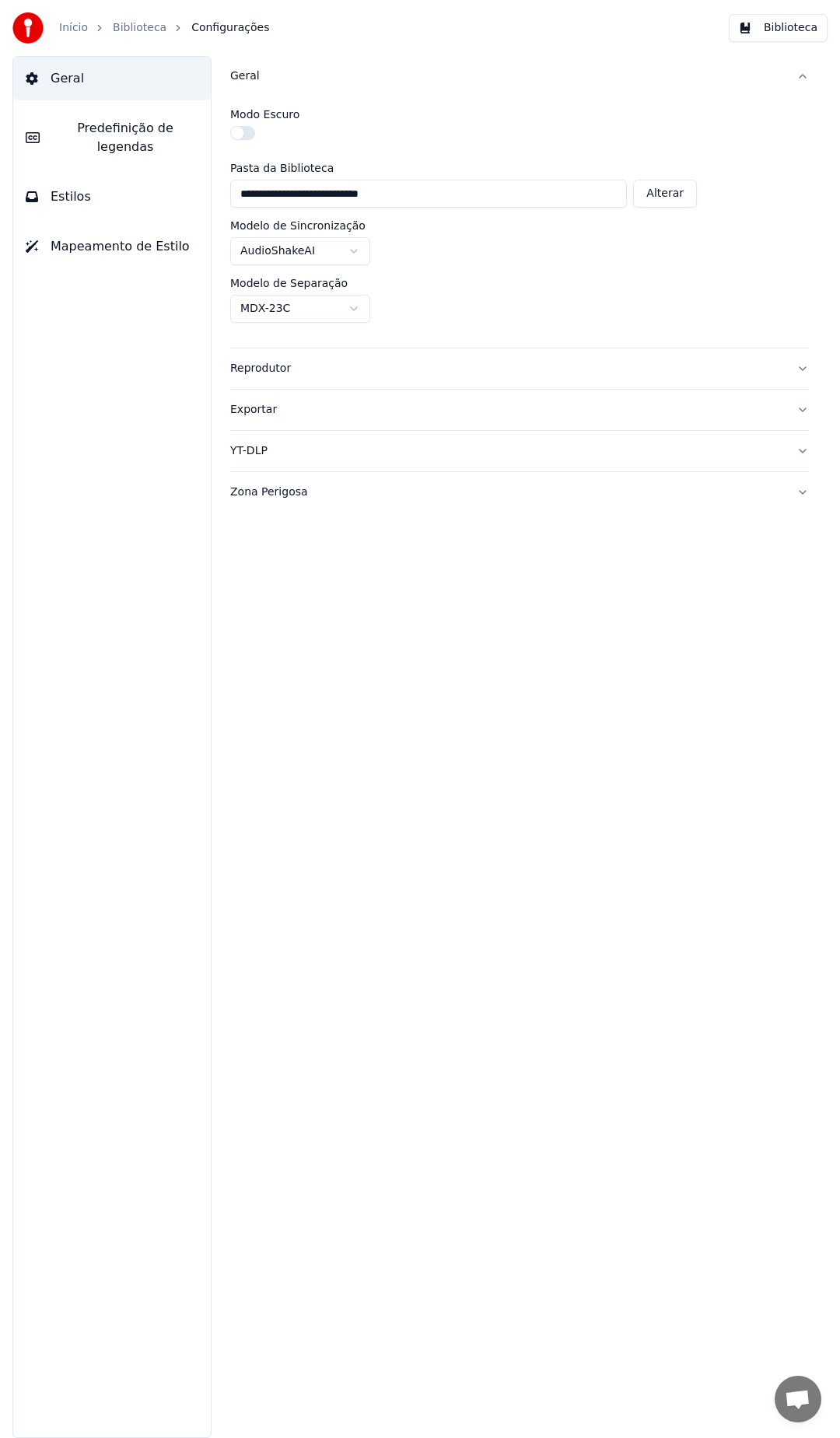
click at [242, 133] on button "button" at bounding box center [242, 132] width 24 height 14
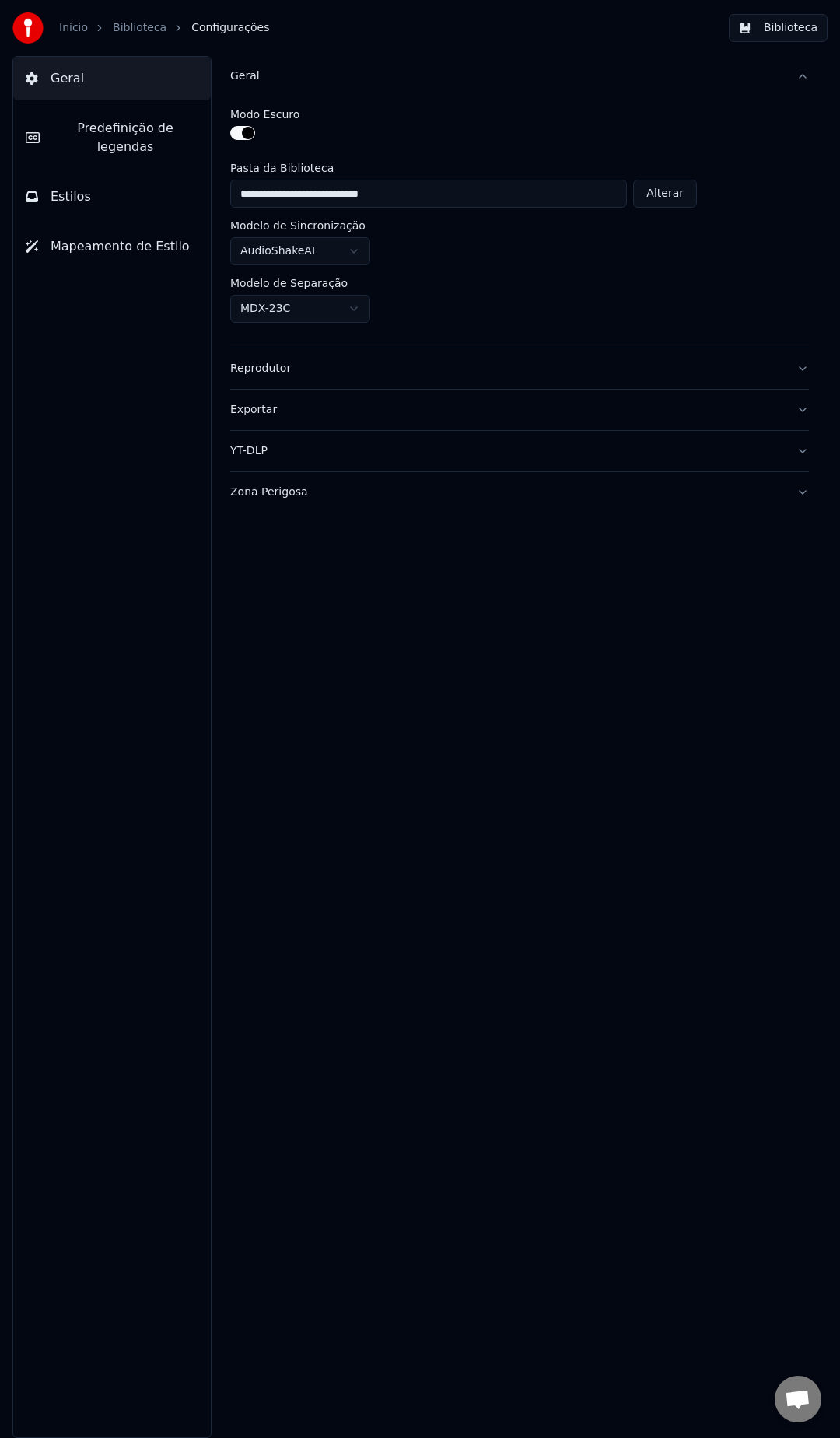
click at [290, 369] on div "Reprodutor" at bounding box center [507, 368] width 553 height 15
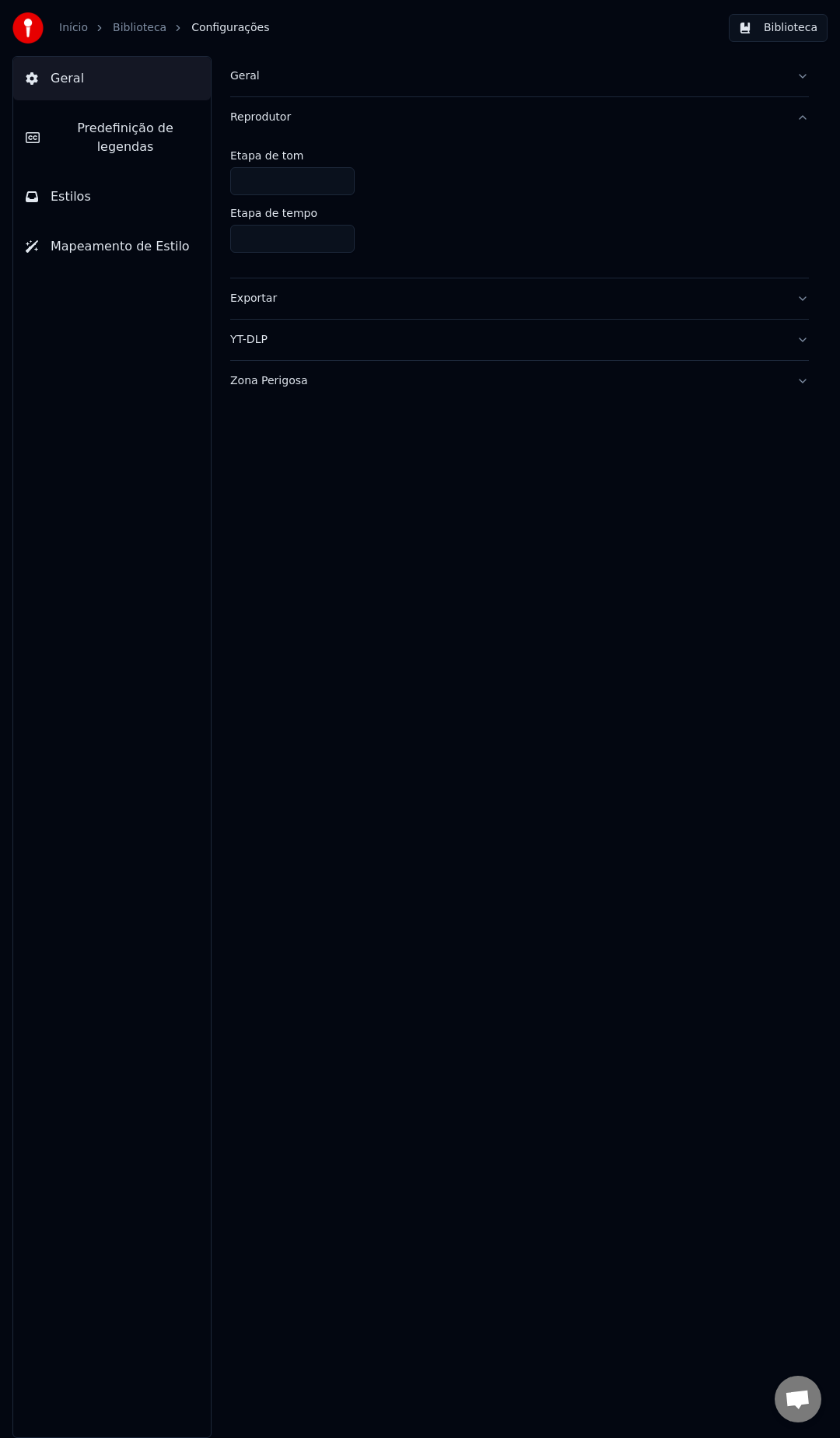
click at [256, 297] on div "Exportar" at bounding box center [507, 298] width 553 height 15
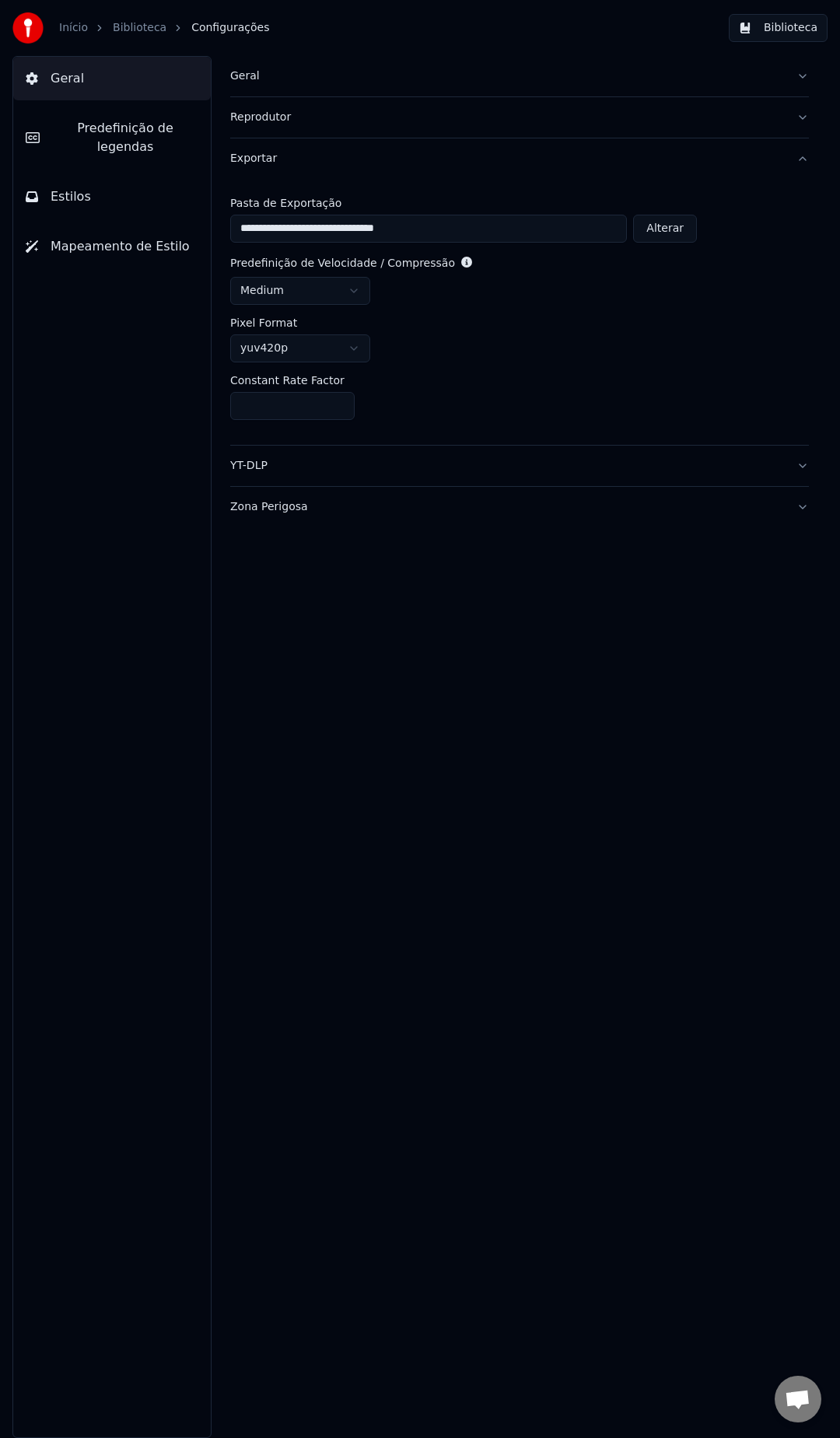
click at [245, 468] on div "YT-DLP" at bounding box center [507, 465] width 553 height 15
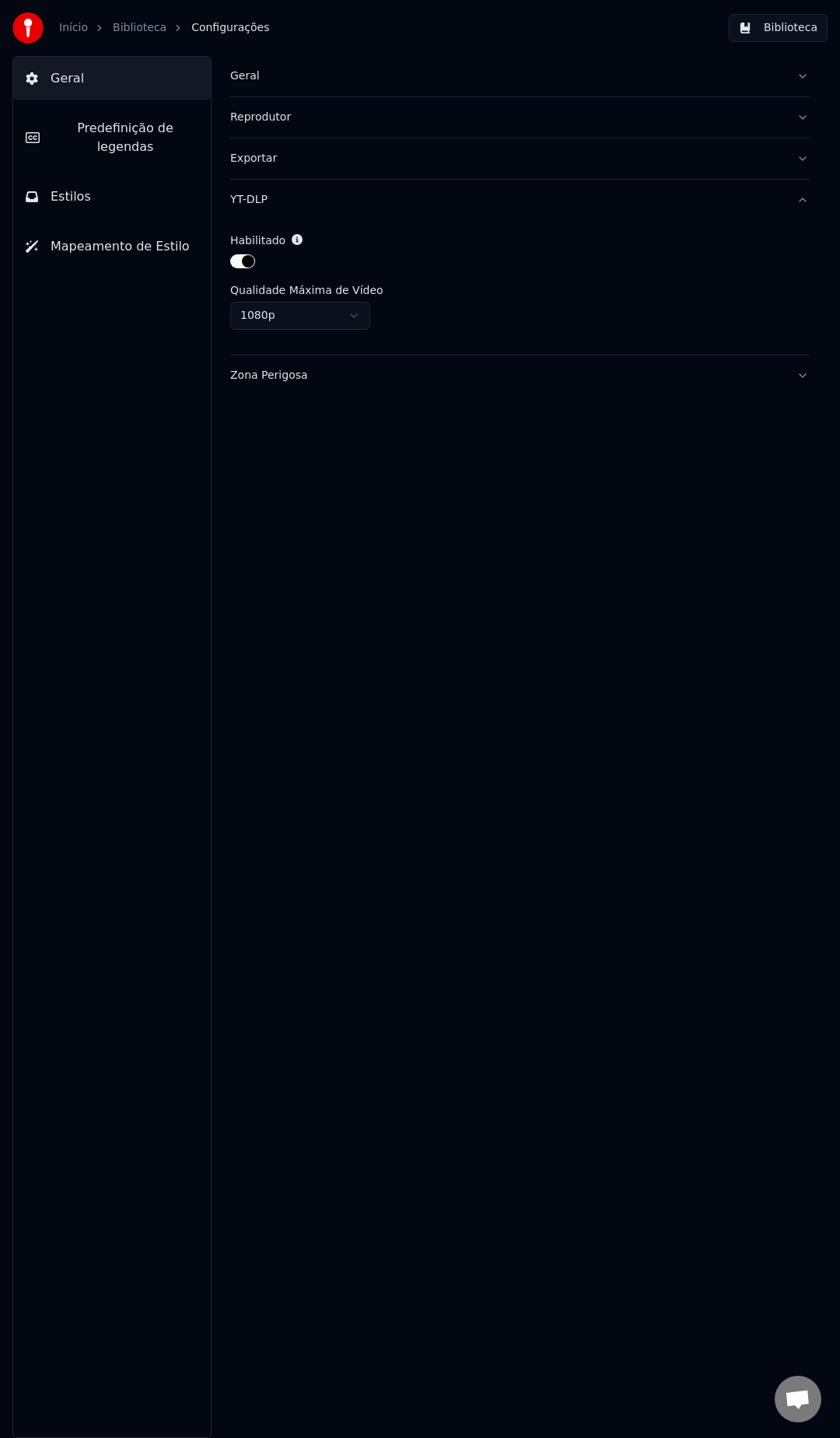
click at [260, 378] on div "Zona Perigosa" at bounding box center [507, 375] width 553 height 15
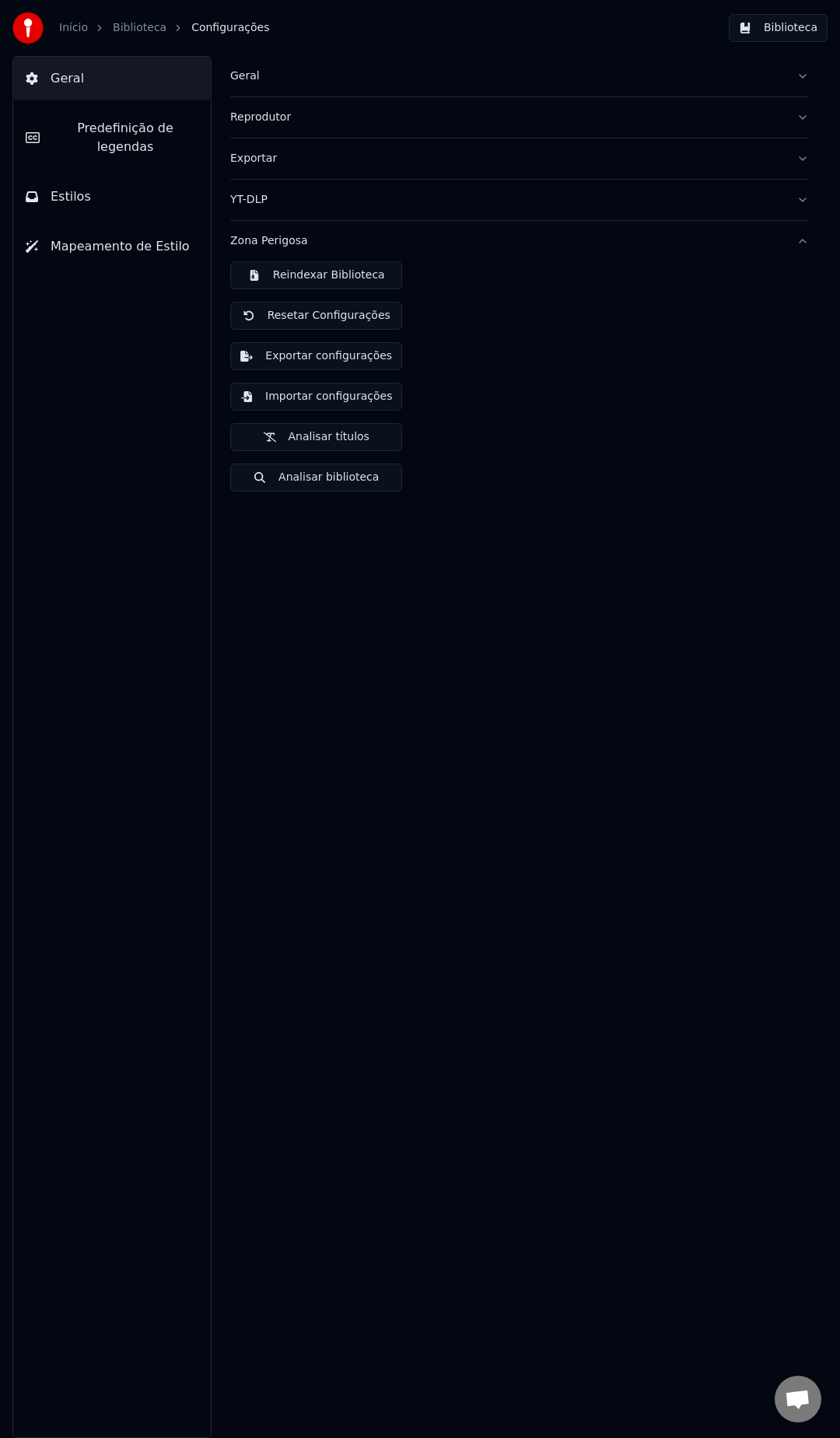
click at [114, 175] on button "Estilos" at bounding box center [112, 197] width 198 height 44
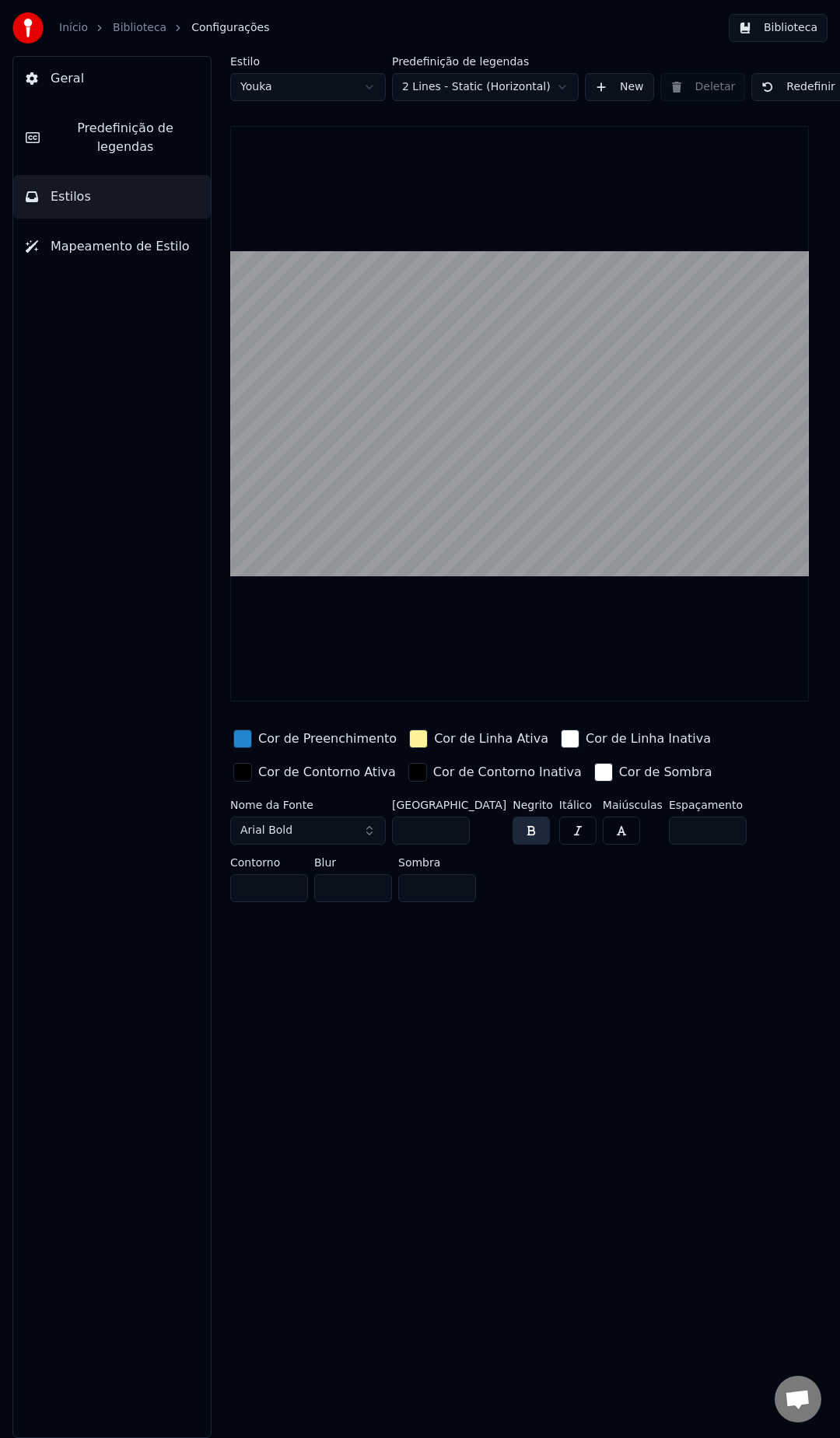
click at [99, 237] on span "Mapeamento de Estilo" at bounding box center [120, 246] width 139 height 19
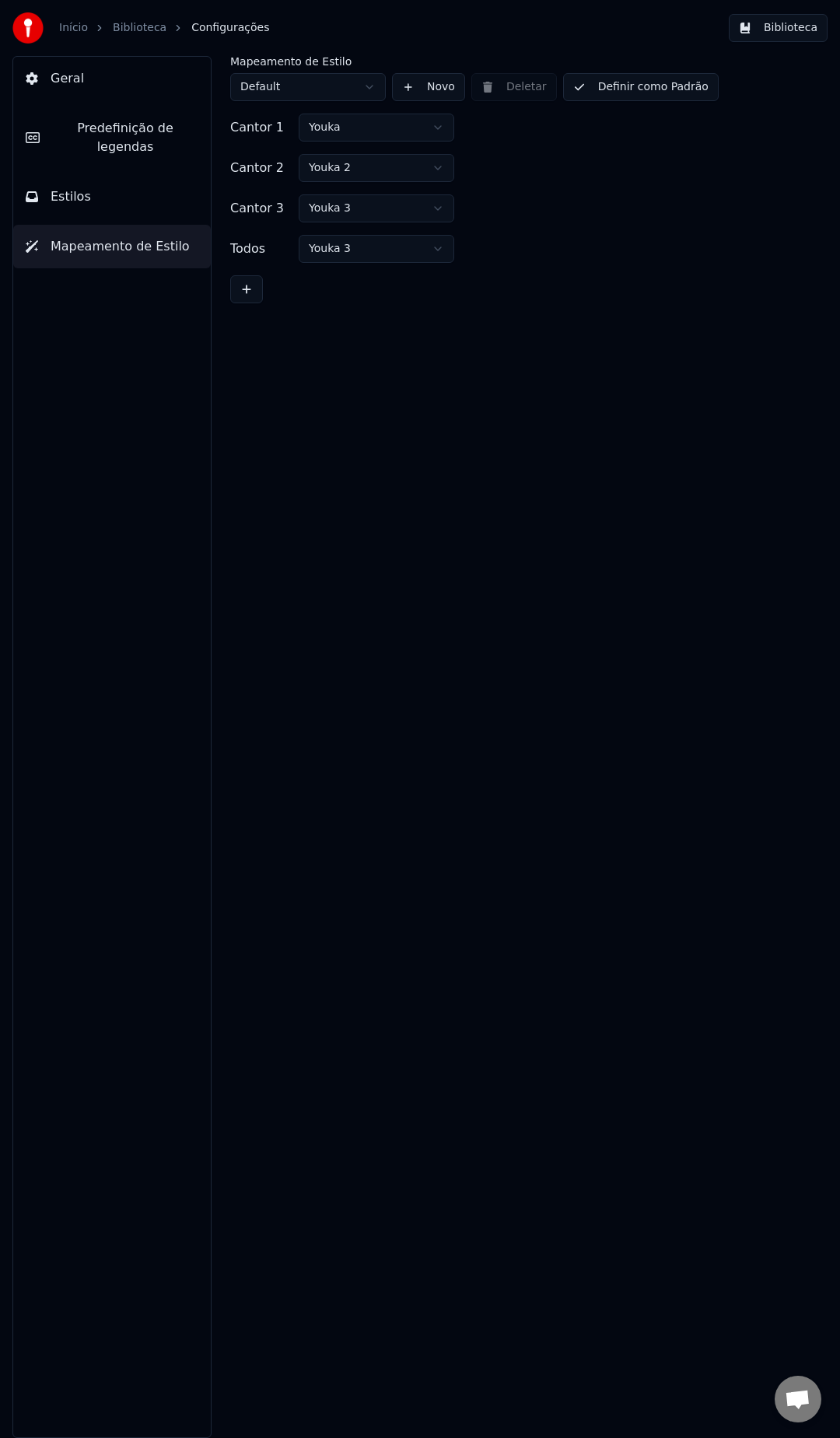
click at [105, 185] on button "Estilos" at bounding box center [112, 197] width 198 height 44
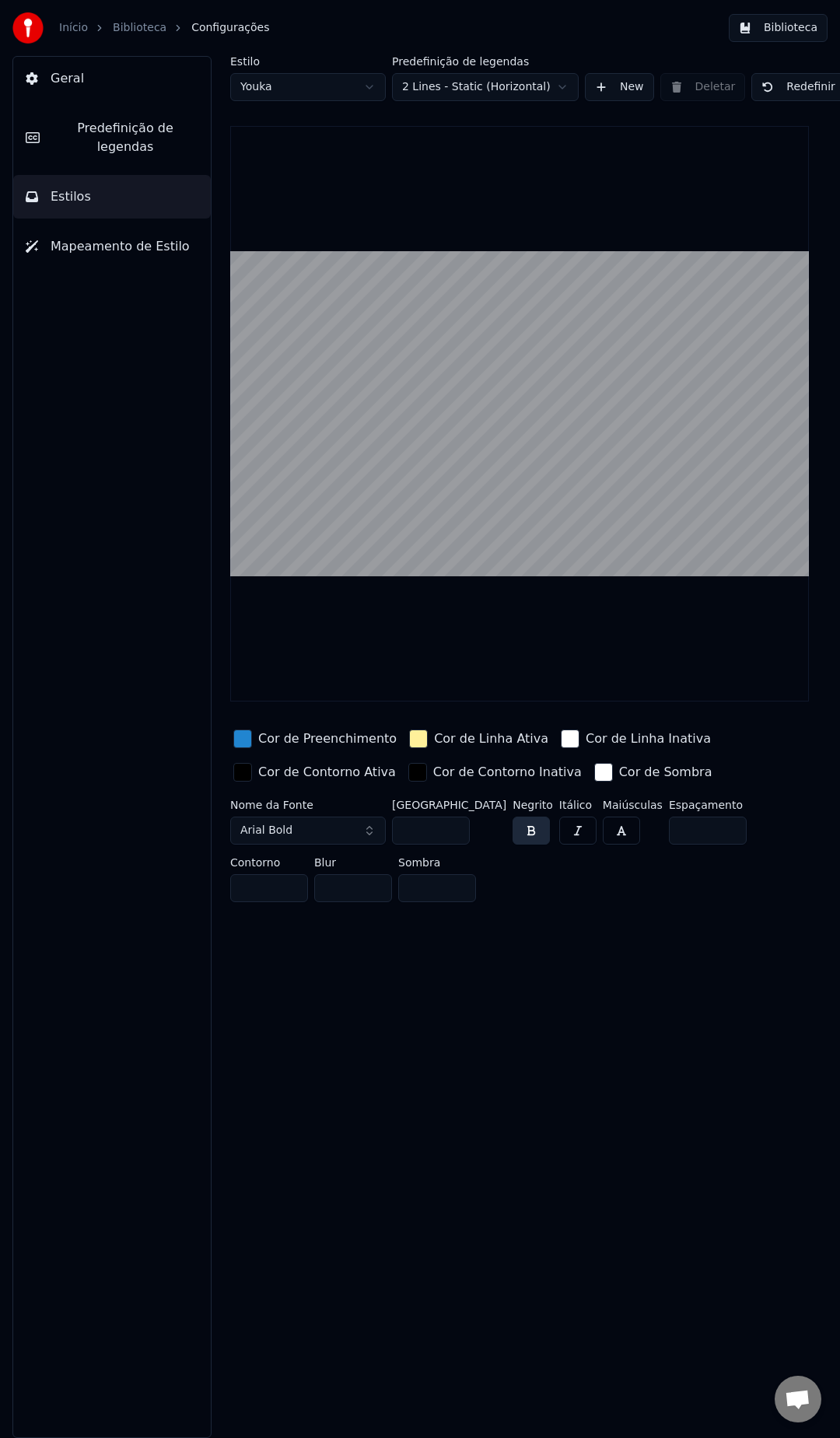
click at [119, 135] on span "Predefinição de legendas" at bounding box center [124, 137] width 146 height 37
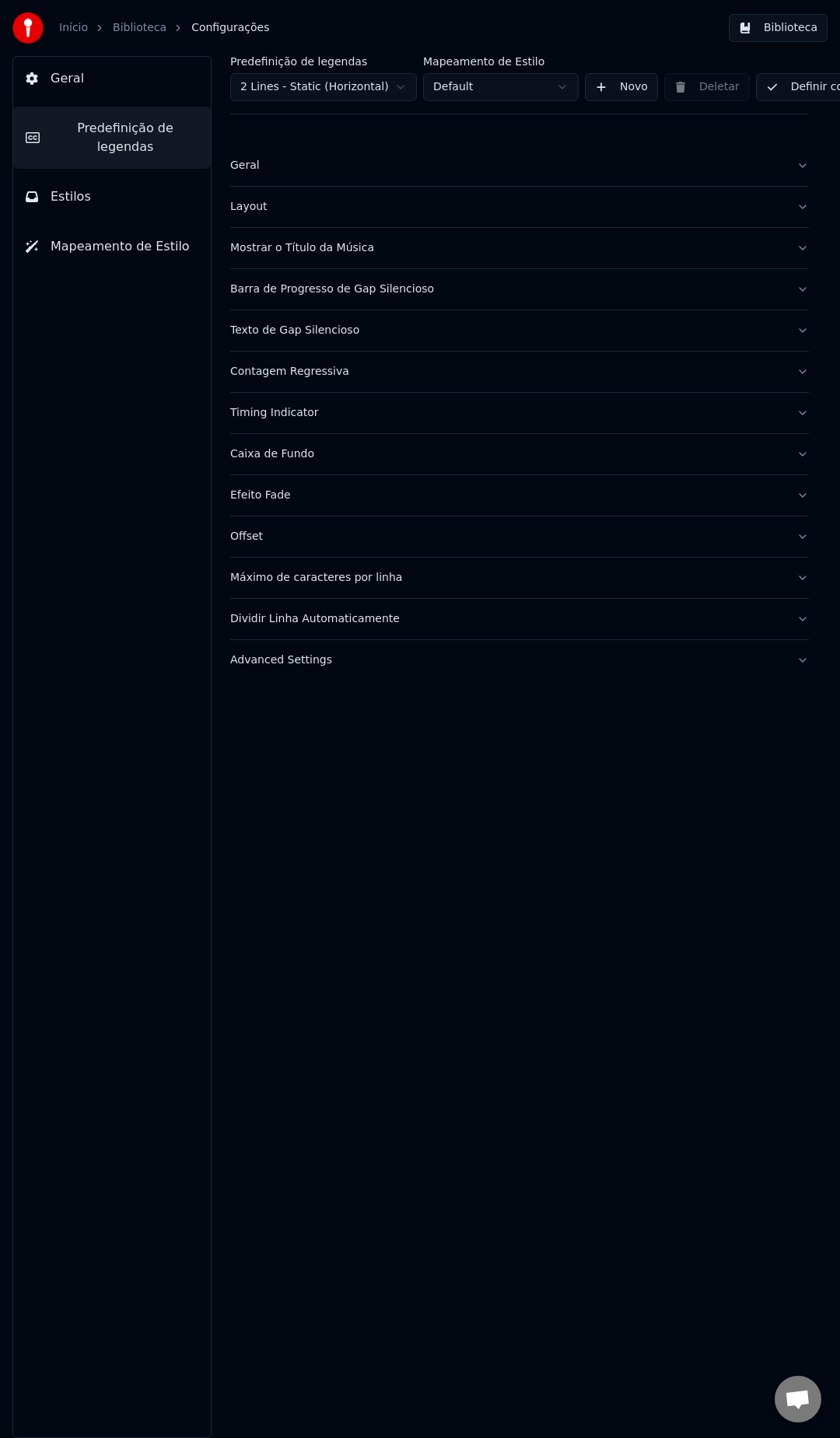
click at [296, 329] on div "Texto de Gap Silencioso" at bounding box center [507, 330] width 553 height 15
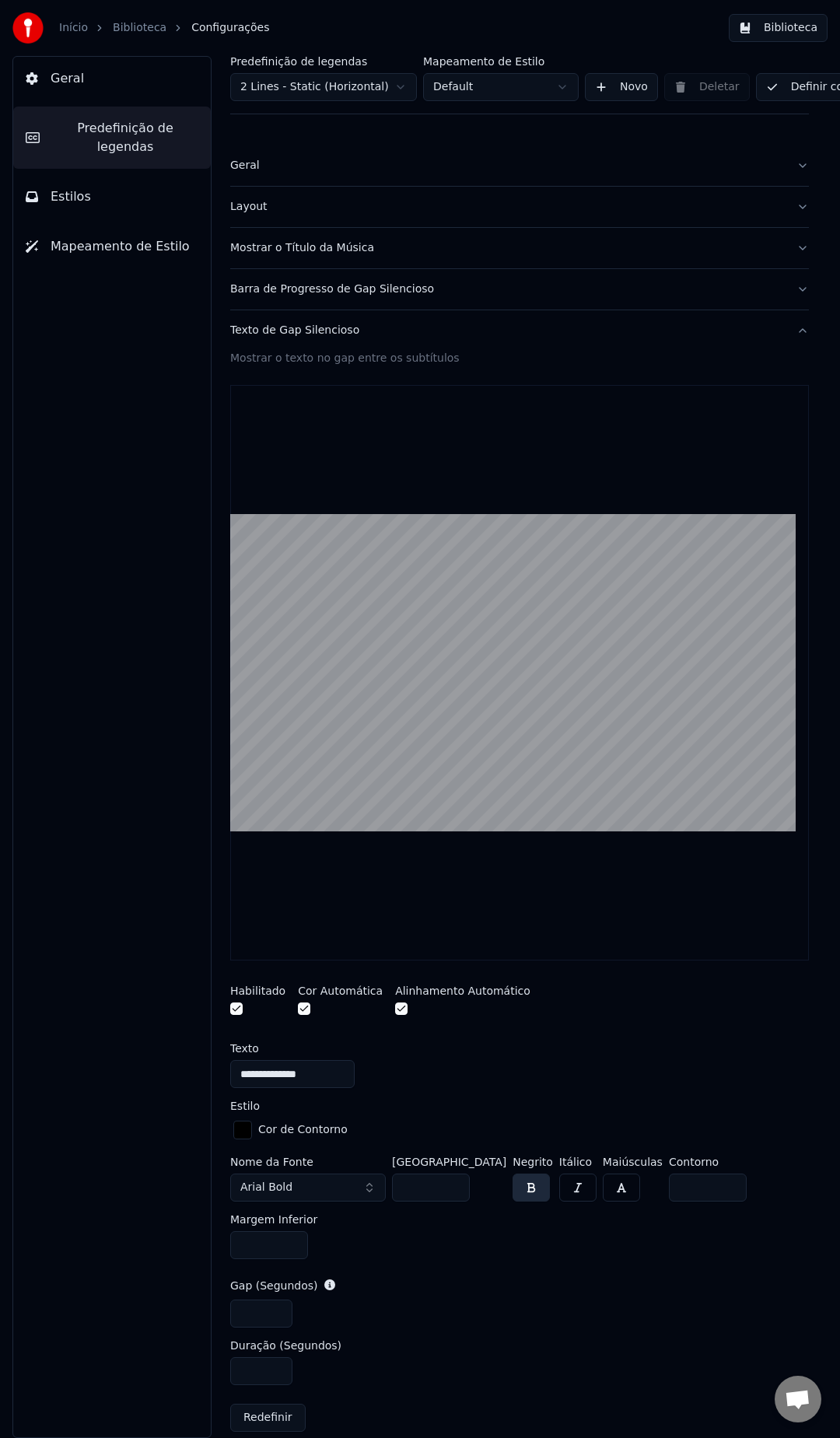
click at [317, 293] on div "Barra de Progresso de Gap Silencioso" at bounding box center [507, 289] width 553 height 15
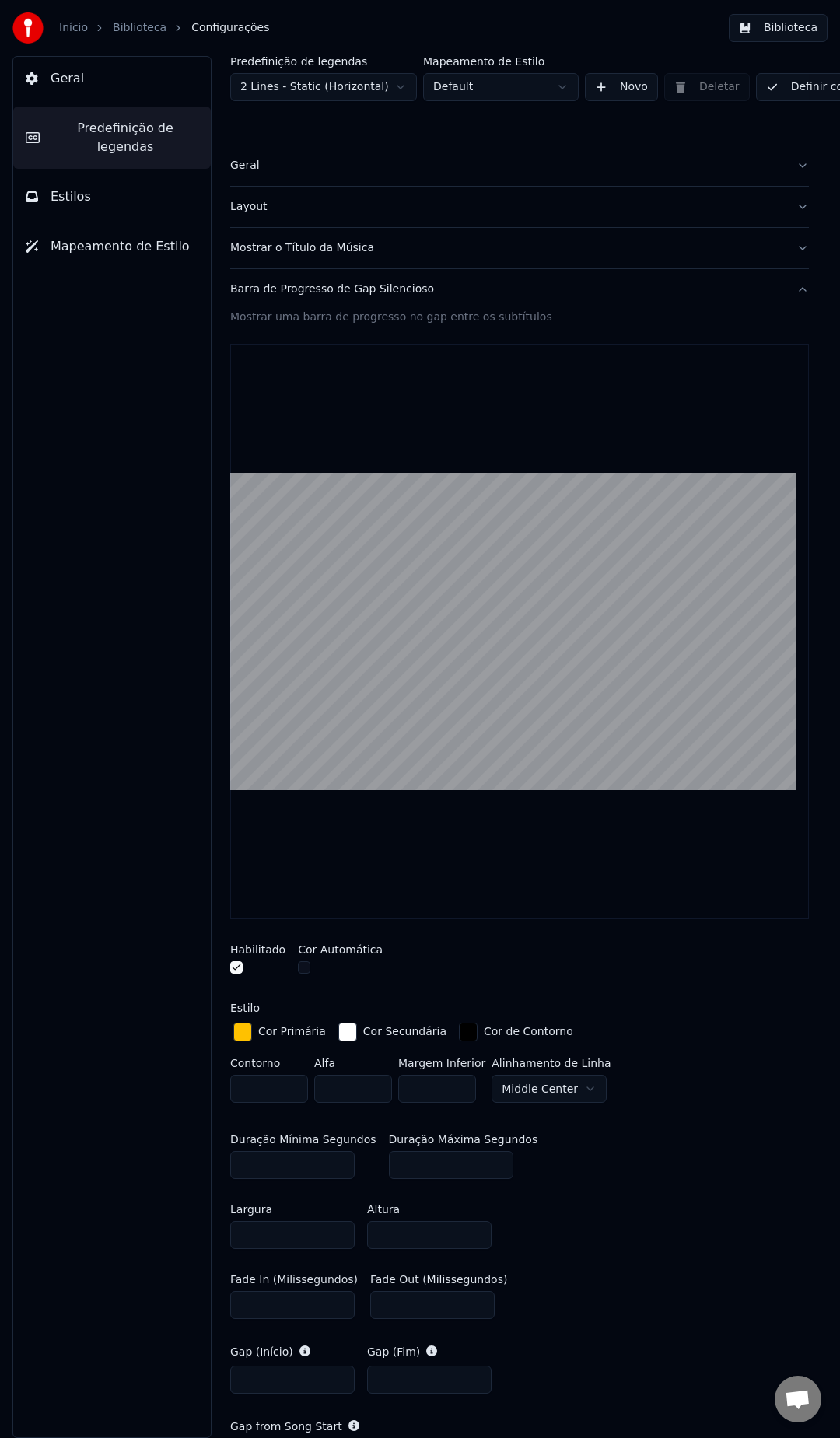
click at [324, 252] on div "Mostrar o Título da Música" at bounding box center [507, 248] width 553 height 15
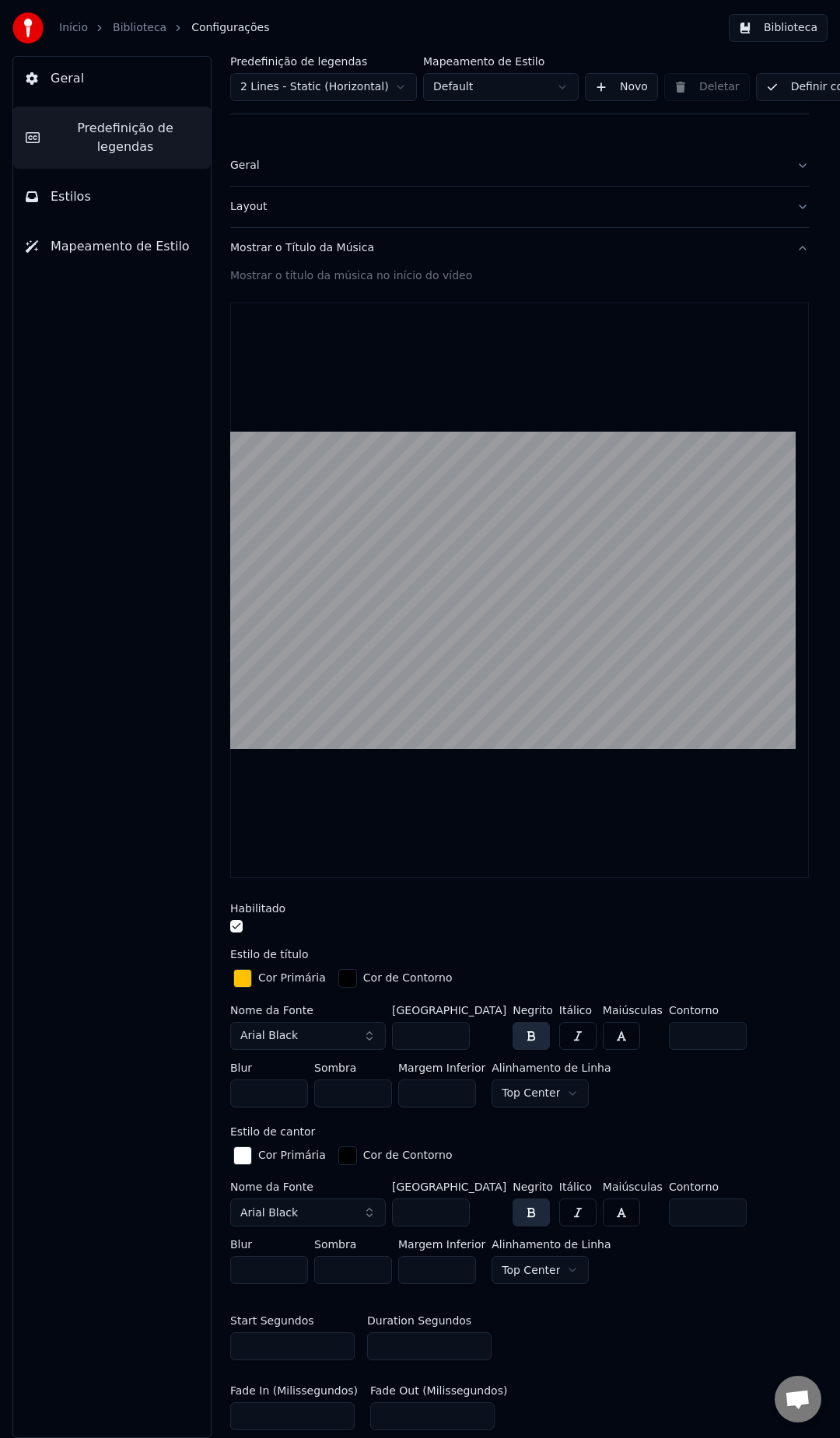
click at [59, 80] on span "Geral" at bounding box center [67, 78] width 34 height 19
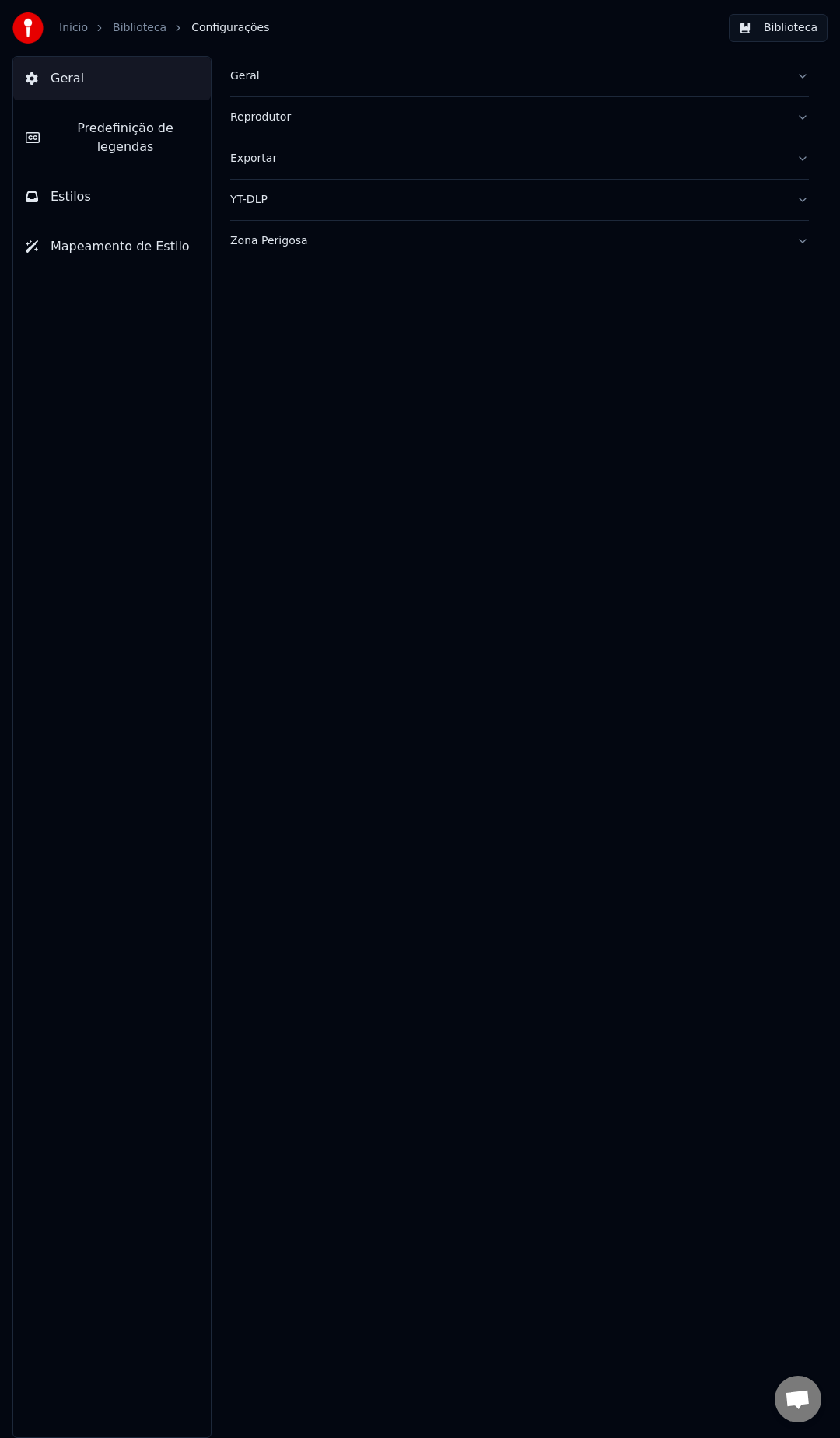
click at [118, 30] on link "Biblioteca" at bounding box center [139, 27] width 54 height 15
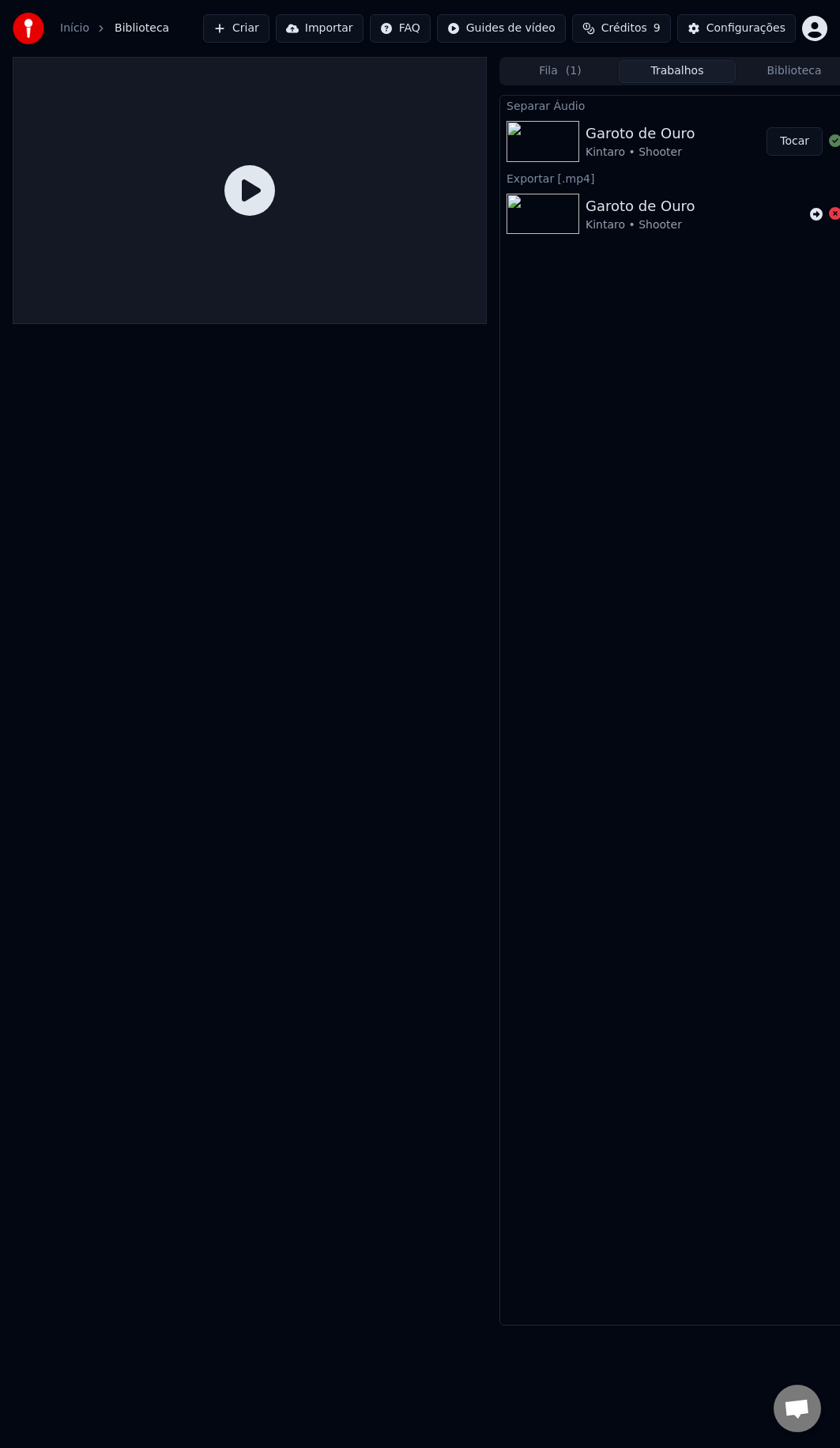
click at [268, 32] on button "Criar" at bounding box center [236, 28] width 66 height 29
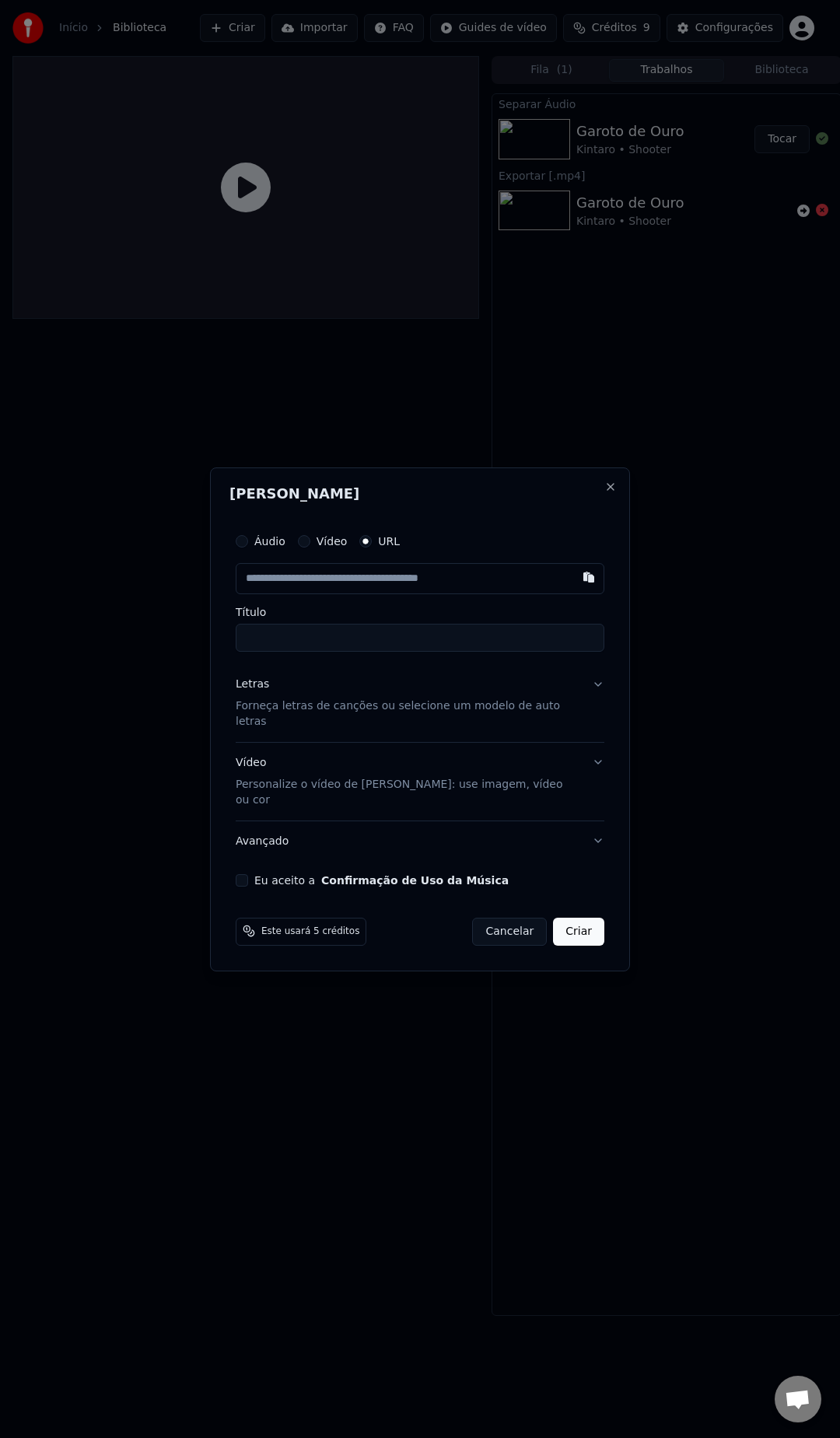
click at [303, 820] on button "Avançado" at bounding box center [420, 840] width 368 height 41
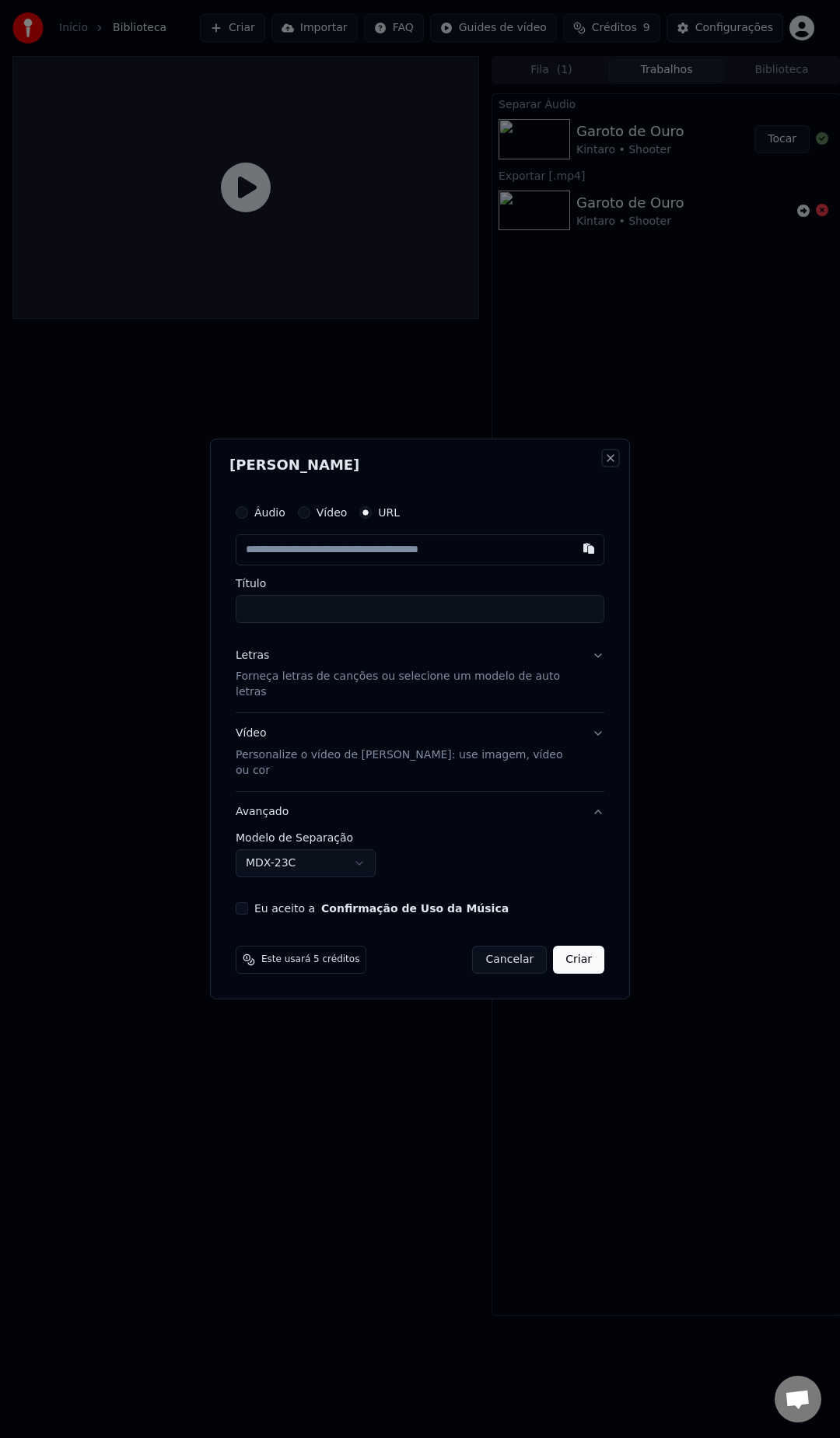
click at [604, 465] on button "Close" at bounding box center [610, 458] width 13 height 13
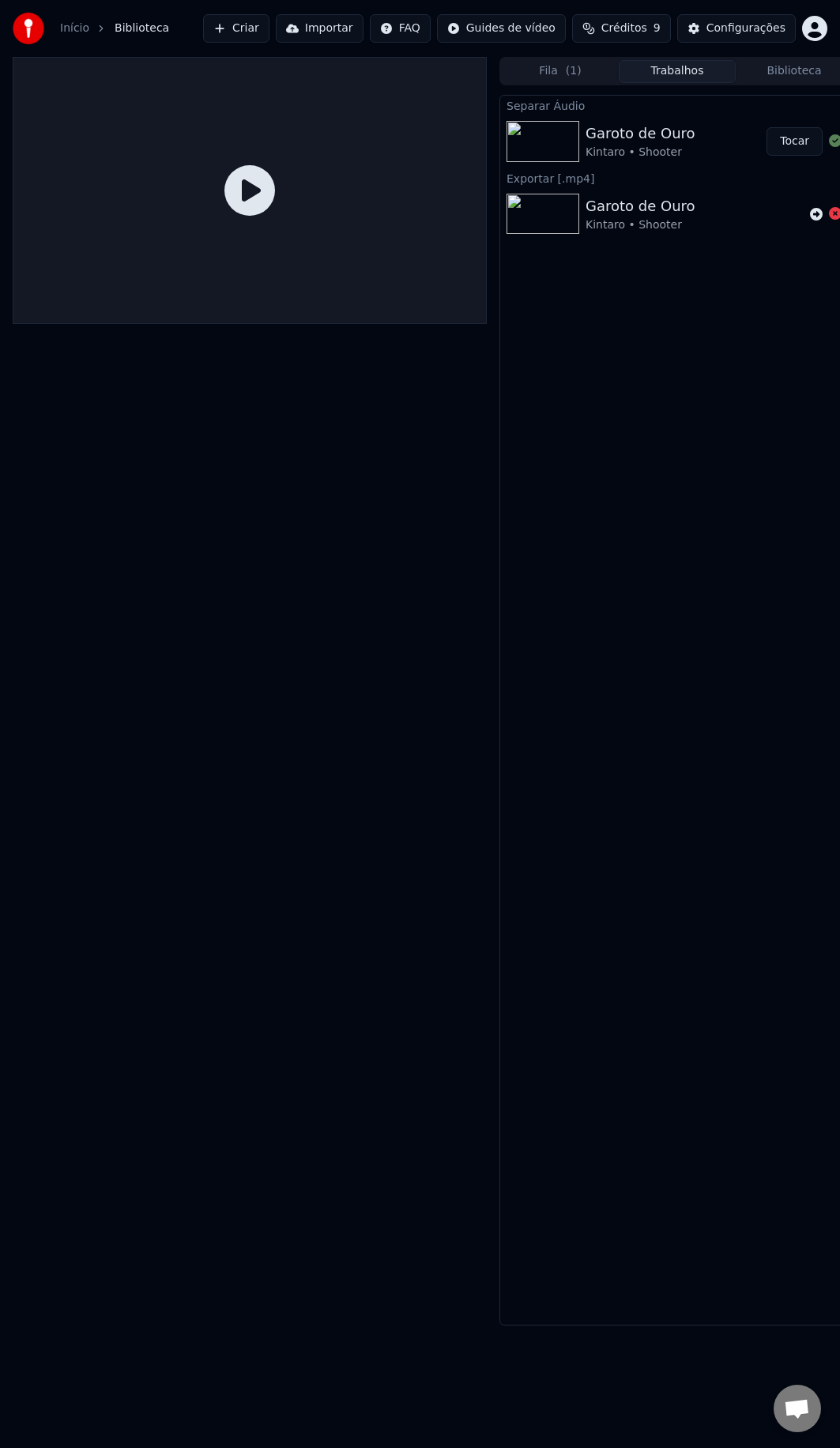
click at [715, 114] on div "Garoto de Ouro Kintaro • Shooter Tocar" at bounding box center [678, 141] width 354 height 53
click at [566, 151] on img at bounding box center [542, 141] width 73 height 42
click at [777, 138] on button "Tocar" at bounding box center [794, 141] width 56 height 29
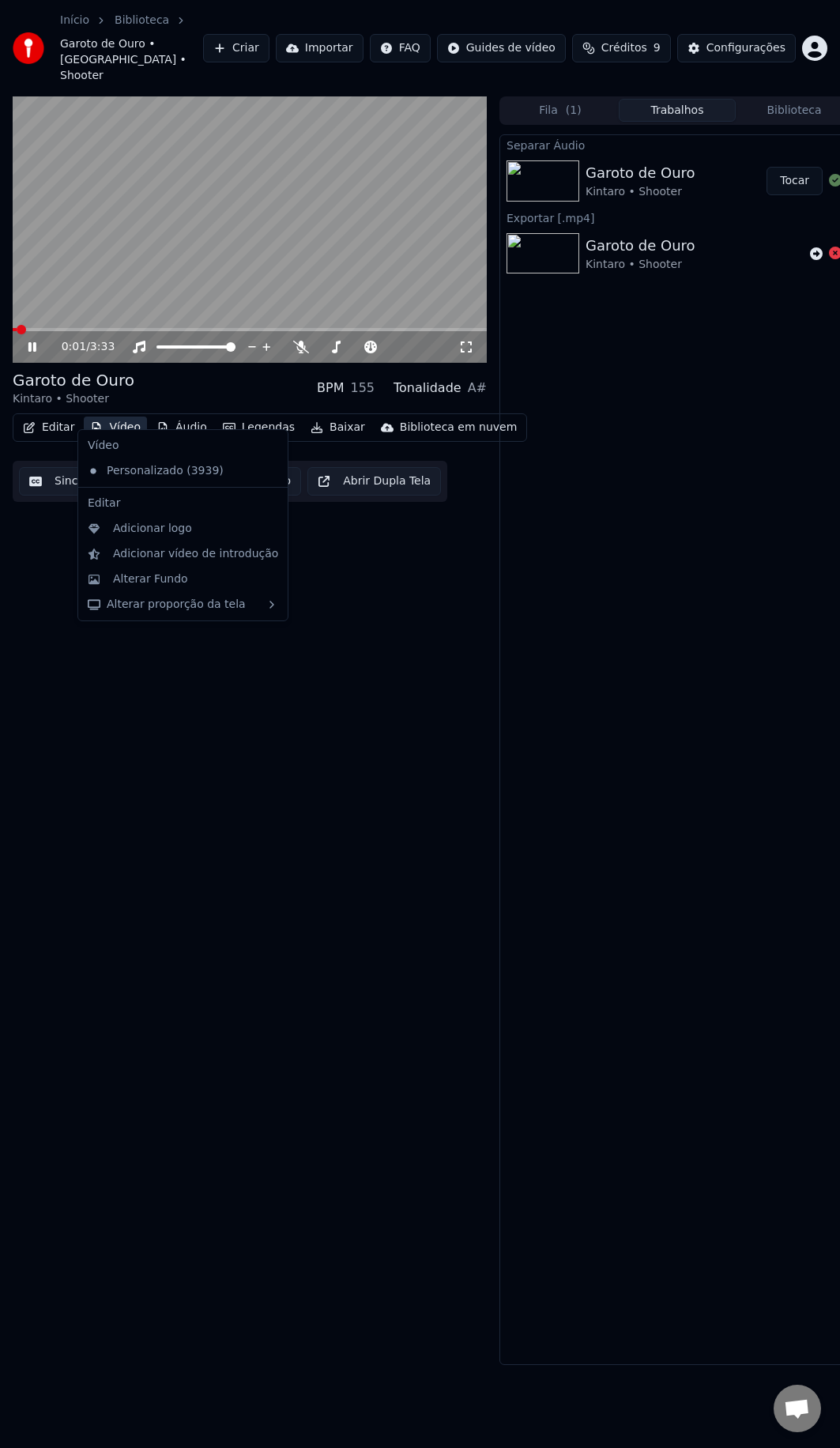
click at [102, 417] on button "Vídeo" at bounding box center [115, 428] width 64 height 22
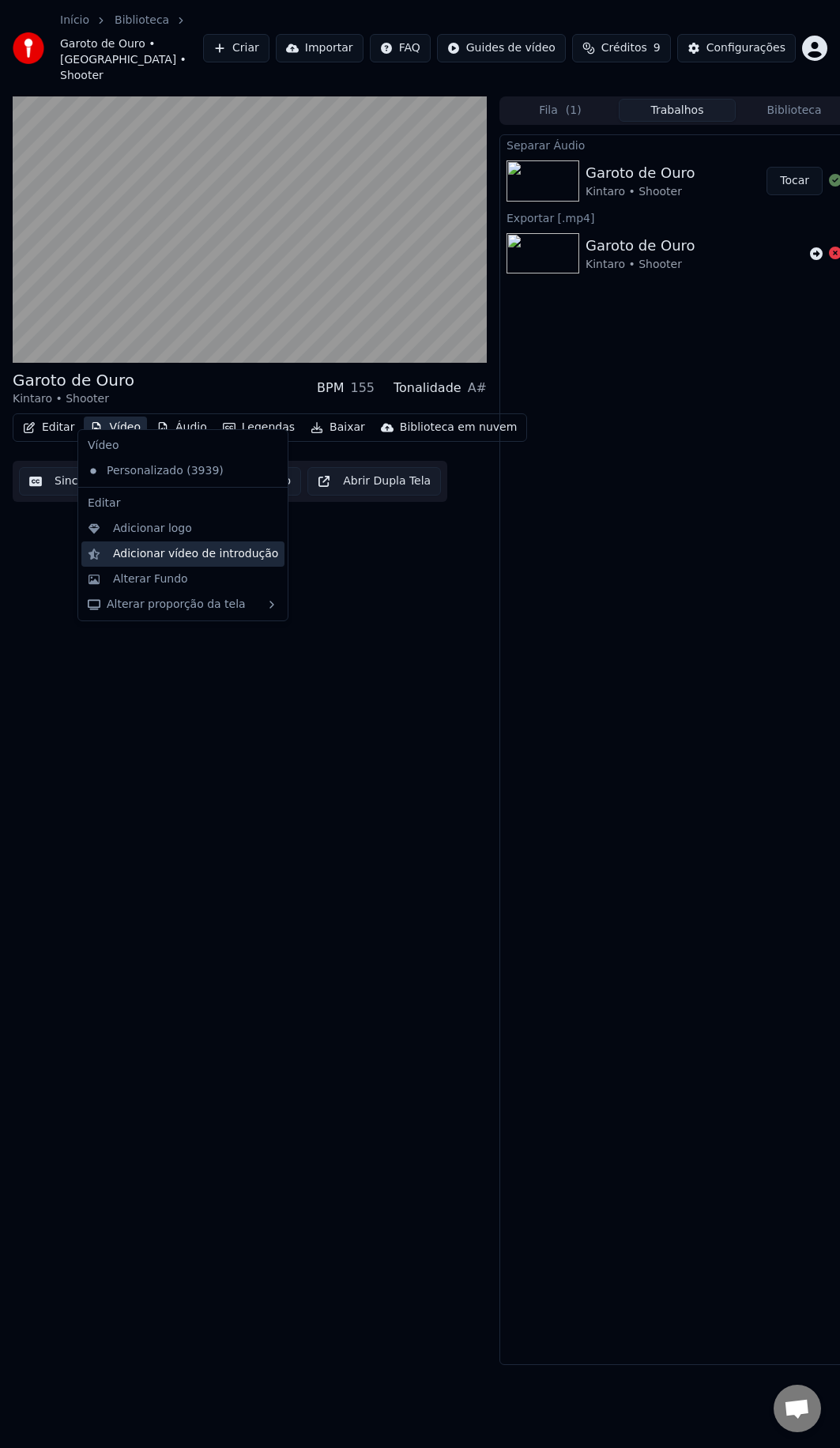
click at [141, 552] on div "Adicionar vídeo de introdução" at bounding box center [195, 553] width 165 height 16
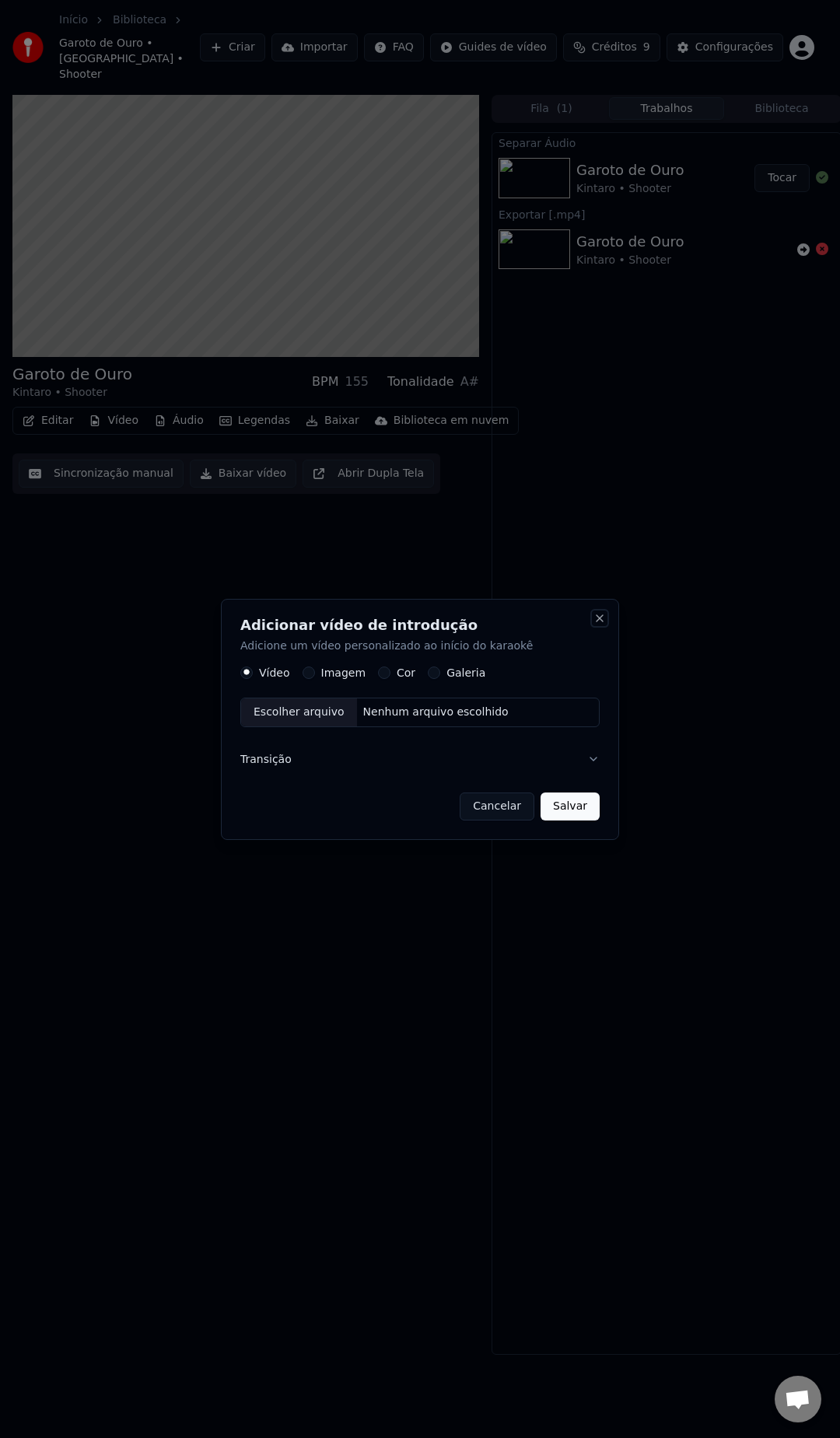
click at [599, 618] on button "Close" at bounding box center [600, 619] width 13 height 13
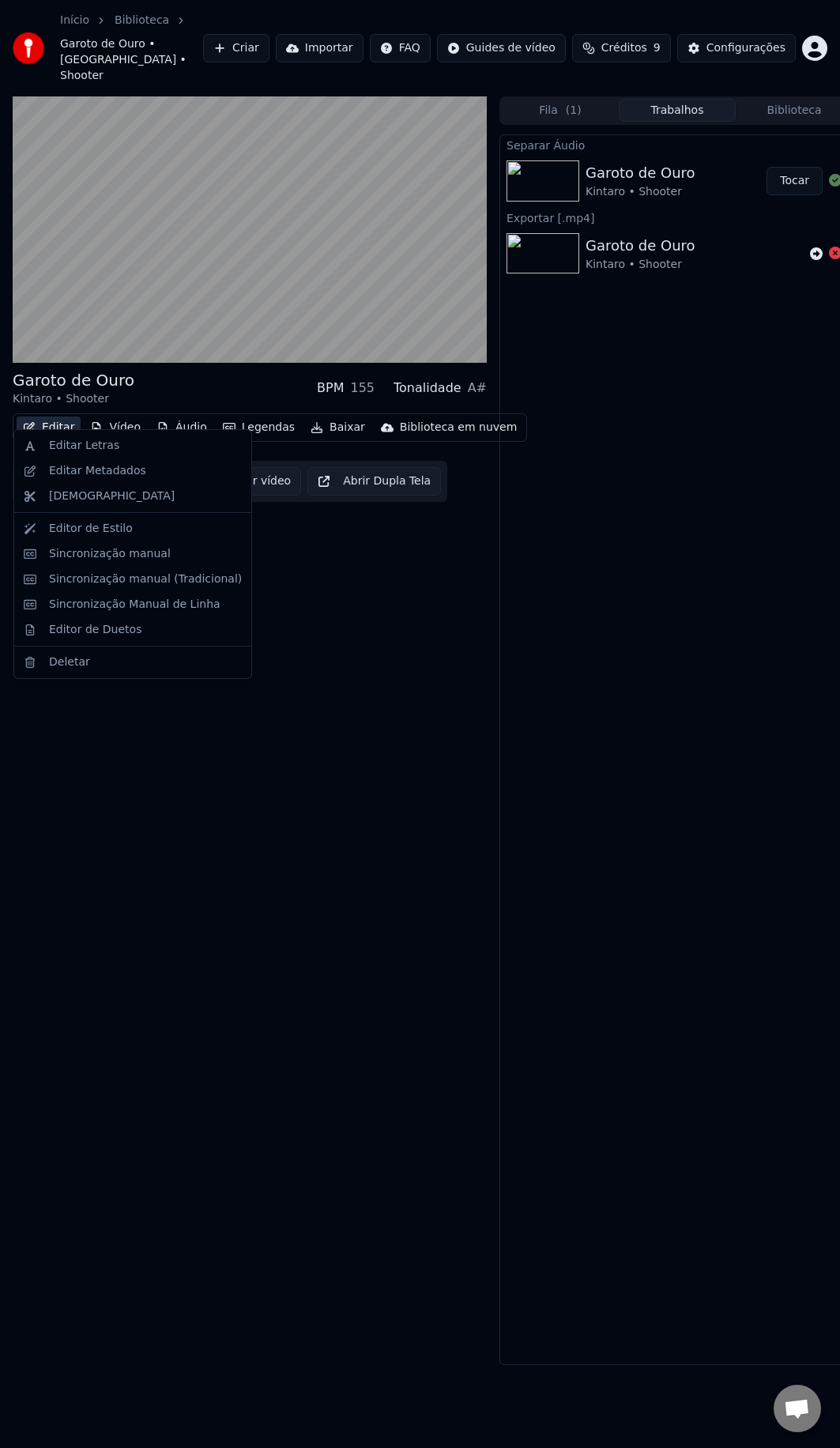
click at [65, 417] on button "Editar" at bounding box center [48, 428] width 64 height 22
click at [61, 528] on div "Editor de Estilo" at bounding box center [90, 528] width 84 height 16
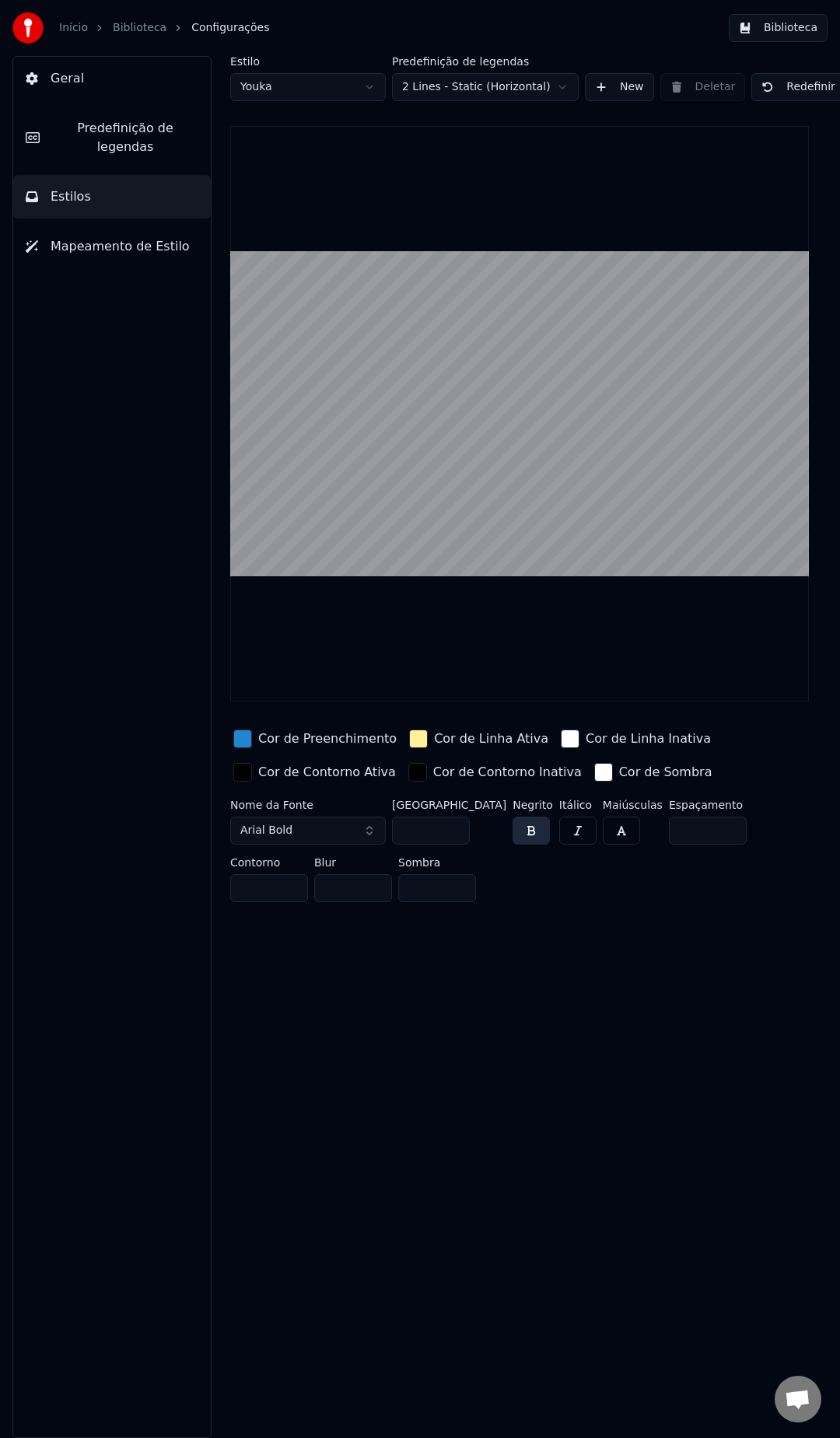
click at [88, 77] on button "Geral" at bounding box center [112, 79] width 198 height 44
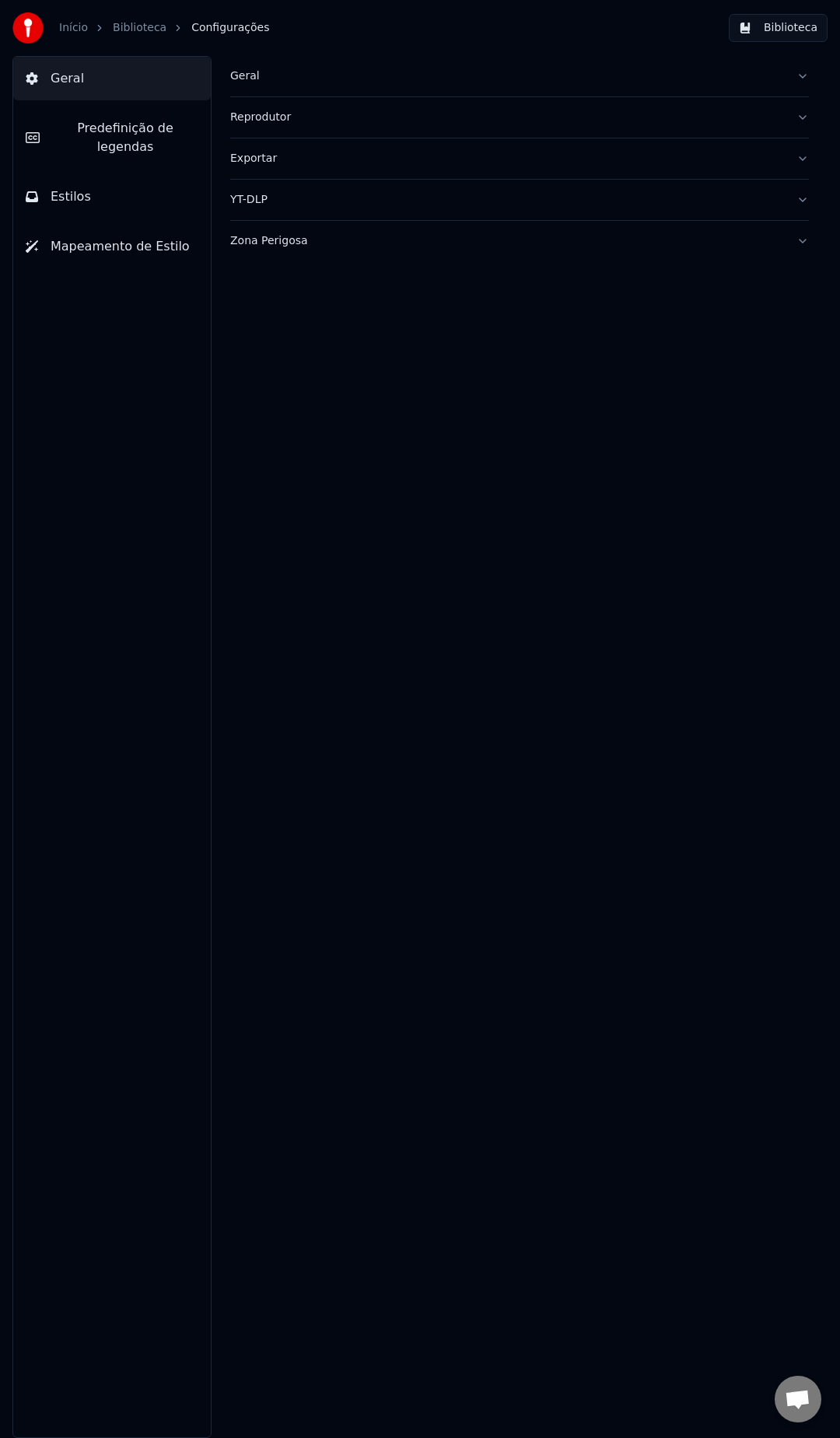
click at [146, 26] on link "Biblioteca" at bounding box center [139, 27] width 54 height 15
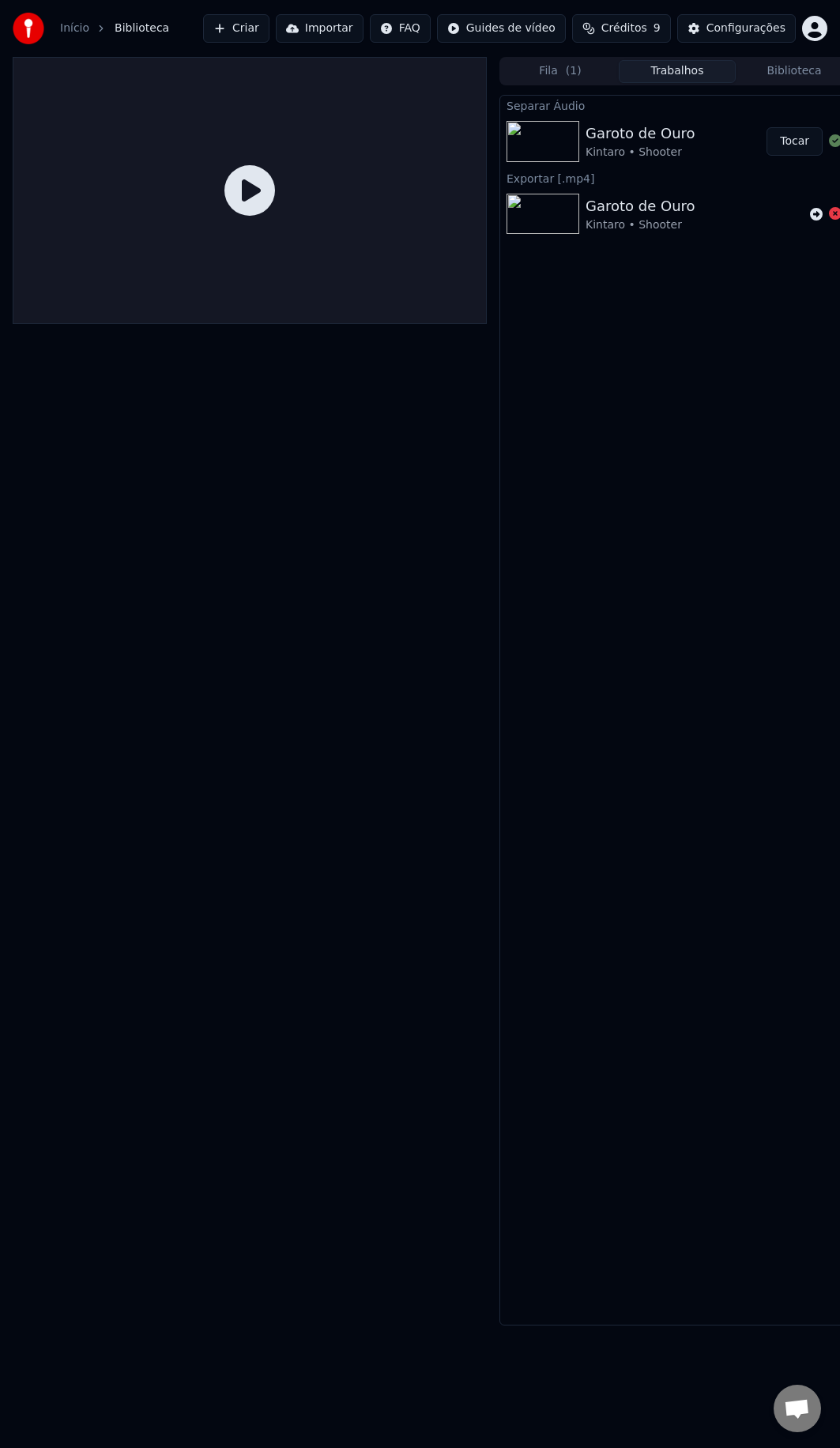
click at [775, 148] on button "Tocar" at bounding box center [794, 141] width 56 height 29
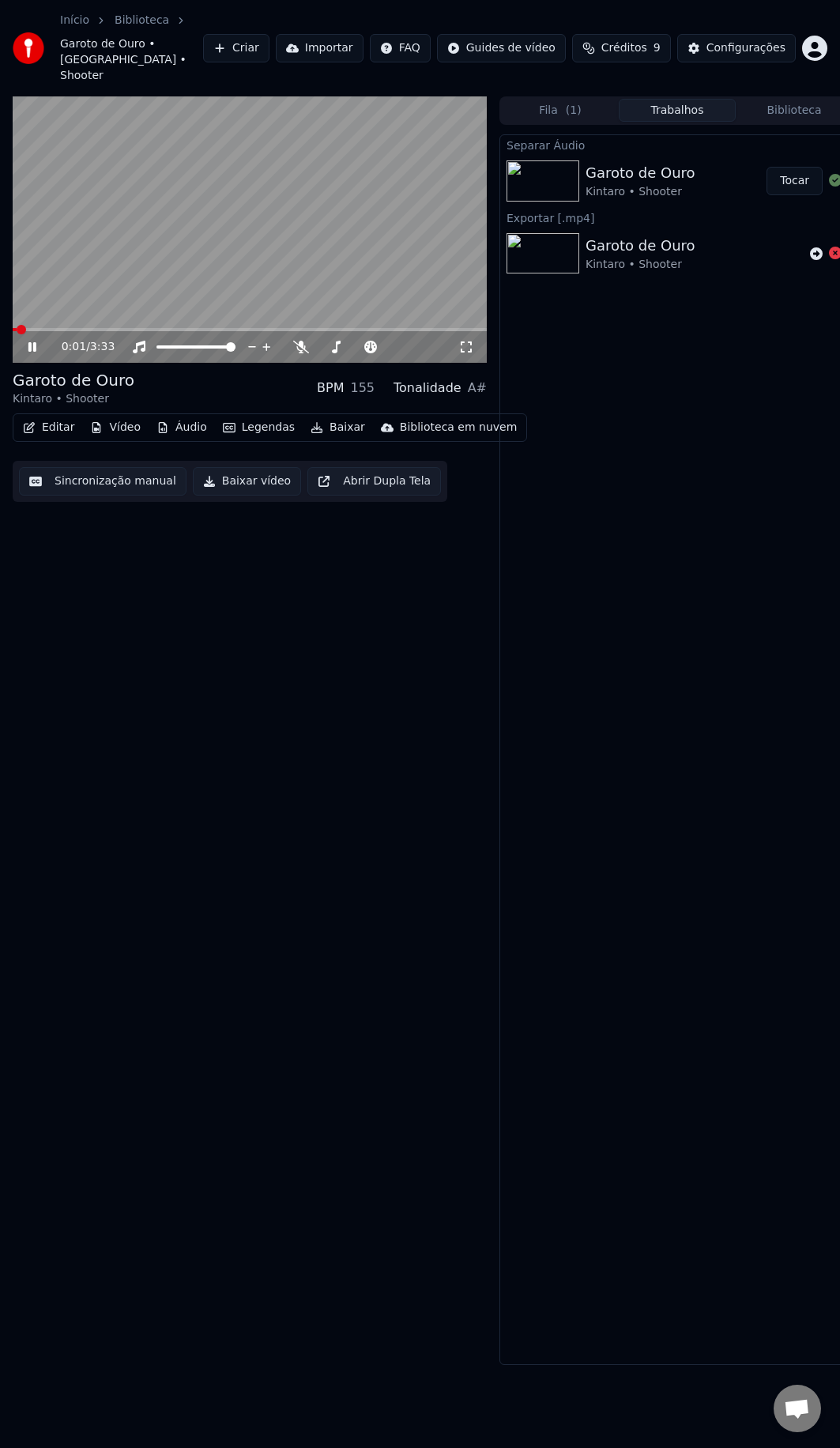
click at [30, 340] on icon at bounding box center [42, 347] width 36 height 13
